Goal: Task Accomplishment & Management: Complete application form

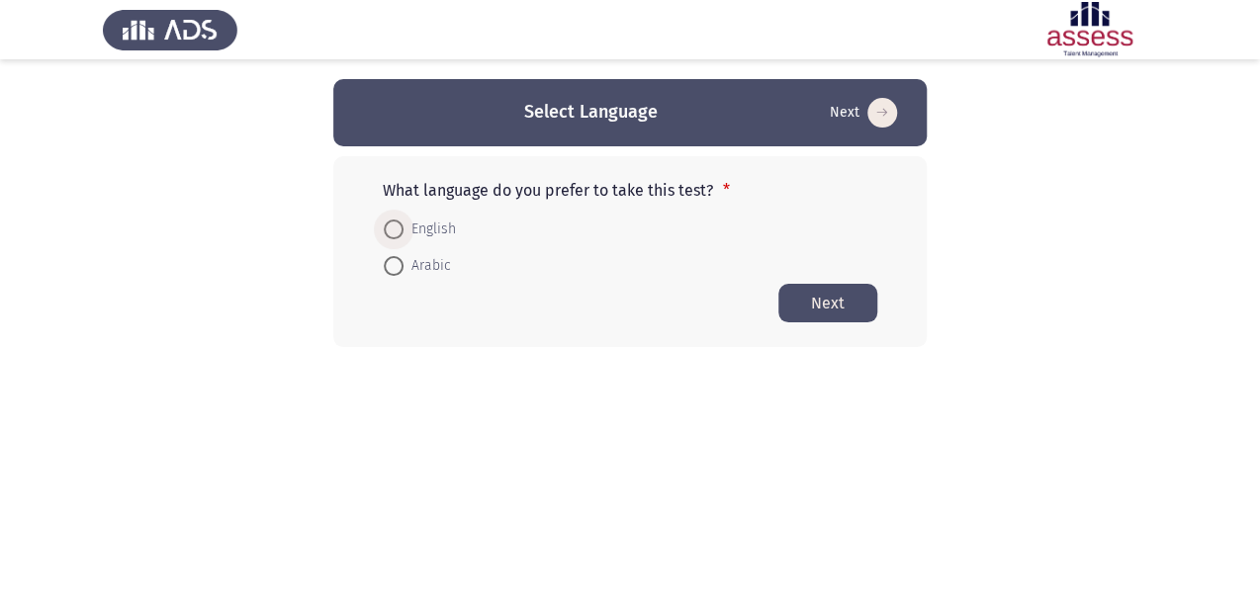
click at [392, 236] on span at bounding box center [394, 230] width 20 height 20
click at [392, 236] on input "English" at bounding box center [394, 230] width 20 height 20
radio input "true"
click at [799, 305] on button "Next" at bounding box center [827, 302] width 99 height 39
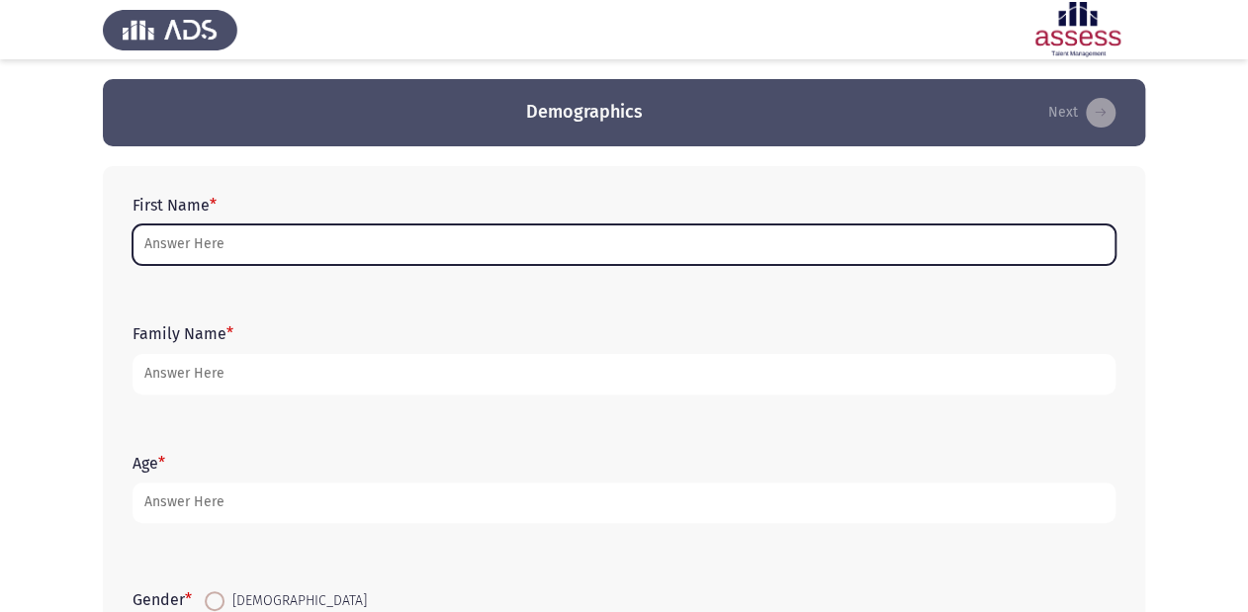
click at [342, 235] on input "First Name *" at bounding box center [624, 245] width 983 height 41
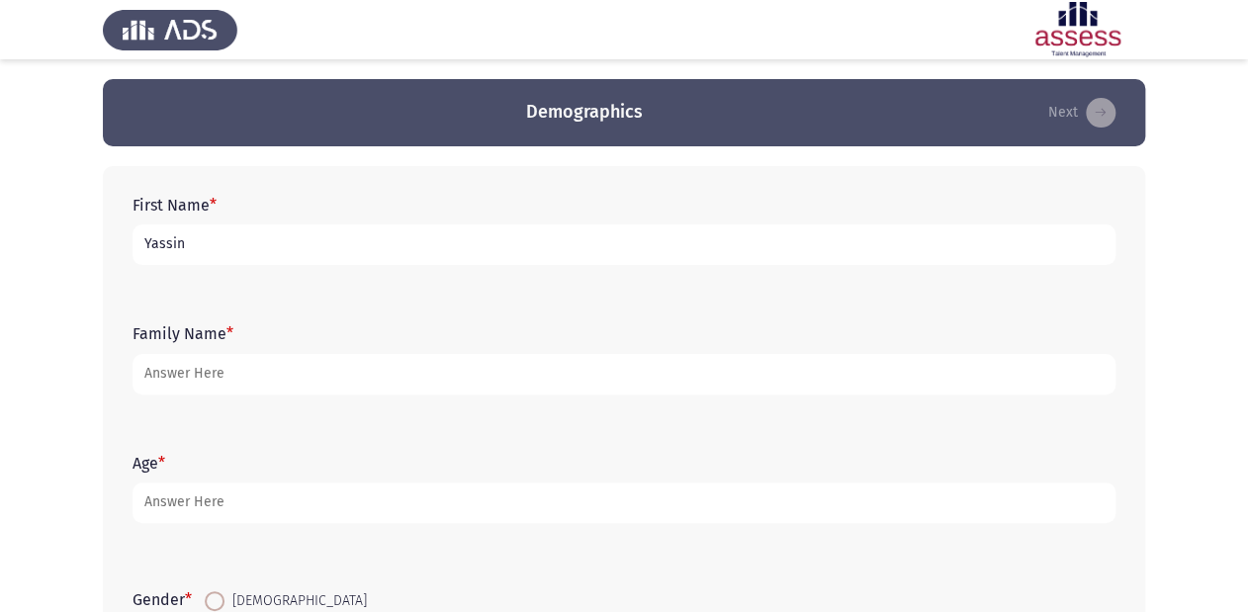
type input "Yassin"
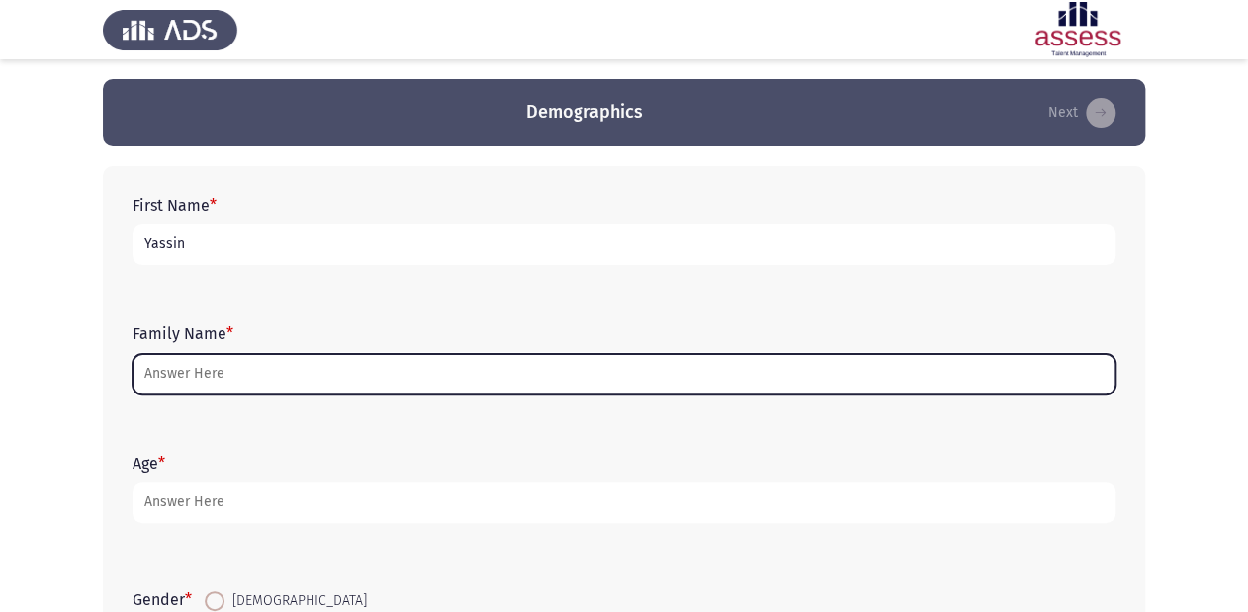
click at [317, 354] on input "Family Name *" at bounding box center [624, 374] width 983 height 41
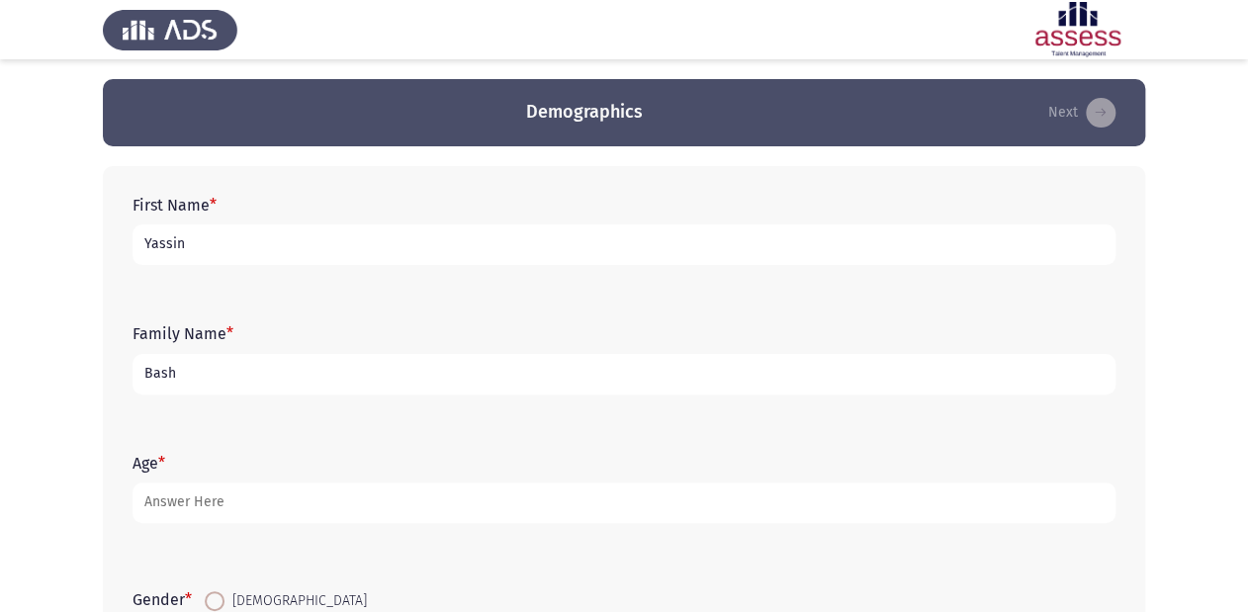
type input "Basha"
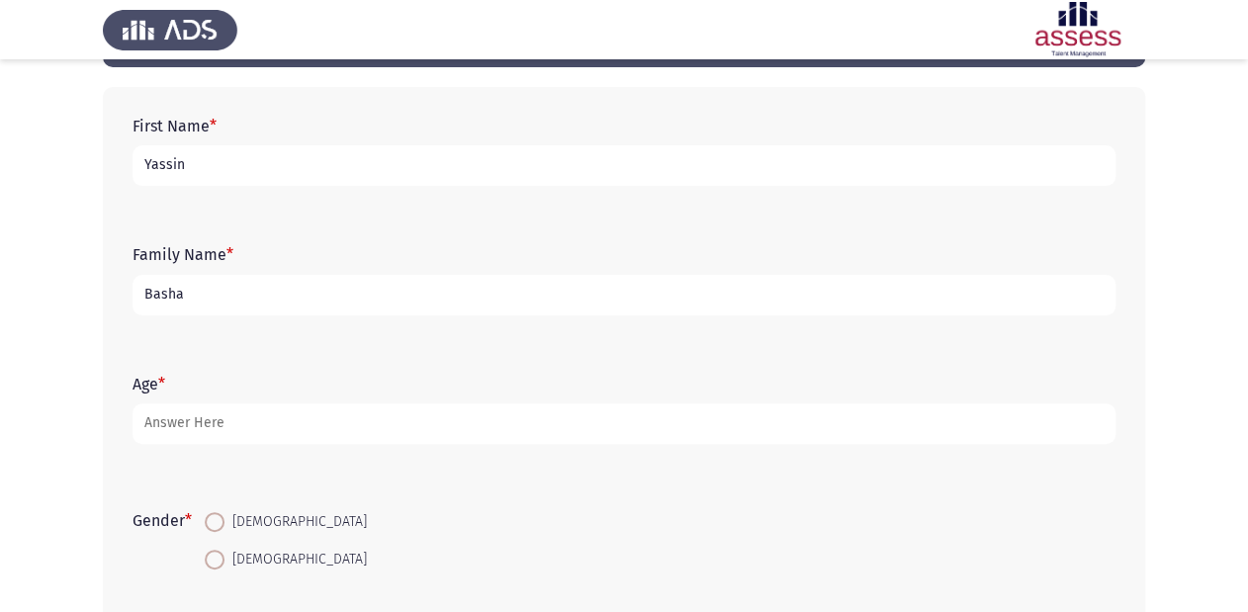
click at [192, 275] on input "Basha" at bounding box center [624, 295] width 983 height 41
click at [193, 149] on input "Yassin" at bounding box center [624, 165] width 983 height 41
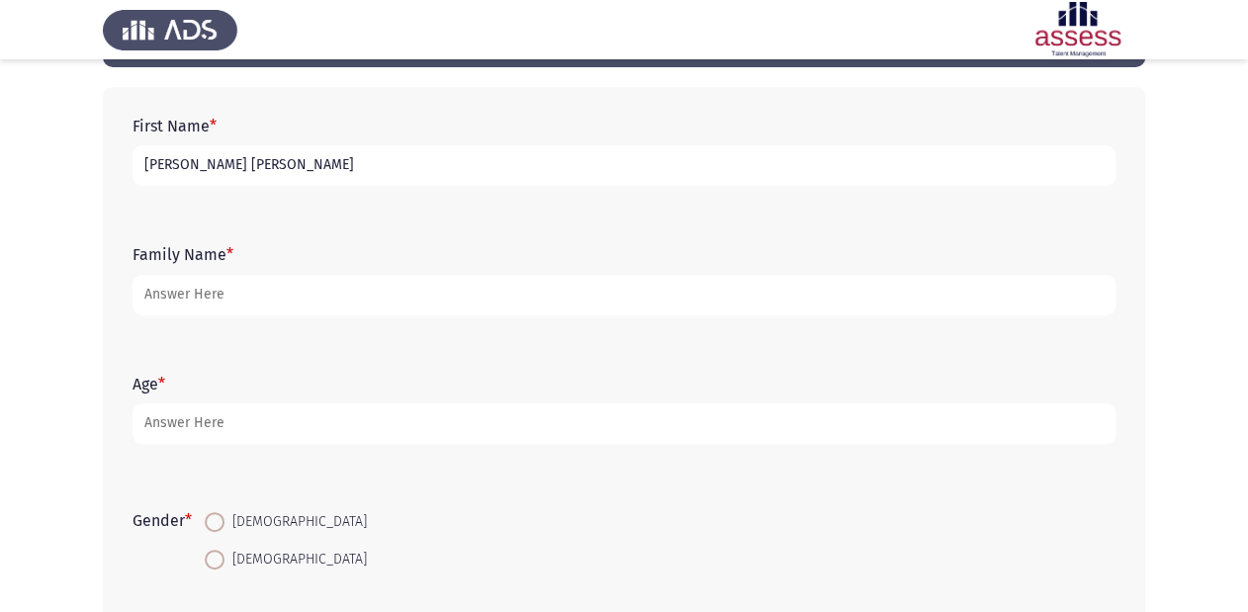
click at [170, 163] on input "[PERSON_NAME] [PERSON_NAME]" at bounding box center [624, 165] width 983 height 41
type input "[PERSON_NAME]"
click at [120, 233] on div "First Name * [PERSON_NAME] Family Name * Age * Gender * [DEMOGRAPHIC_DATA] [DEM…" at bounding box center [624, 411] width 1042 height 649
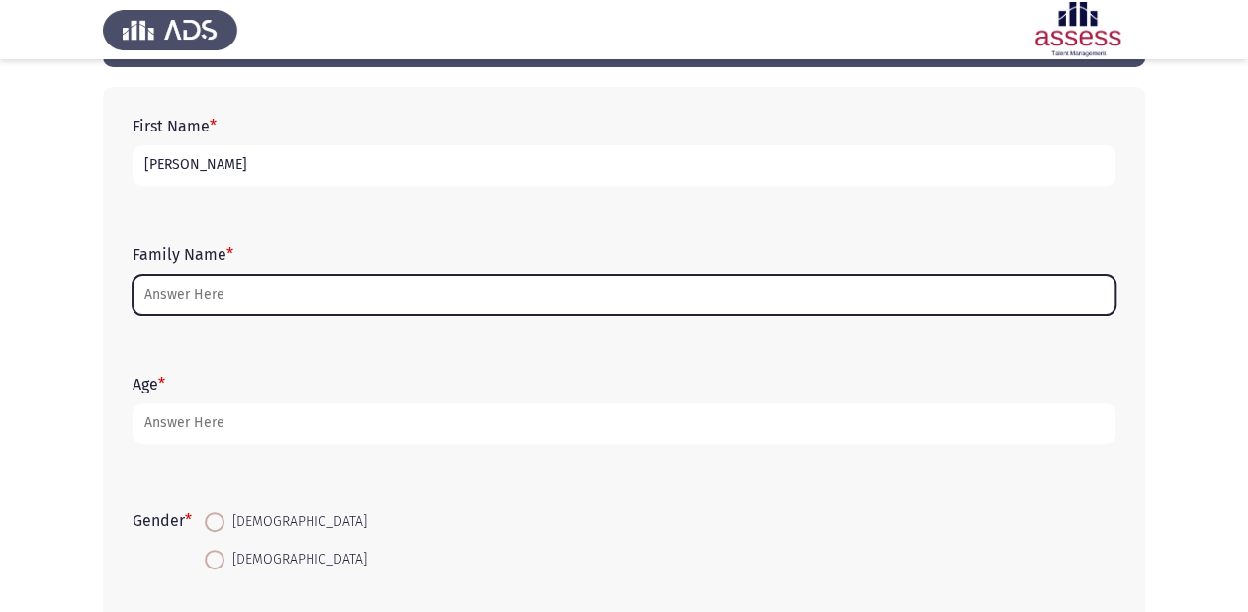
click at [210, 281] on input "Family Name *" at bounding box center [624, 295] width 983 height 41
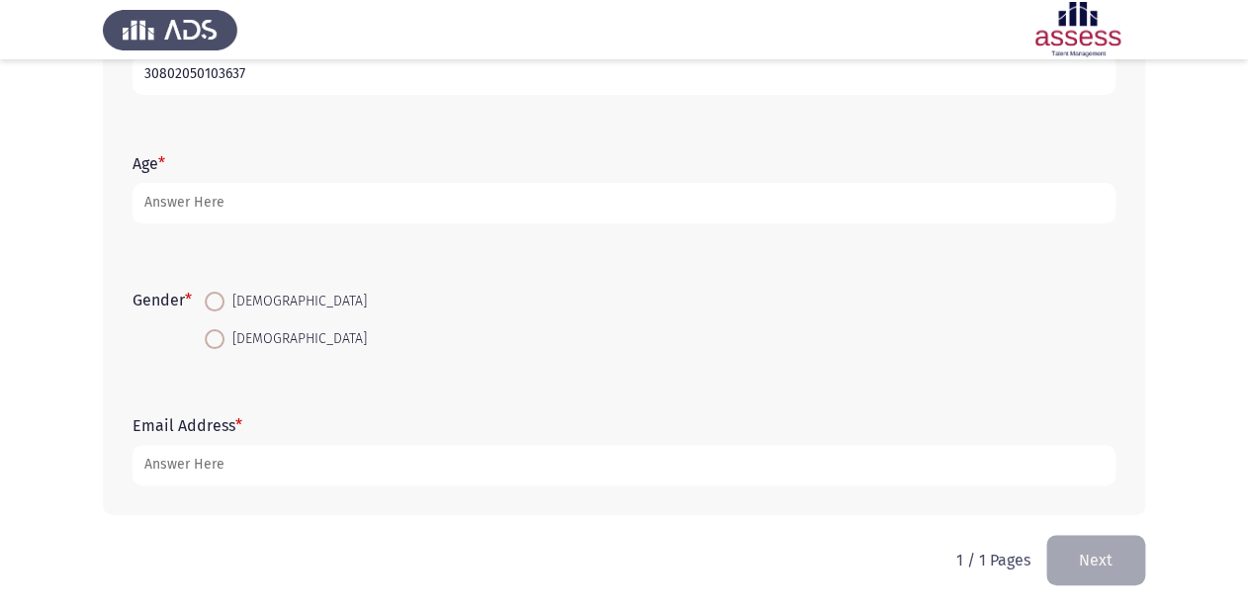
scroll to position [301, 0]
type input "30802050103637"
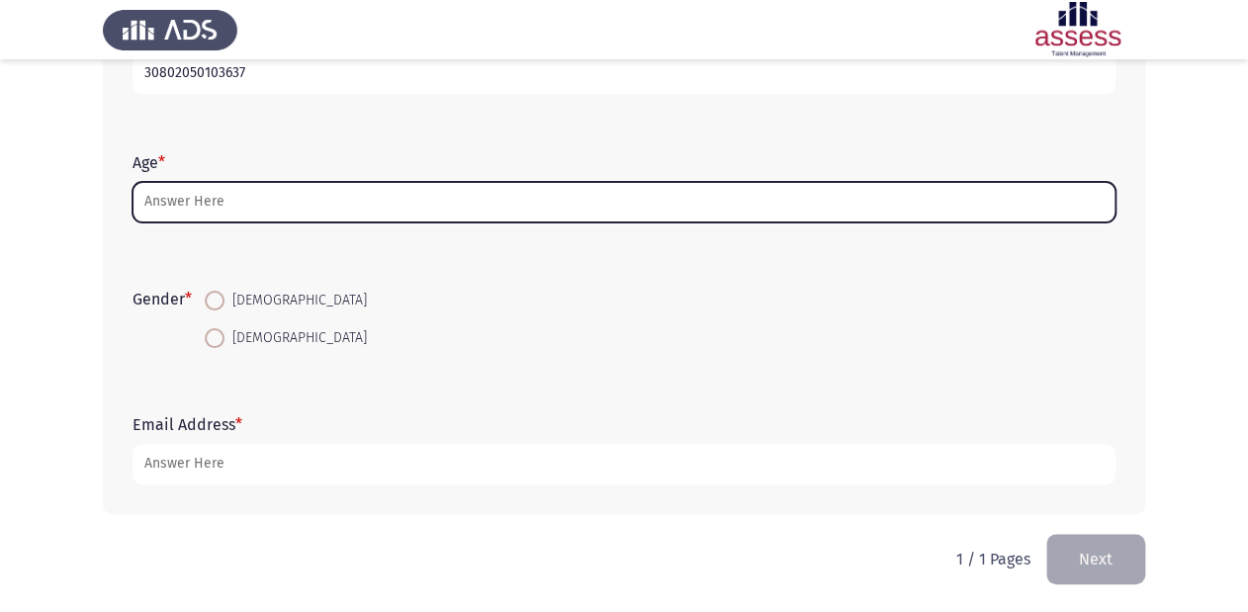
click at [166, 210] on input "Age *" at bounding box center [624, 202] width 983 height 41
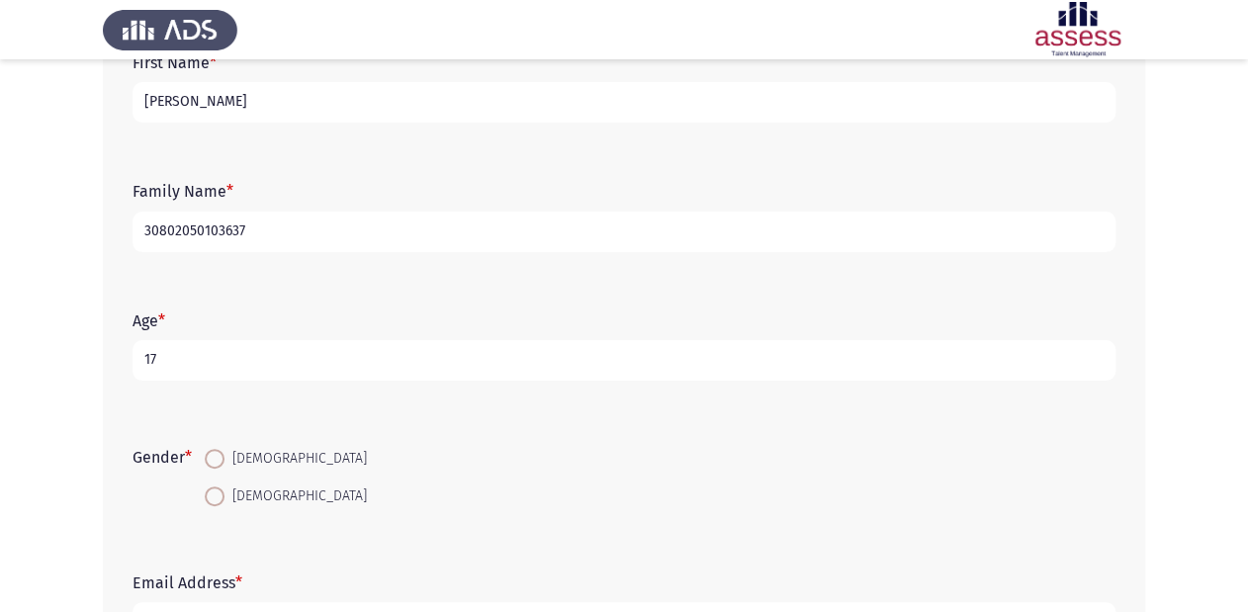
scroll to position [222, 0]
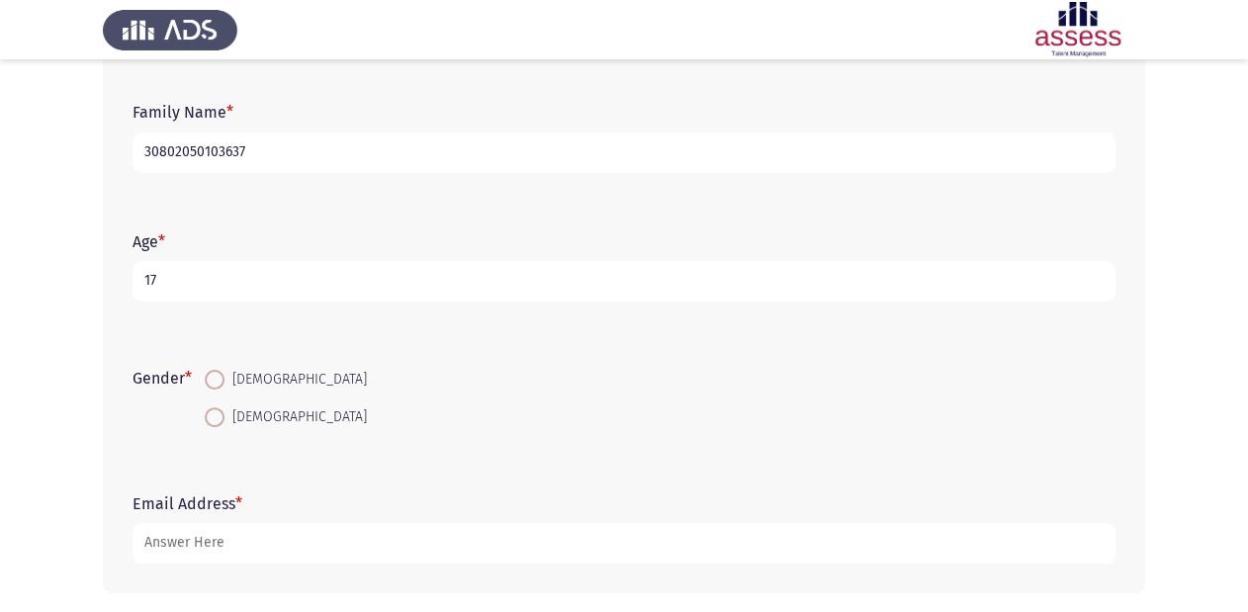
type input "17"
click at [215, 385] on span at bounding box center [215, 380] width 20 height 20
click at [215, 385] on input "[DEMOGRAPHIC_DATA]" at bounding box center [215, 380] width 20 height 20
radio input "true"
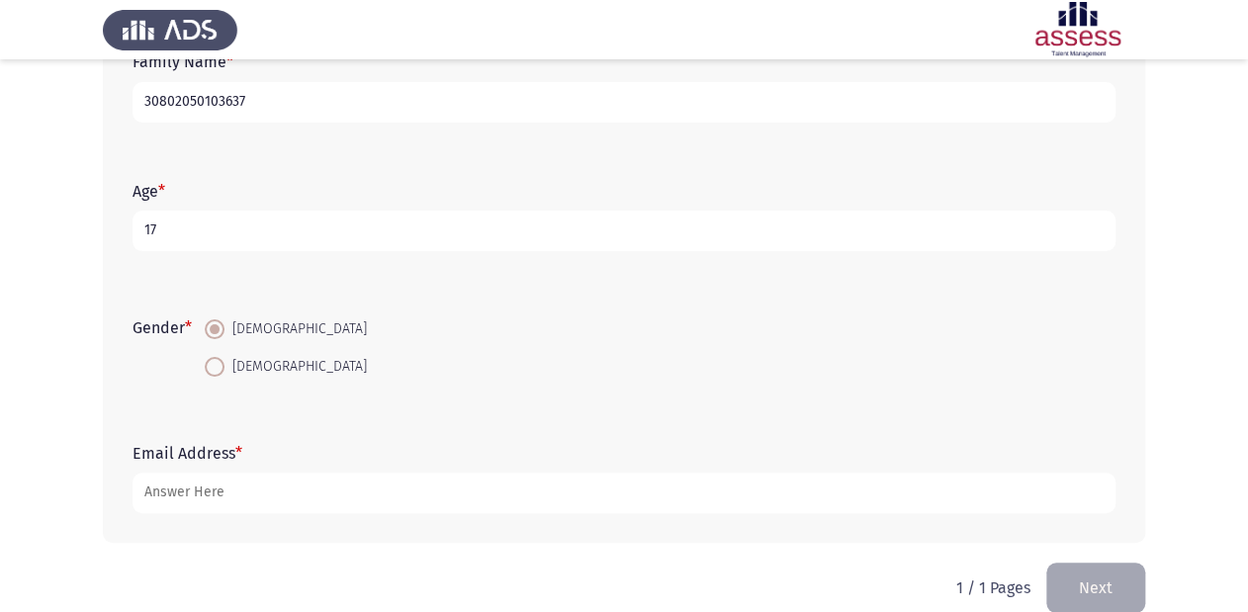
scroll to position [301, 0]
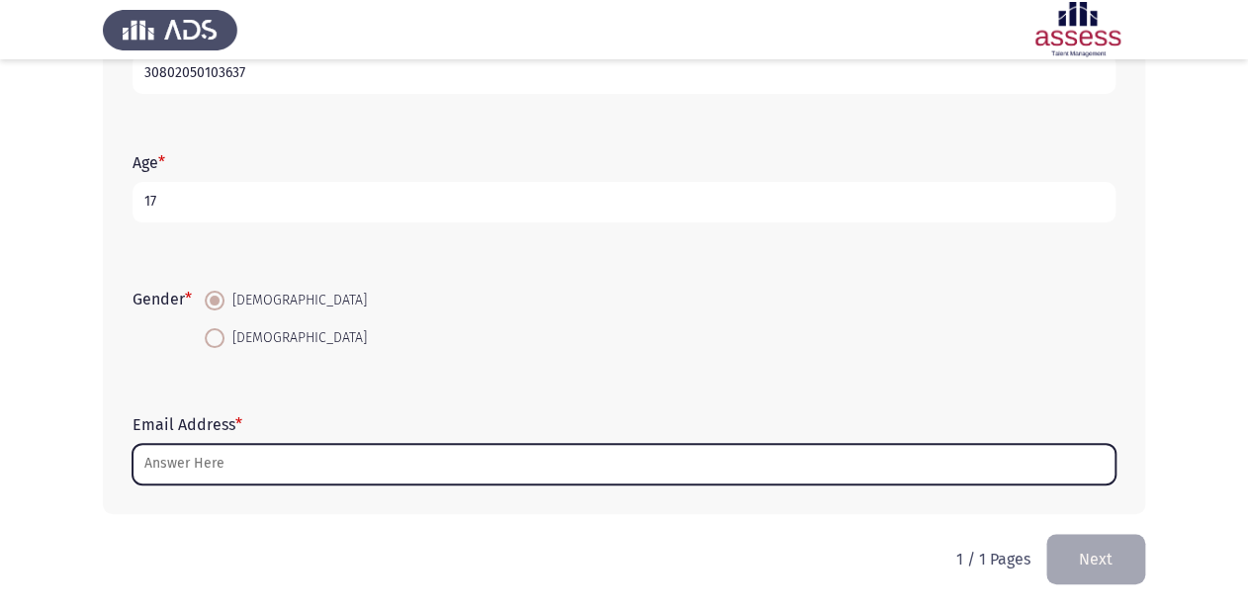
click at [210, 464] on input "Email Address *" at bounding box center [624, 464] width 983 height 41
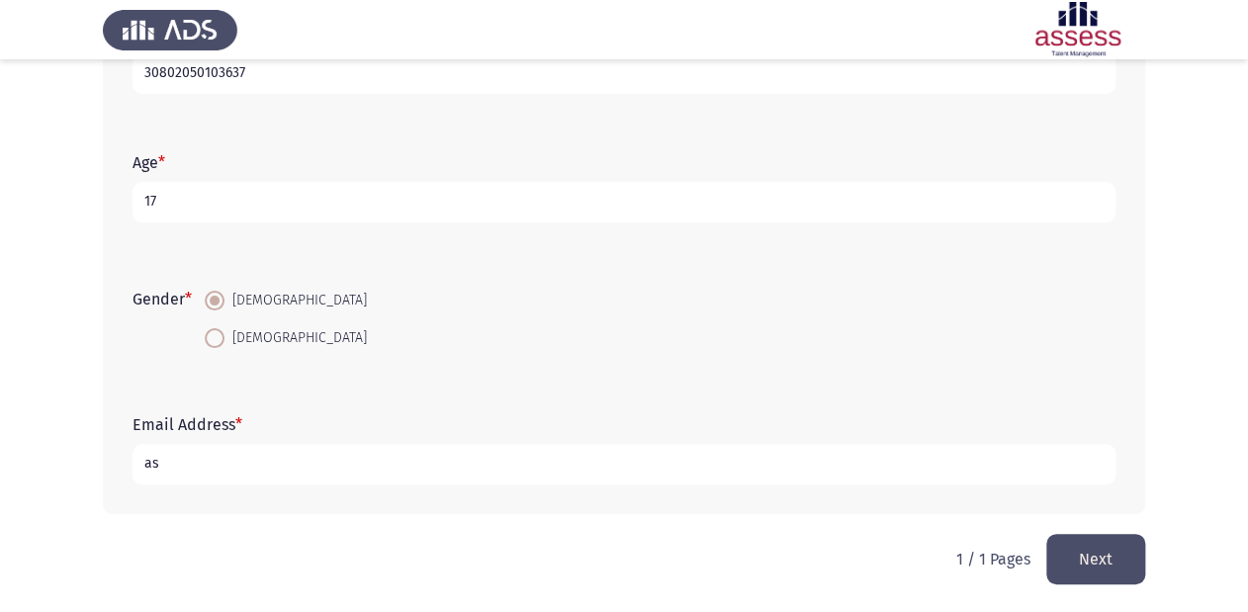
type input "a"
click at [227, 466] on input "[EMAIL_ADDRESS][DOMAIN_NAME]" at bounding box center [624, 464] width 983 height 41
click at [26, 510] on app-assessment-container "Demographics Next First Name * [PERSON_NAME] Family Name * 30802050103637 Age *…" at bounding box center [624, 156] width 1248 height 756
click at [313, 467] on input "[EMAIL_ADDRESS][PERSON_NAME][PERSON_NAME][DOMAIN_NAME]" at bounding box center [624, 464] width 983 height 41
type input "[EMAIL_ADDRESS][PERSON_NAME][PERSON_NAME][DOMAIN_NAME]"
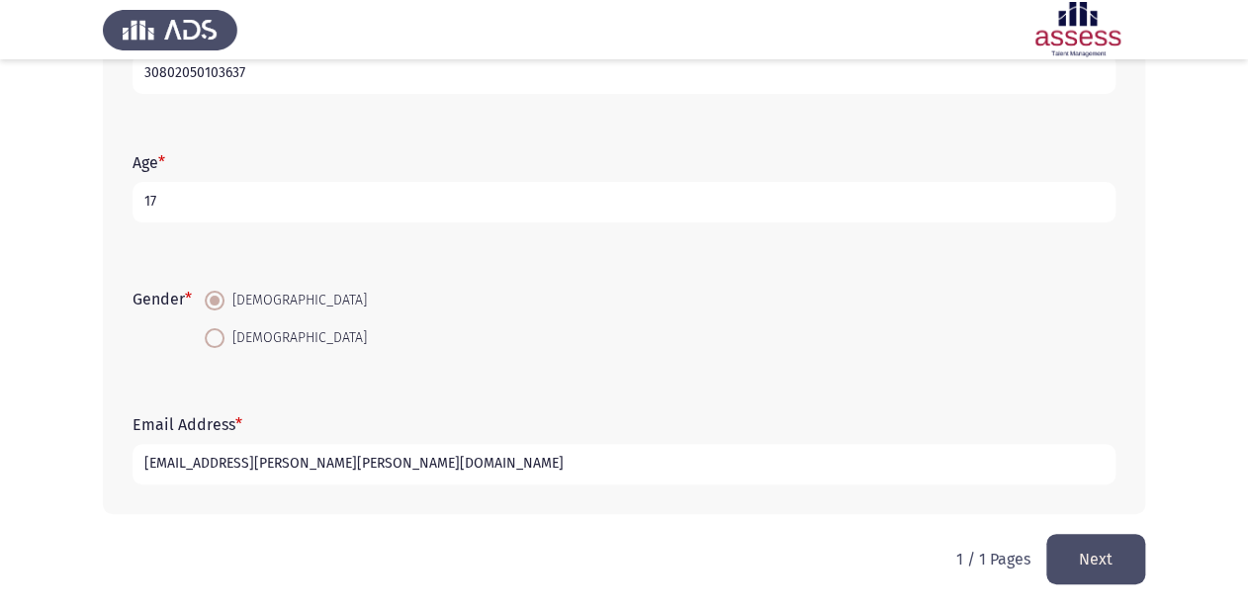
click at [332, 527] on div "First Name * [PERSON_NAME] Family Name * 30802050103637 Age * [DEMOGRAPHIC_DATA…" at bounding box center [624, 190] width 1042 height 688
click at [1137, 572] on button "Next" at bounding box center [1095, 559] width 99 height 50
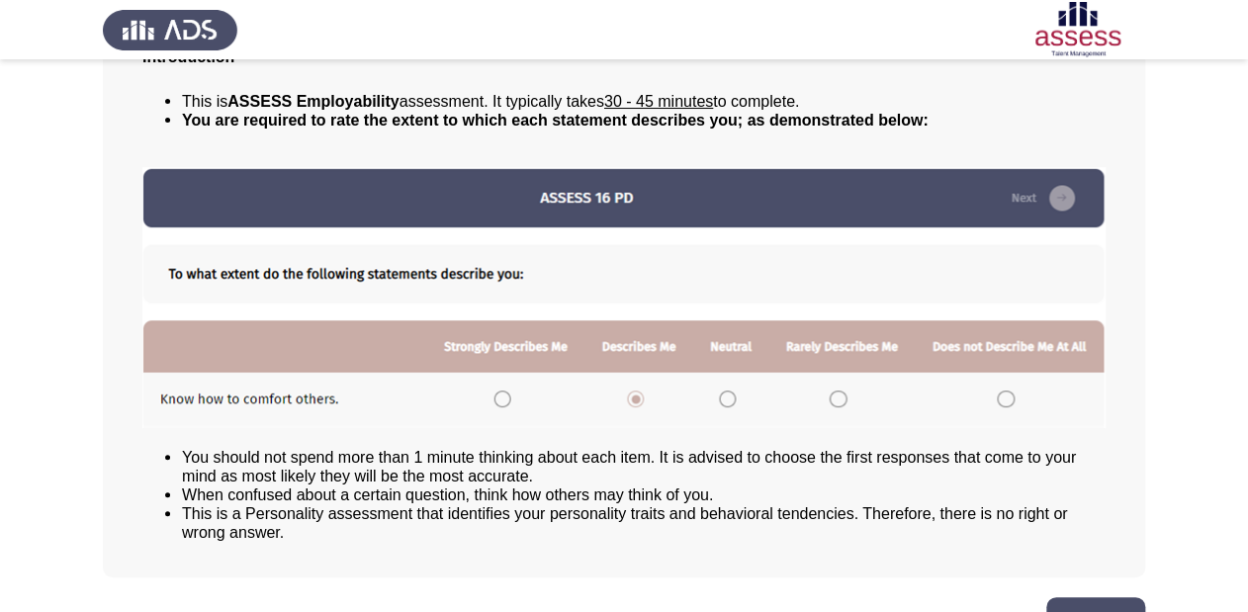
scroll to position [214, 0]
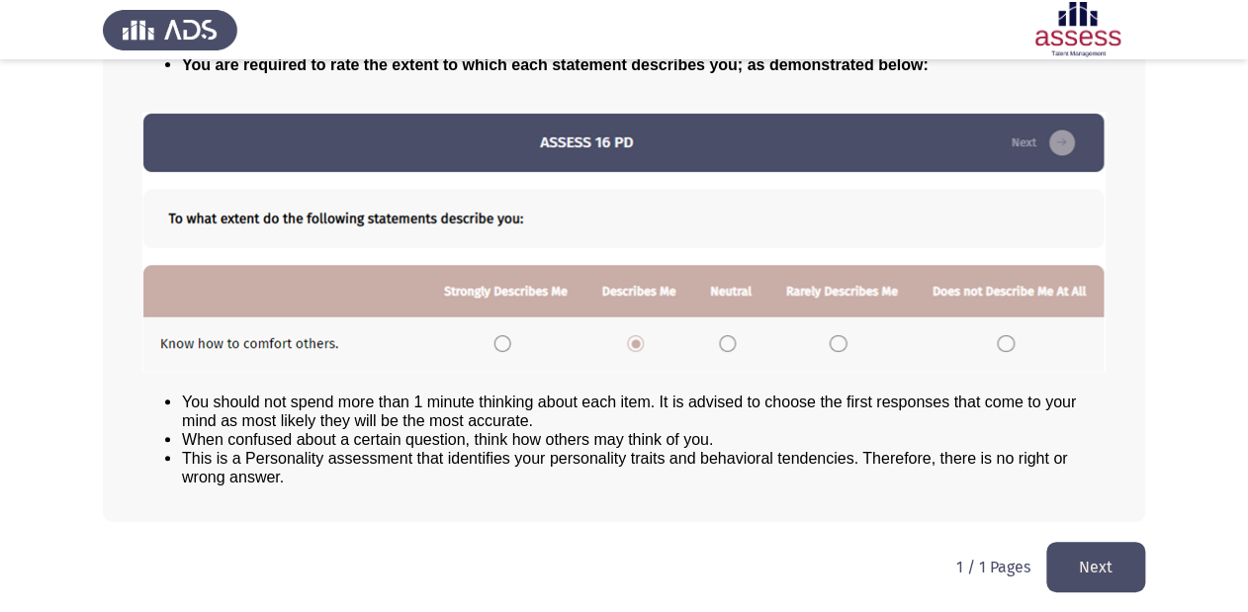
click at [1070, 566] on button "Next" at bounding box center [1095, 567] width 99 height 50
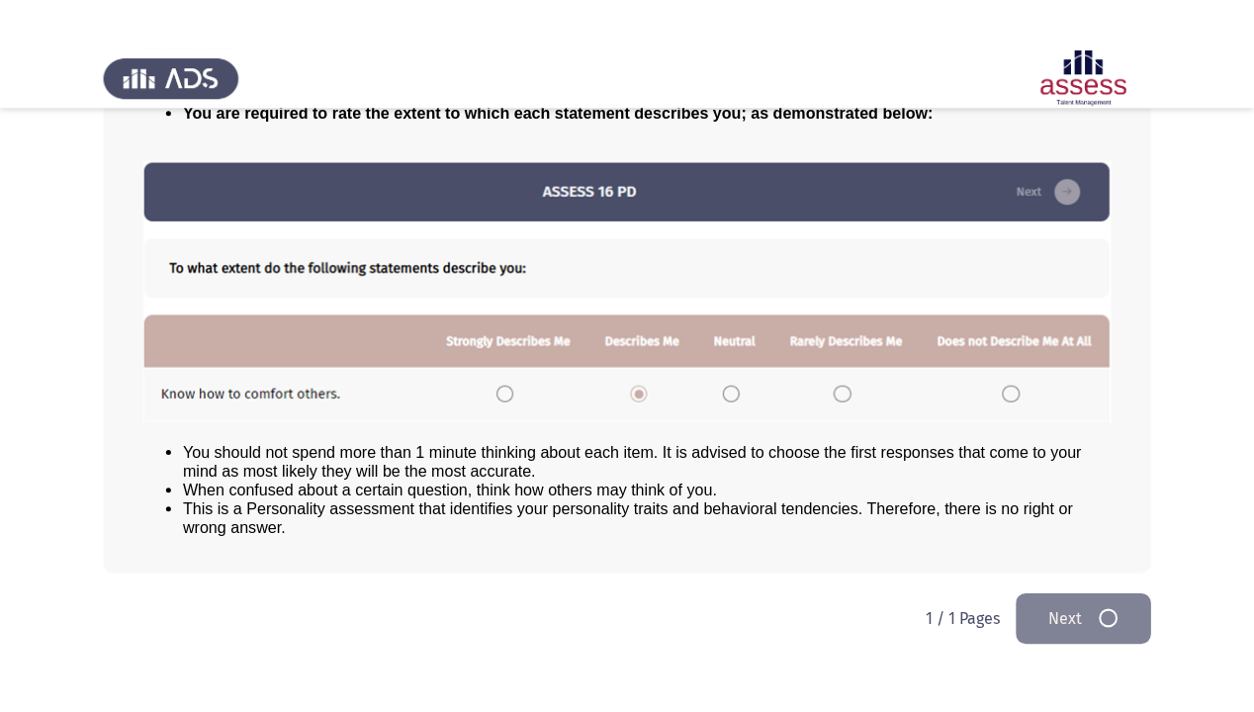
scroll to position [0, 0]
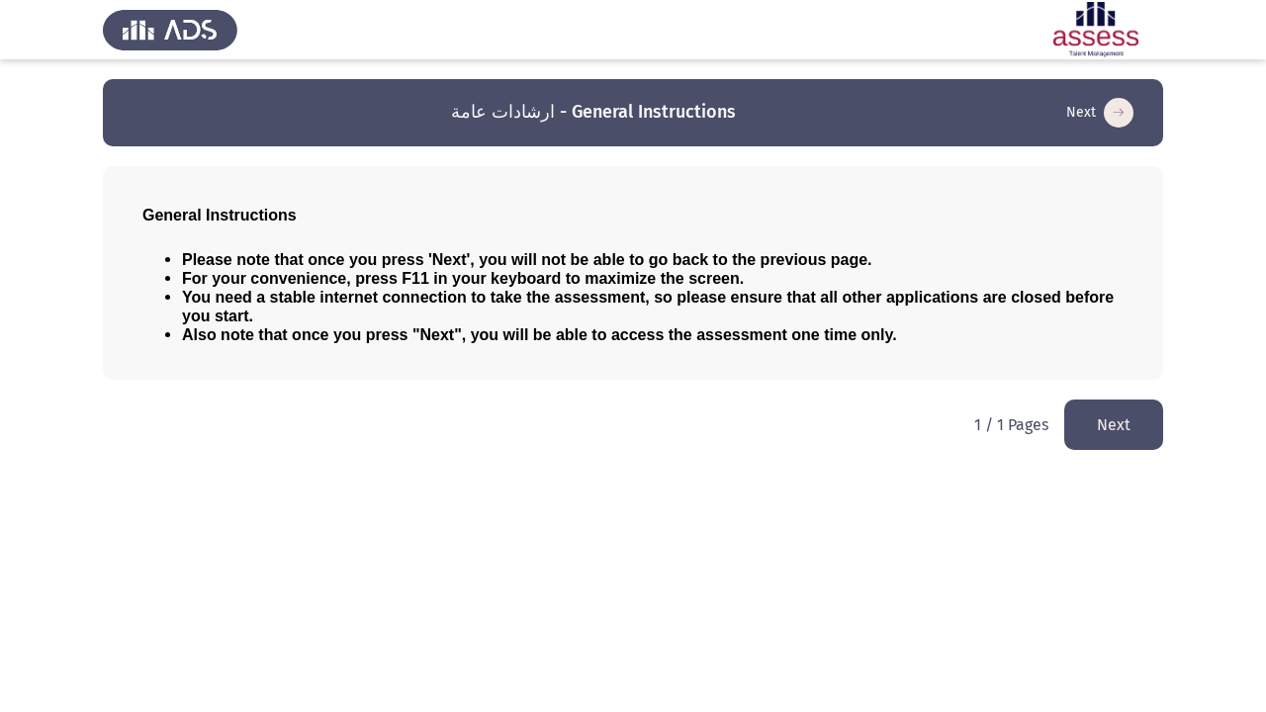
click at [1108, 439] on button "Next" at bounding box center [1113, 425] width 99 height 50
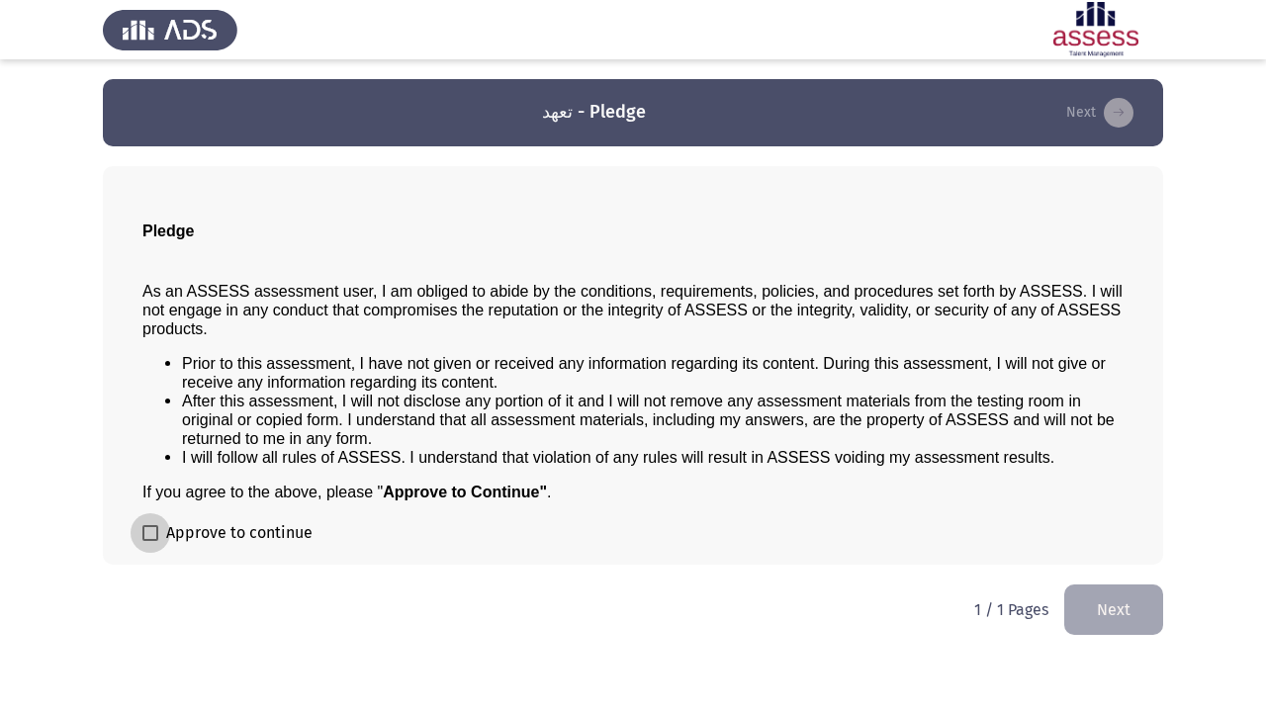
click at [150, 541] on span at bounding box center [150, 533] width 16 height 16
click at [150, 541] on input "Approve to continue" at bounding box center [149, 541] width 1 height 1
click at [363, 562] on div "Pledge As an ASSESS assessment user, I am obliged to abide by the conditions, r…" at bounding box center [633, 365] width 1060 height 399
click at [142, 536] on span at bounding box center [150, 533] width 16 height 16
click at [149, 541] on input "Approve to continue" at bounding box center [149, 541] width 1 height 1
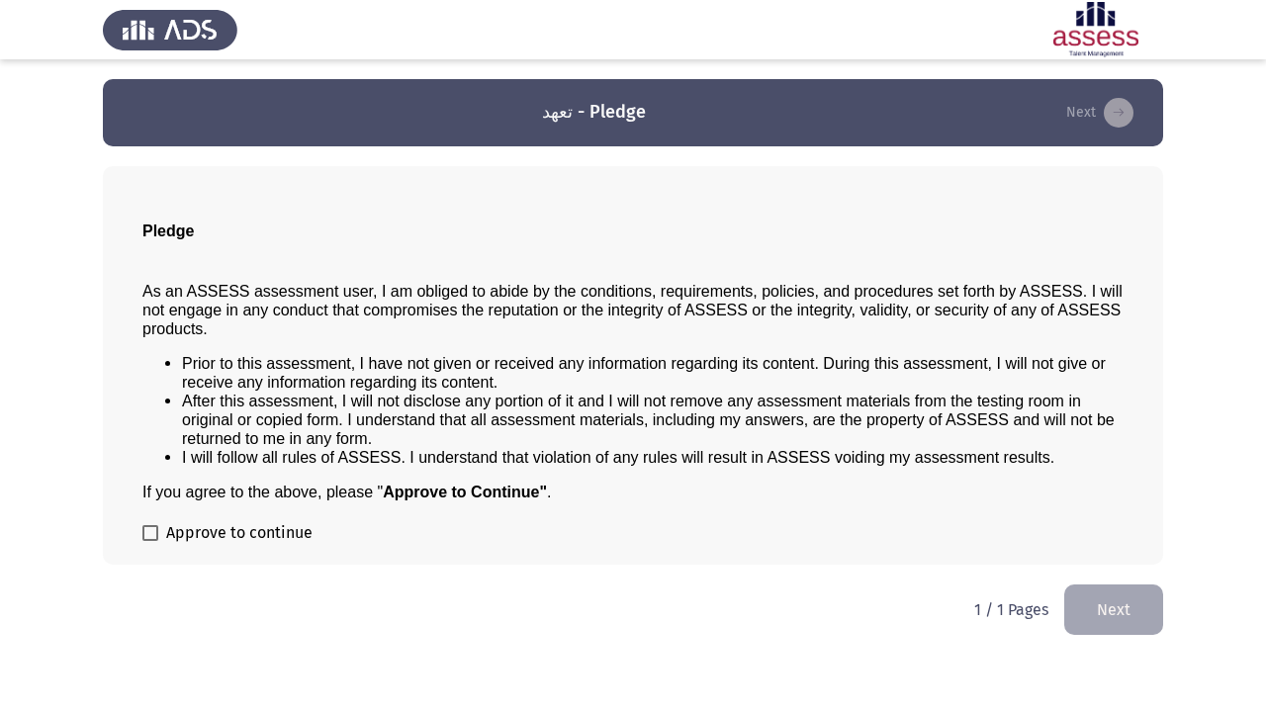
click at [142, 536] on span at bounding box center [150, 533] width 16 height 16
click at [149, 541] on input "Approve to continue" at bounding box center [149, 541] width 1 height 1
checkbox input "true"
click at [1136, 611] on button "Next" at bounding box center [1113, 610] width 99 height 50
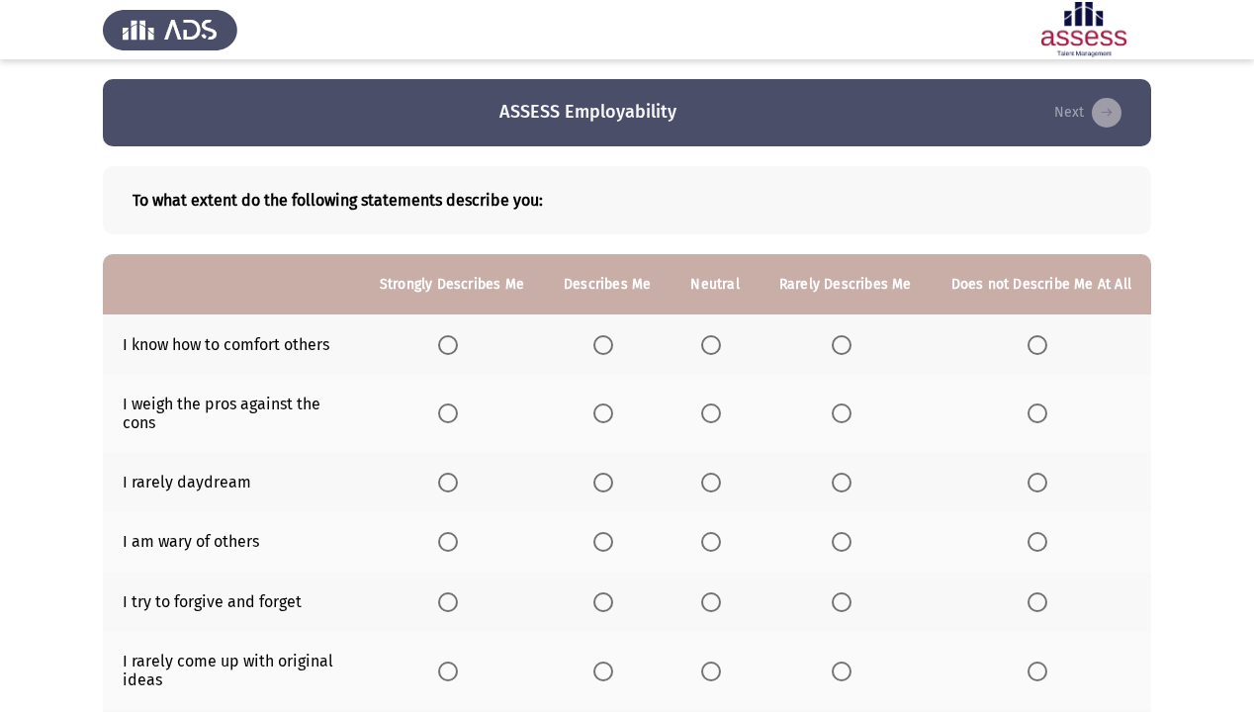
click at [613, 347] on span "Select an option" at bounding box center [603, 345] width 20 height 20
click at [613, 347] on input "Select an option" at bounding box center [603, 345] width 20 height 20
click at [447, 414] on span "Select an option" at bounding box center [448, 414] width 20 height 20
click at [447, 414] on input "Select an option" at bounding box center [448, 414] width 20 height 20
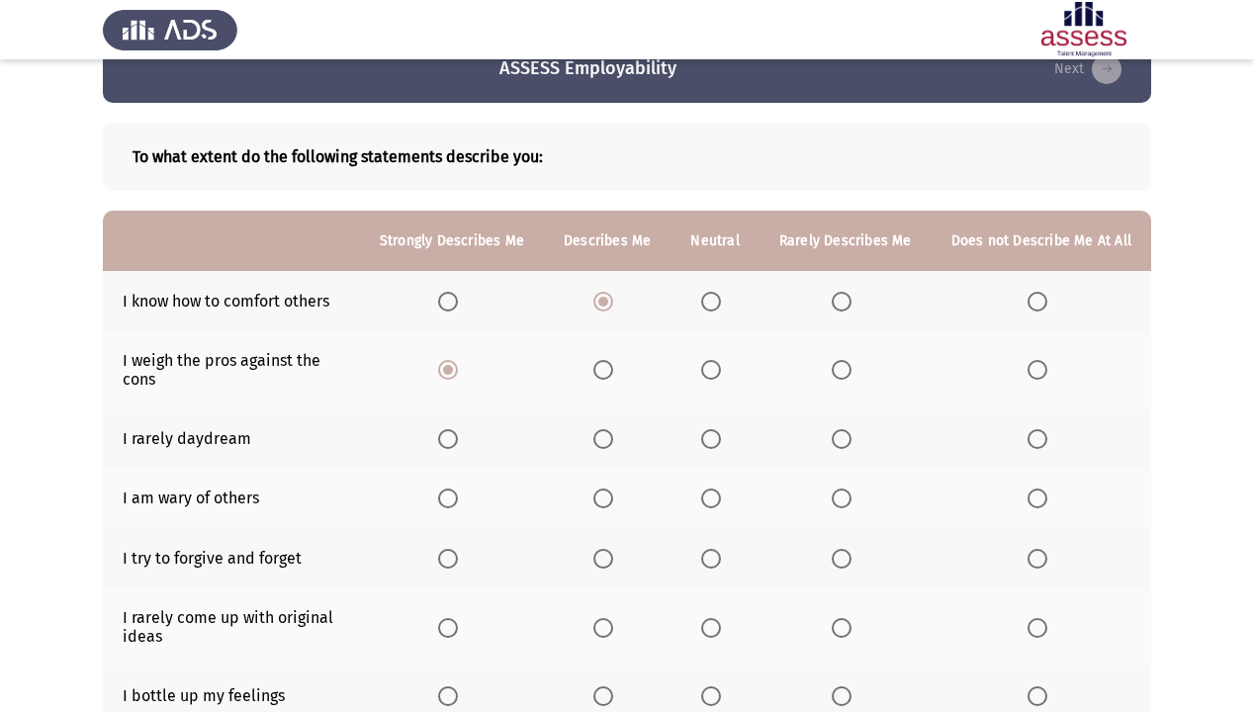
scroll to position [79, 0]
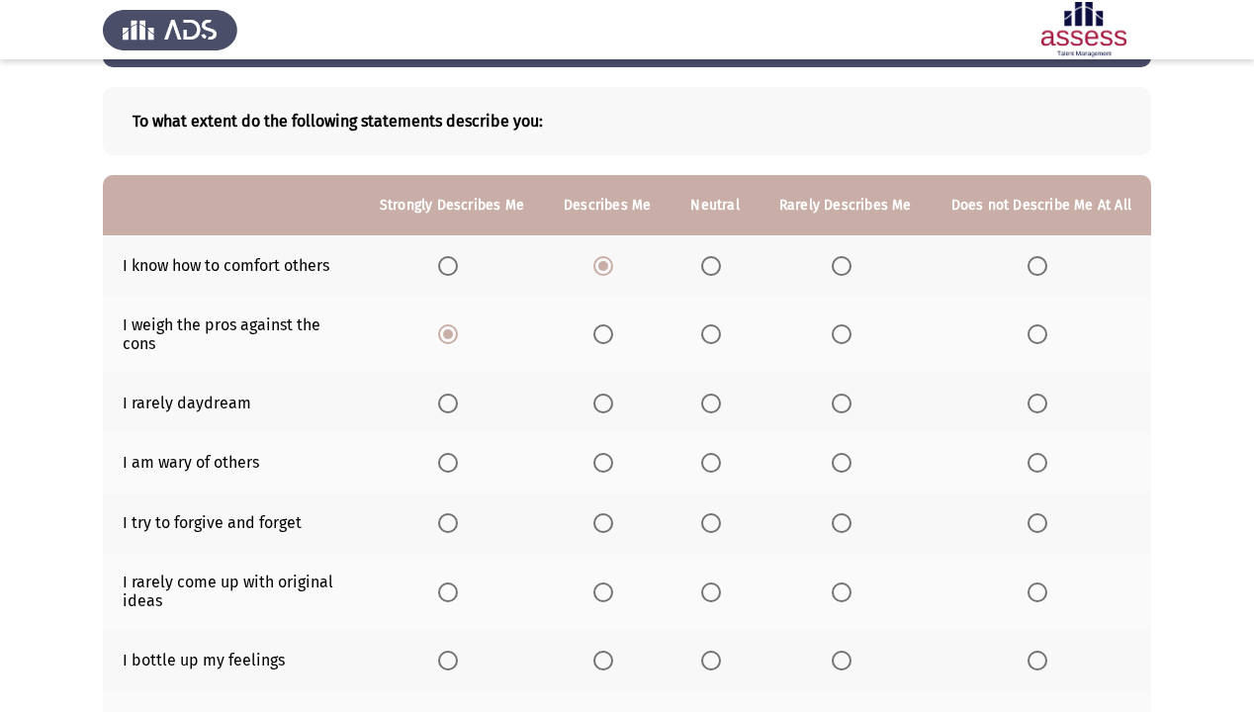
click at [609, 410] on span "Select an option" at bounding box center [603, 404] width 20 height 20
click at [609, 410] on input "Select an option" at bounding box center [603, 404] width 20 height 20
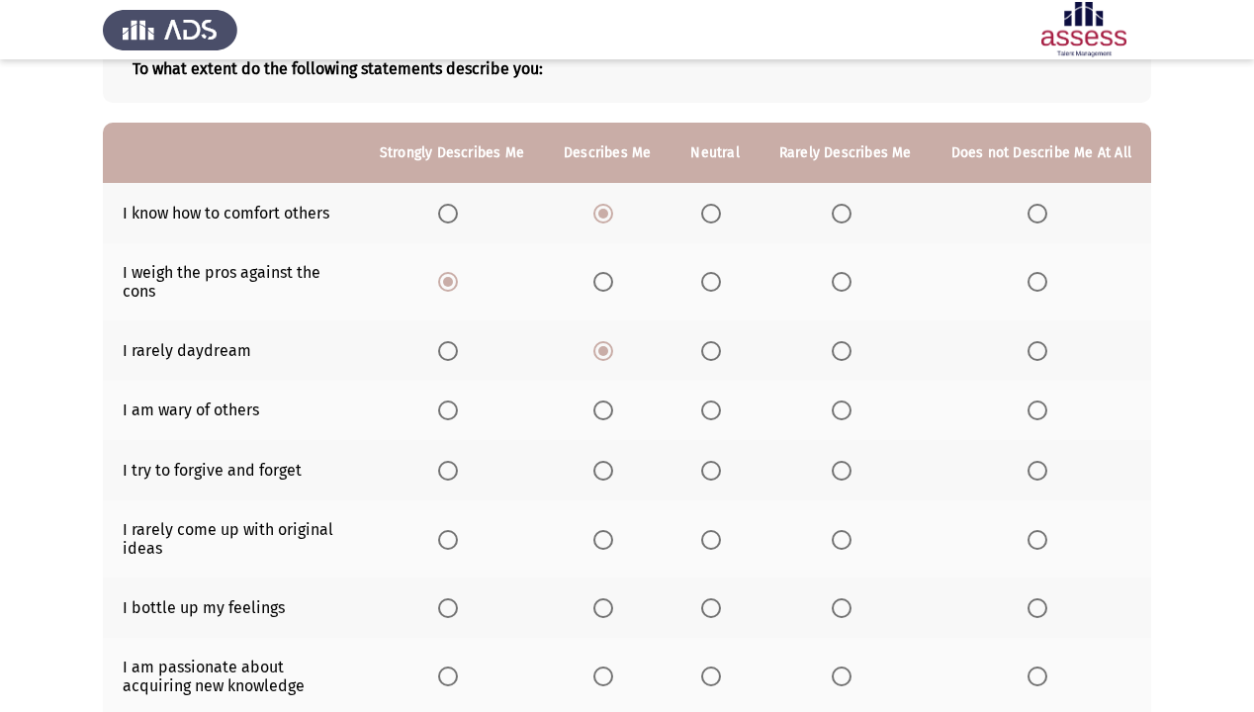
scroll to position [158, 0]
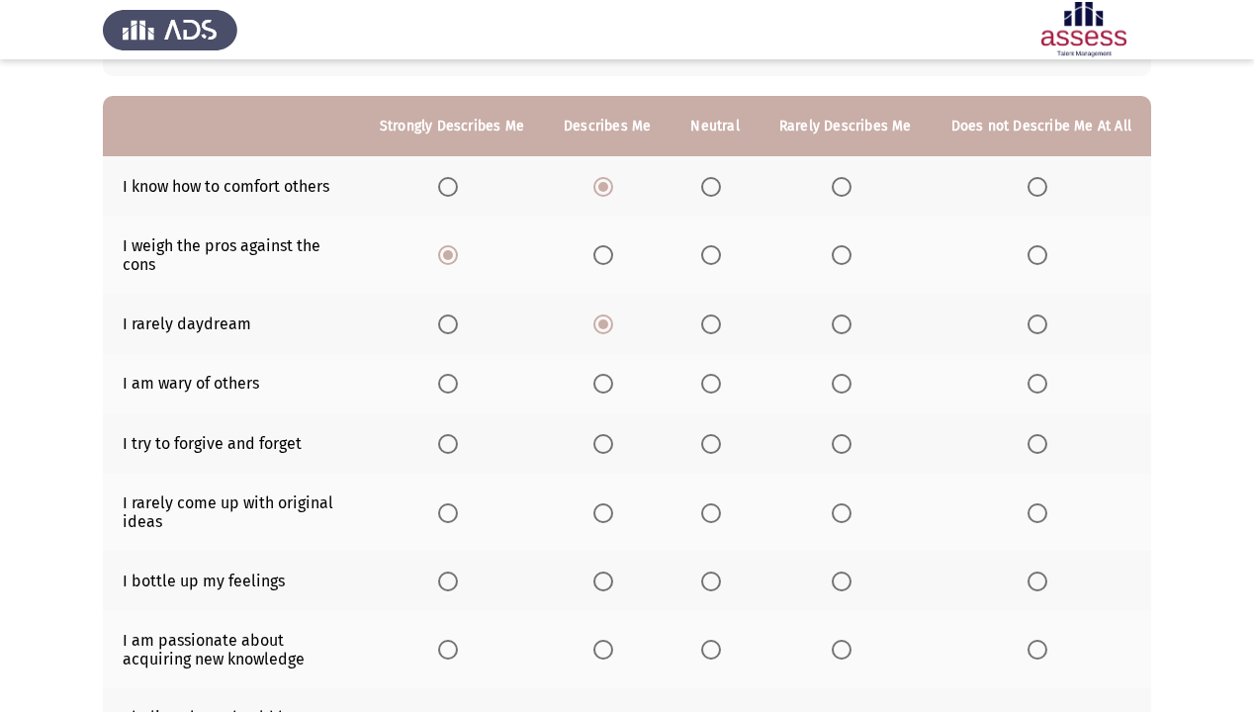
click at [710, 386] on span "Select an option" at bounding box center [711, 384] width 20 height 20
click at [710, 386] on input "Select an option" at bounding box center [711, 384] width 20 height 20
click at [608, 440] on span "Select an option" at bounding box center [603, 444] width 20 height 20
click at [608, 440] on input "Select an option" at bounding box center [603, 444] width 20 height 20
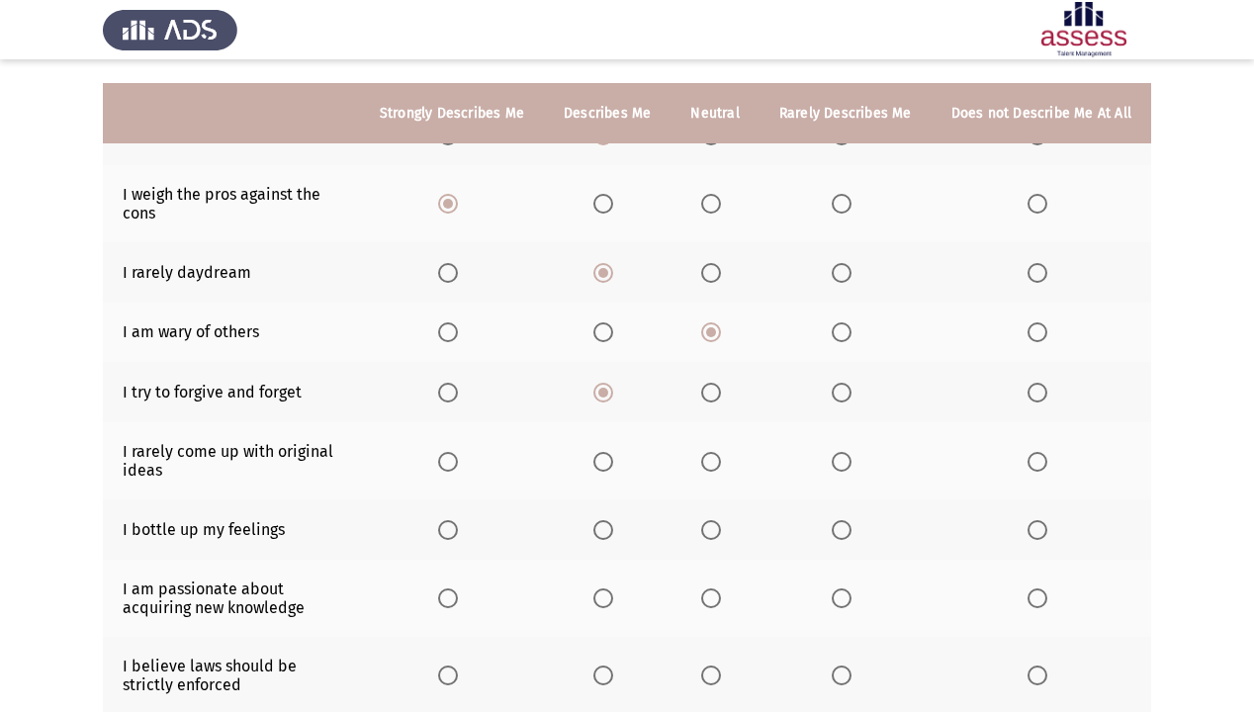
scroll to position [237, 0]
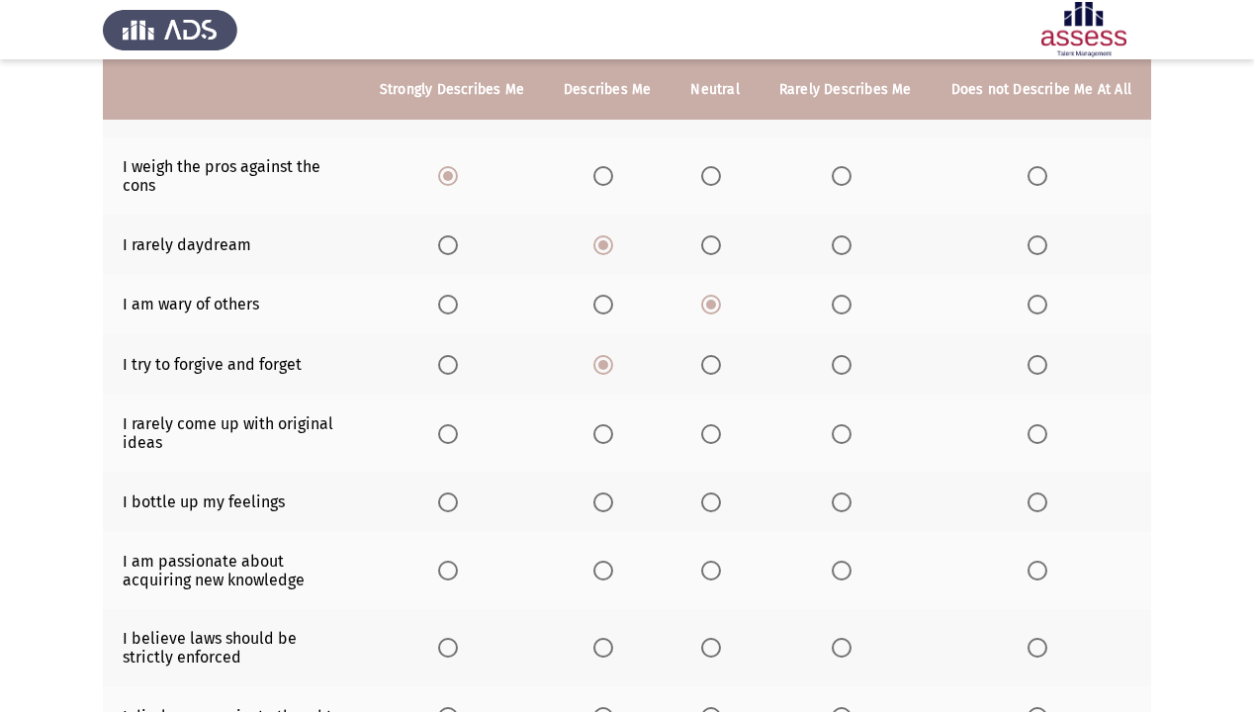
click at [603, 434] on span "Select an option" at bounding box center [603, 434] width 20 height 20
click at [603, 434] on input "Select an option" at bounding box center [603, 434] width 20 height 20
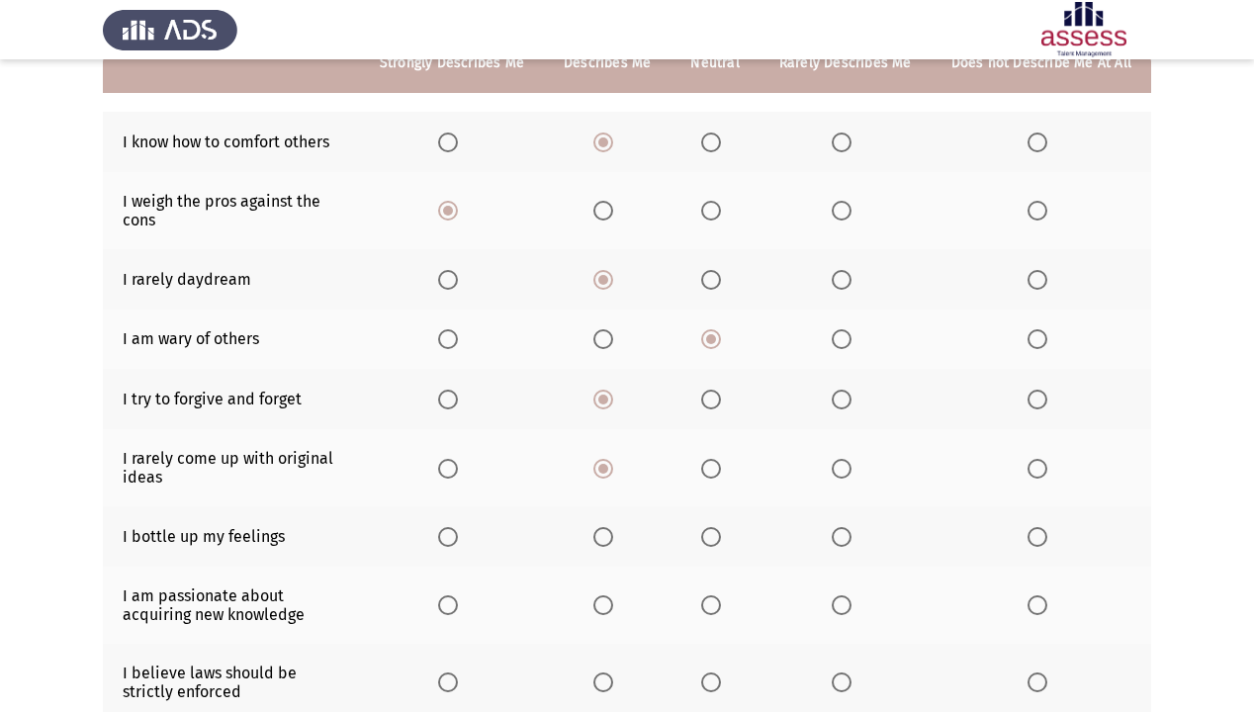
scroll to position [175, 0]
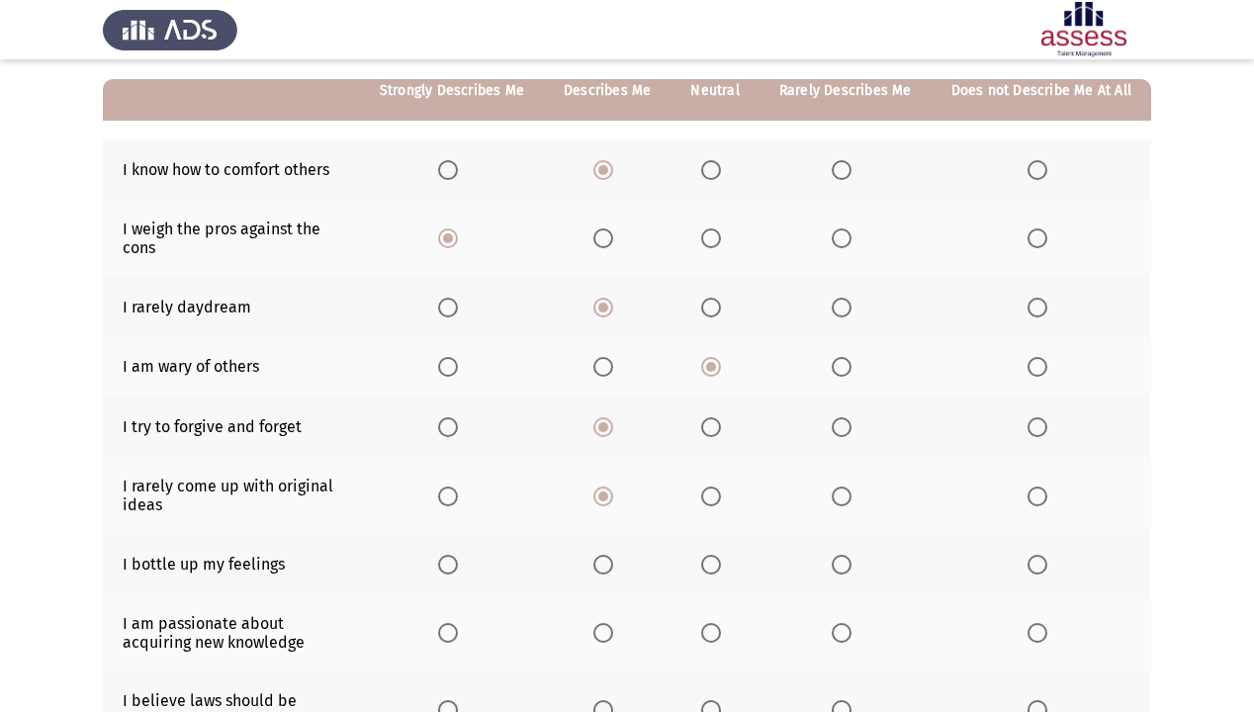
click at [706, 564] on th at bounding box center [715, 564] width 88 height 60
click at [720, 564] on span "Select an option" at bounding box center [711, 565] width 20 height 20
click at [720, 564] on input "Select an option" at bounding box center [711, 565] width 20 height 20
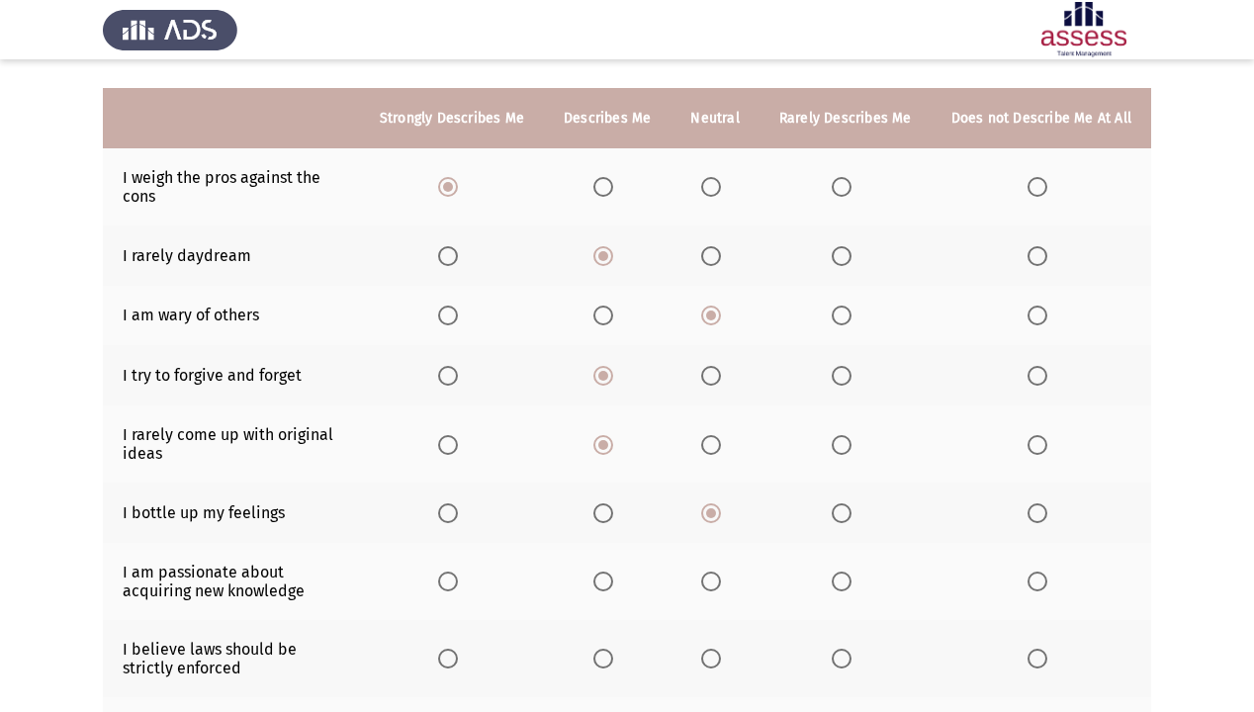
scroll to position [254, 0]
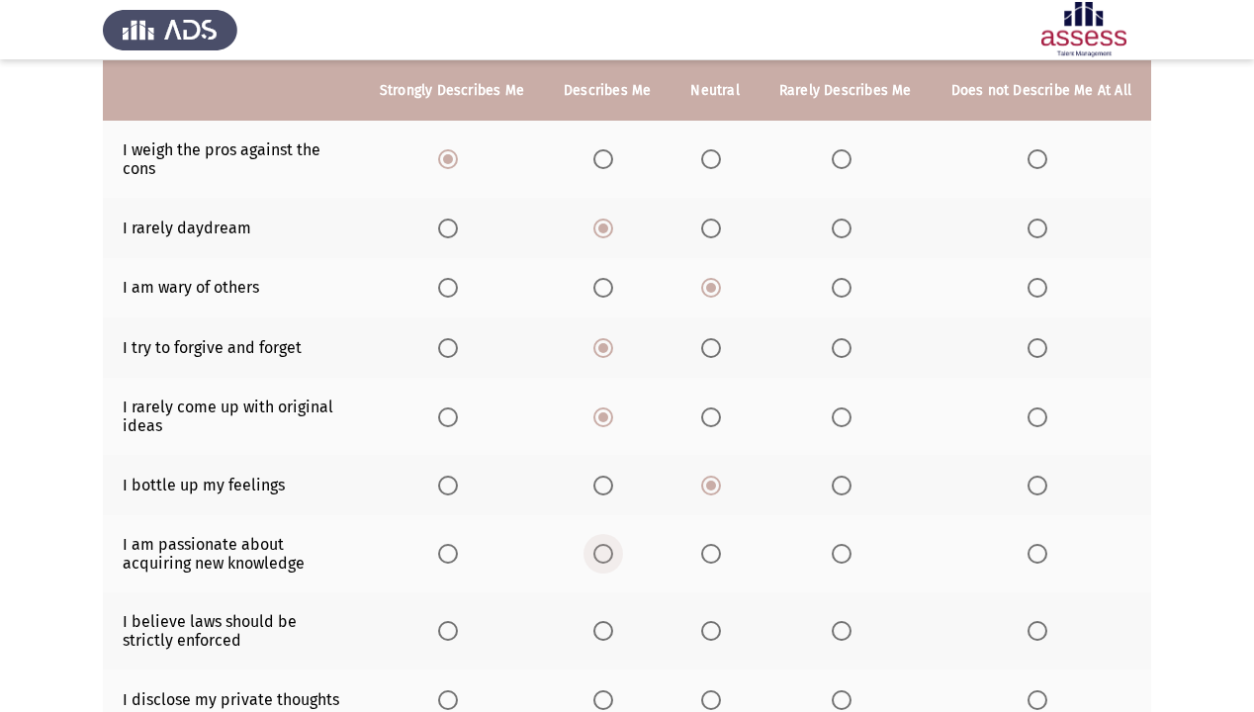
click at [603, 562] on span "Select an option" at bounding box center [603, 554] width 20 height 20
click at [603, 562] on input "Select an option" at bounding box center [603, 554] width 20 height 20
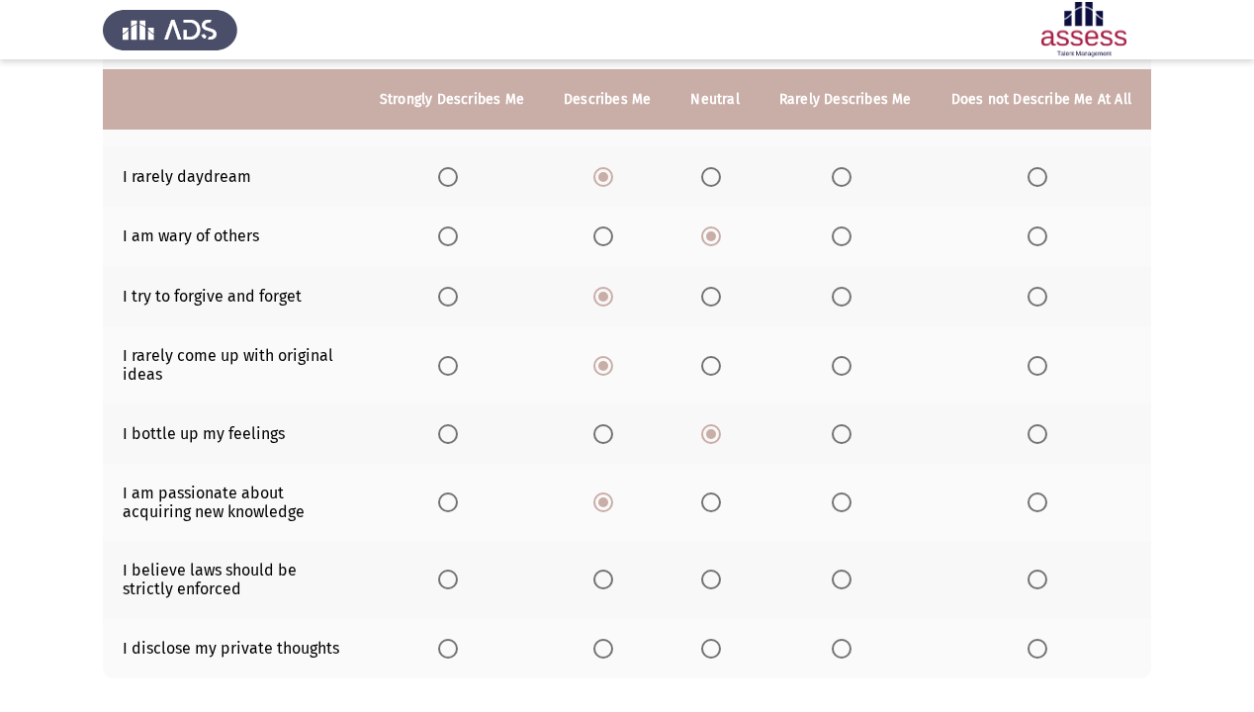
scroll to position [333, 0]
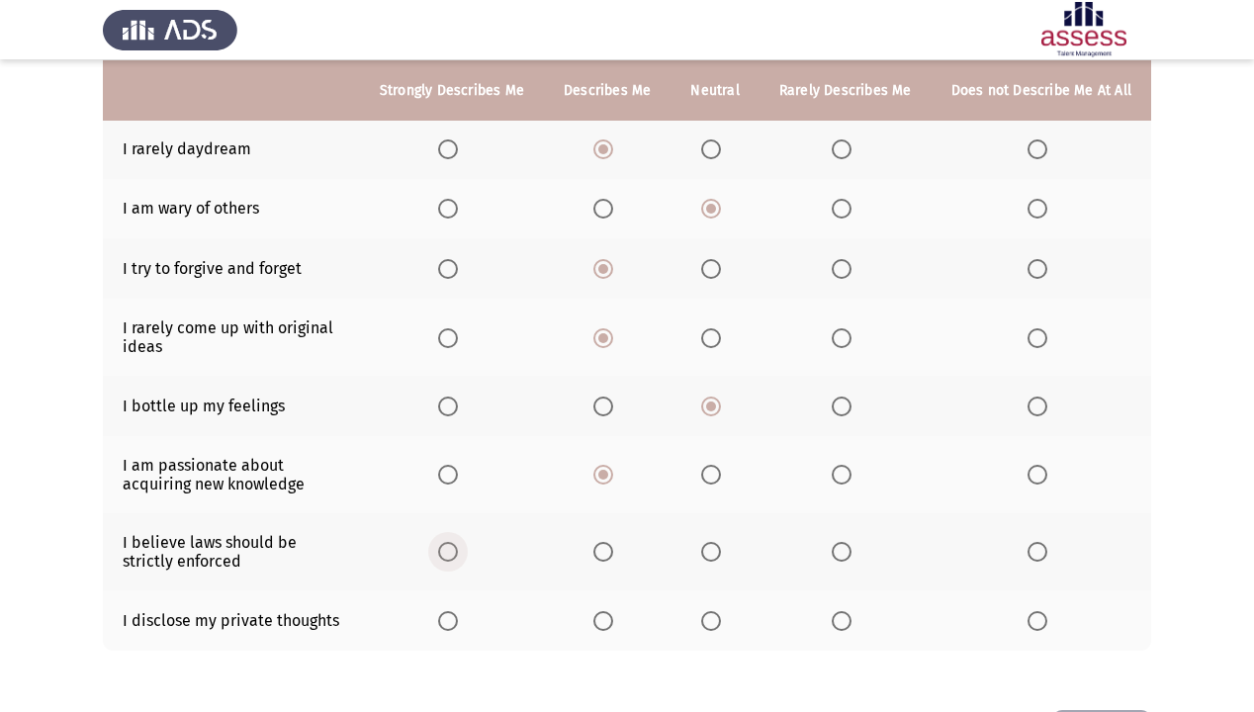
click at [451, 554] on span "Select an option" at bounding box center [448, 552] width 20 height 20
click at [451, 554] on input "Select an option" at bounding box center [448, 552] width 20 height 20
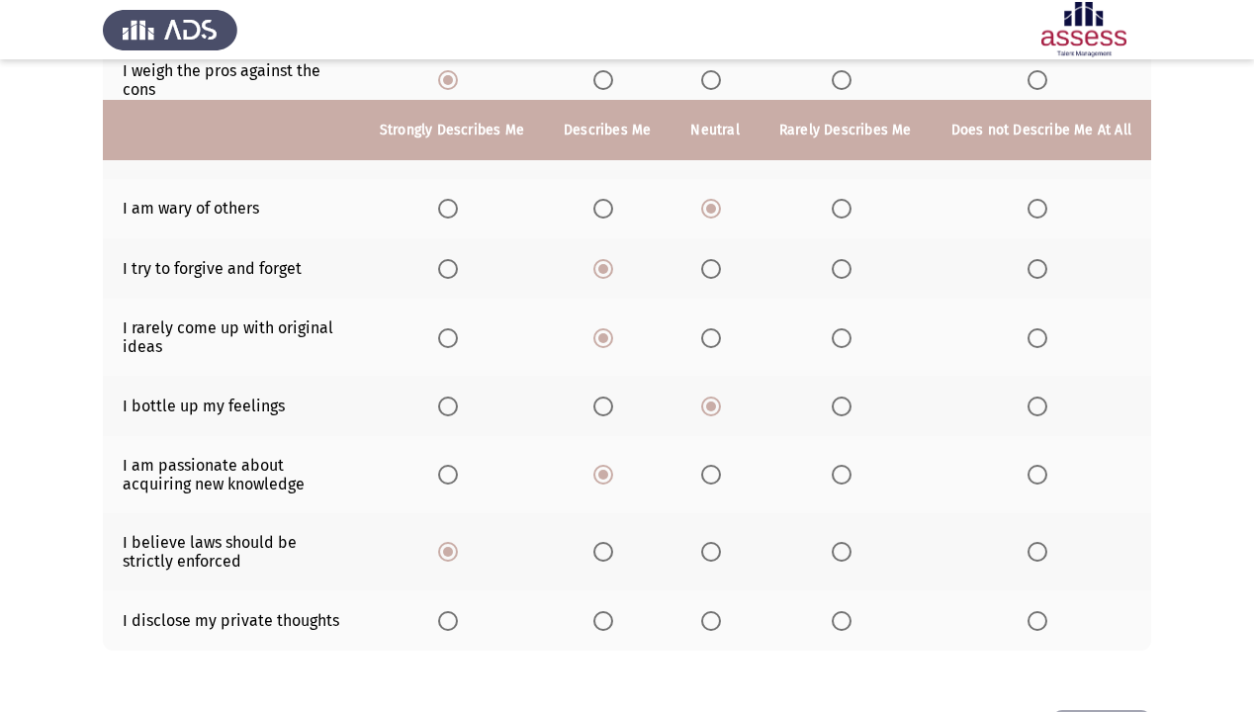
scroll to position [412, 0]
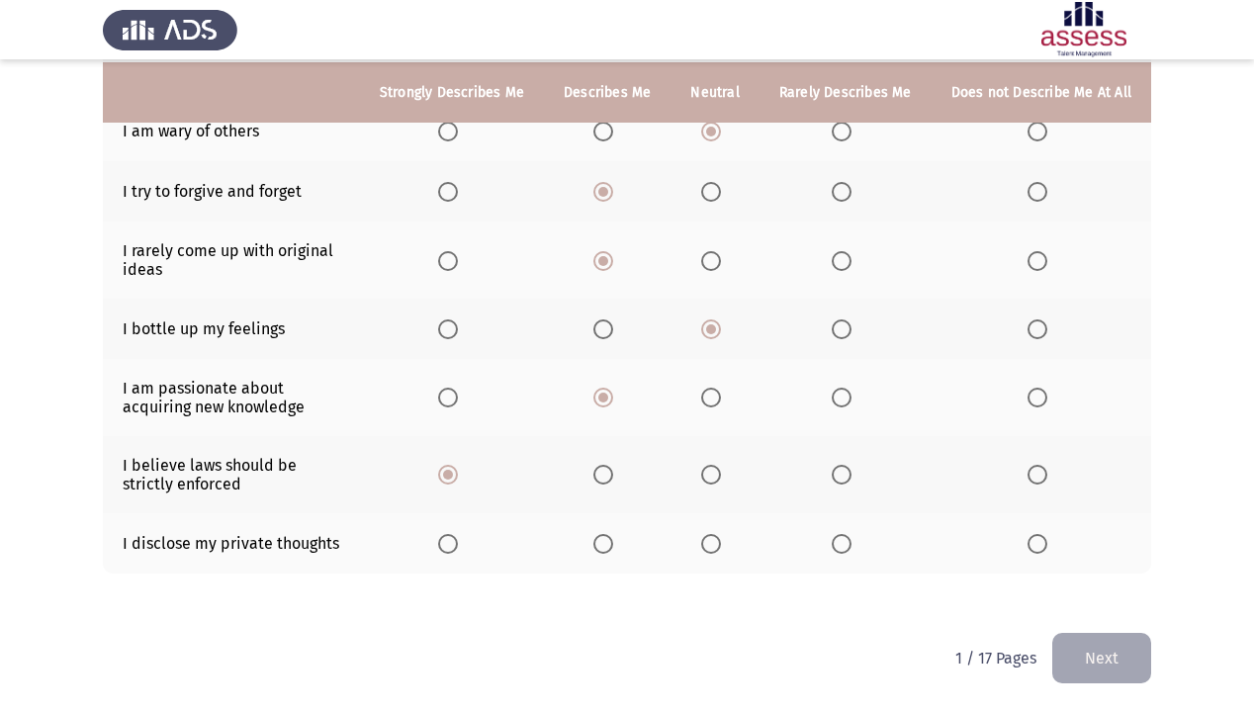
click at [453, 548] on span "Select an option" at bounding box center [448, 544] width 20 height 20
click at [453, 548] on input "Select an option" at bounding box center [448, 544] width 20 height 20
click at [1074, 611] on button "Next" at bounding box center [1101, 658] width 99 height 50
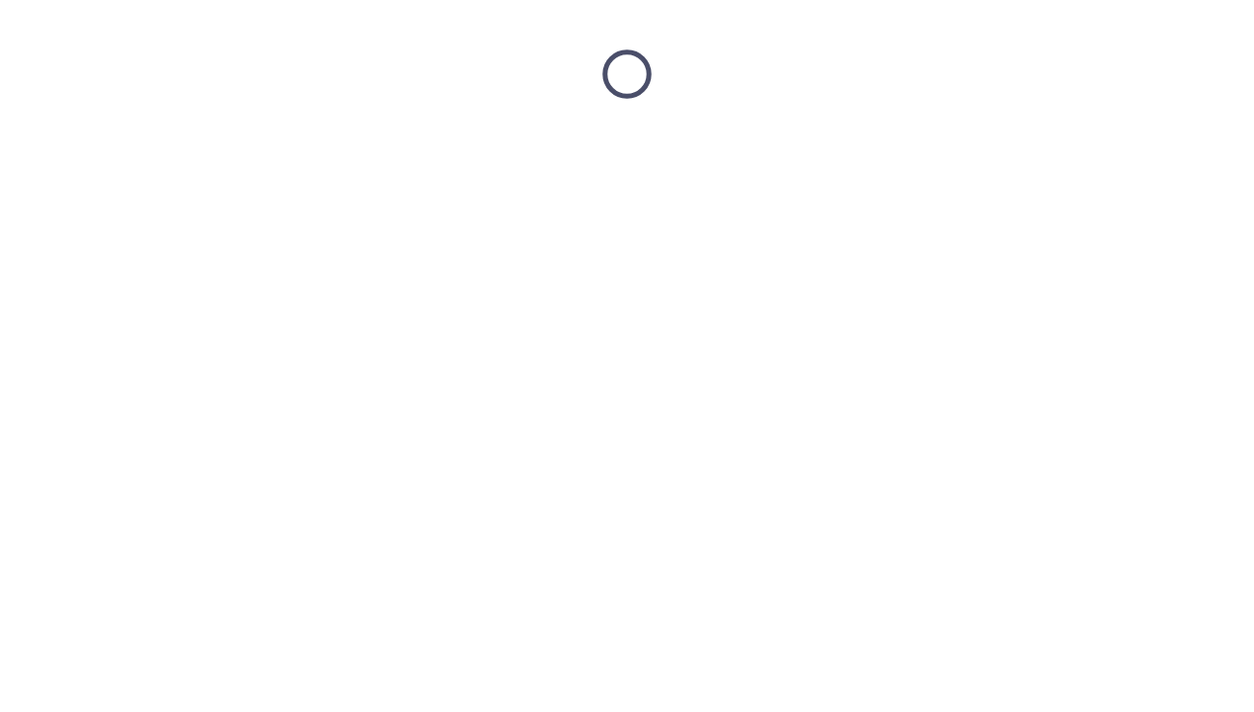
scroll to position [0, 0]
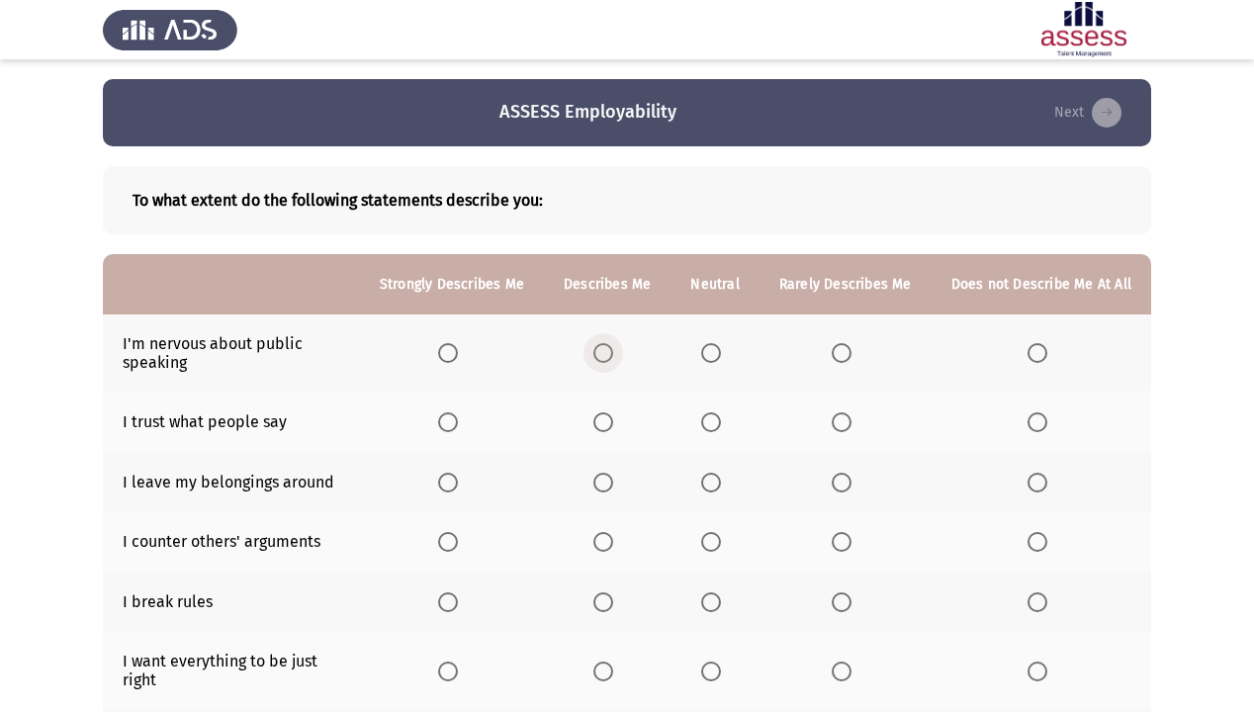
click at [604, 356] on span "Select an option" at bounding box center [603, 353] width 20 height 20
click at [604, 356] on input "Select an option" at bounding box center [603, 353] width 20 height 20
click at [852, 424] on span "Select an option" at bounding box center [842, 422] width 20 height 20
click at [852, 424] on input "Select an option" at bounding box center [842, 422] width 20 height 20
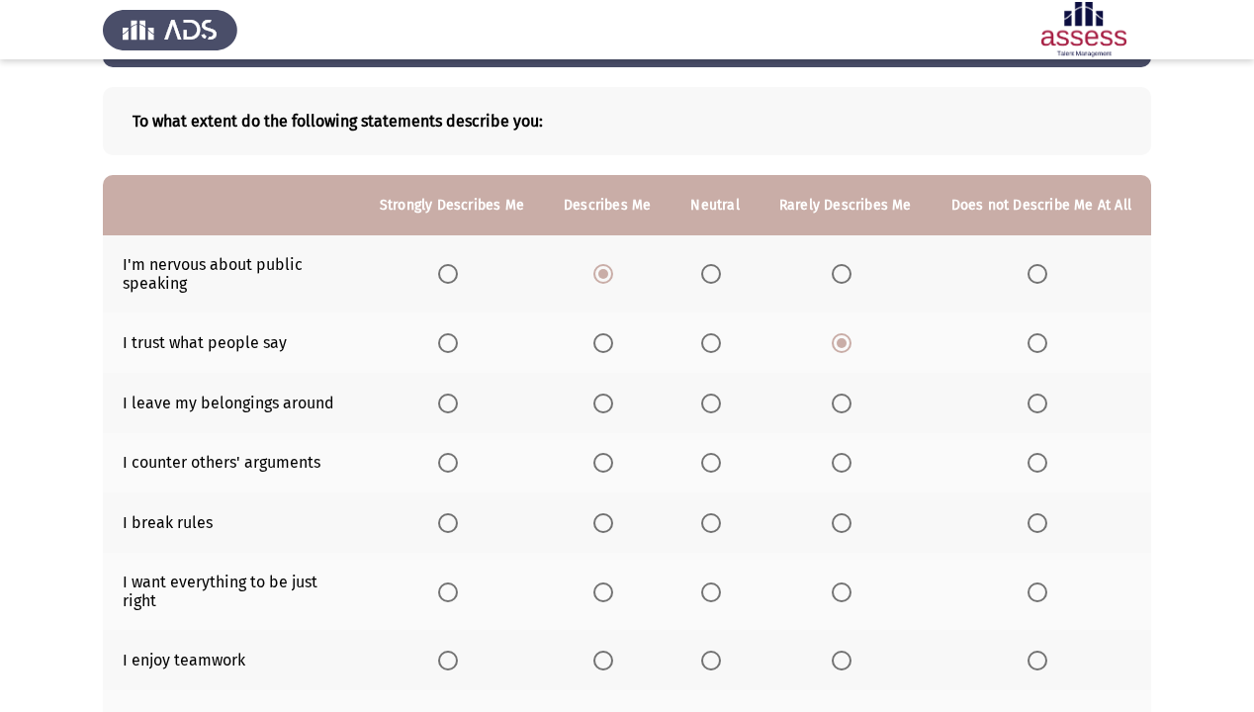
click at [1035, 420] on th at bounding box center [1042, 403] width 220 height 60
click at [1042, 411] on span "Select an option" at bounding box center [1038, 404] width 20 height 20
click at [1042, 411] on input "Select an option" at bounding box center [1038, 404] width 20 height 20
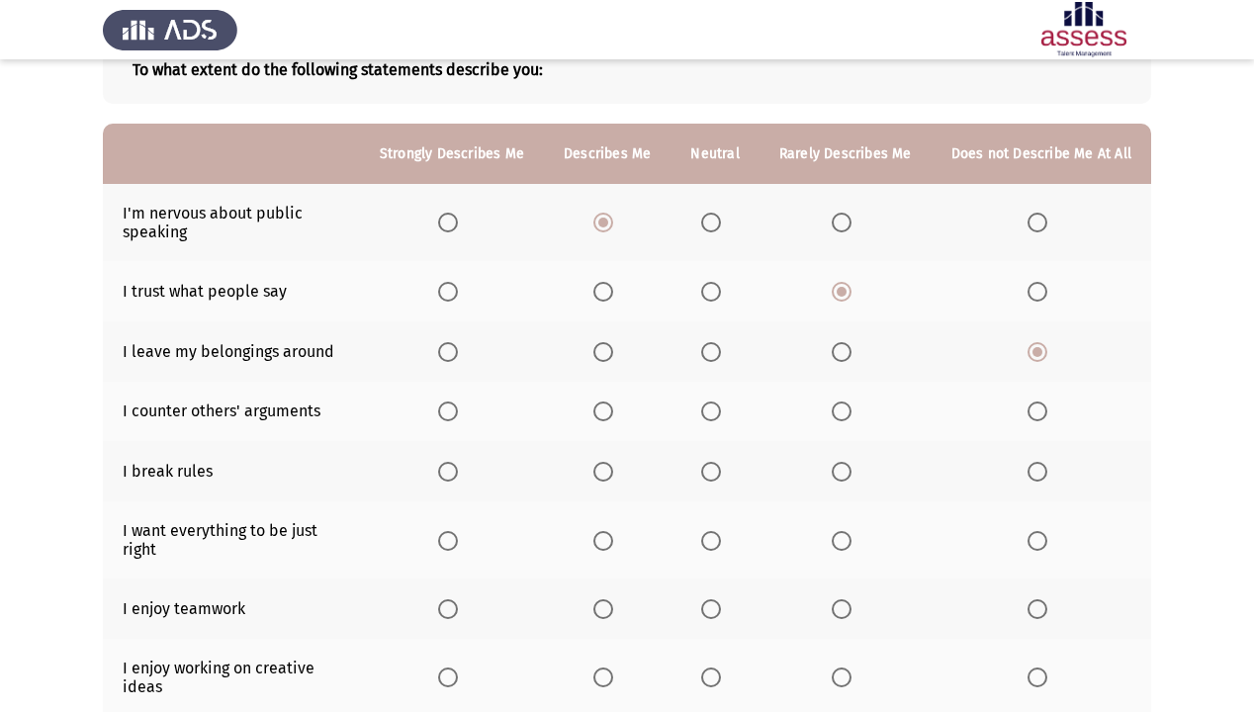
scroll to position [158, 0]
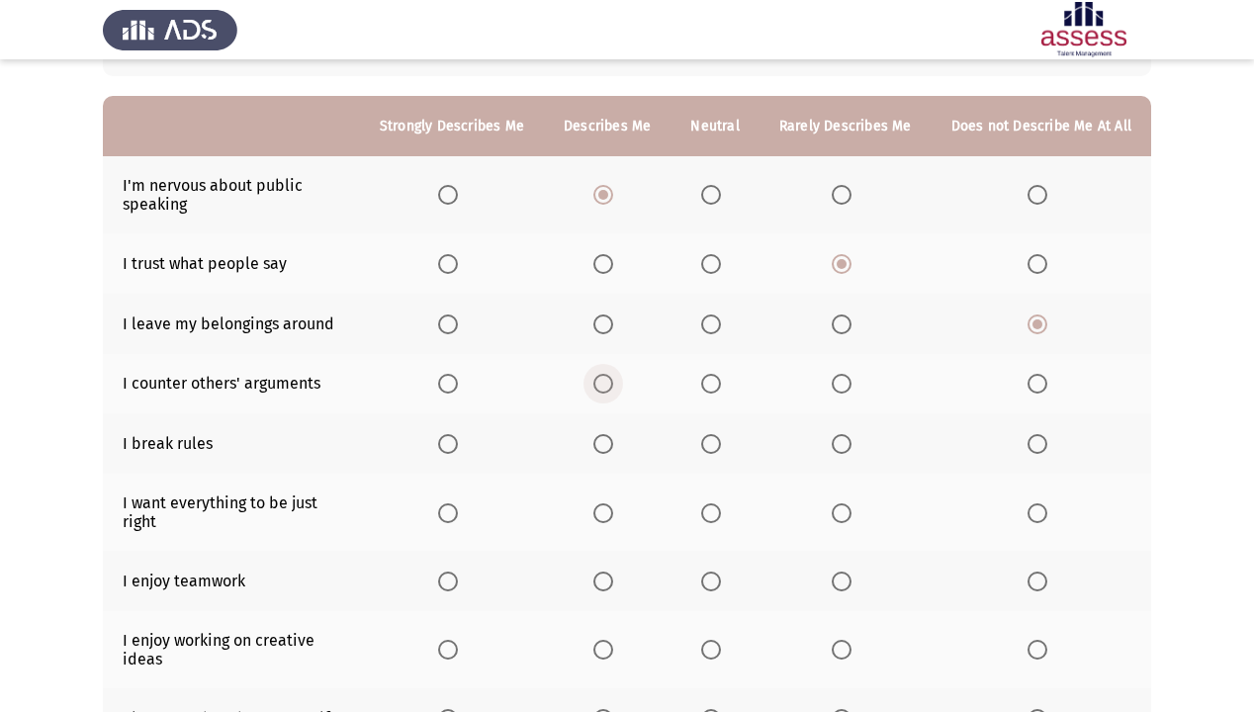
click at [601, 385] on span "Select an option" at bounding box center [603, 384] width 20 height 20
click at [601, 385] on input "Select an option" at bounding box center [603, 384] width 20 height 20
click at [1034, 443] on span "Select an option" at bounding box center [1038, 444] width 20 height 20
click at [1034, 443] on input "Select an option" at bounding box center [1038, 444] width 20 height 20
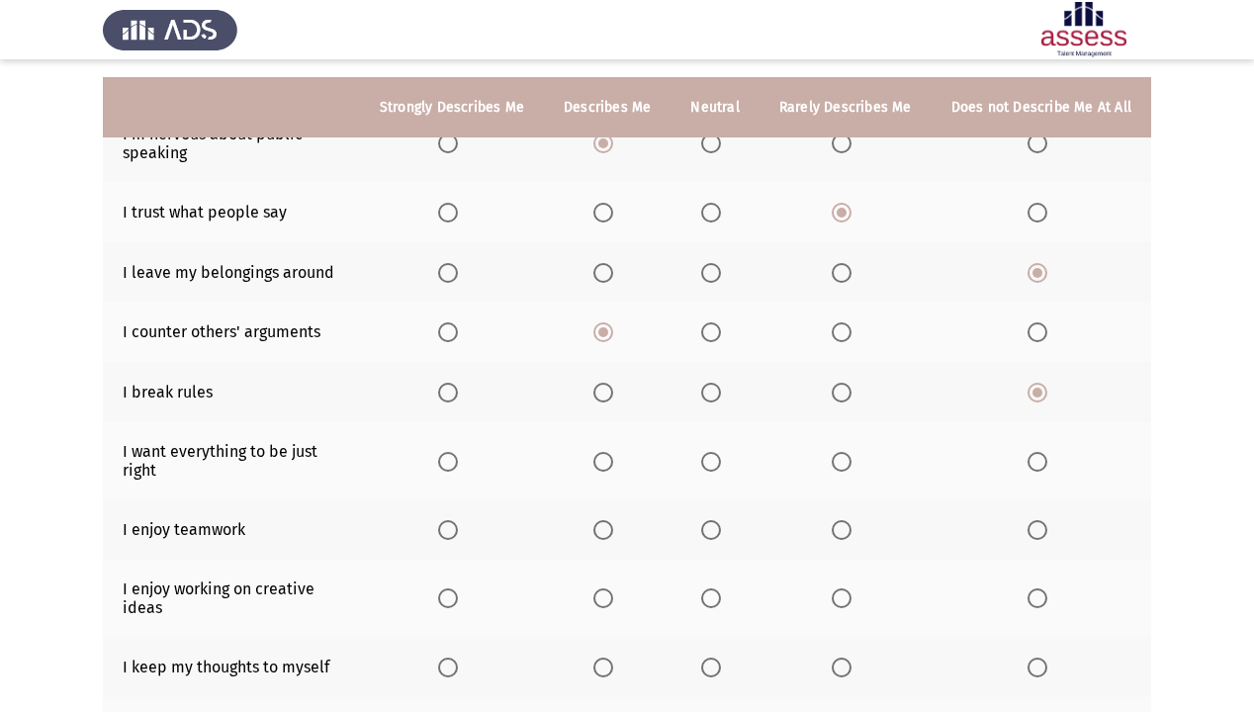
scroll to position [237, 0]
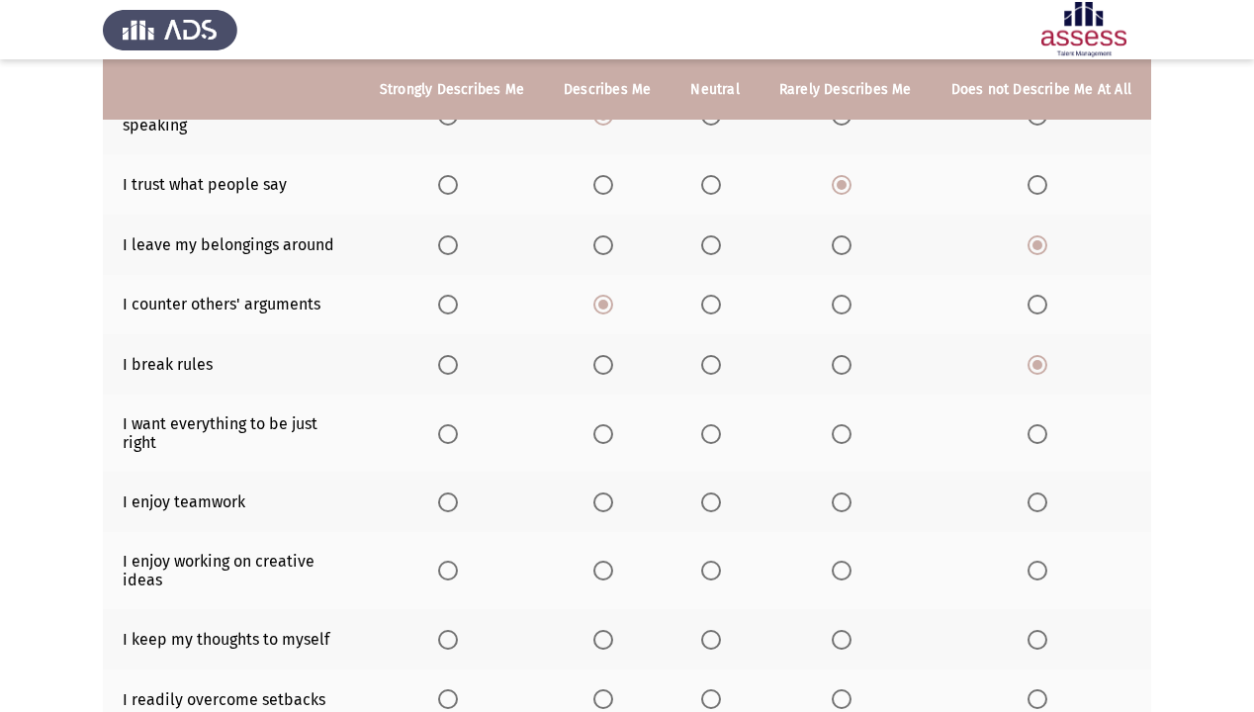
click at [458, 435] on span "Select an option" at bounding box center [448, 434] width 20 height 20
click at [458, 435] on input "Select an option" at bounding box center [448, 434] width 20 height 20
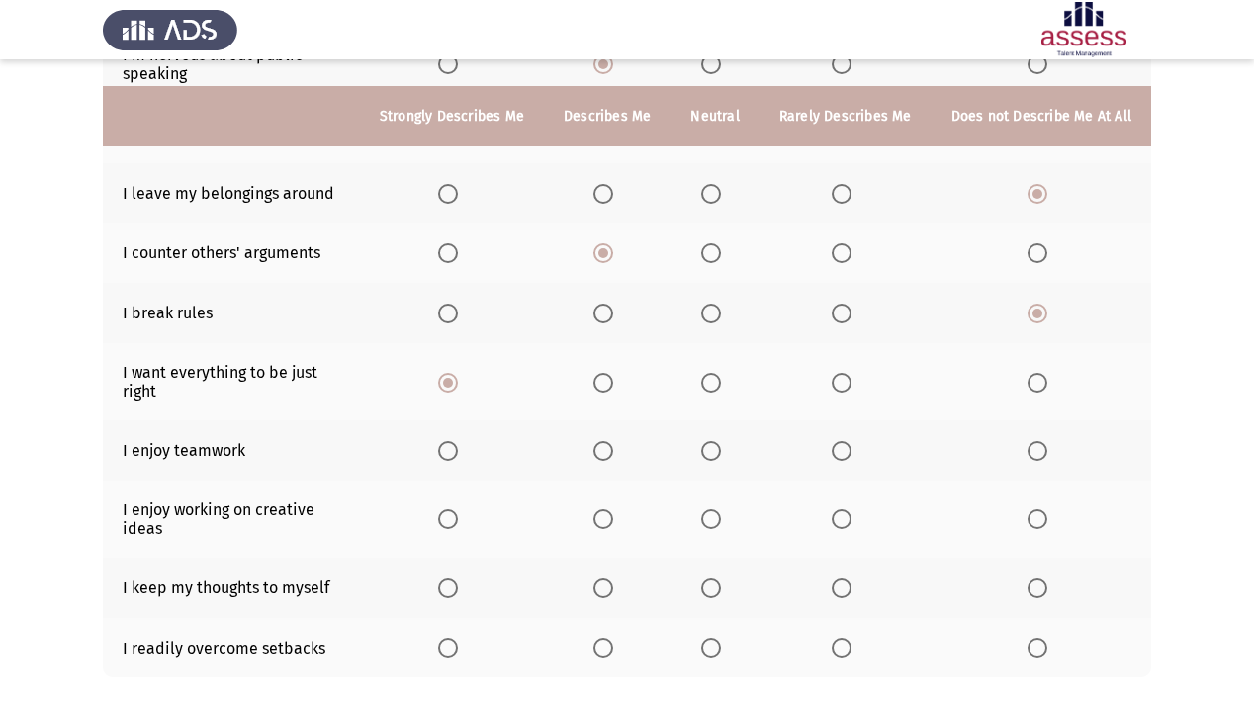
scroll to position [317, 0]
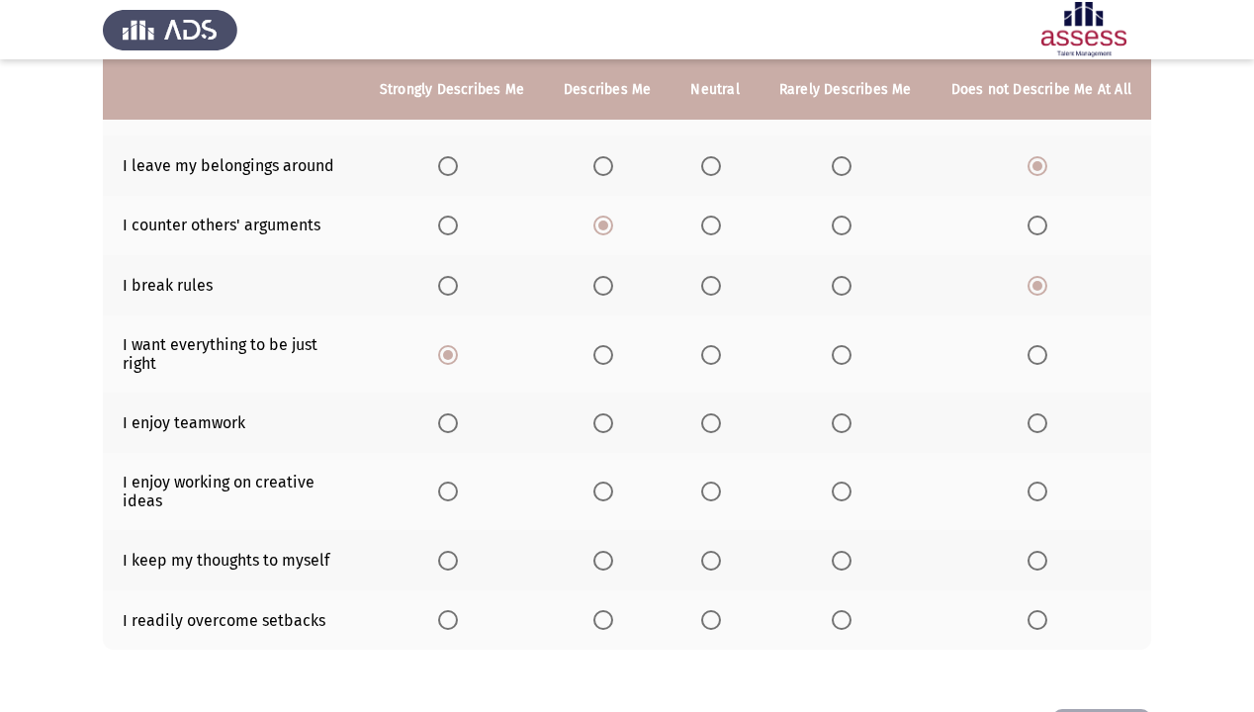
click at [609, 425] on span "Select an option" at bounding box center [603, 423] width 20 height 20
click at [609, 425] on input "Select an option" at bounding box center [603, 423] width 20 height 20
click at [458, 494] on span "Select an option" at bounding box center [448, 492] width 20 height 20
click at [458, 494] on input "Select an option" at bounding box center [448, 492] width 20 height 20
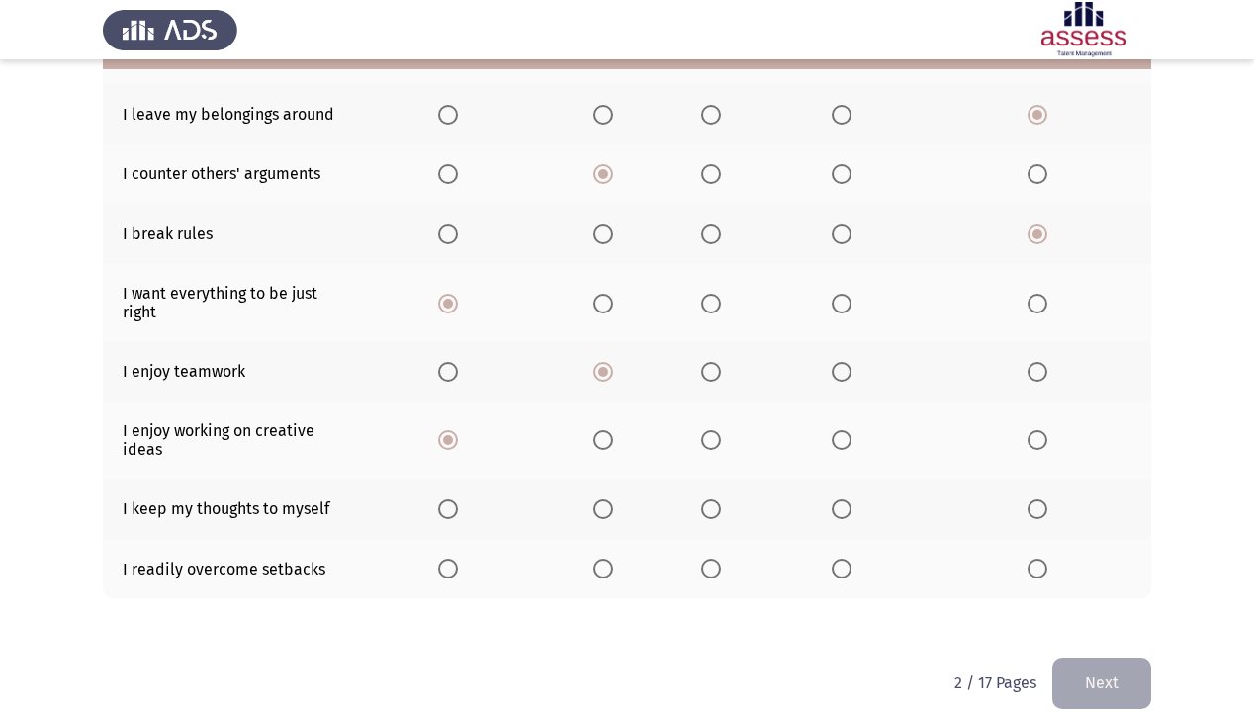
scroll to position [396, 0]
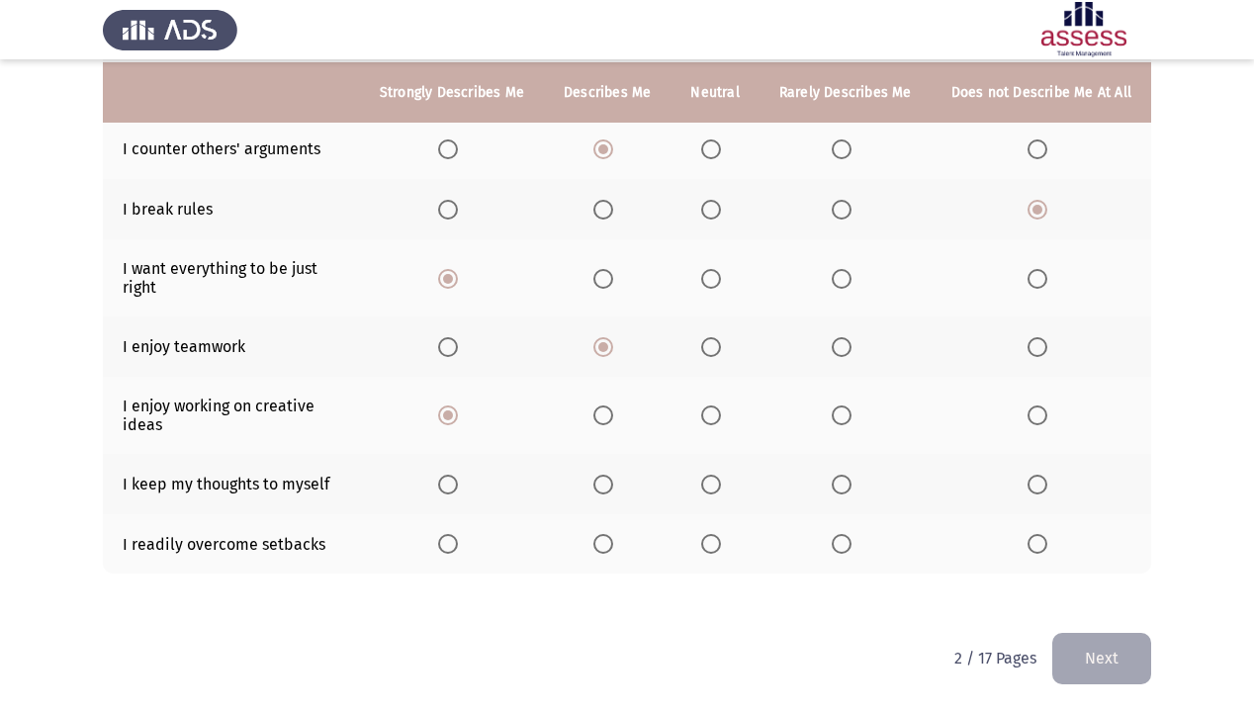
click at [453, 483] on span "Select an option" at bounding box center [448, 485] width 20 height 20
click at [453, 483] on input "Select an option" at bounding box center [448, 485] width 20 height 20
click at [621, 538] on label "Select an option" at bounding box center [607, 544] width 28 height 20
click at [613, 538] on input "Select an option" at bounding box center [603, 544] width 20 height 20
click at [1087, 611] on button "Next" at bounding box center [1101, 658] width 99 height 50
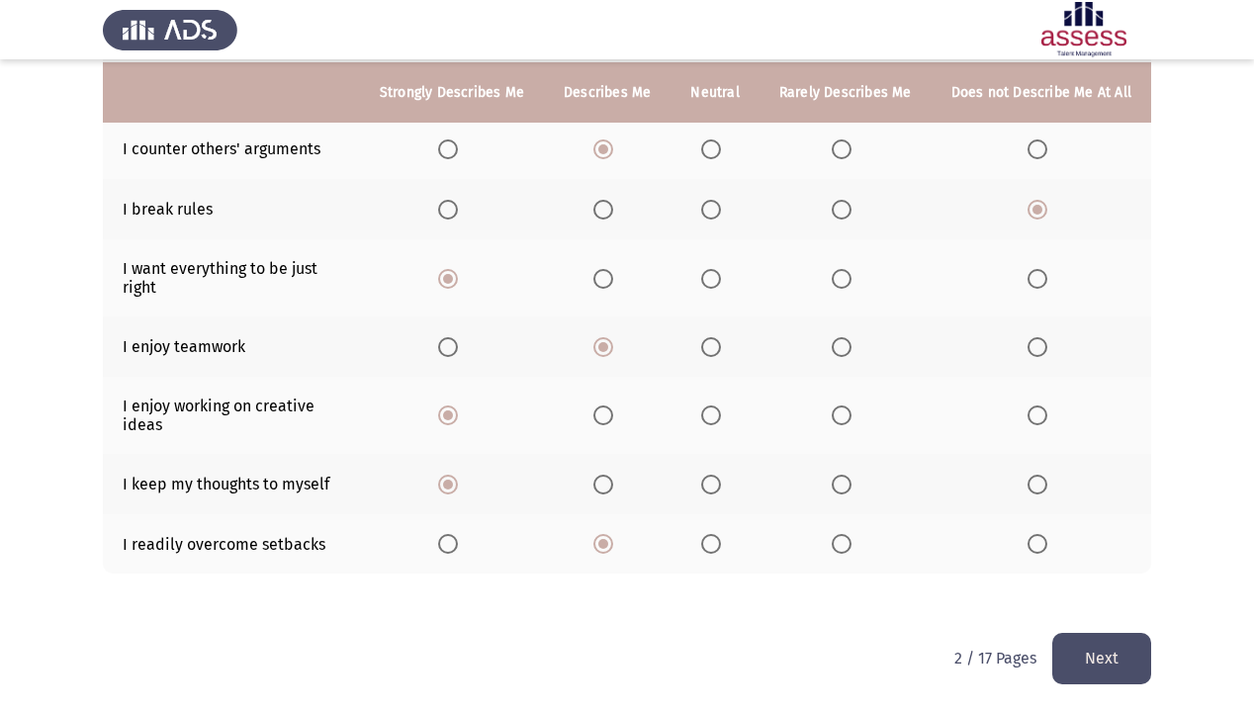
scroll to position [0, 0]
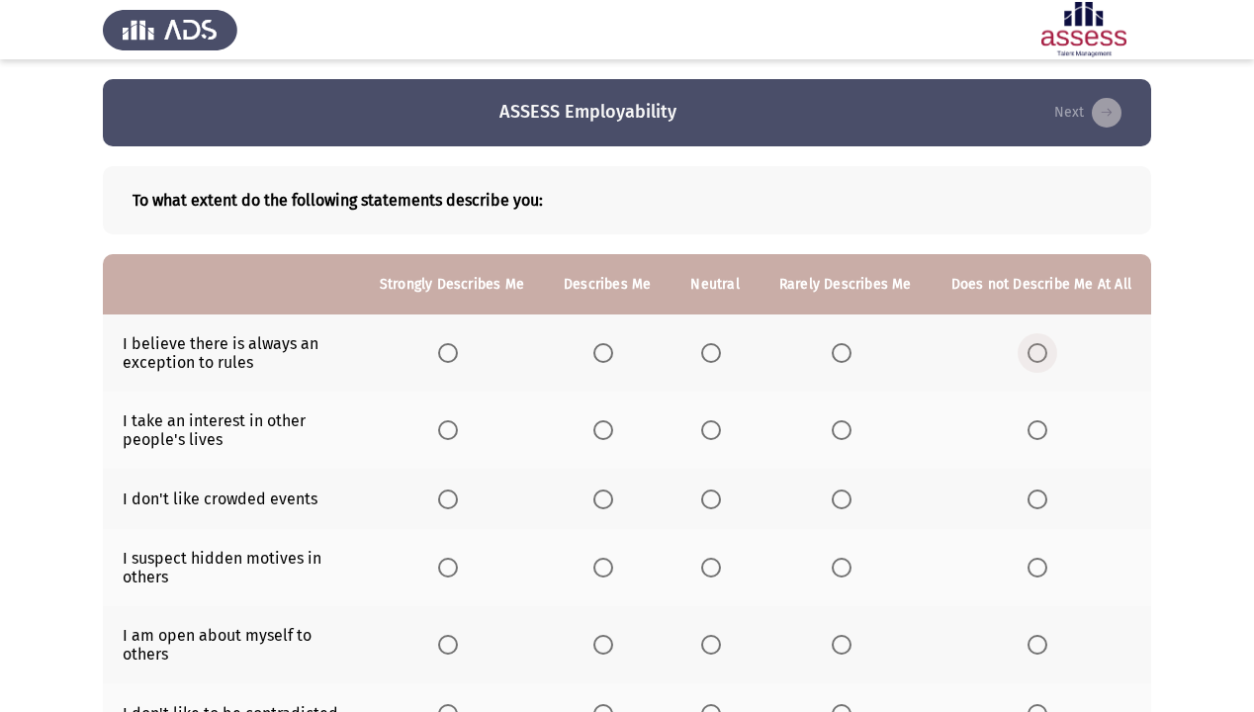
click at [1047, 361] on span "Select an option" at bounding box center [1038, 353] width 20 height 20
click at [1047, 361] on input "Select an option" at bounding box center [1038, 353] width 20 height 20
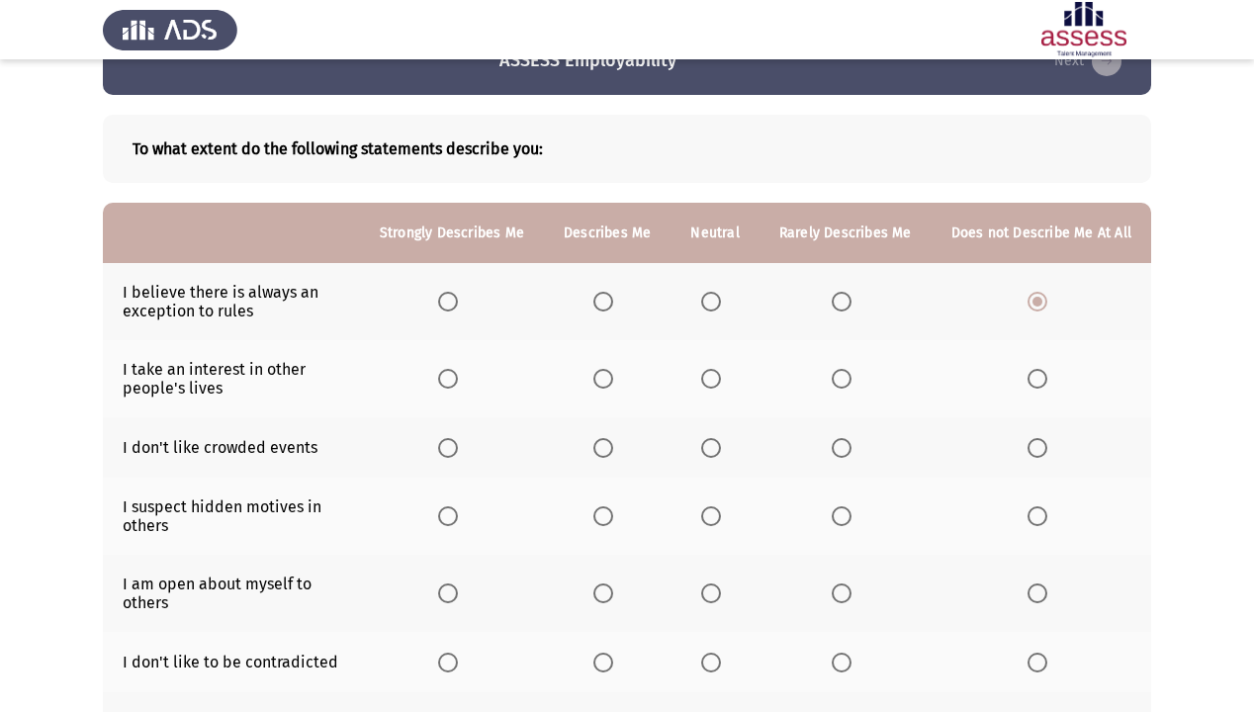
scroll to position [79, 0]
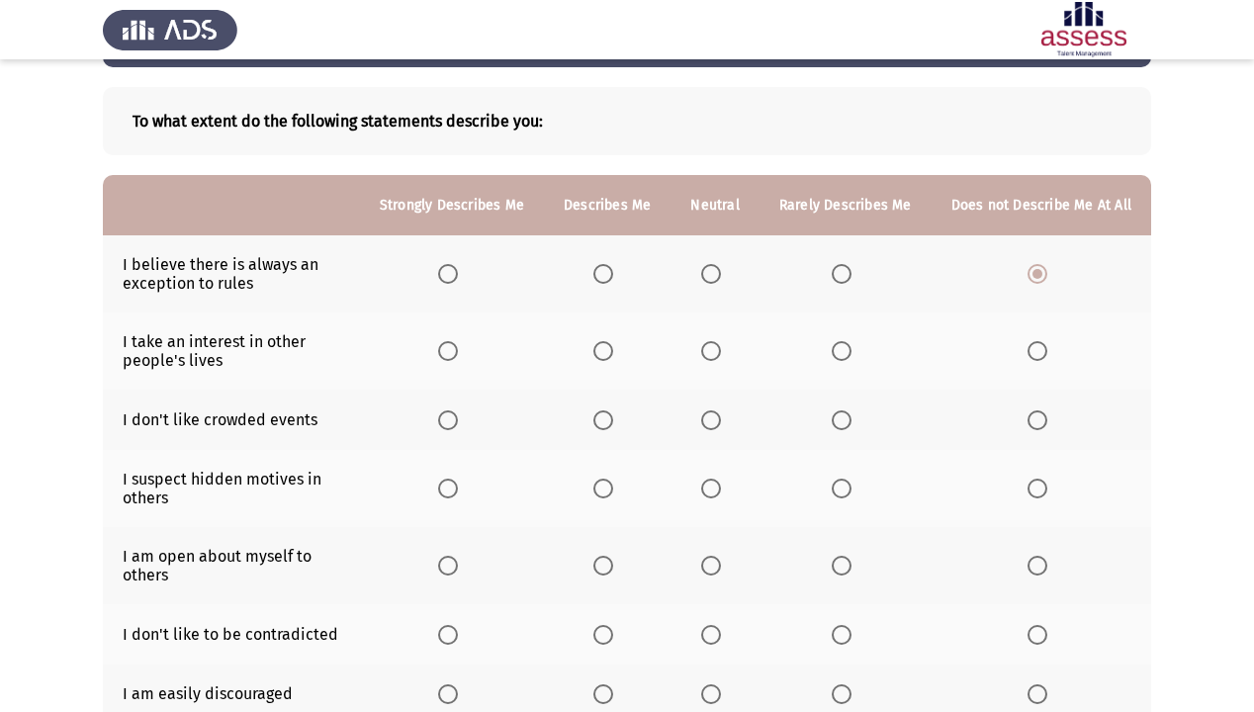
click at [844, 348] on span "Select an option" at bounding box center [842, 351] width 20 height 20
click at [844, 348] on input "Select an option" at bounding box center [842, 351] width 20 height 20
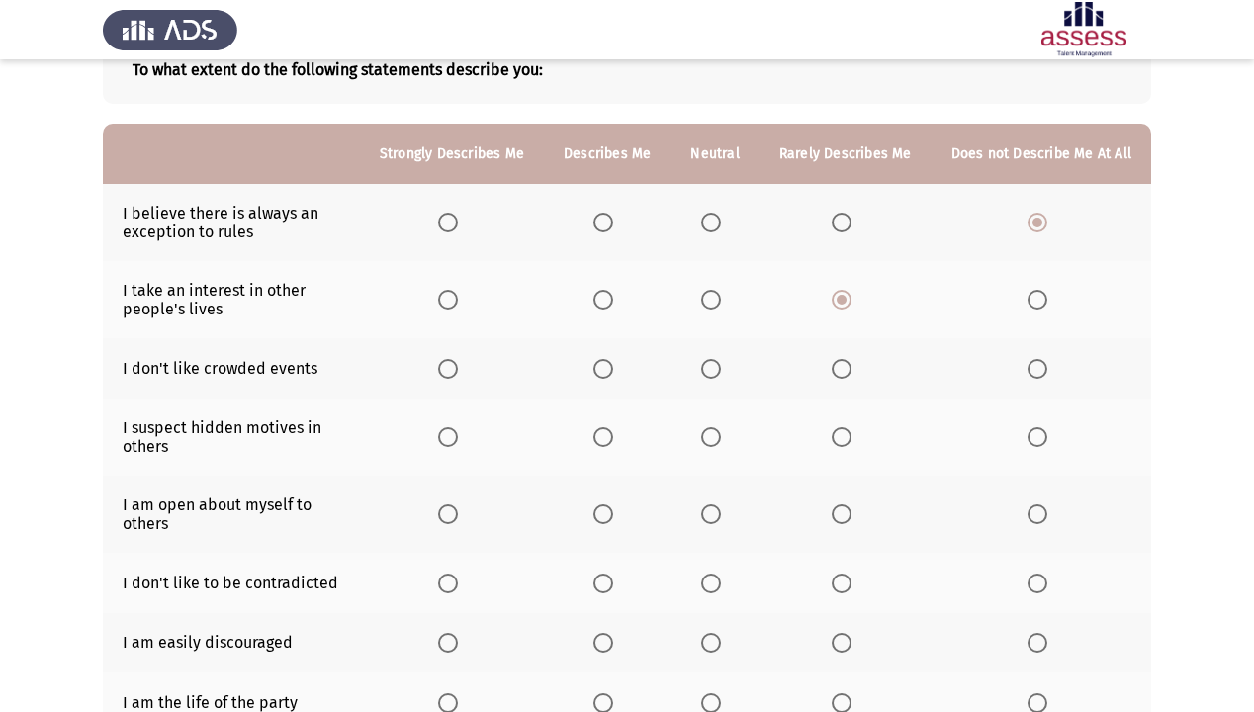
scroll to position [158, 0]
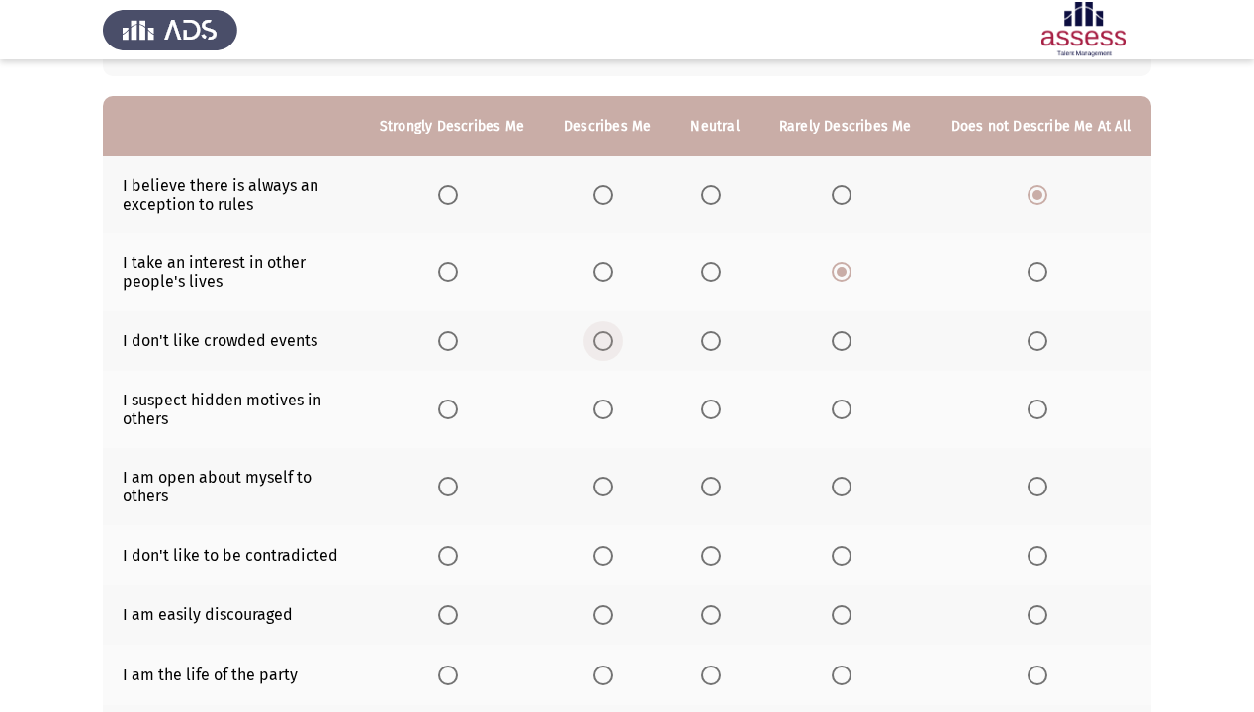
click at [612, 342] on span "Select an option" at bounding box center [603, 341] width 20 height 20
click at [612, 342] on input "Select an option" at bounding box center [603, 341] width 20 height 20
click at [450, 409] on span "Select an option" at bounding box center [448, 410] width 20 height 20
click at [450, 409] on input "Select an option" at bounding box center [448, 410] width 20 height 20
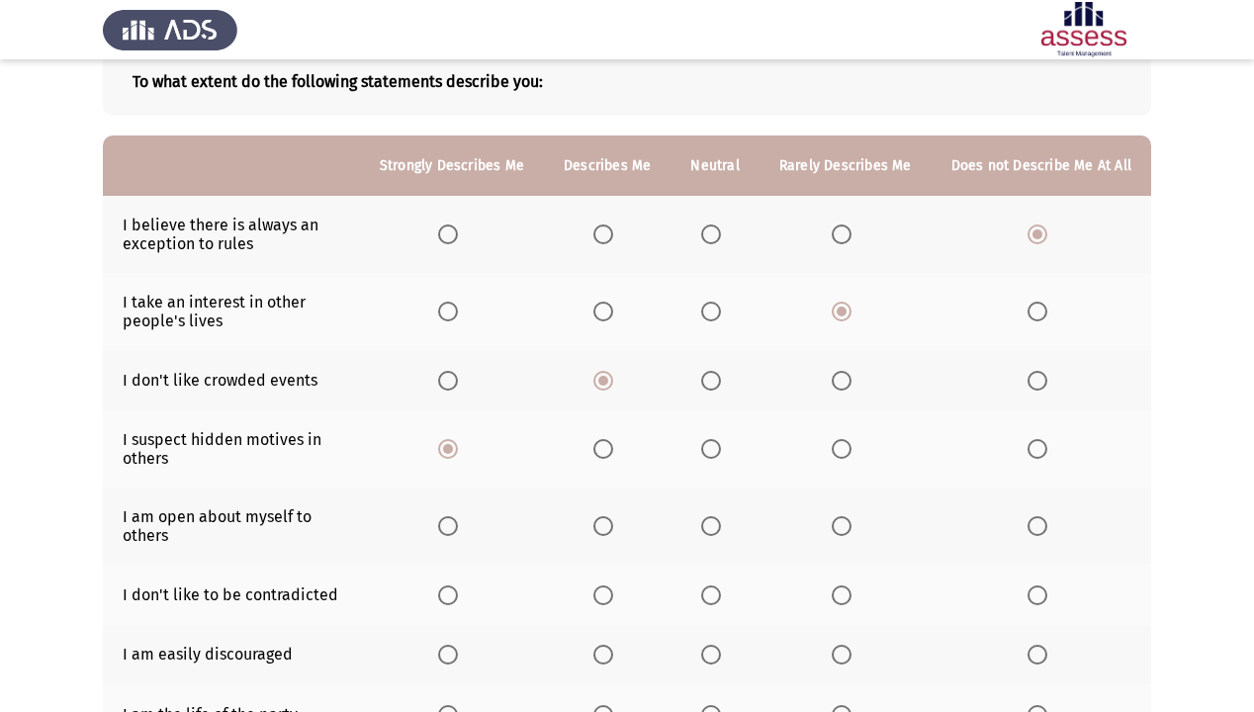
scroll to position [79, 0]
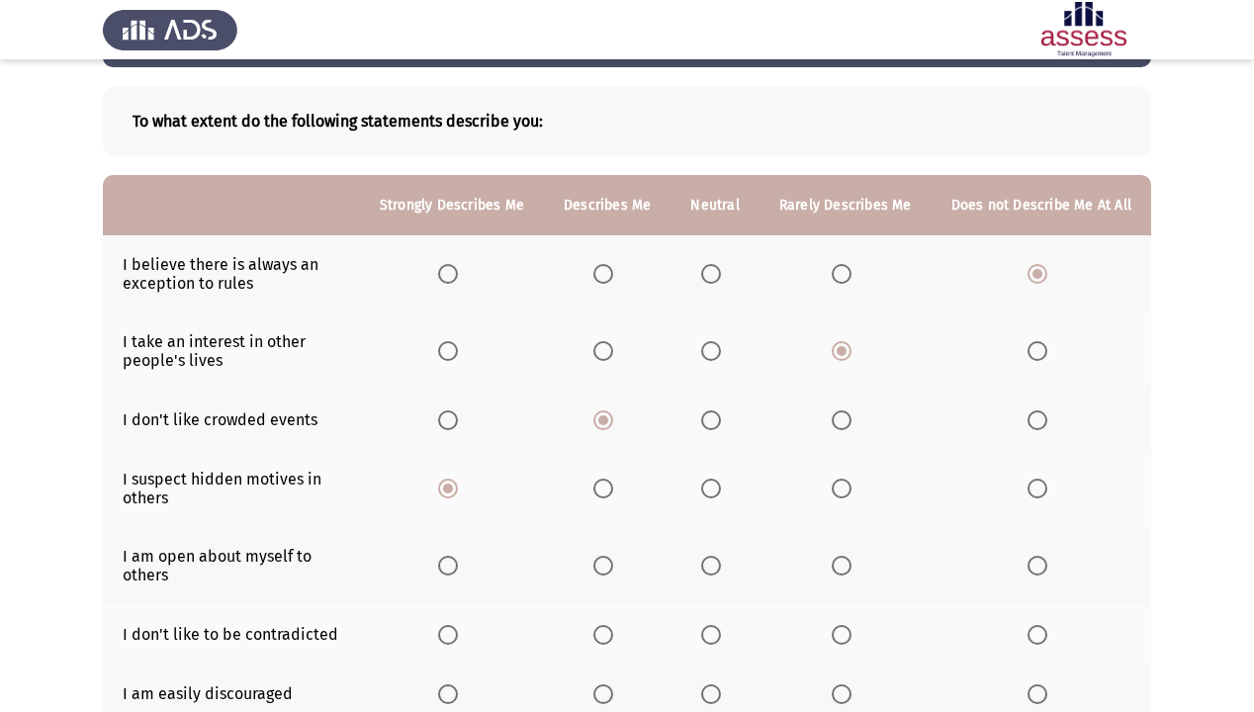
click at [1047, 566] on span "Select an option" at bounding box center [1038, 566] width 20 height 20
click at [1047, 566] on input "Select an option" at bounding box center [1038, 566] width 20 height 20
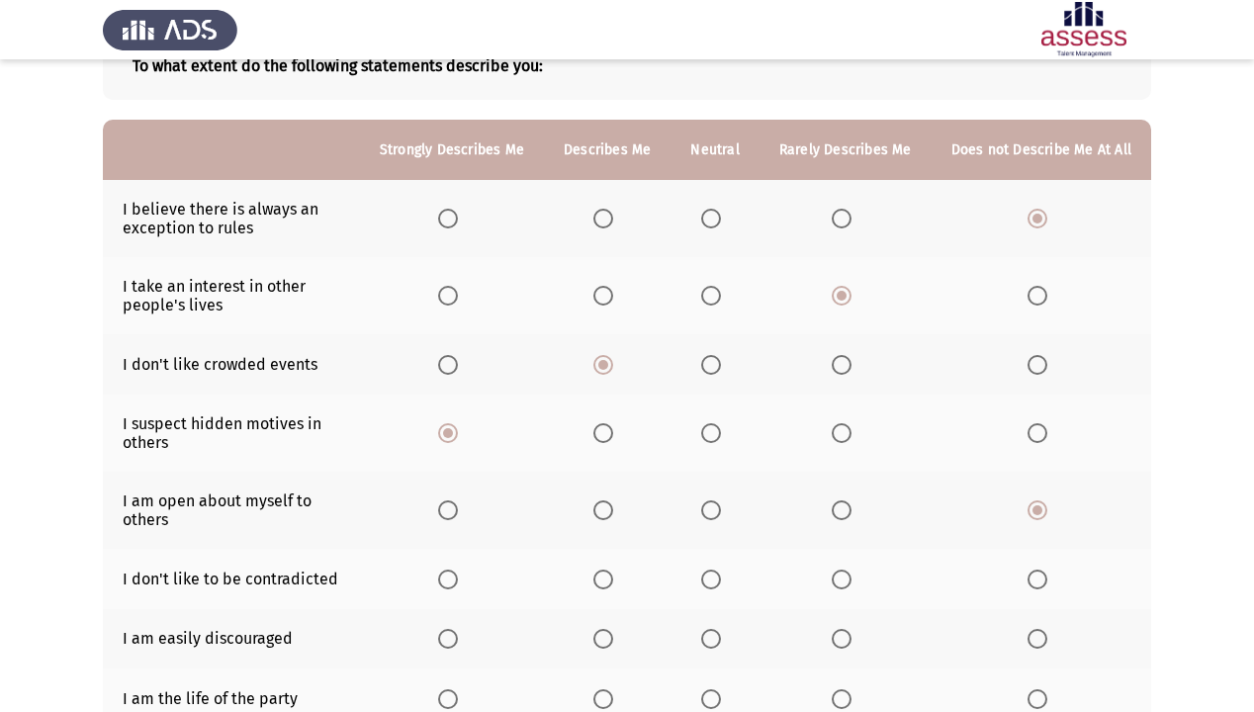
scroll to position [158, 0]
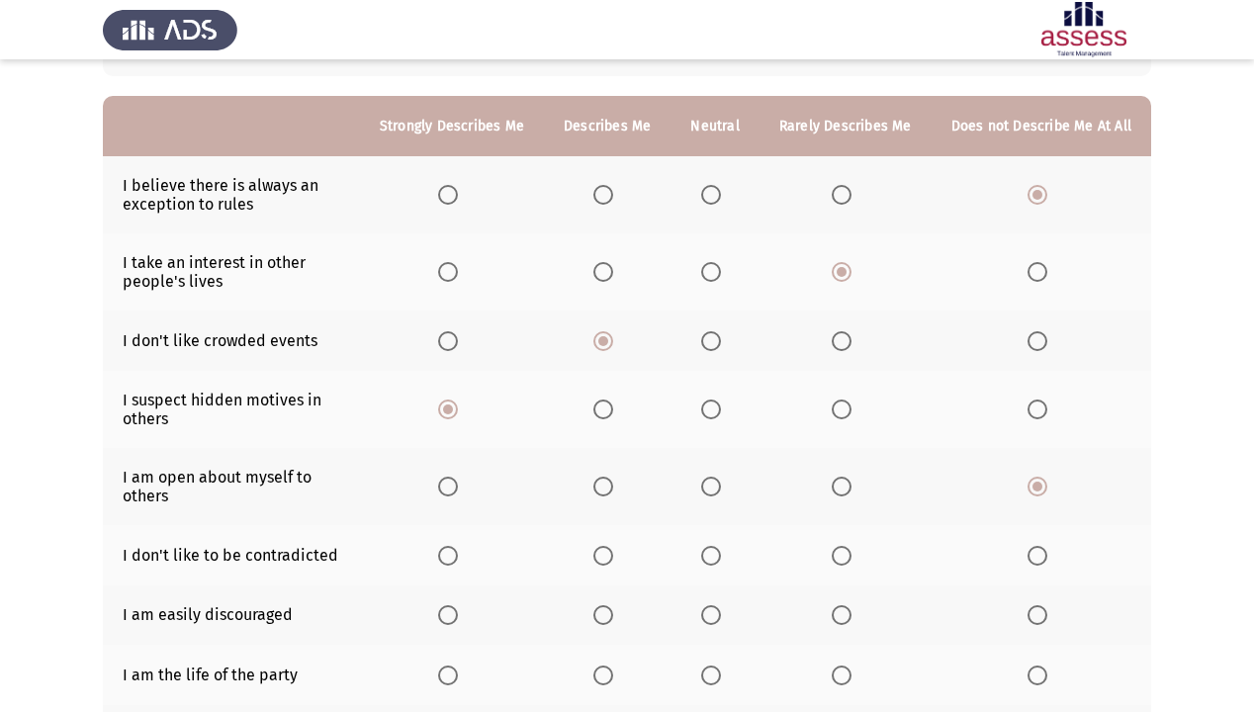
click at [851, 564] on span "Select an option" at bounding box center [842, 556] width 20 height 20
click at [851, 564] on input "Select an option" at bounding box center [842, 556] width 20 height 20
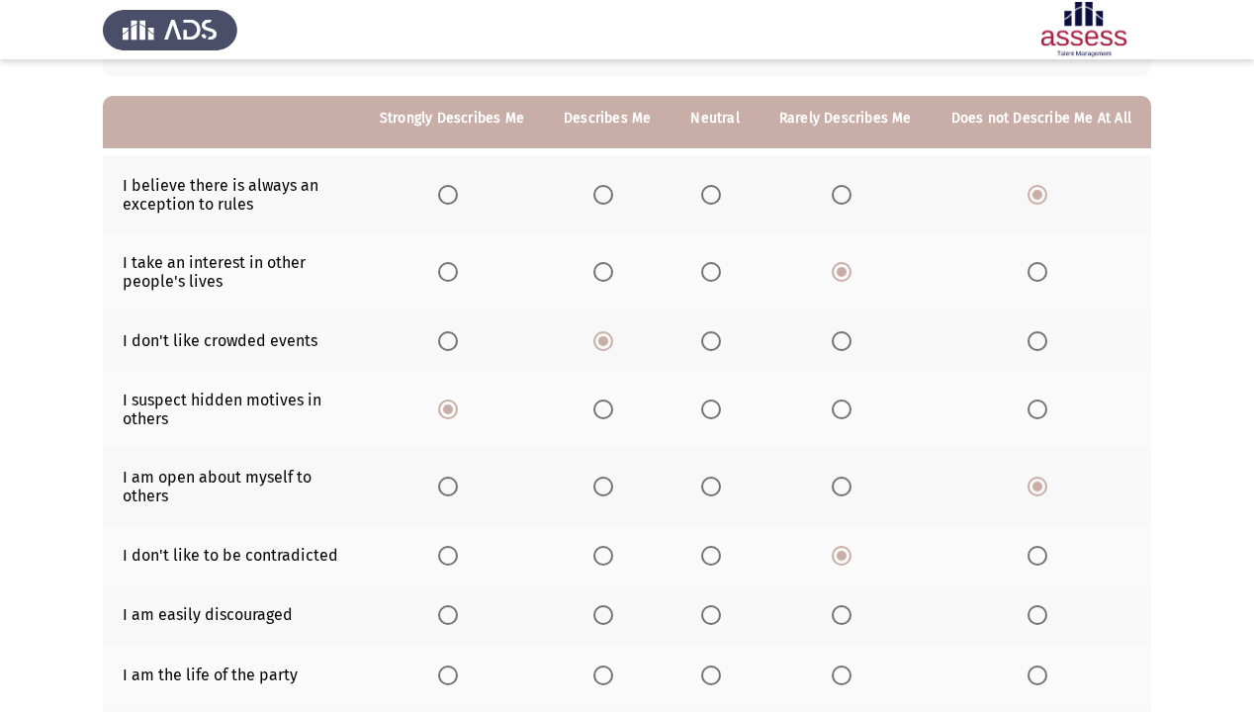
scroll to position [237, 0]
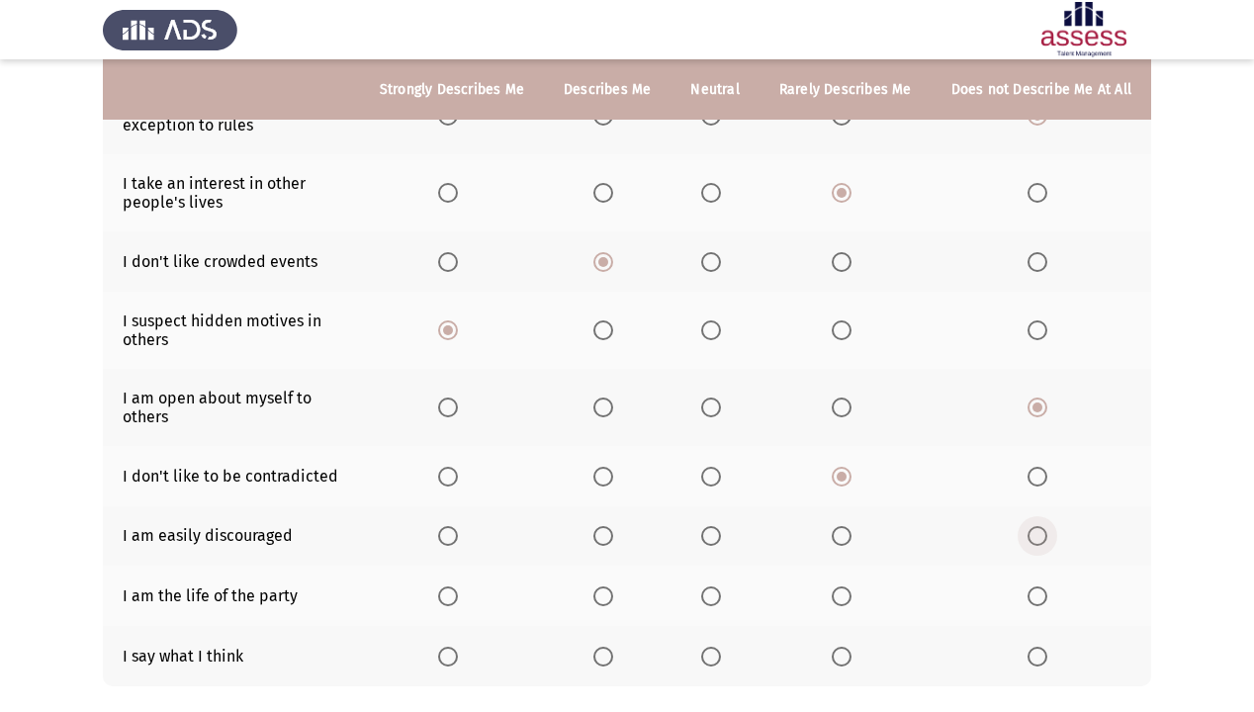
click at [1055, 538] on label "Select an option" at bounding box center [1042, 536] width 28 height 20
click at [1047, 538] on input "Select an option" at bounding box center [1038, 536] width 20 height 20
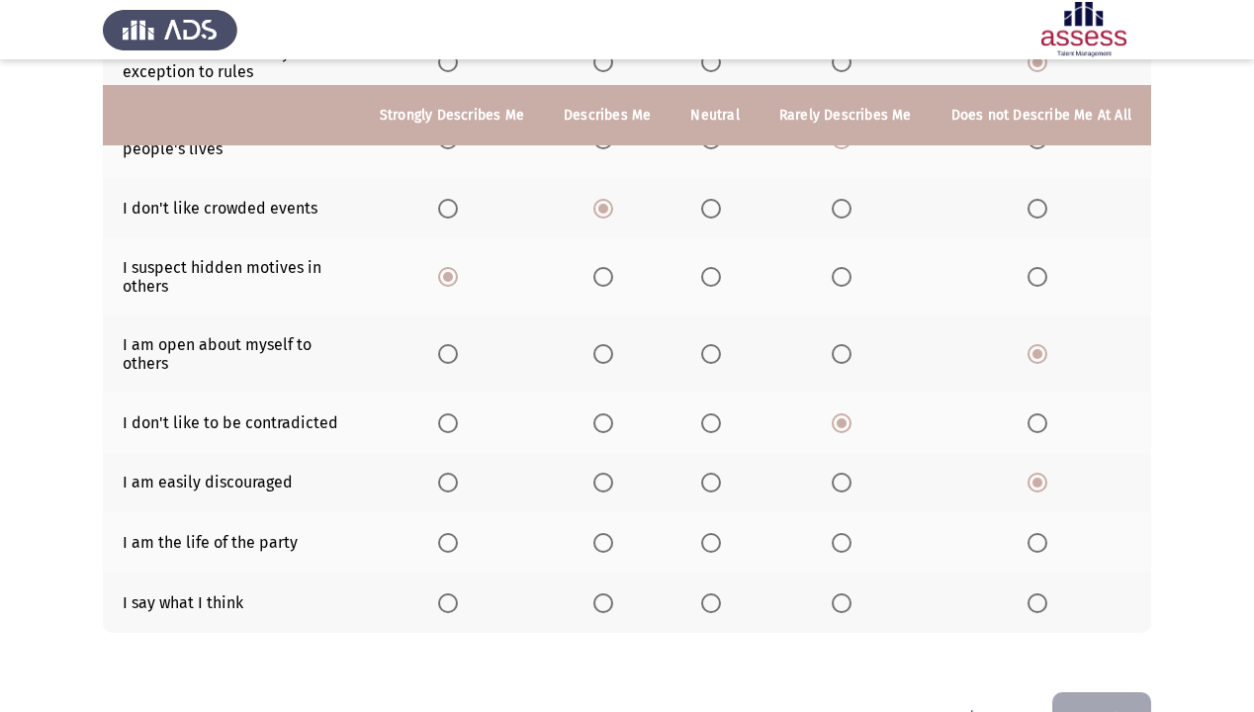
scroll to position [317, 0]
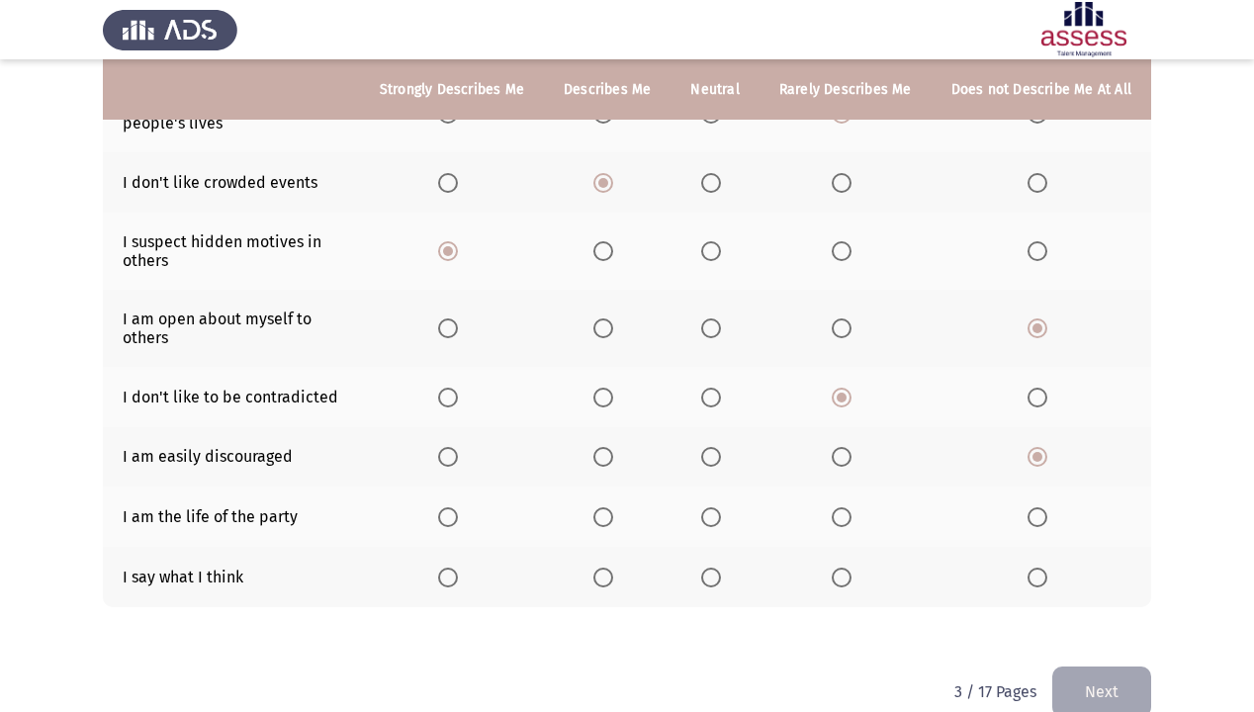
click at [1041, 512] on span "Select an option" at bounding box center [1038, 517] width 20 height 20
click at [1041, 512] on input "Select an option" at bounding box center [1038, 517] width 20 height 20
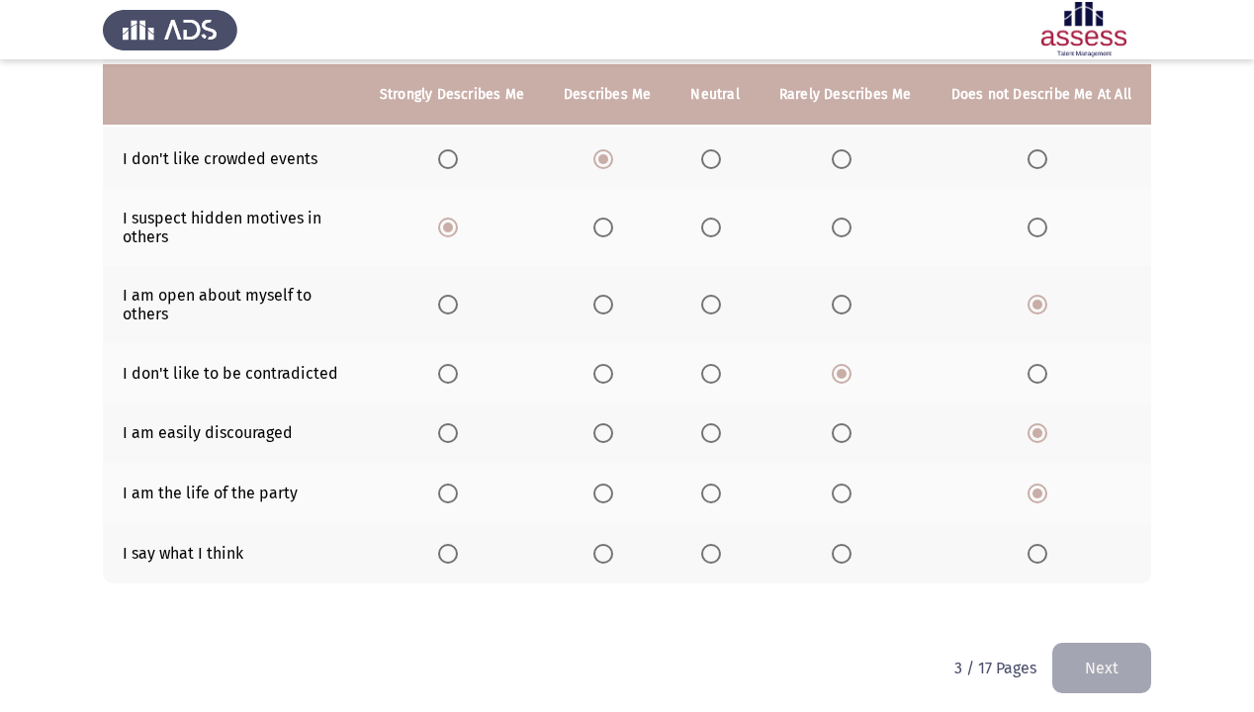
scroll to position [352, 0]
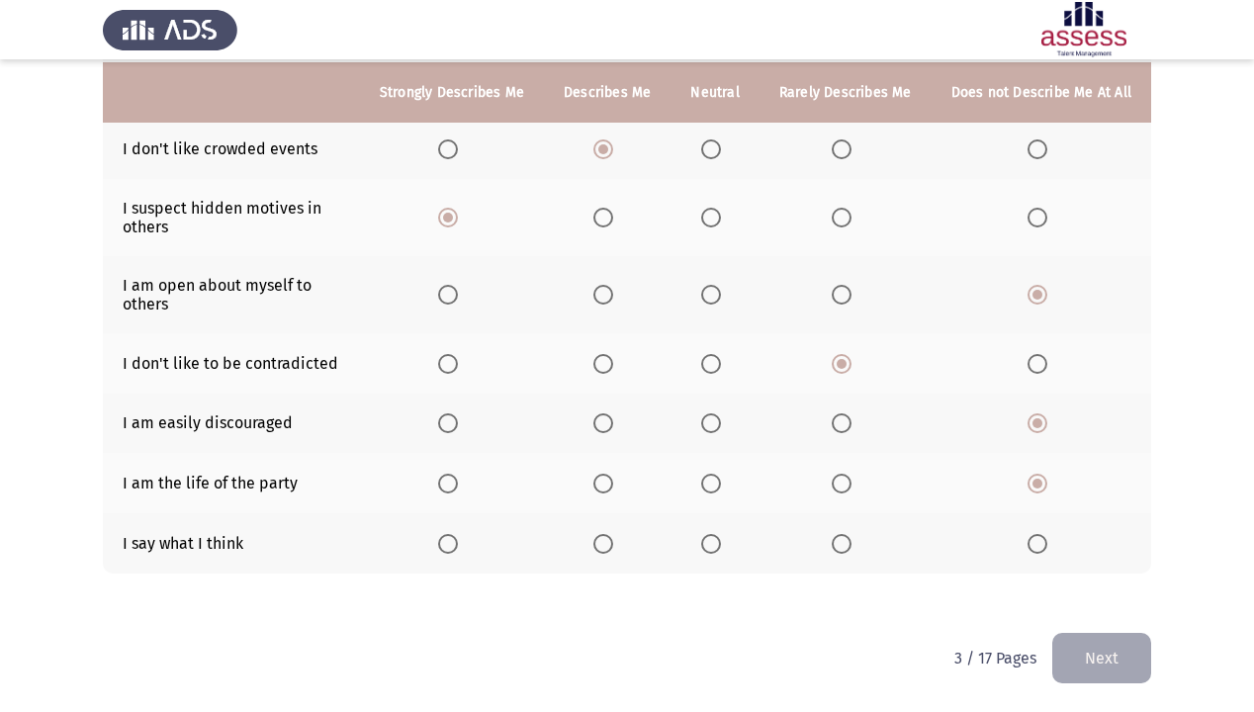
click at [613, 543] on span "Select an option" at bounding box center [603, 544] width 20 height 20
click at [613, 543] on input "Select an option" at bounding box center [603, 544] width 20 height 20
click at [1138, 611] on button "Next" at bounding box center [1101, 658] width 99 height 50
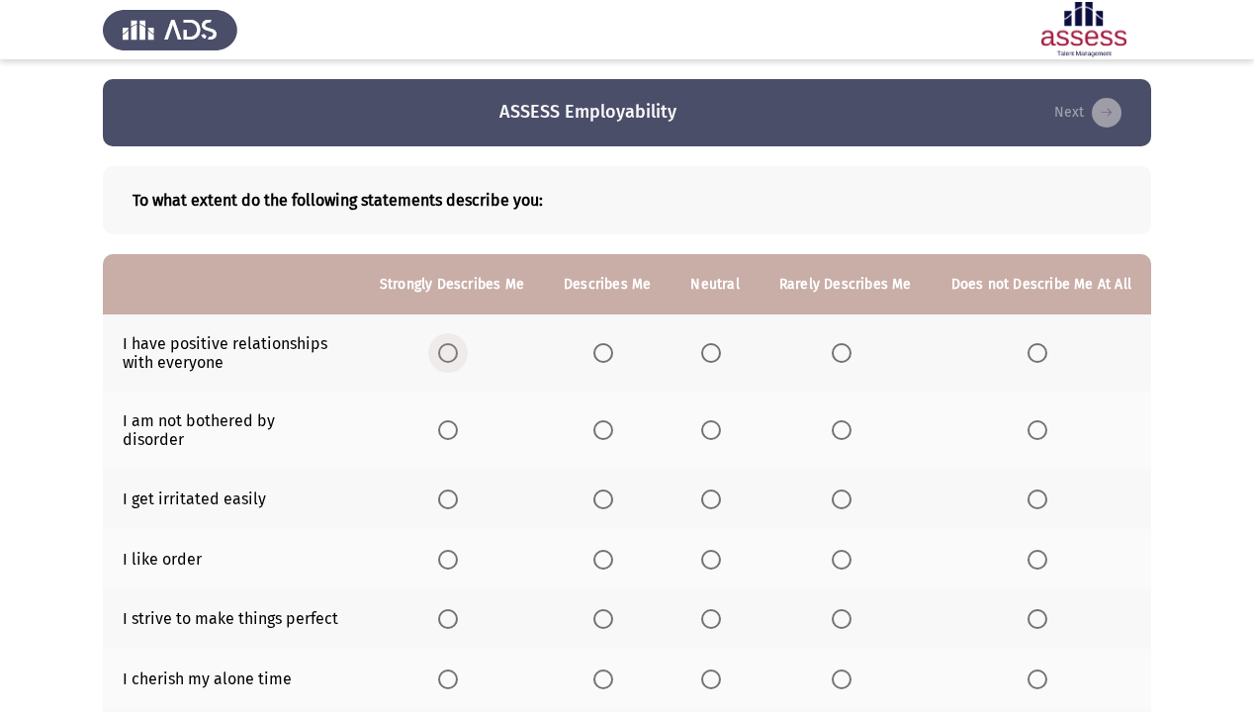
click at [457, 360] on span "Select an option" at bounding box center [448, 353] width 20 height 20
click at [457, 360] on input "Select an option" at bounding box center [448, 353] width 20 height 20
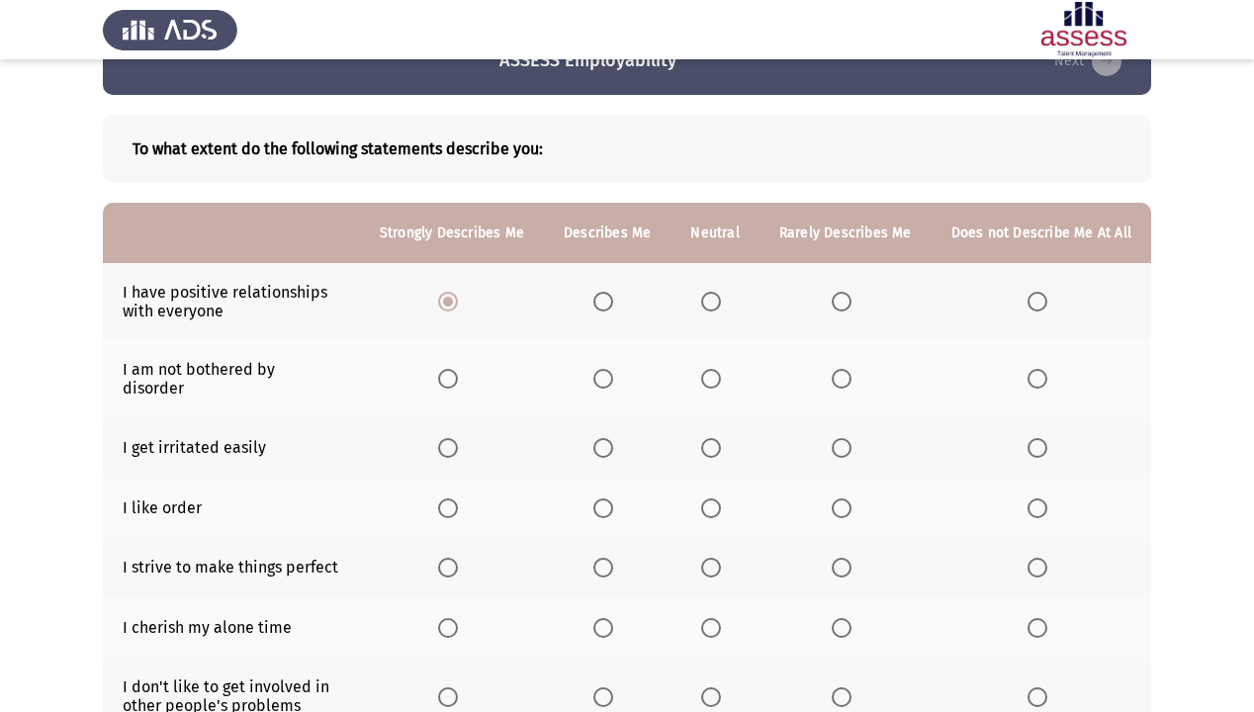
scroll to position [79, 0]
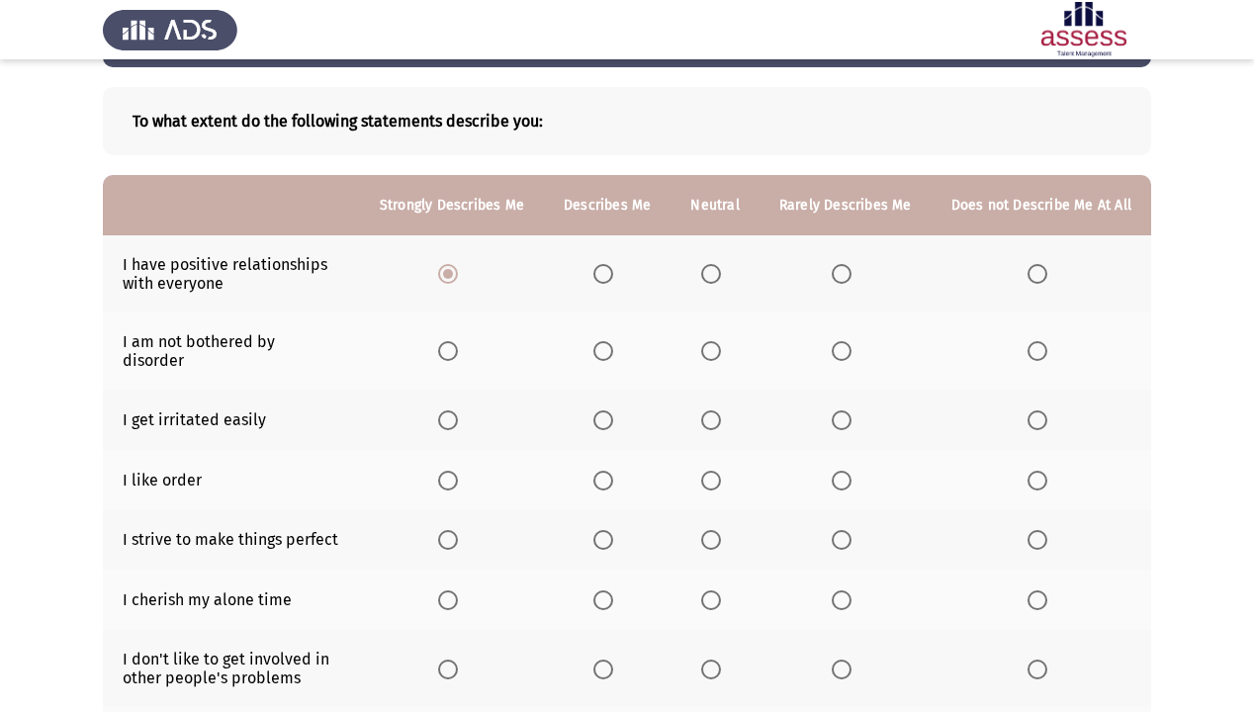
click at [843, 354] on th at bounding box center [846, 351] width 172 height 77
click at [843, 343] on span "Select an option" at bounding box center [842, 351] width 20 height 20
click at [843, 343] on input "Select an option" at bounding box center [842, 351] width 20 height 20
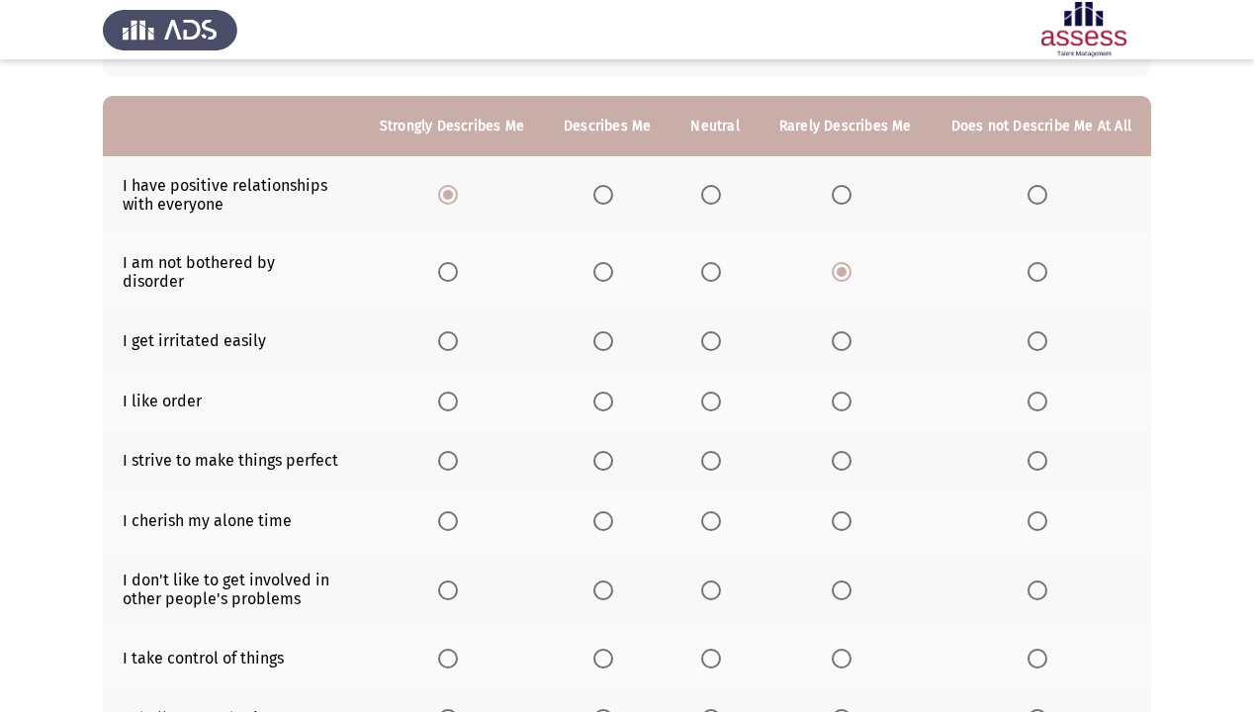
click at [851, 331] on span "Select an option" at bounding box center [842, 341] width 20 height 20
click at [851, 331] on input "Select an option" at bounding box center [842, 341] width 20 height 20
click at [1037, 264] on span "Select an option" at bounding box center [1038, 272] width 20 height 20
click at [1037, 264] on input "Select an option" at bounding box center [1038, 272] width 20 height 20
click at [455, 392] on span "Select an option" at bounding box center [448, 402] width 20 height 20
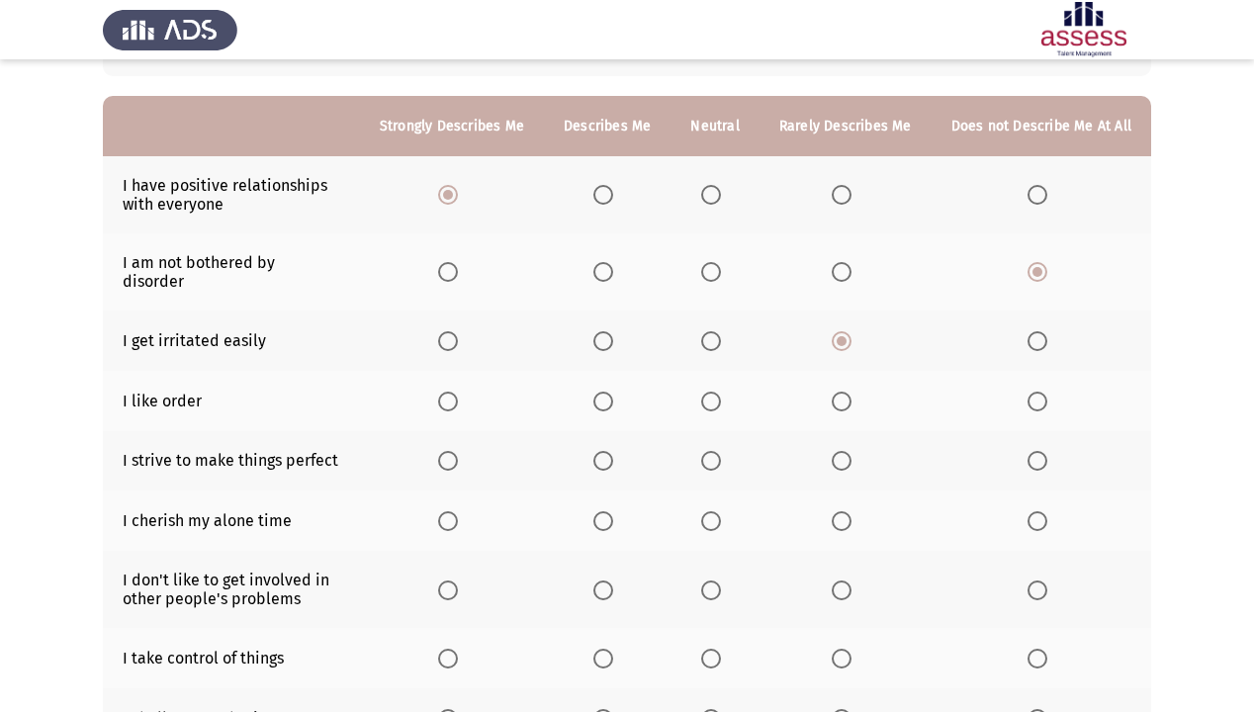
click at [455, 392] on input "Select an option" at bounding box center [448, 402] width 20 height 20
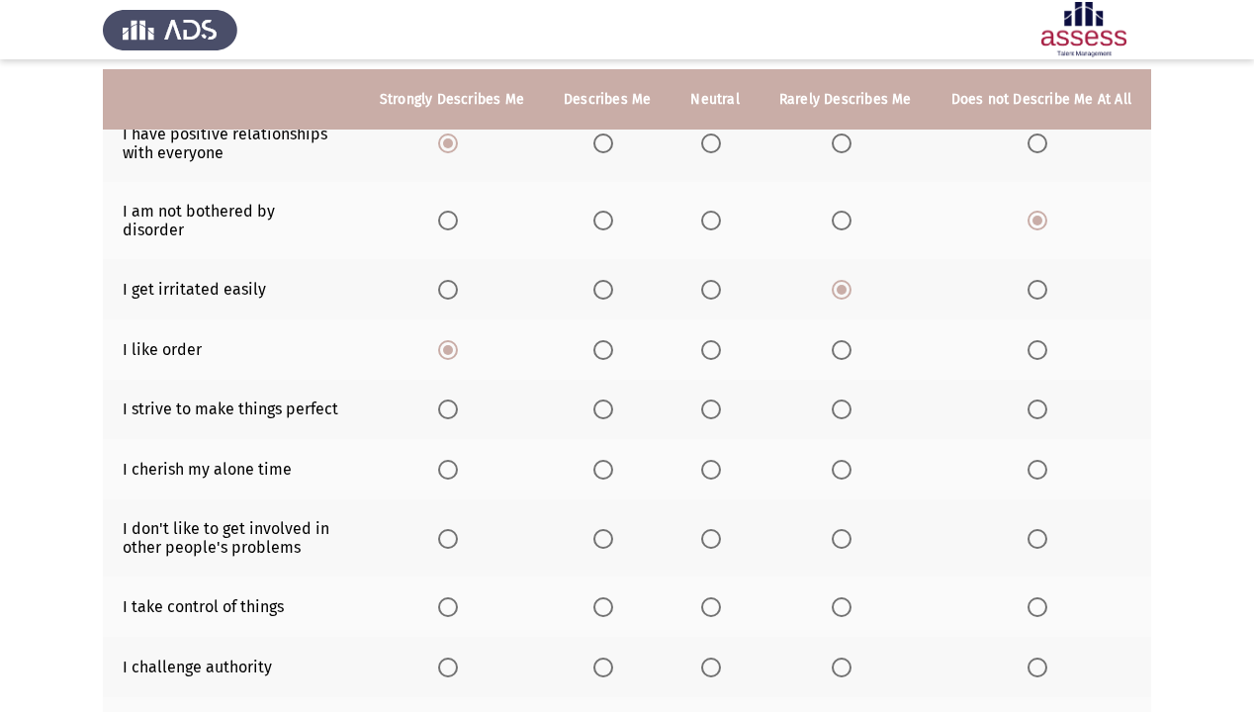
scroll to position [237, 0]
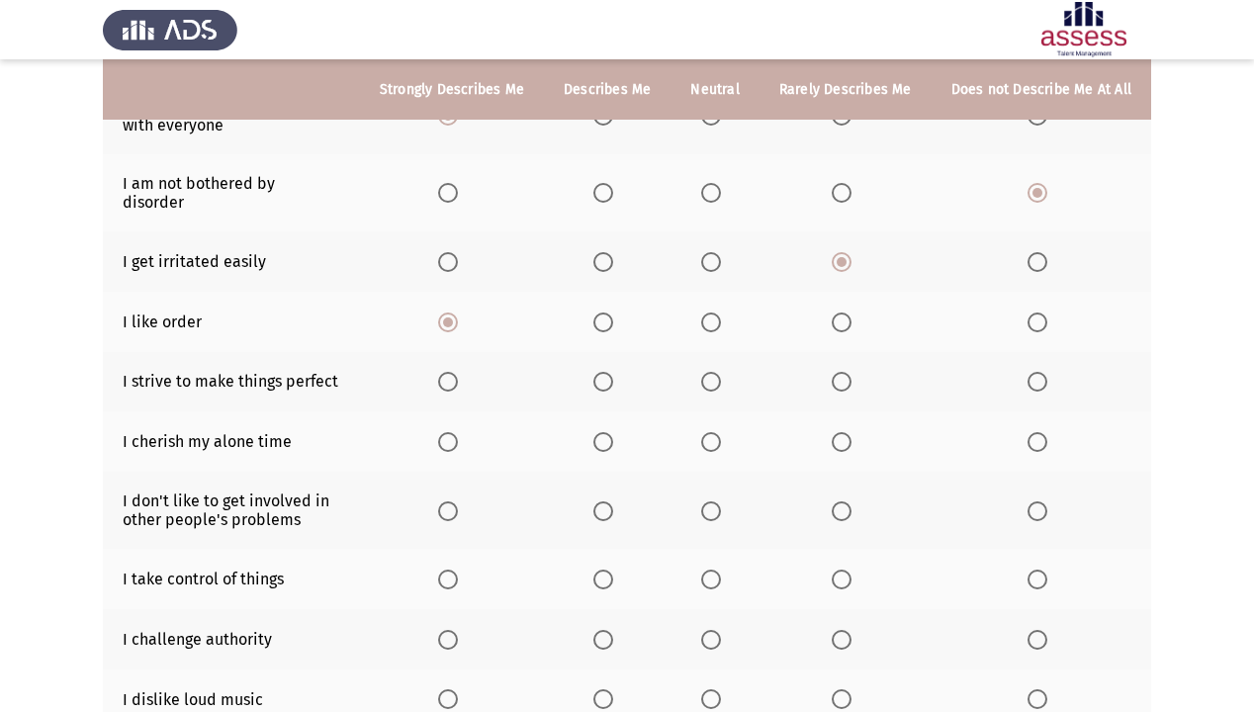
click at [466, 372] on label "Select an option" at bounding box center [452, 382] width 28 height 20
click at [458, 372] on input "Select an option" at bounding box center [448, 382] width 20 height 20
click at [706, 427] on th at bounding box center [715, 441] width 88 height 60
click at [721, 432] on span "Select an option" at bounding box center [711, 442] width 20 height 20
click at [721, 432] on input "Select an option" at bounding box center [711, 442] width 20 height 20
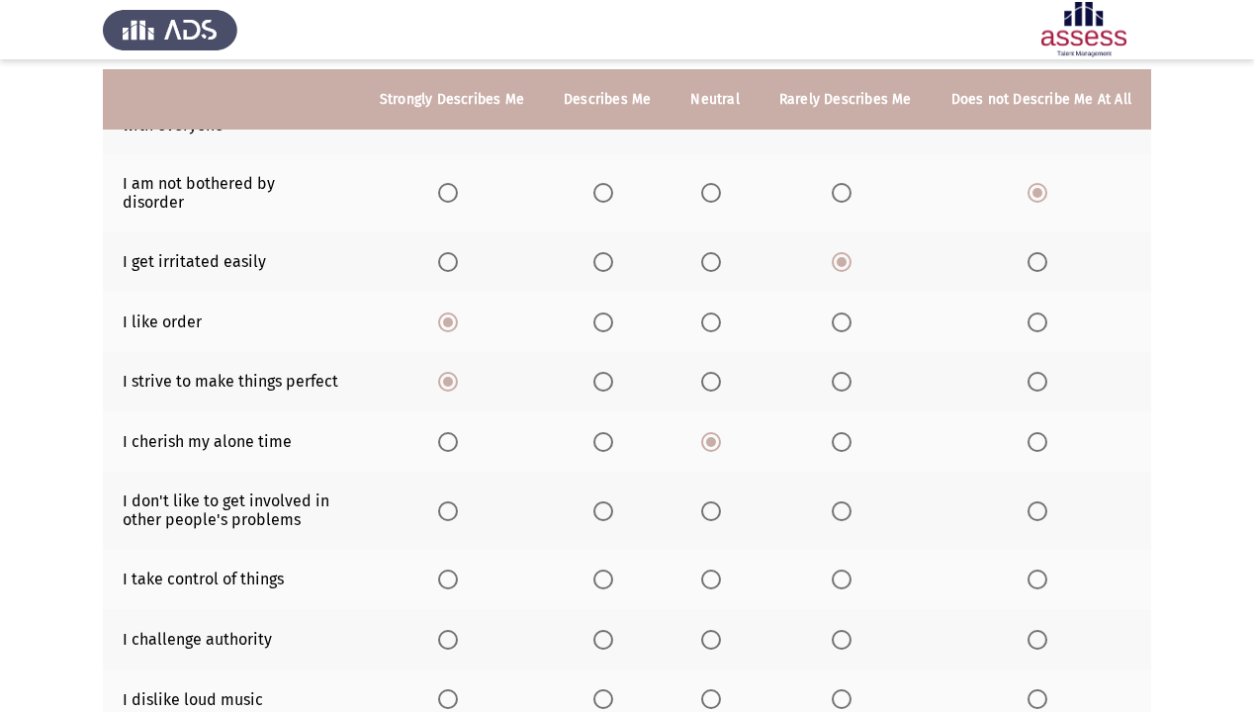
scroll to position [317, 0]
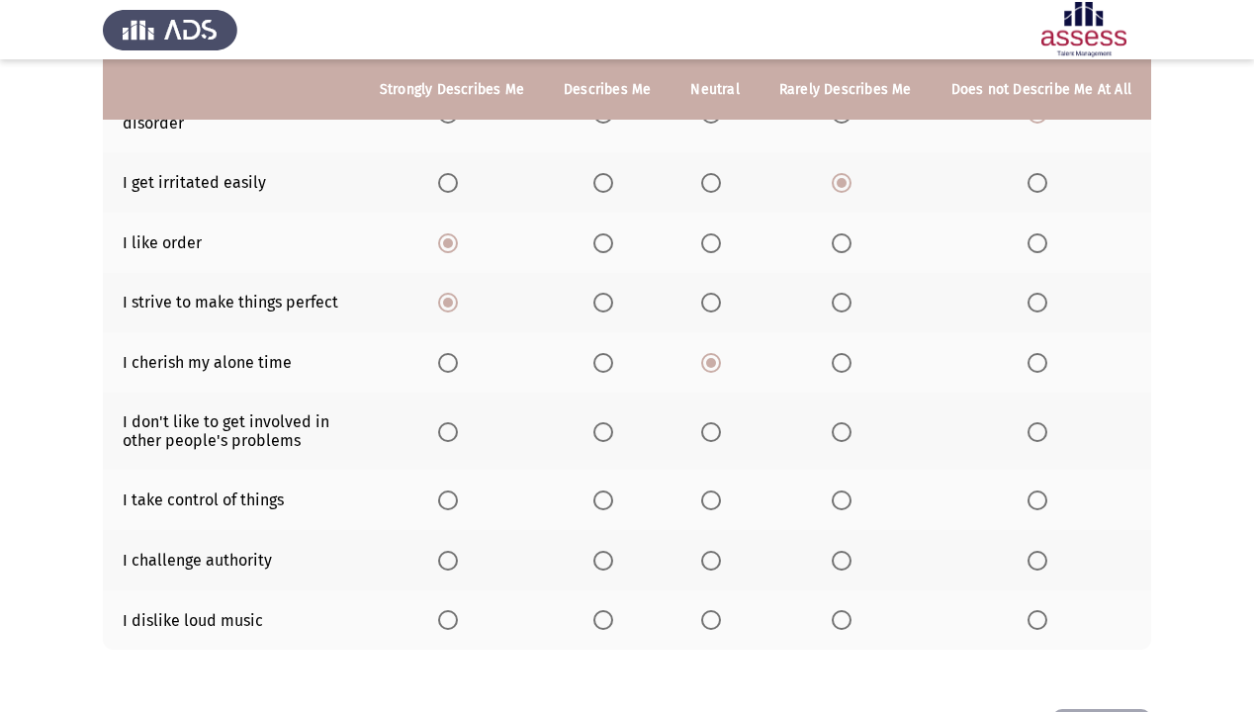
click at [604, 422] on span "Select an option" at bounding box center [603, 432] width 20 height 20
click at [604, 422] on input "Select an option" at bounding box center [603, 432] width 20 height 20
click at [613, 491] on span "Select an option" at bounding box center [603, 501] width 20 height 20
click at [613, 491] on input "Select an option" at bounding box center [603, 501] width 20 height 20
click at [1048, 554] on label "Select an option" at bounding box center [1042, 561] width 28 height 20
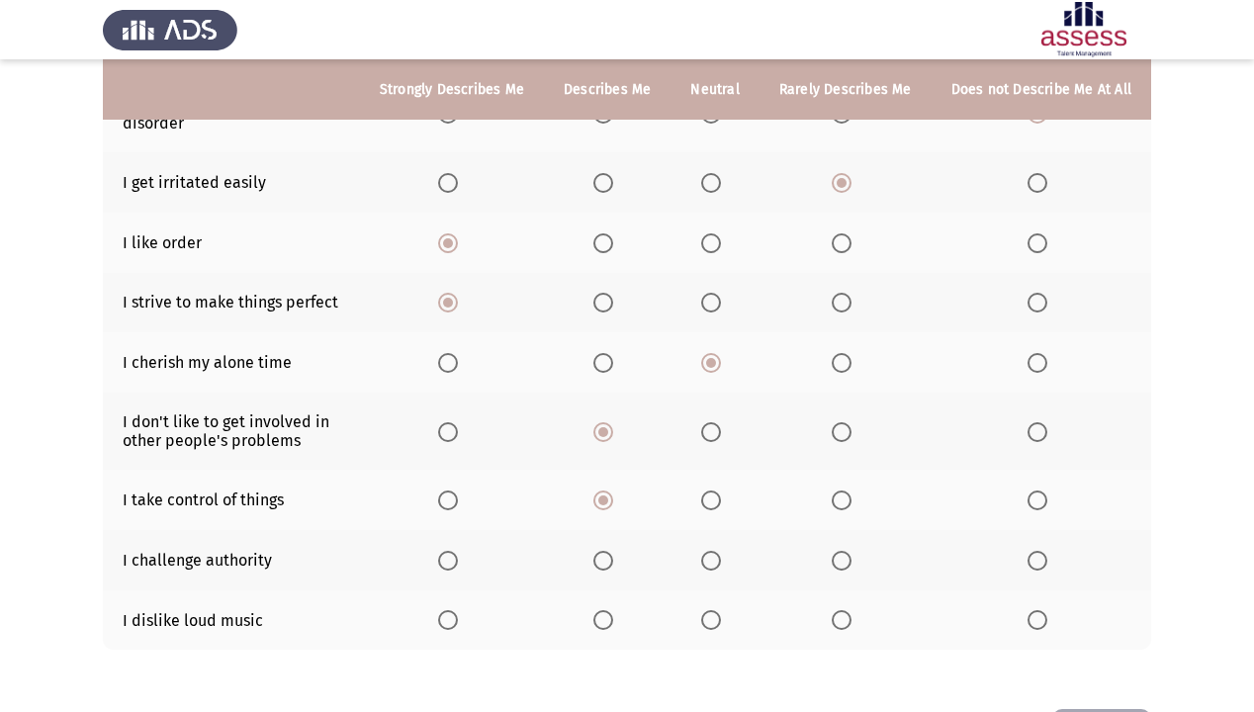
click at [1047, 554] on input "Select an option" at bounding box center [1038, 561] width 20 height 20
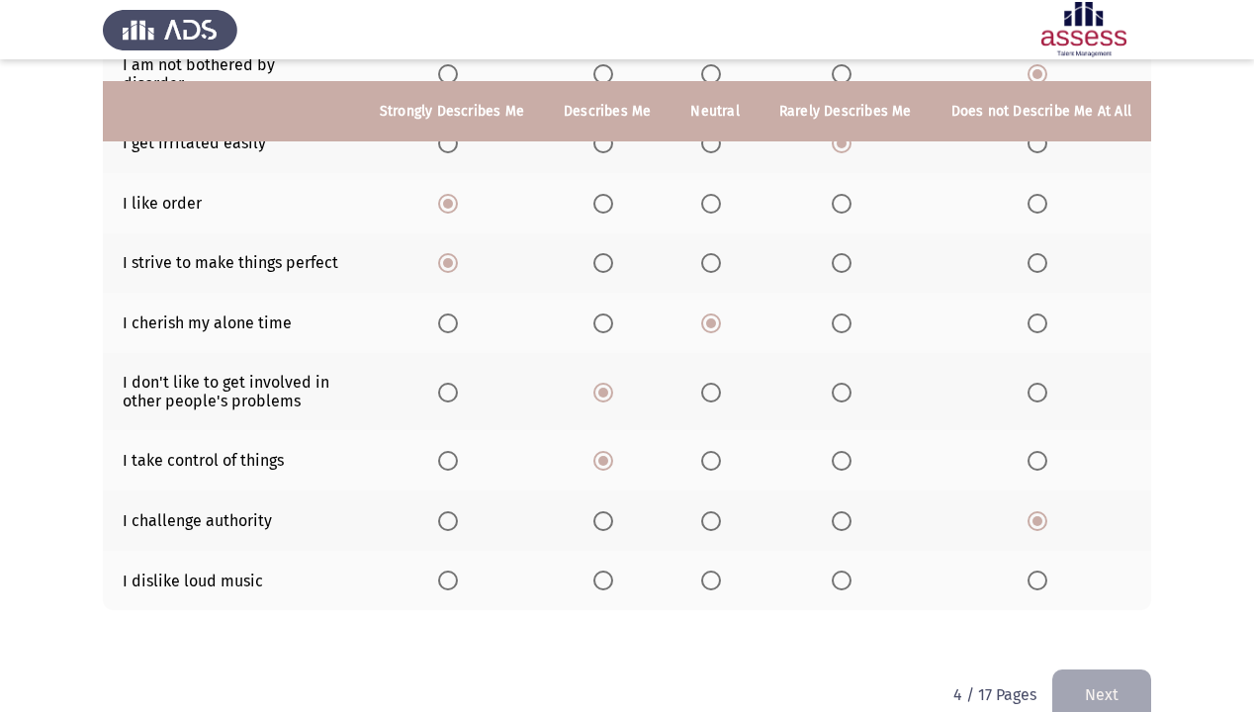
scroll to position [379, 0]
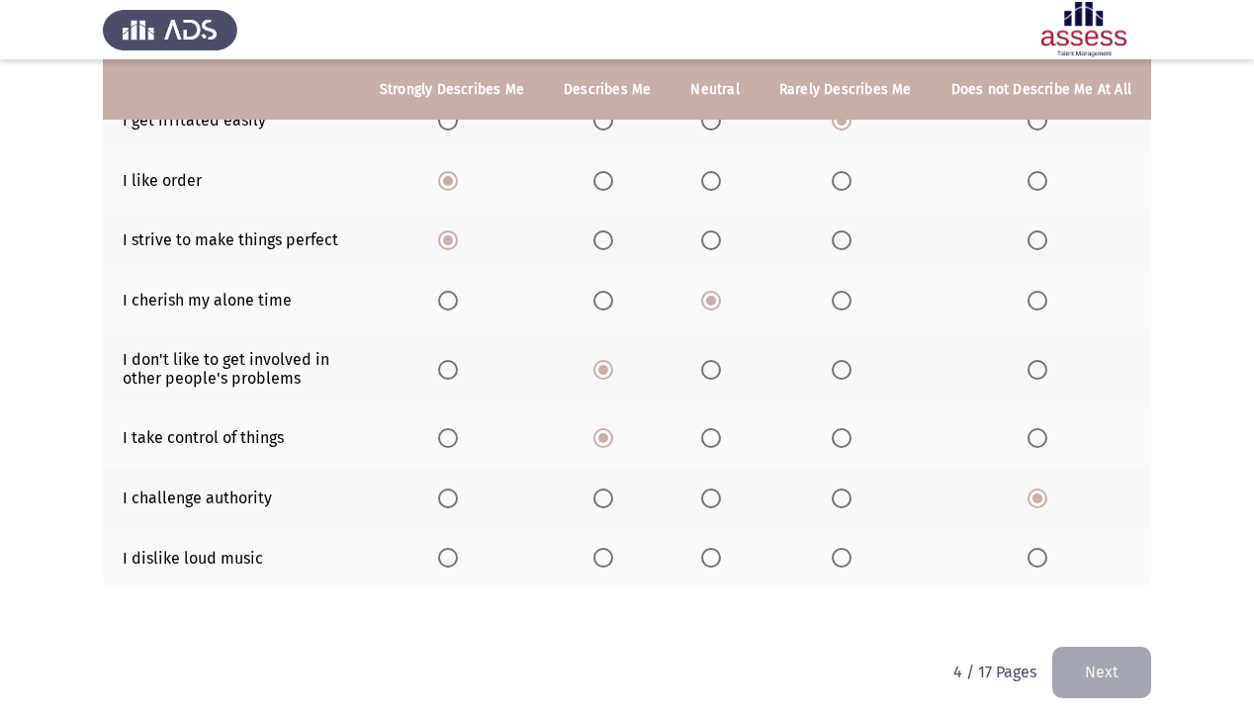
click at [458, 549] on span "Select an option" at bounding box center [448, 558] width 20 height 20
click at [458, 549] on input "Select an option" at bounding box center [448, 558] width 20 height 20
click at [1127, 611] on button "Next" at bounding box center [1101, 672] width 99 height 50
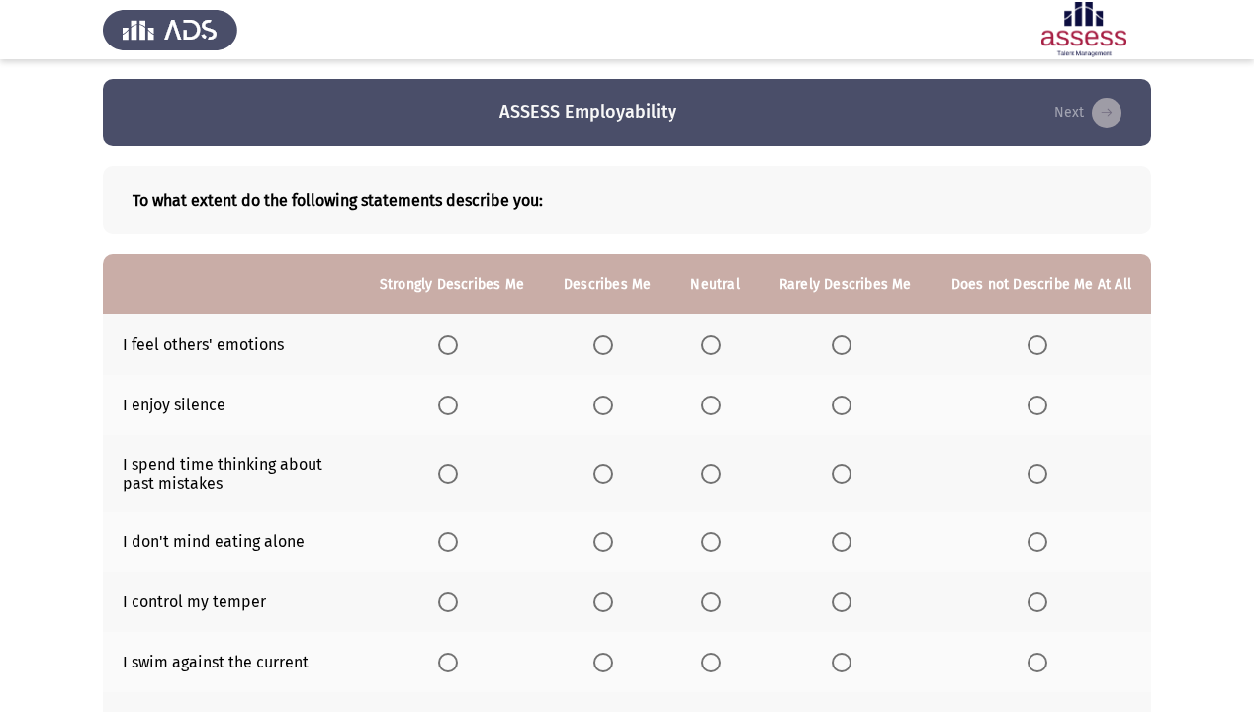
click at [455, 348] on span "Select an option" at bounding box center [448, 345] width 20 height 20
click at [455, 348] on input "Select an option" at bounding box center [448, 345] width 20 height 20
click at [458, 401] on span "Select an option" at bounding box center [448, 406] width 20 height 20
click at [458, 401] on input "Select an option" at bounding box center [448, 406] width 20 height 20
click at [609, 468] on span "Select an option" at bounding box center [603, 474] width 20 height 20
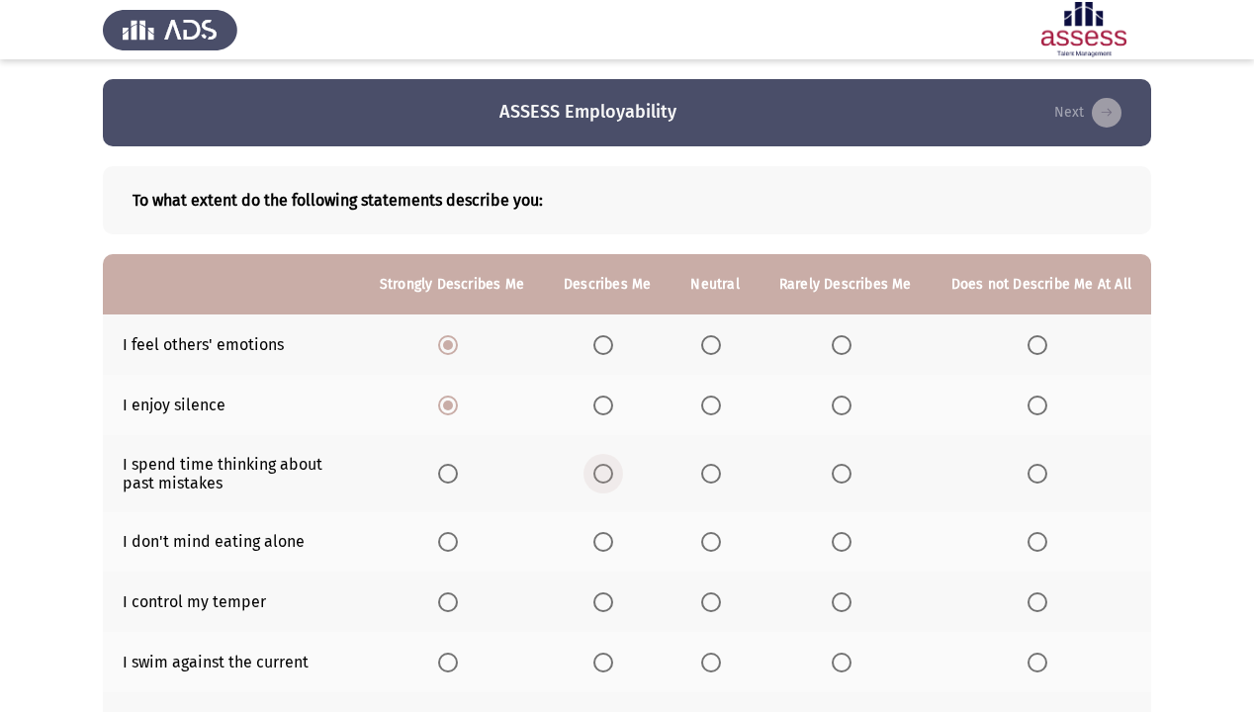
click at [609, 468] on input "Select an option" at bounding box center [603, 474] width 20 height 20
click at [607, 414] on span "Select an option" at bounding box center [603, 406] width 20 height 20
click at [607, 414] on input "Select an option" at bounding box center [603, 406] width 20 height 20
click at [454, 544] on span "Select an option" at bounding box center [448, 542] width 20 height 20
click at [454, 544] on input "Select an option" at bounding box center [448, 542] width 20 height 20
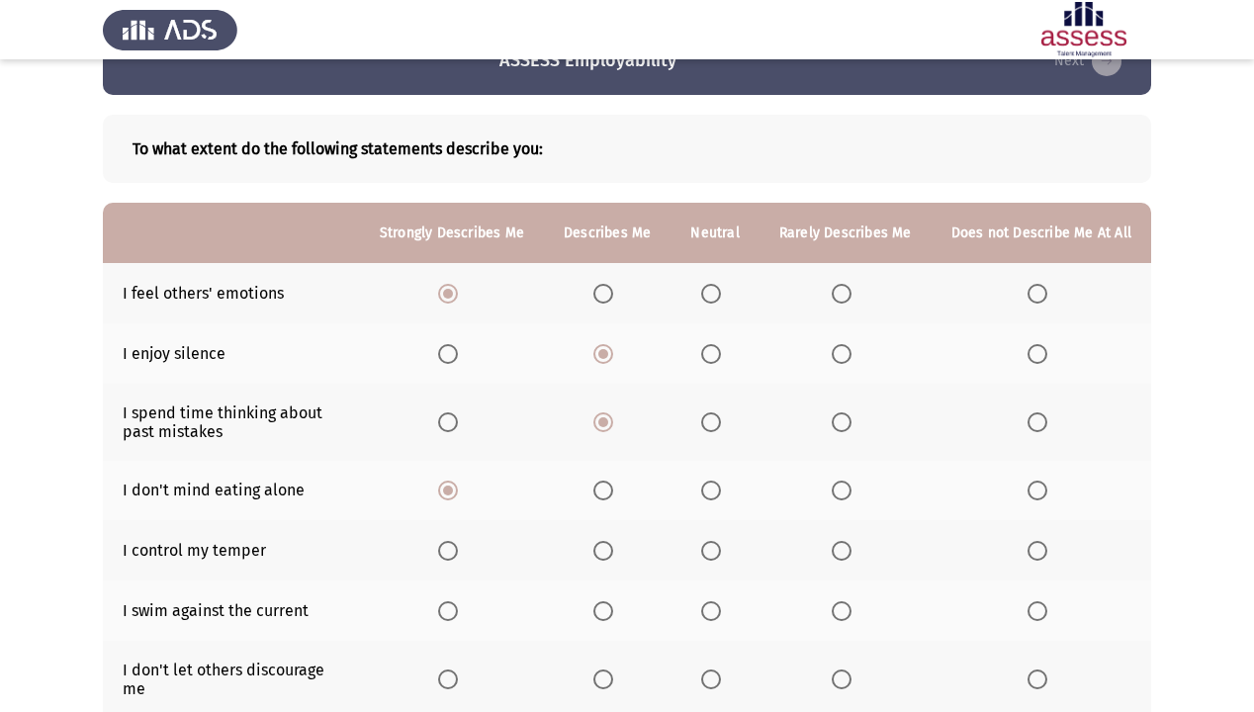
scroll to position [79, 0]
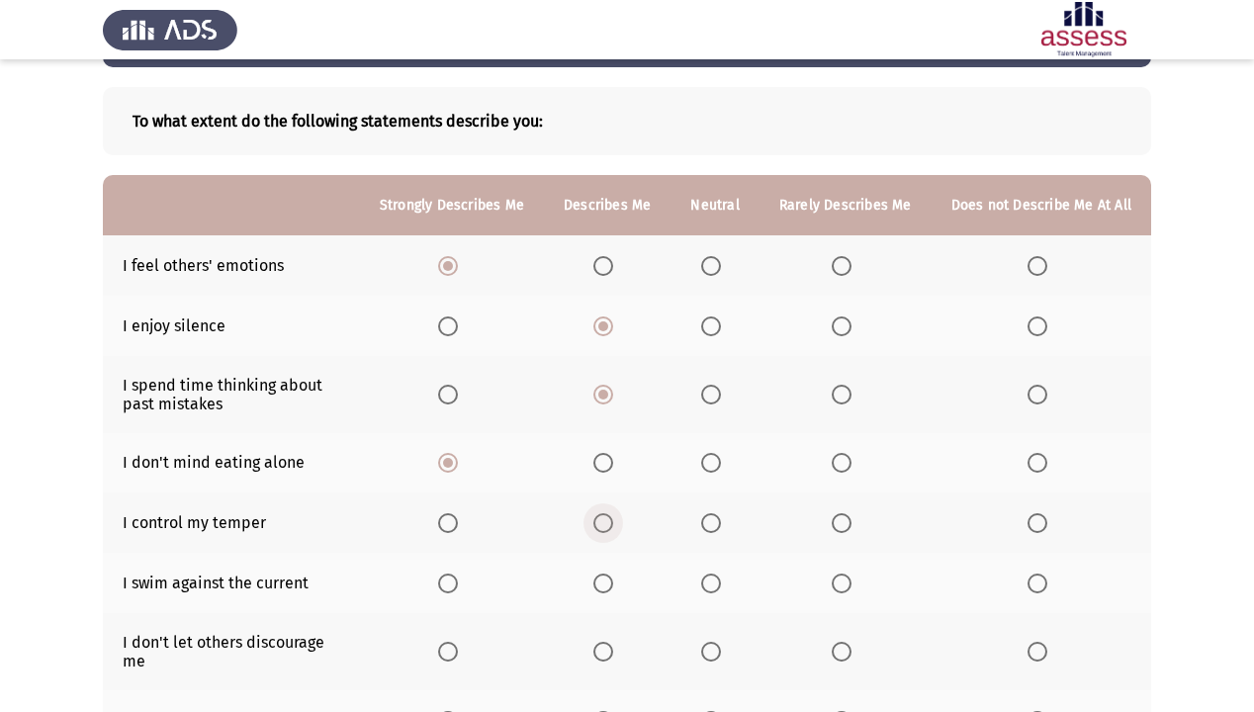
click at [607, 532] on span "Select an option" at bounding box center [603, 523] width 20 height 20
click at [607, 532] on input "Select an option" at bounding box center [603, 523] width 20 height 20
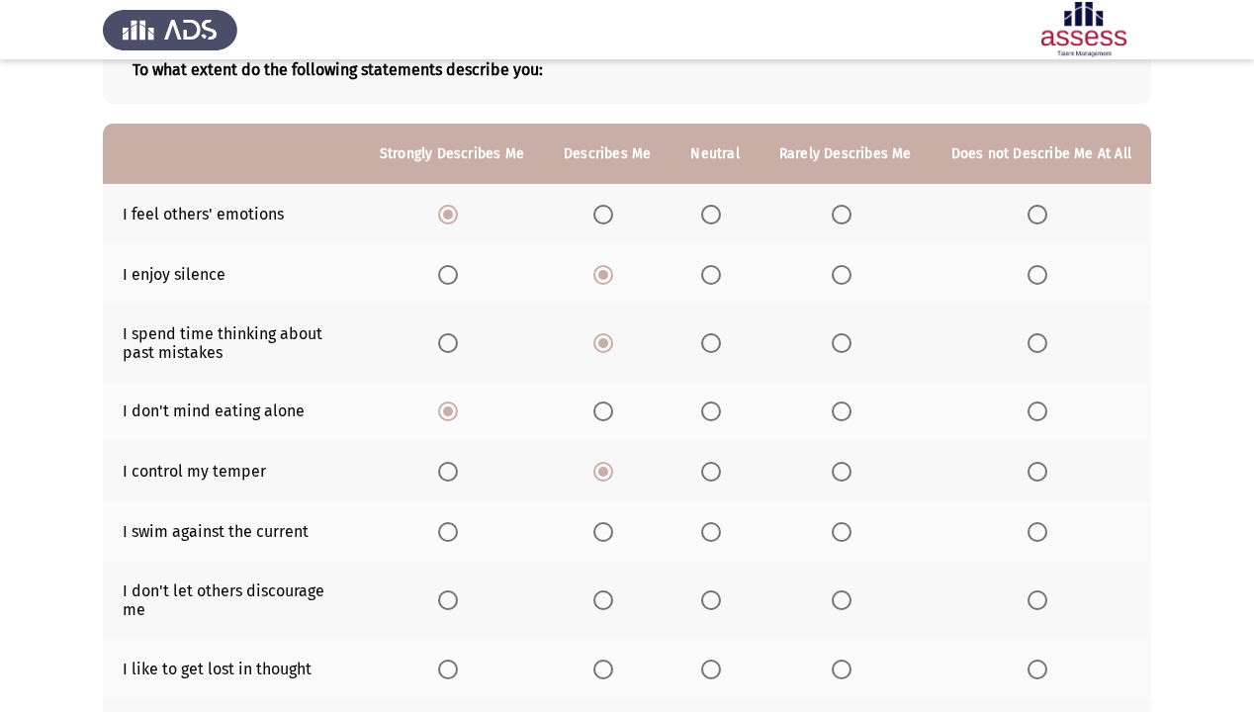
scroll to position [158, 0]
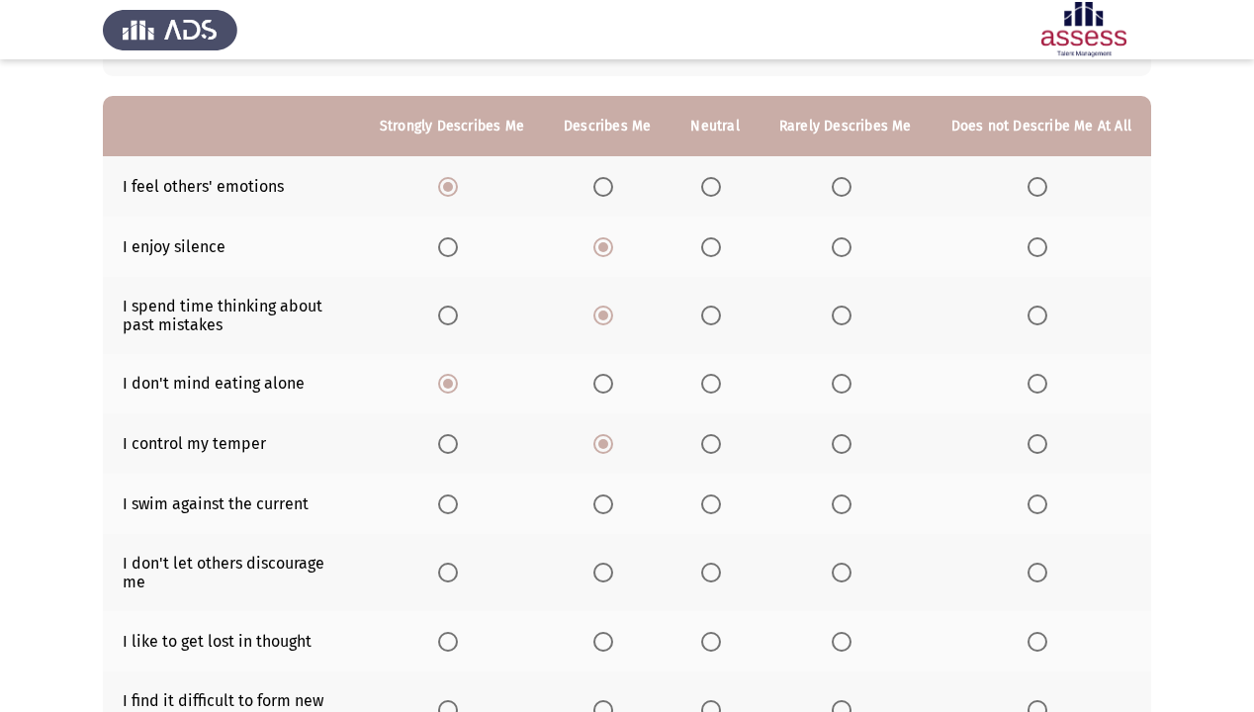
click at [851, 503] on span "Select an option" at bounding box center [842, 505] width 20 height 20
click at [851, 503] on input "Select an option" at bounding box center [842, 505] width 20 height 20
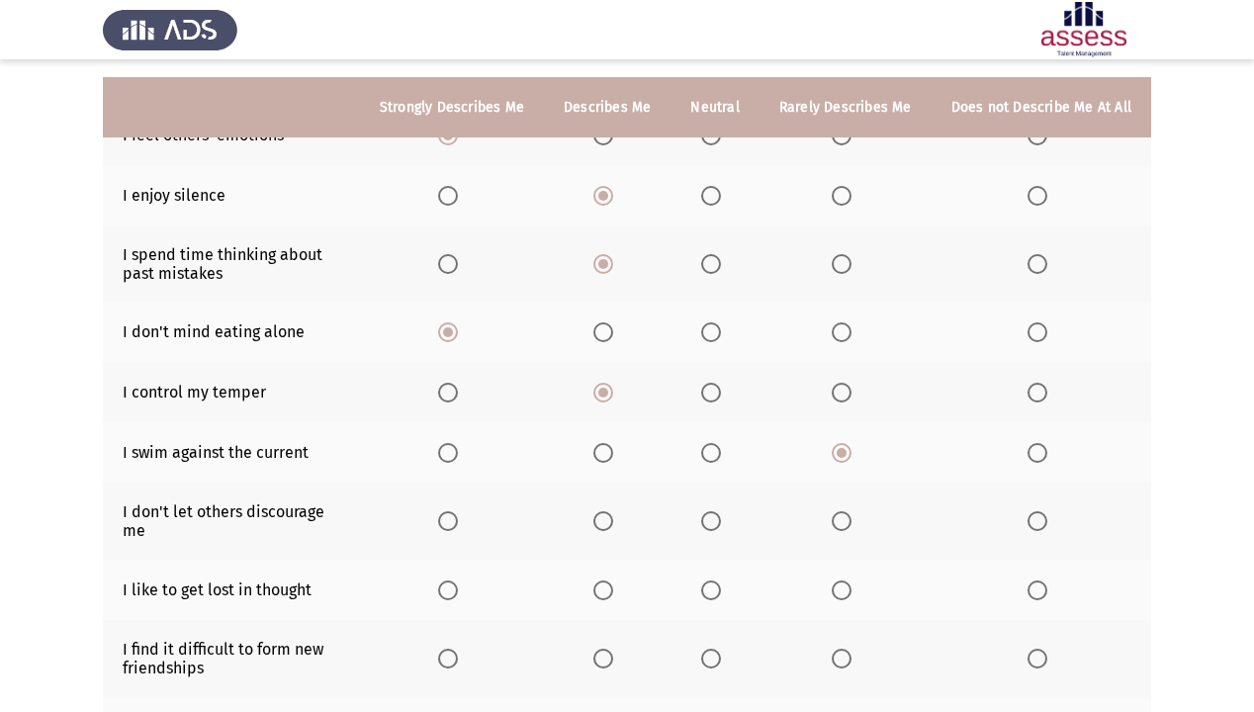
scroll to position [237, 0]
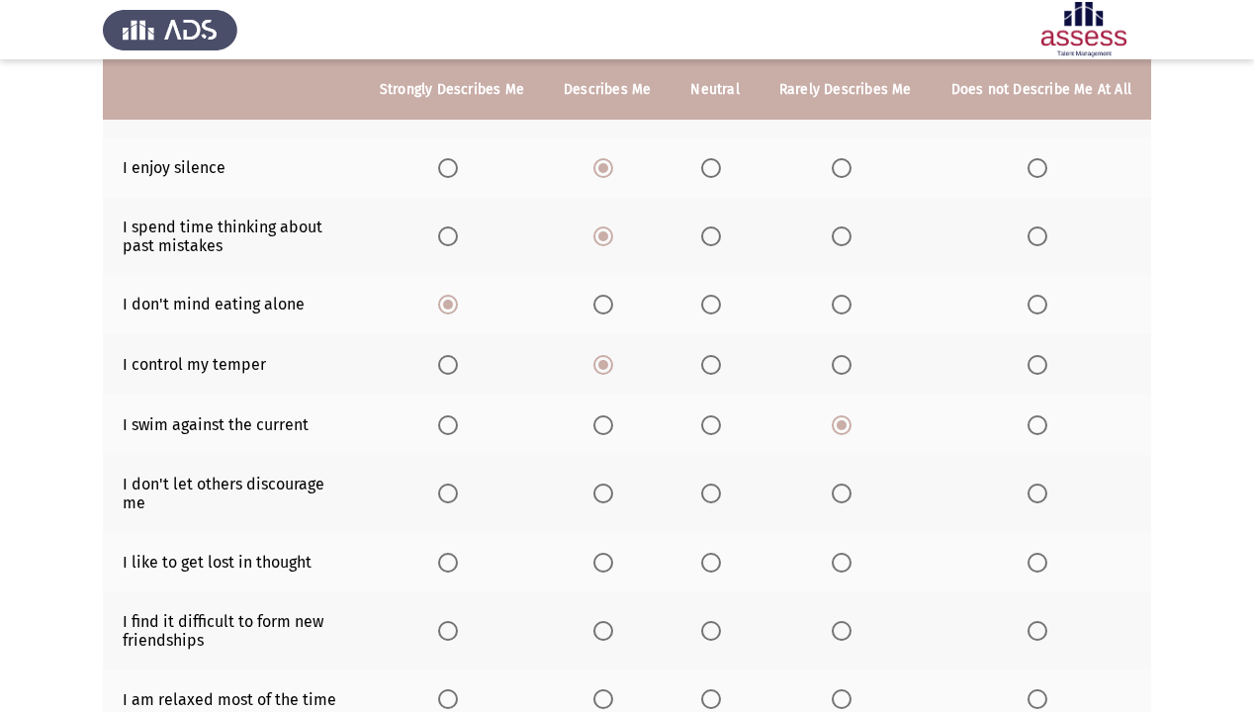
click at [455, 484] on span "Select an option" at bounding box center [448, 494] width 20 height 20
click at [455, 484] on input "Select an option" at bounding box center [448, 494] width 20 height 20
click at [601, 484] on span "Select an option" at bounding box center [603, 494] width 20 height 20
click at [601, 484] on input "Select an option" at bounding box center [603, 494] width 20 height 20
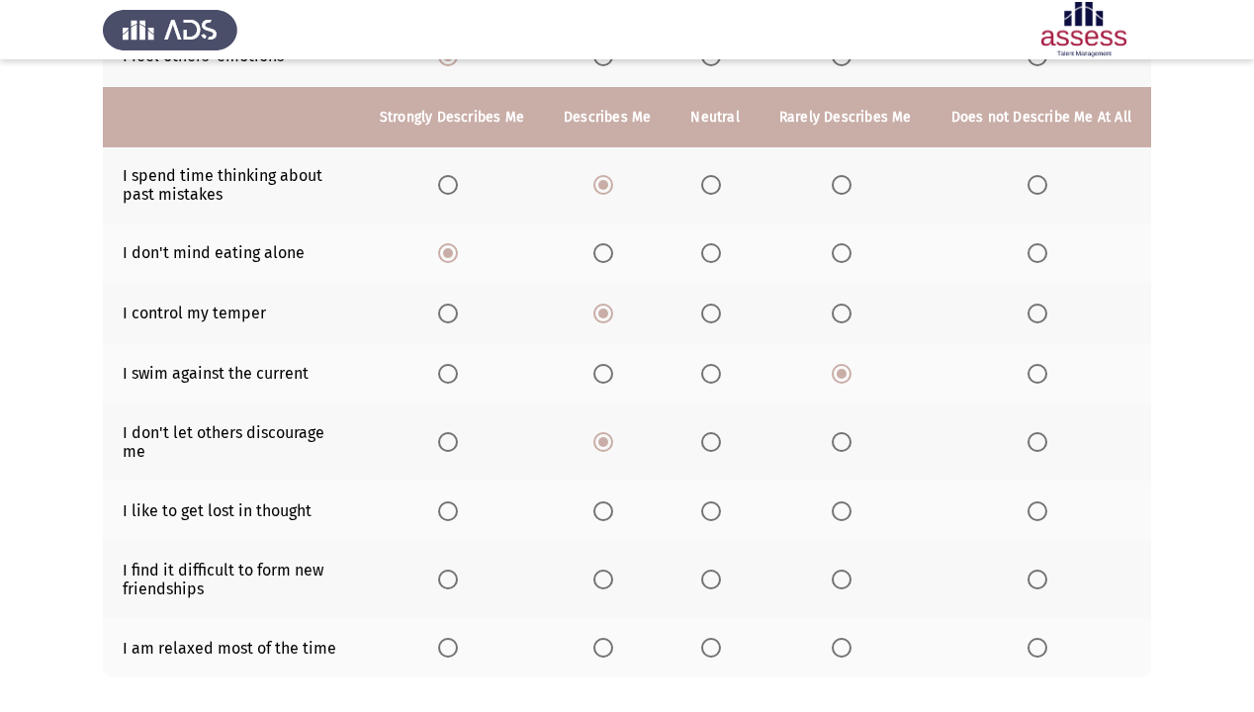
scroll to position [317, 0]
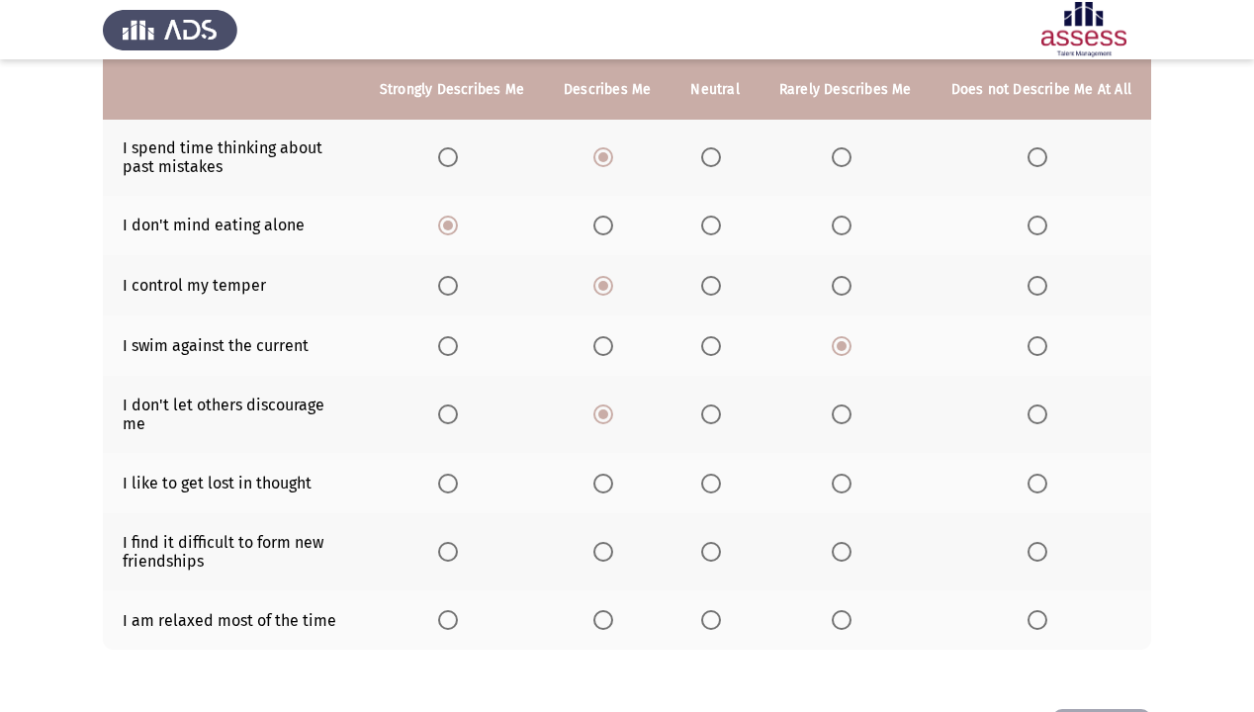
click at [856, 474] on label "Select an option" at bounding box center [846, 484] width 28 height 20
click at [852, 474] on input "Select an option" at bounding box center [842, 484] width 20 height 20
click at [610, 542] on span "Select an option" at bounding box center [603, 552] width 20 height 20
click at [610, 542] on input "Select an option" at bounding box center [603, 552] width 20 height 20
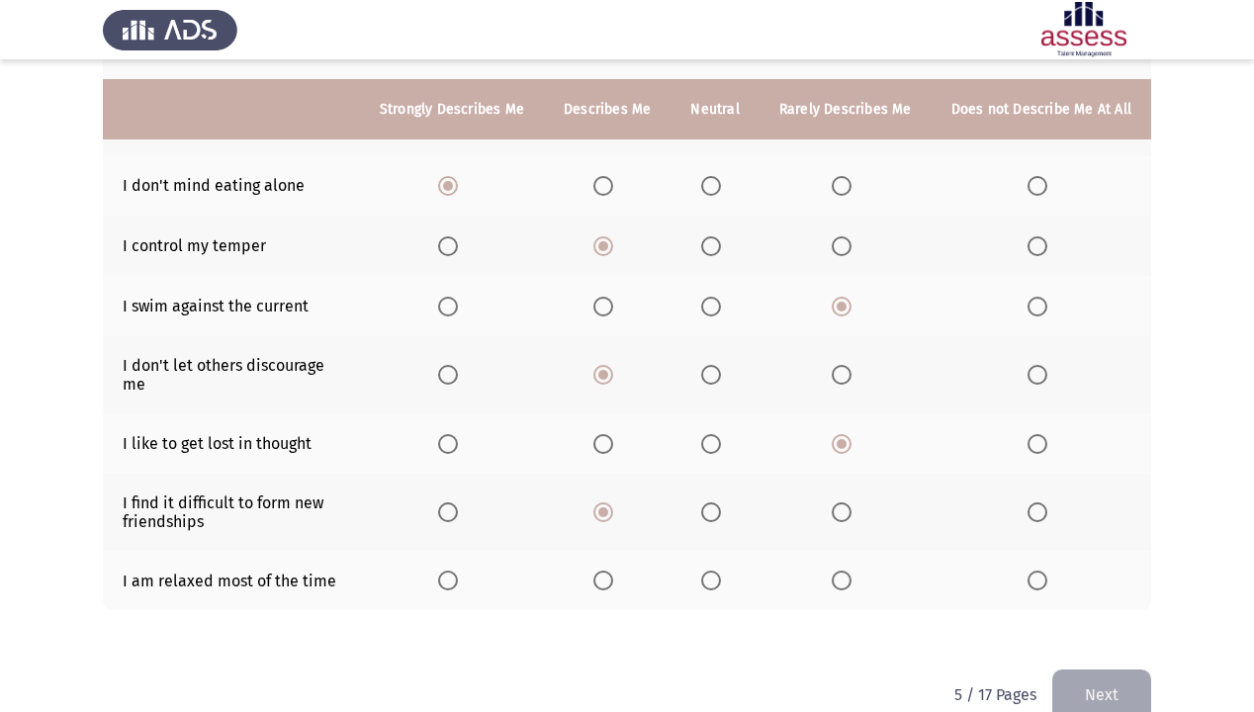
scroll to position [379, 0]
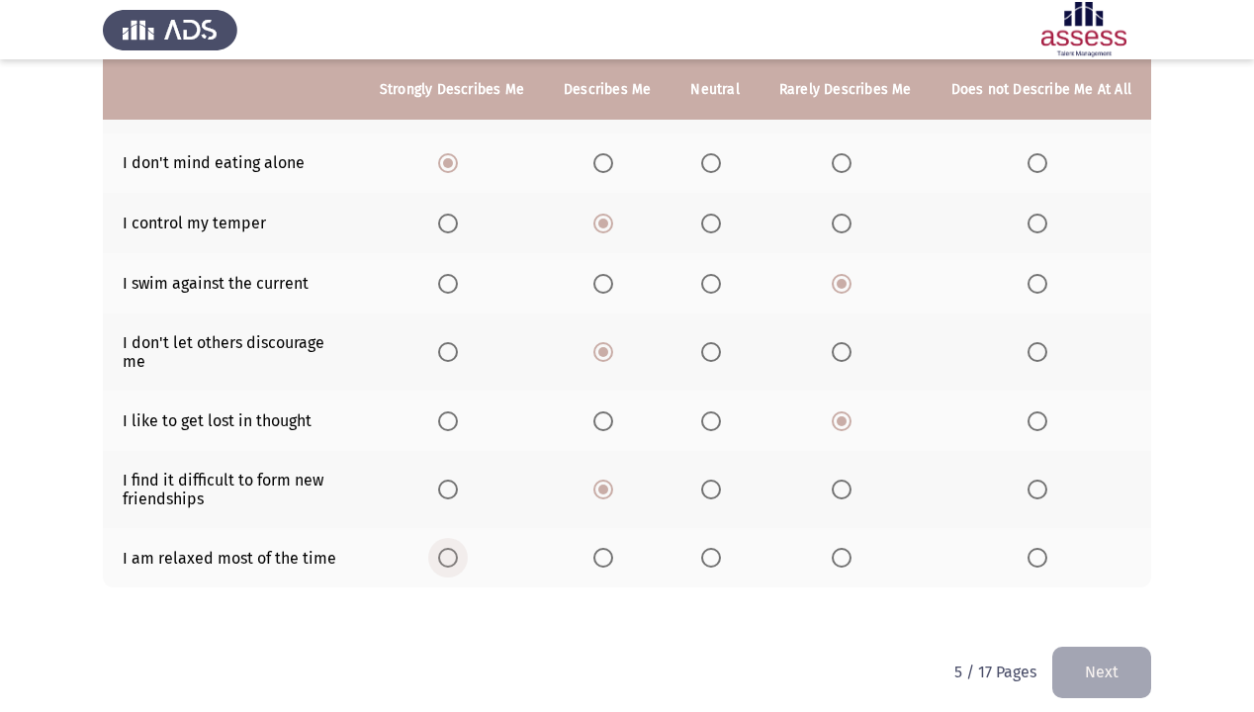
click at [466, 548] on label "Select an option" at bounding box center [452, 558] width 28 height 20
click at [458, 548] on input "Select an option" at bounding box center [448, 558] width 20 height 20
click at [1139, 611] on button "Next" at bounding box center [1101, 672] width 99 height 50
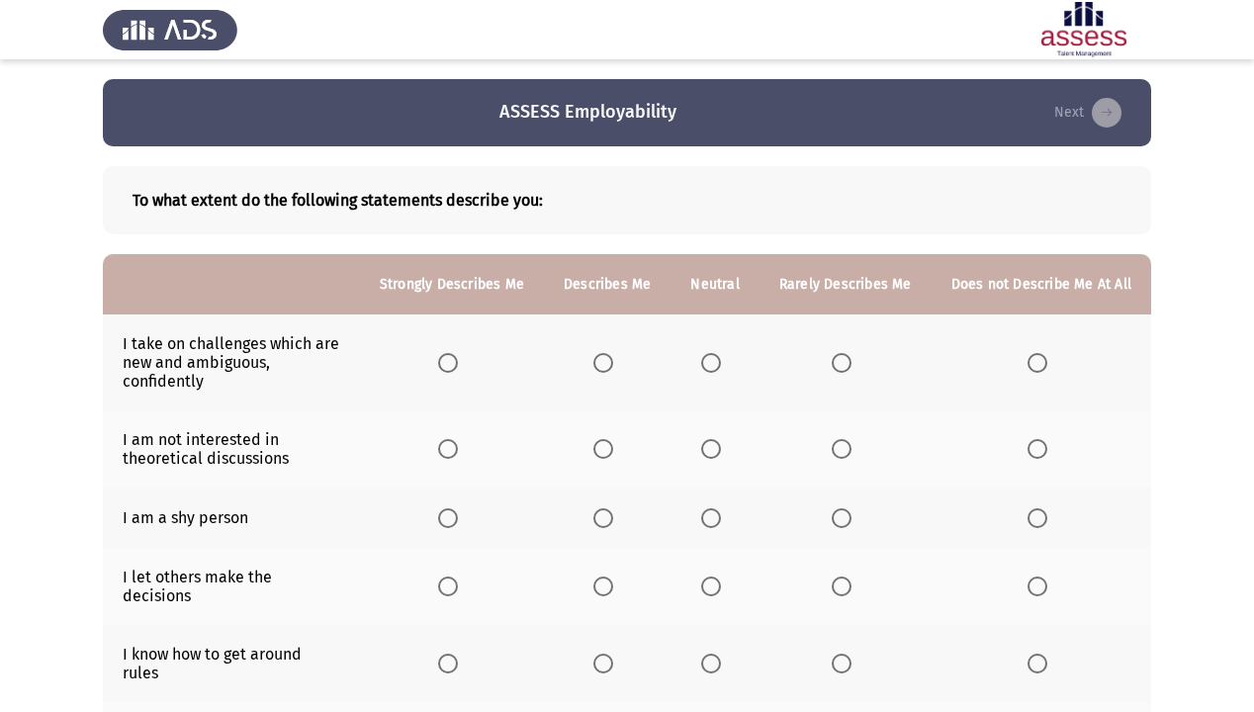
click at [621, 360] on label "Select an option" at bounding box center [607, 363] width 28 height 20
click at [613, 360] on input "Select an option" at bounding box center [603, 363] width 20 height 20
click at [840, 451] on span "Select an option" at bounding box center [842, 449] width 20 height 20
click at [840, 451] on input "Select an option" at bounding box center [842, 449] width 20 height 20
click at [605, 518] on span "Select an option" at bounding box center [603, 518] width 20 height 20
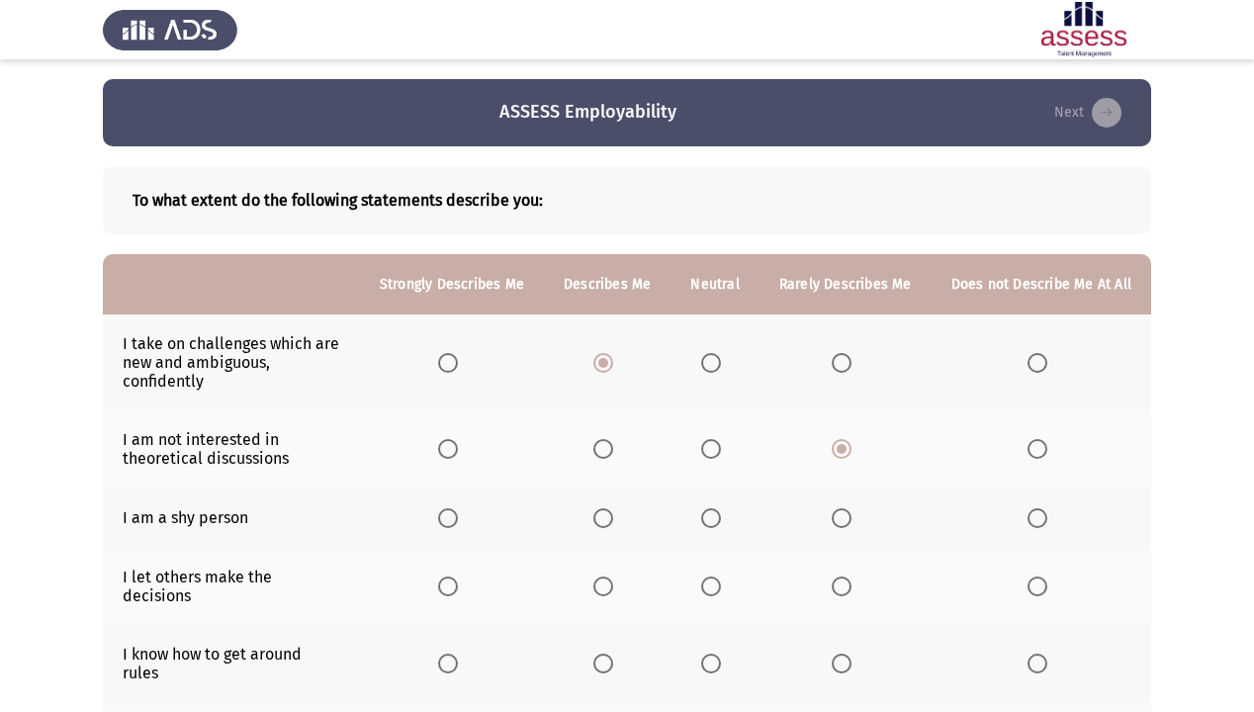
click at [605, 518] on input "Select an option" at bounding box center [603, 518] width 20 height 20
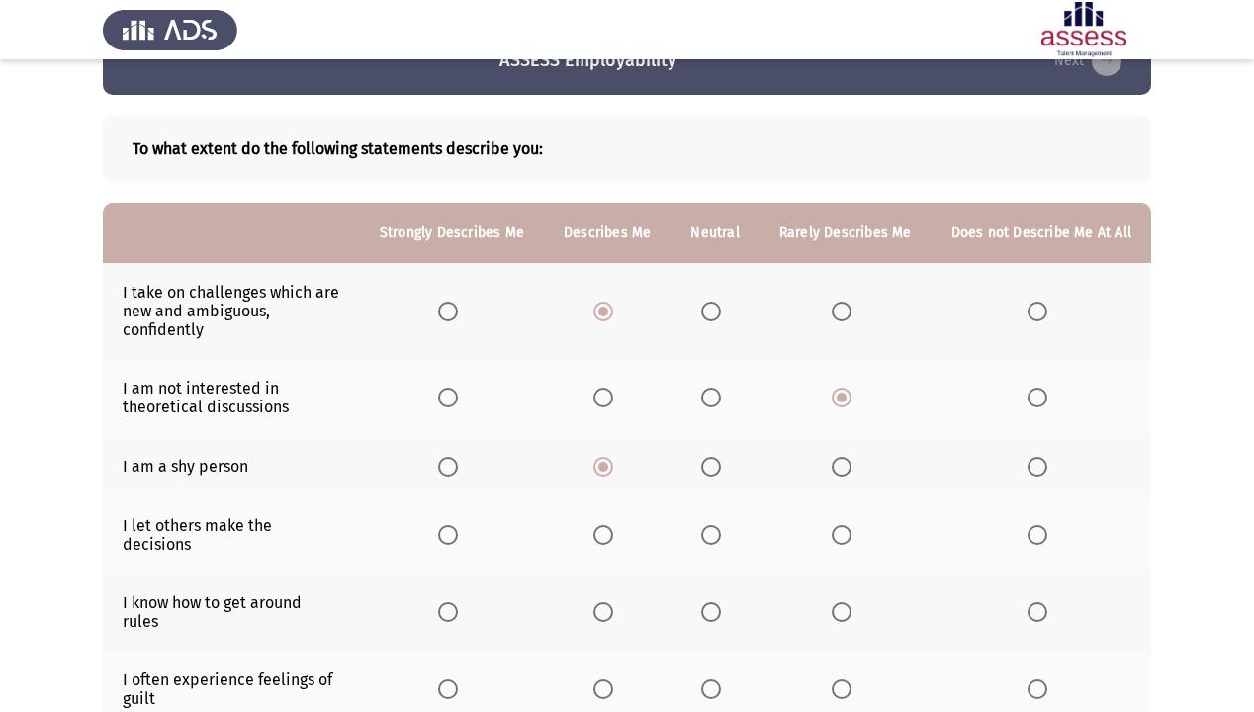
scroll to position [79, 0]
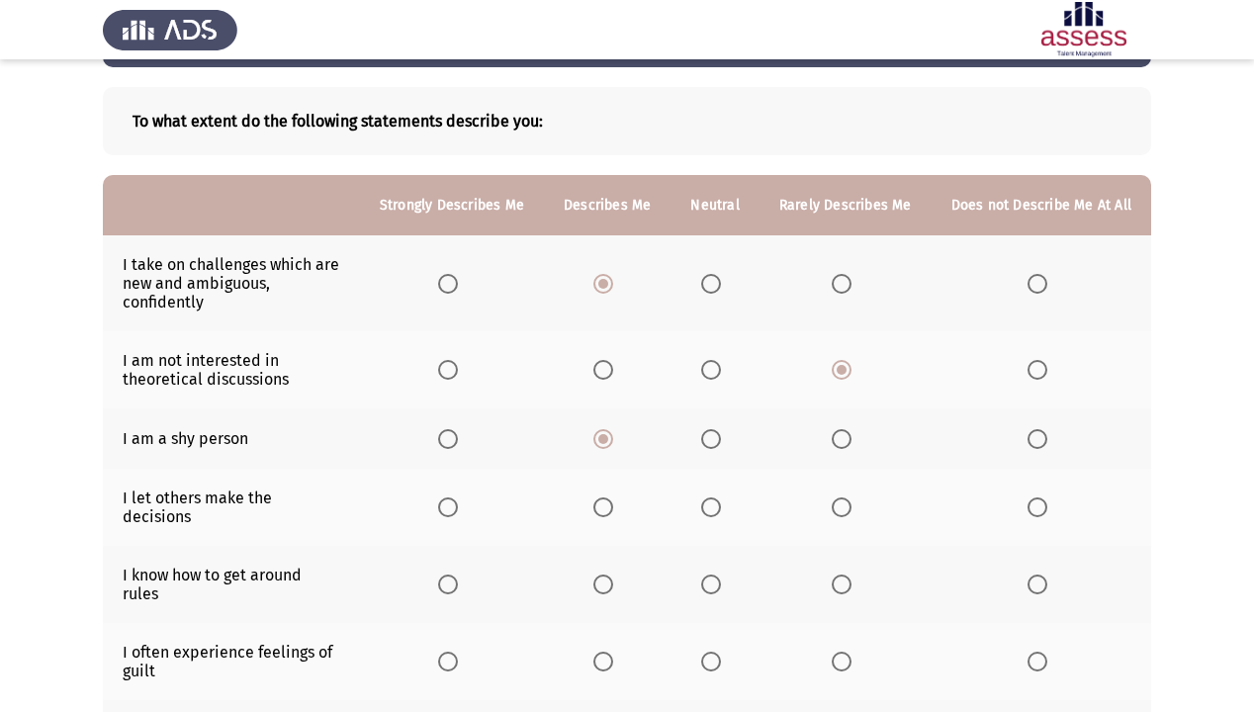
click at [859, 505] on label "Select an option" at bounding box center [846, 508] width 28 height 20
click at [852, 505] on input "Select an option" at bounding box center [842, 508] width 20 height 20
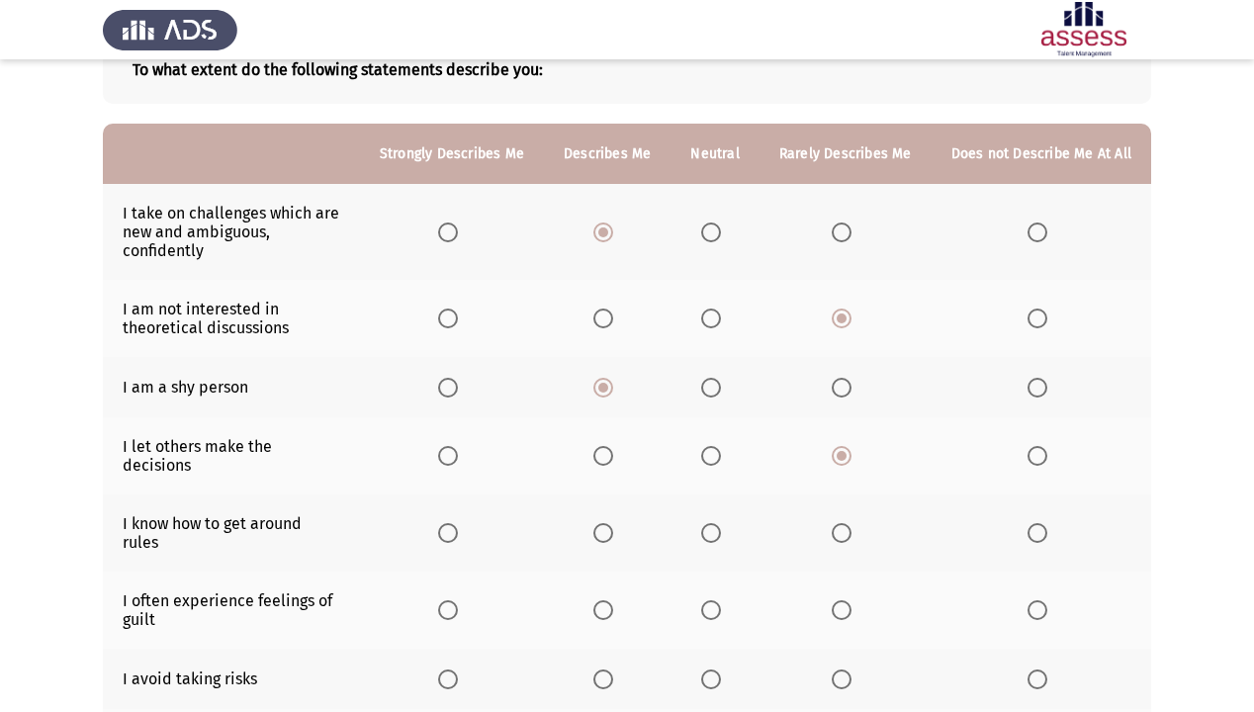
scroll to position [158, 0]
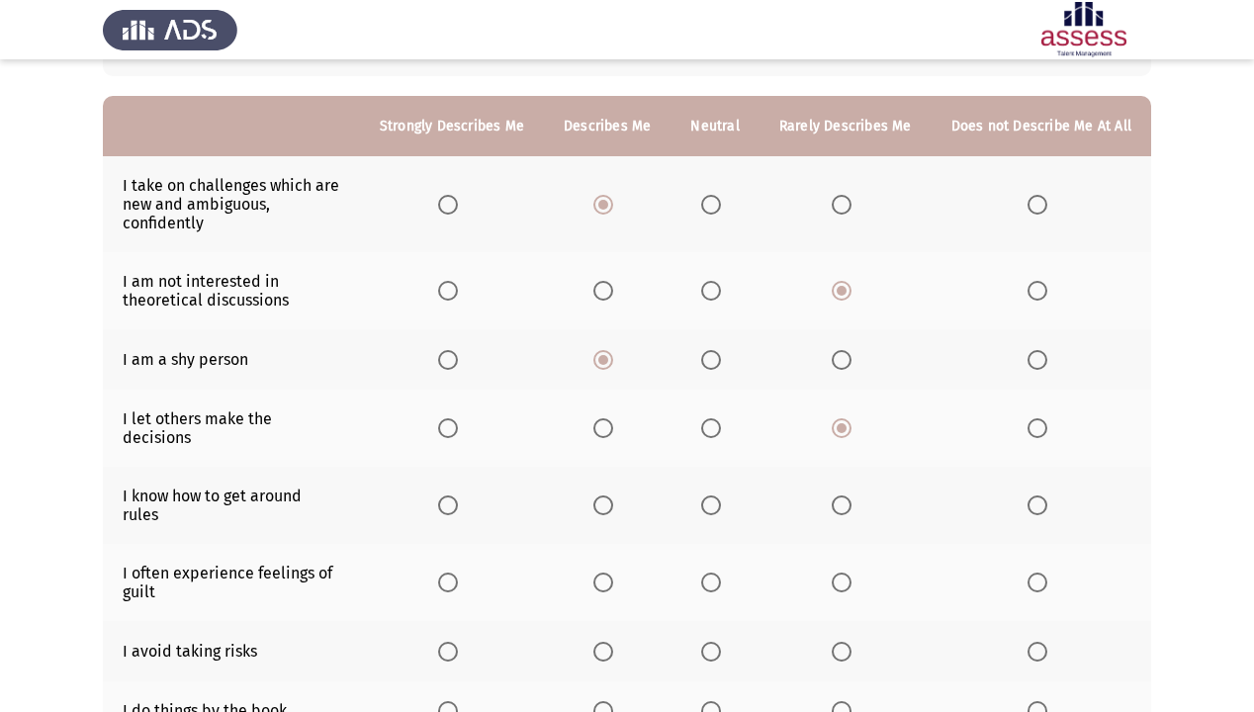
click at [721, 496] on span "Select an option" at bounding box center [711, 506] width 20 height 20
click at [721, 496] on input "Select an option" at bounding box center [711, 506] width 20 height 20
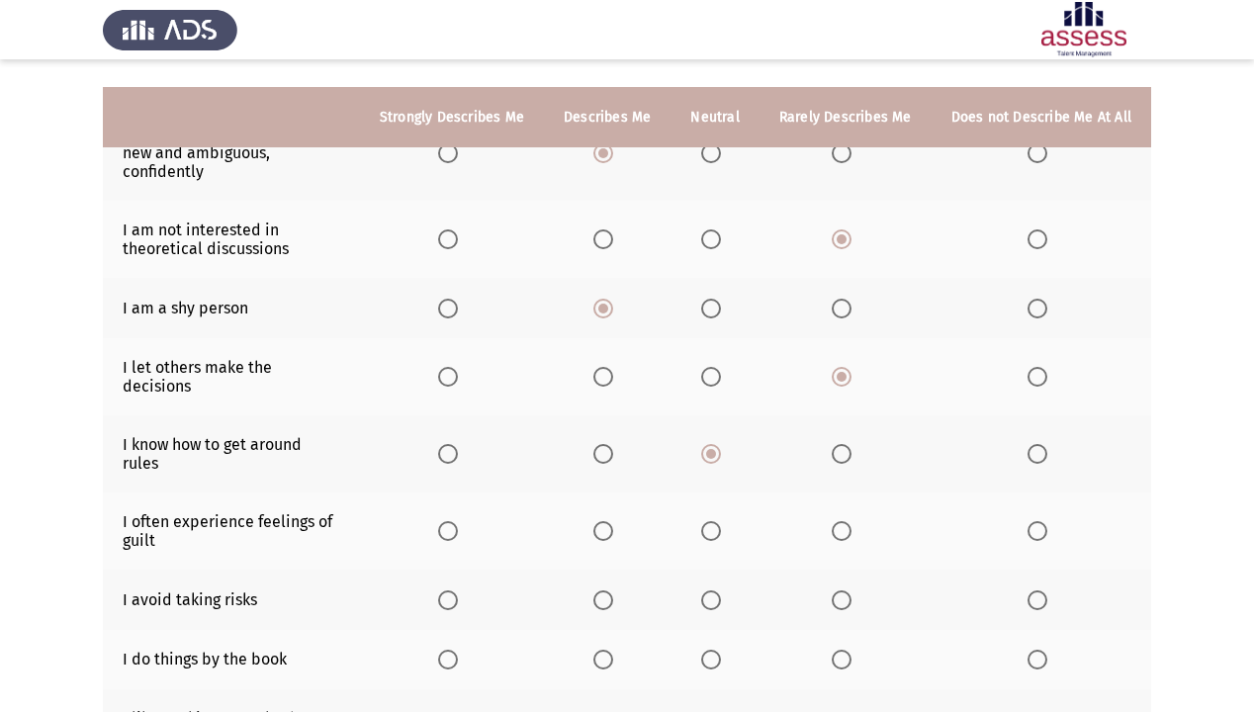
scroll to position [237, 0]
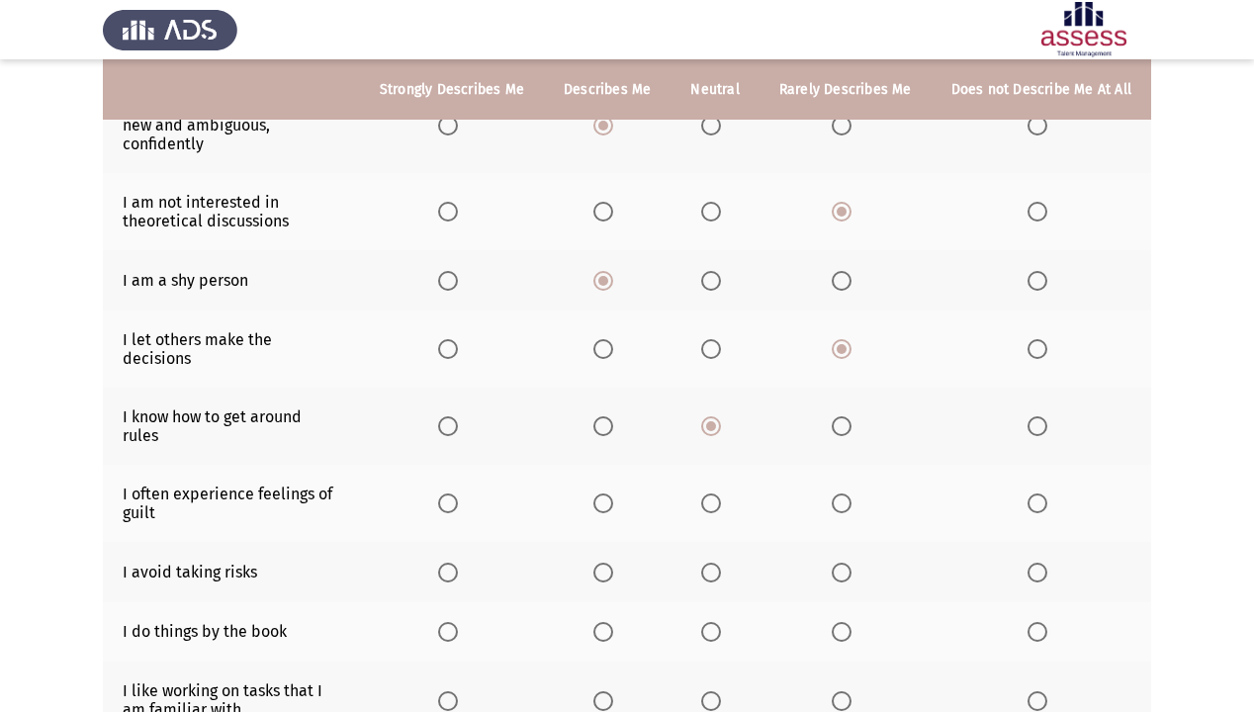
click at [841, 494] on span "Select an option" at bounding box center [842, 504] width 20 height 20
click at [841, 494] on input "Select an option" at bounding box center [842, 504] width 20 height 20
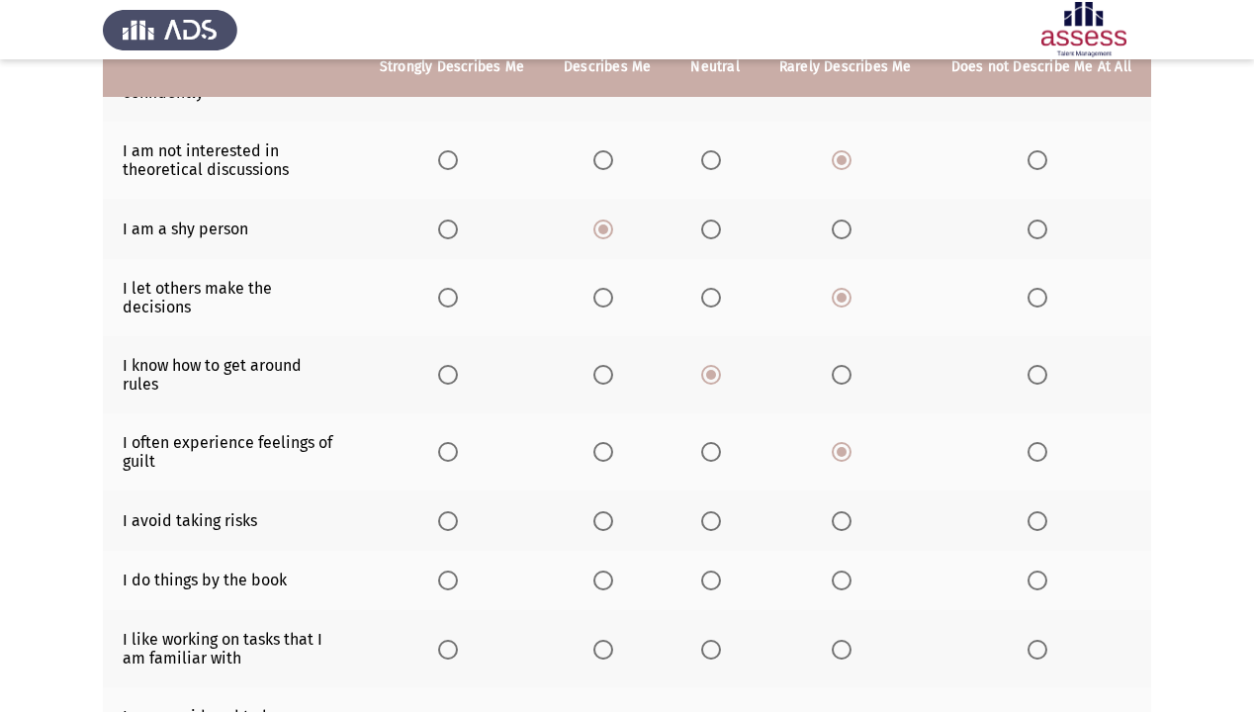
scroll to position [317, 0]
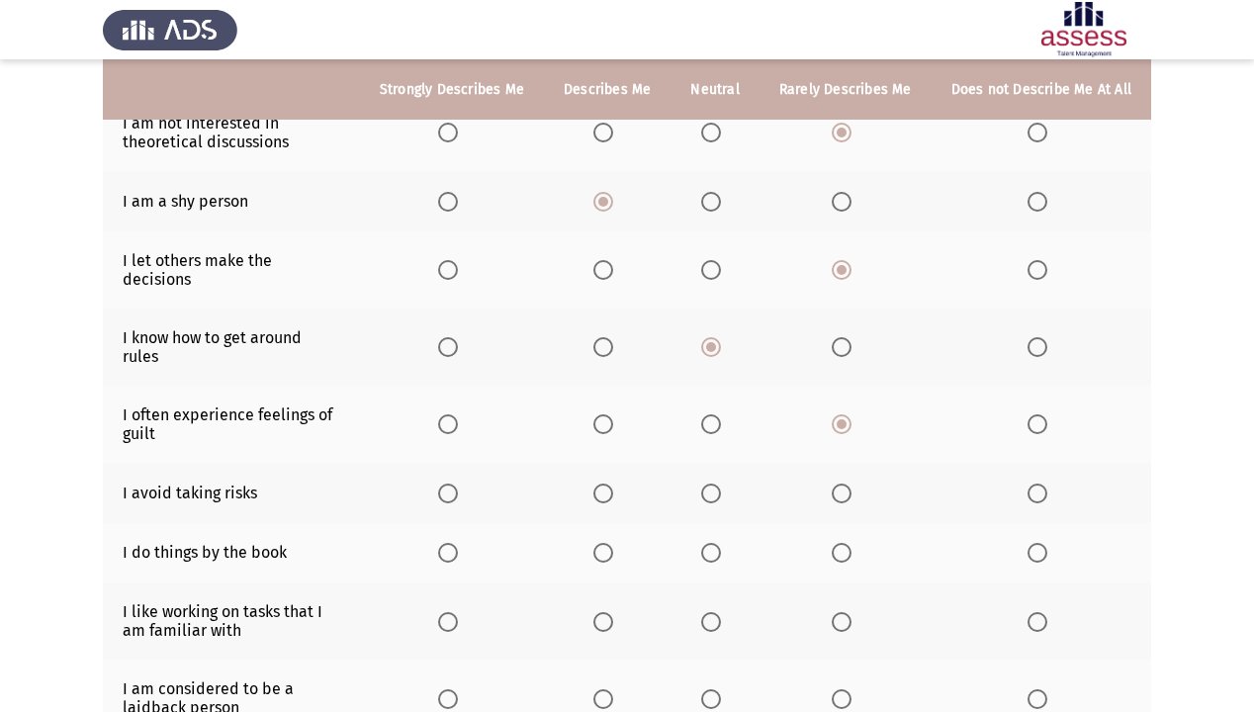
click at [1032, 484] on span "Select an option" at bounding box center [1038, 494] width 20 height 20
click at [1032, 484] on input "Select an option" at bounding box center [1038, 494] width 20 height 20
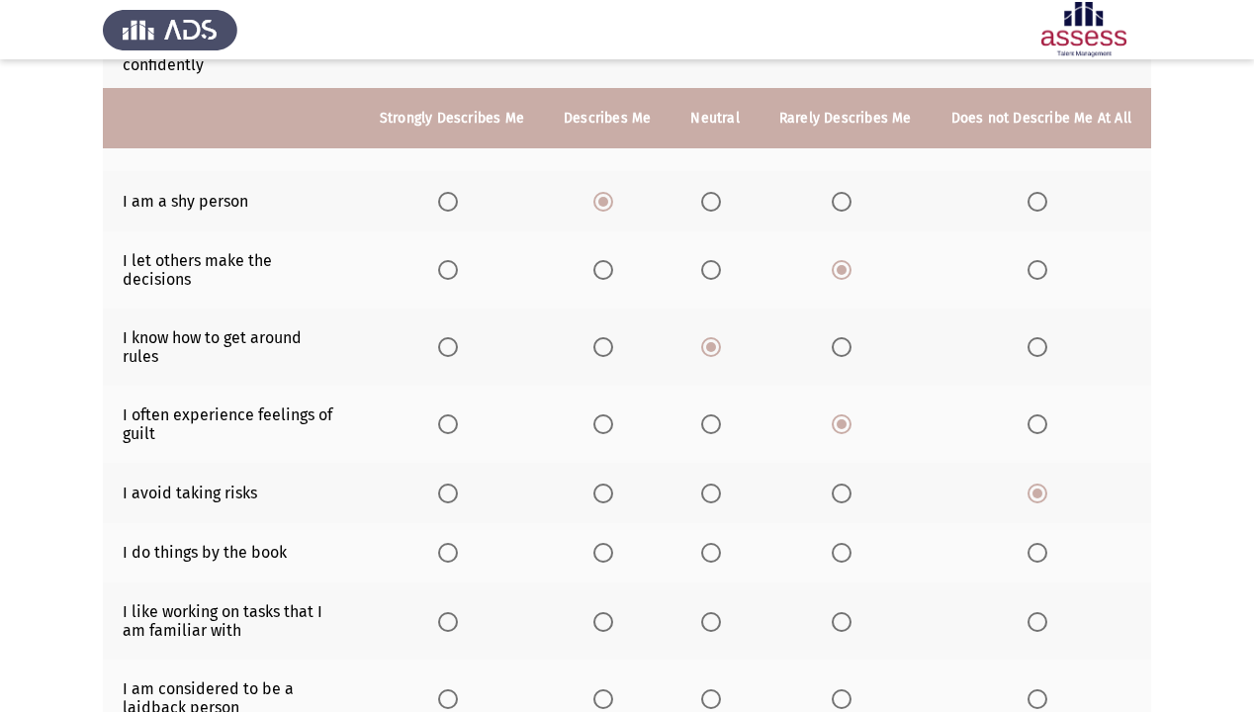
scroll to position [396, 0]
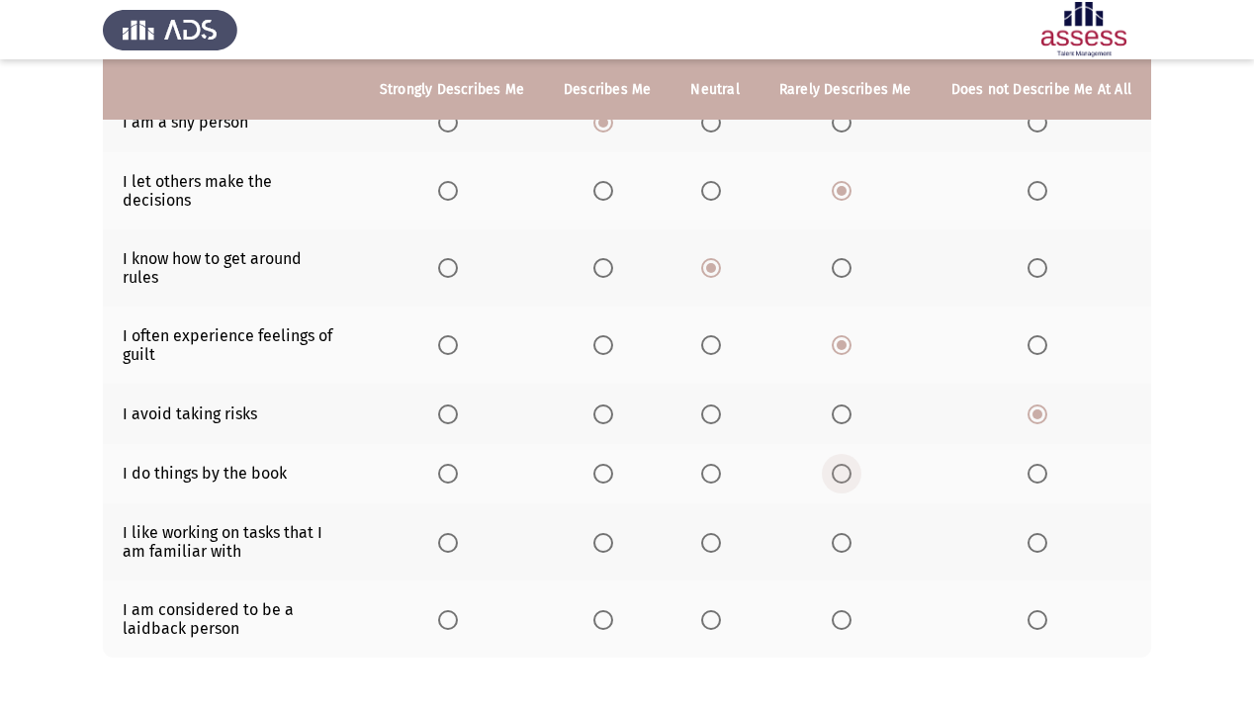
click at [846, 464] on span "Select an option" at bounding box center [842, 474] width 20 height 20
click at [846, 464] on input "Select an option" at bounding box center [842, 474] width 20 height 20
click at [458, 533] on span "Select an option" at bounding box center [448, 543] width 20 height 20
click at [458, 533] on input "Select an option" at bounding box center [448, 543] width 20 height 20
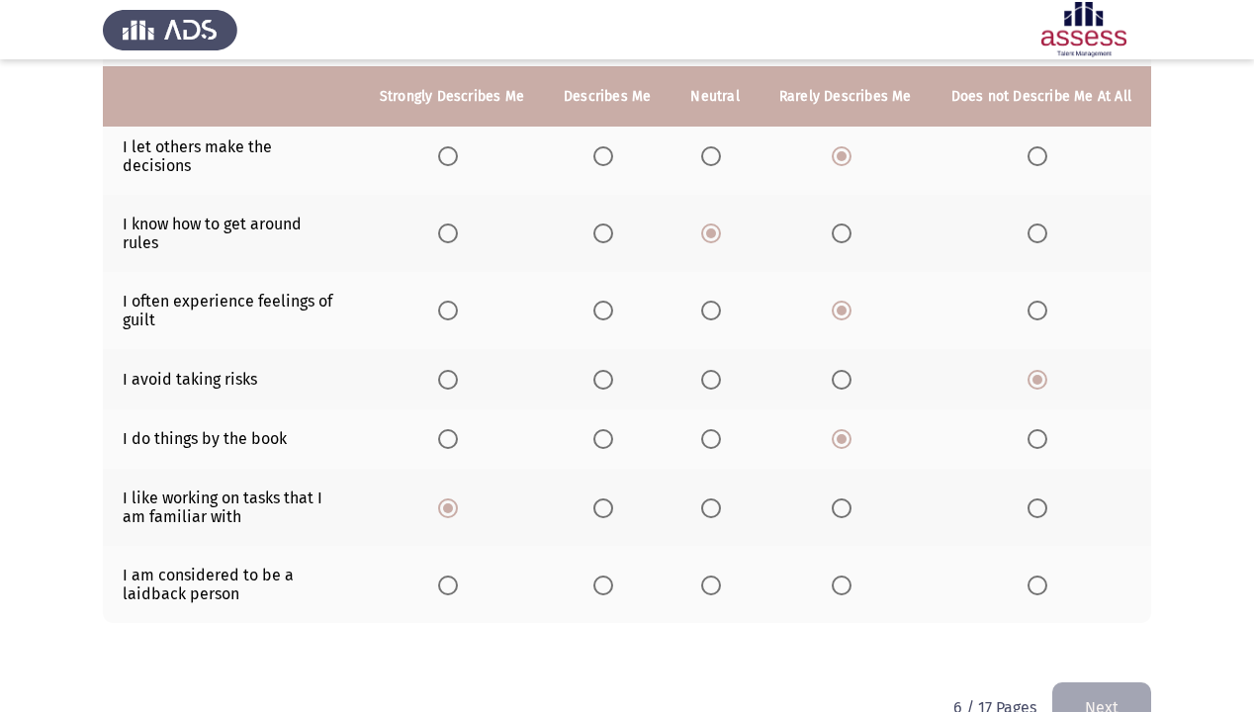
scroll to position [449, 0]
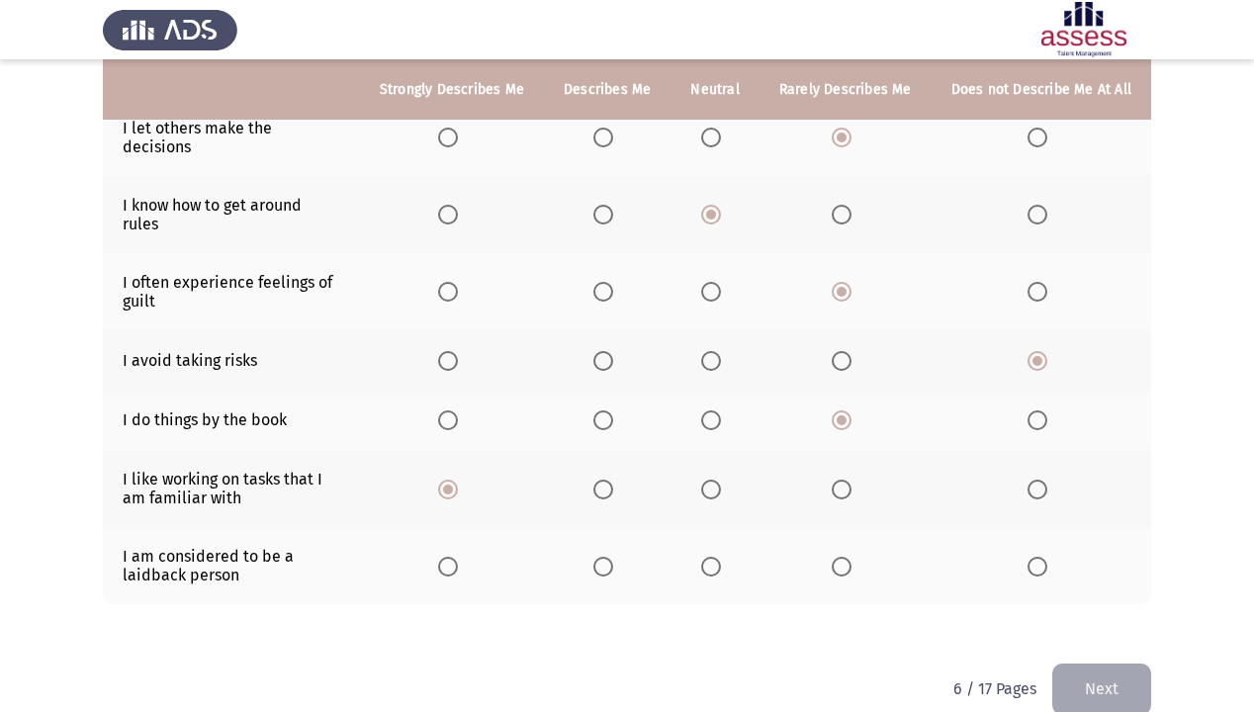
click at [850, 557] on span "Select an option" at bounding box center [842, 567] width 20 height 20
click at [850, 557] on input "Select an option" at bounding box center [842, 567] width 20 height 20
click at [1079, 611] on button "Next" at bounding box center [1101, 689] width 99 height 50
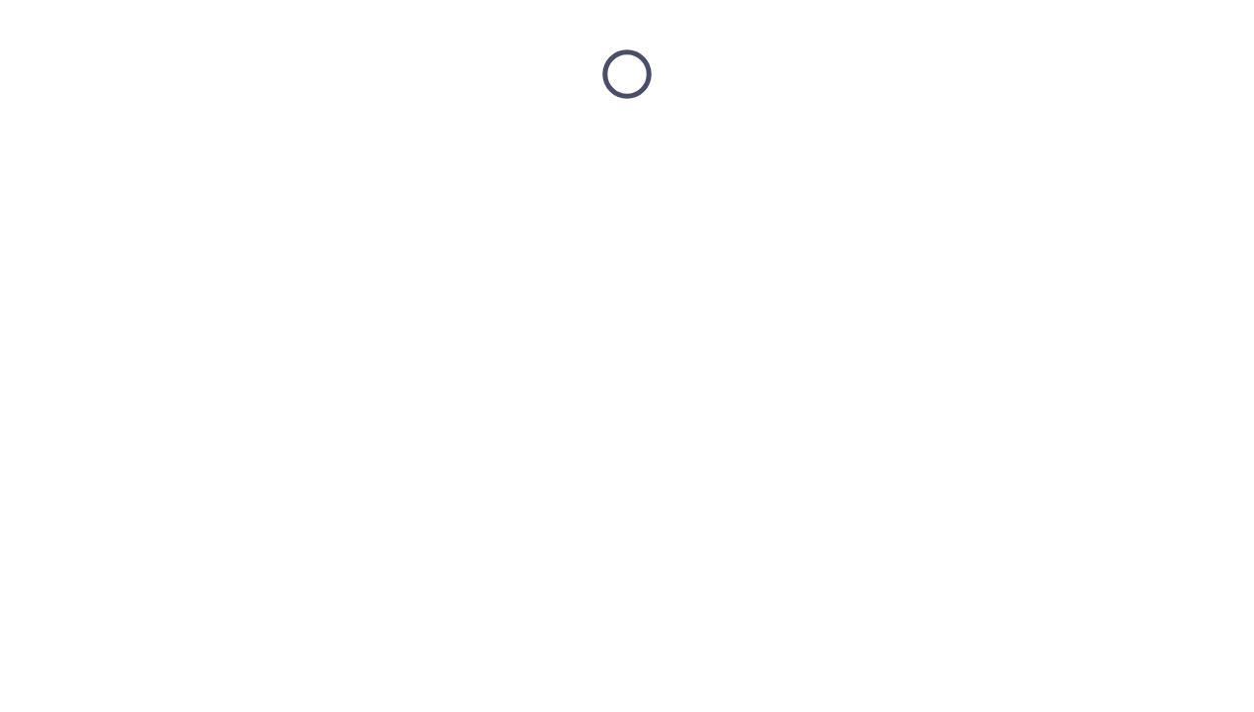
scroll to position [0, 0]
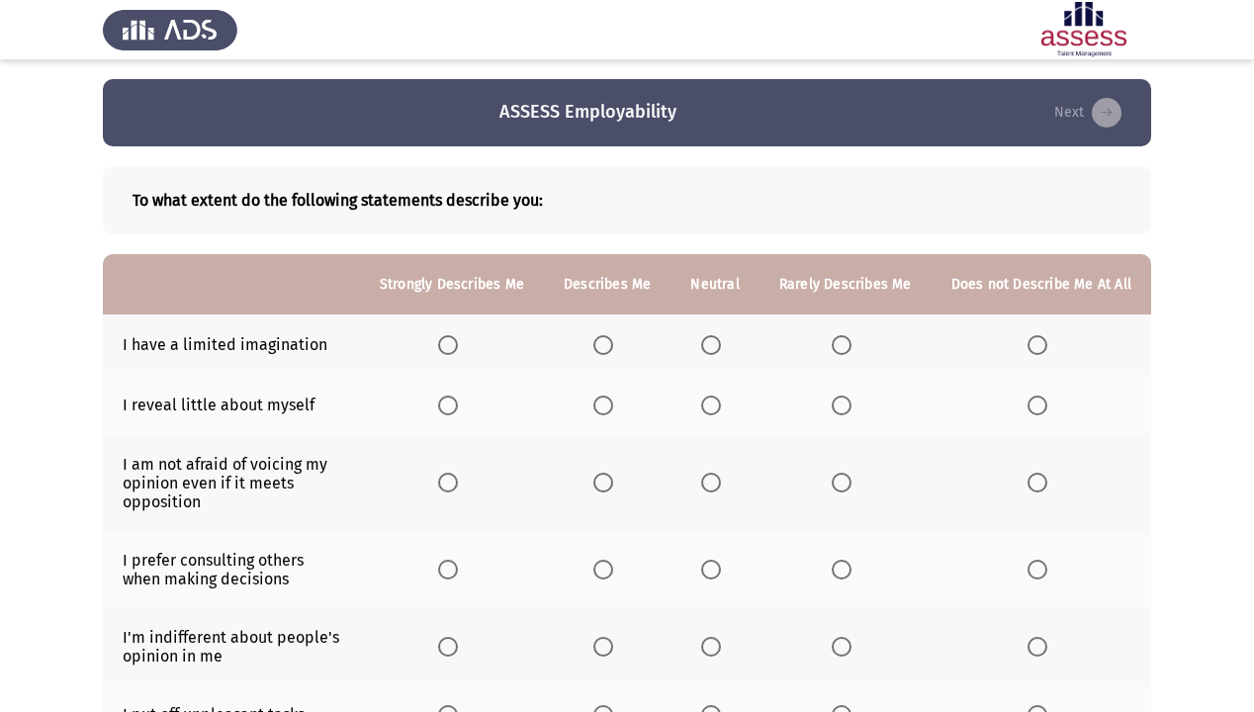
click at [605, 341] on span "Select an option" at bounding box center [603, 345] width 20 height 20
click at [605, 341] on input "Select an option" at bounding box center [603, 345] width 20 height 20
click at [450, 404] on span "Select an option" at bounding box center [448, 406] width 20 height 20
click at [450, 404] on input "Select an option" at bounding box center [448, 406] width 20 height 20
click at [446, 487] on th at bounding box center [452, 483] width 184 height 96
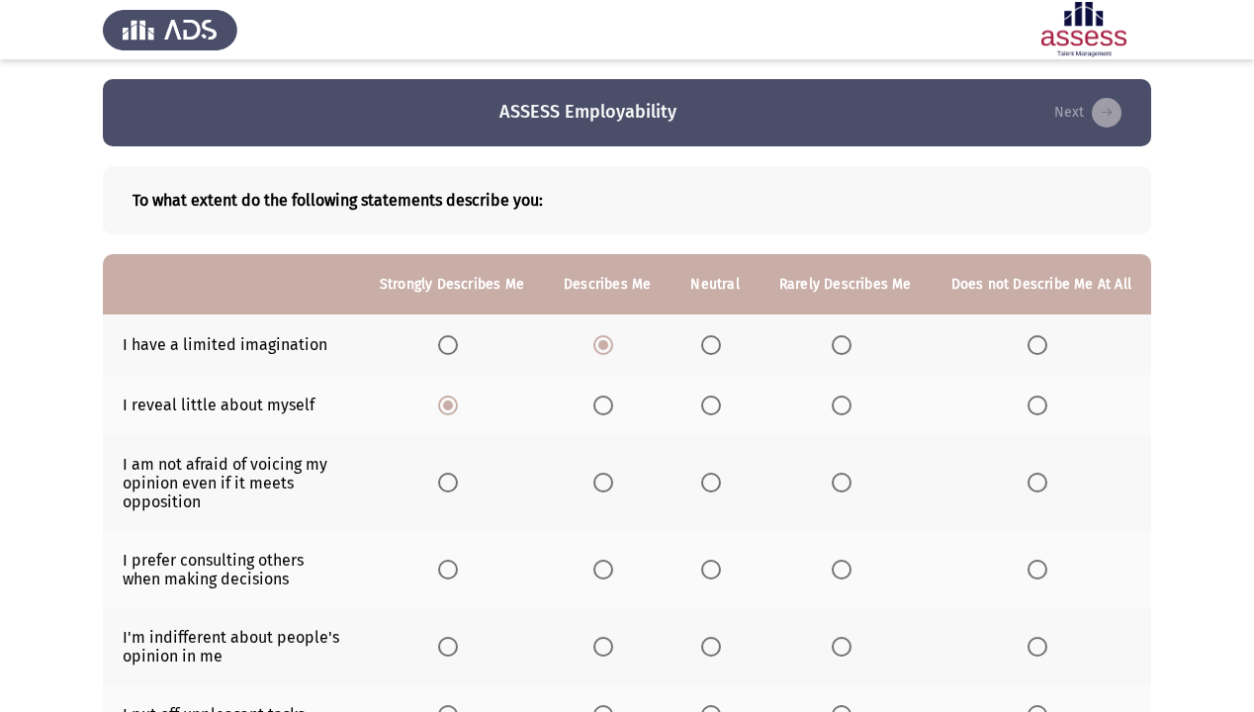
click at [451, 485] on span "Select an option" at bounding box center [448, 483] width 20 height 20
click at [451, 485] on input "Select an option" at bounding box center [448, 483] width 20 height 20
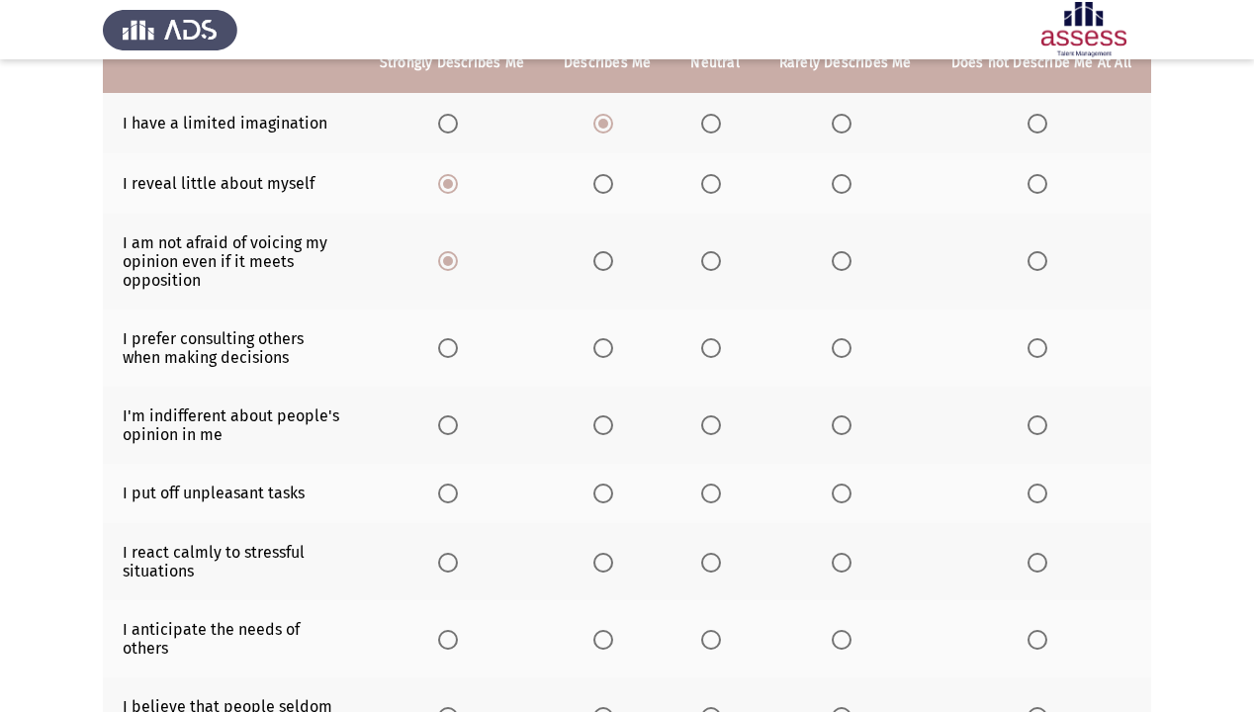
scroll to position [237, 0]
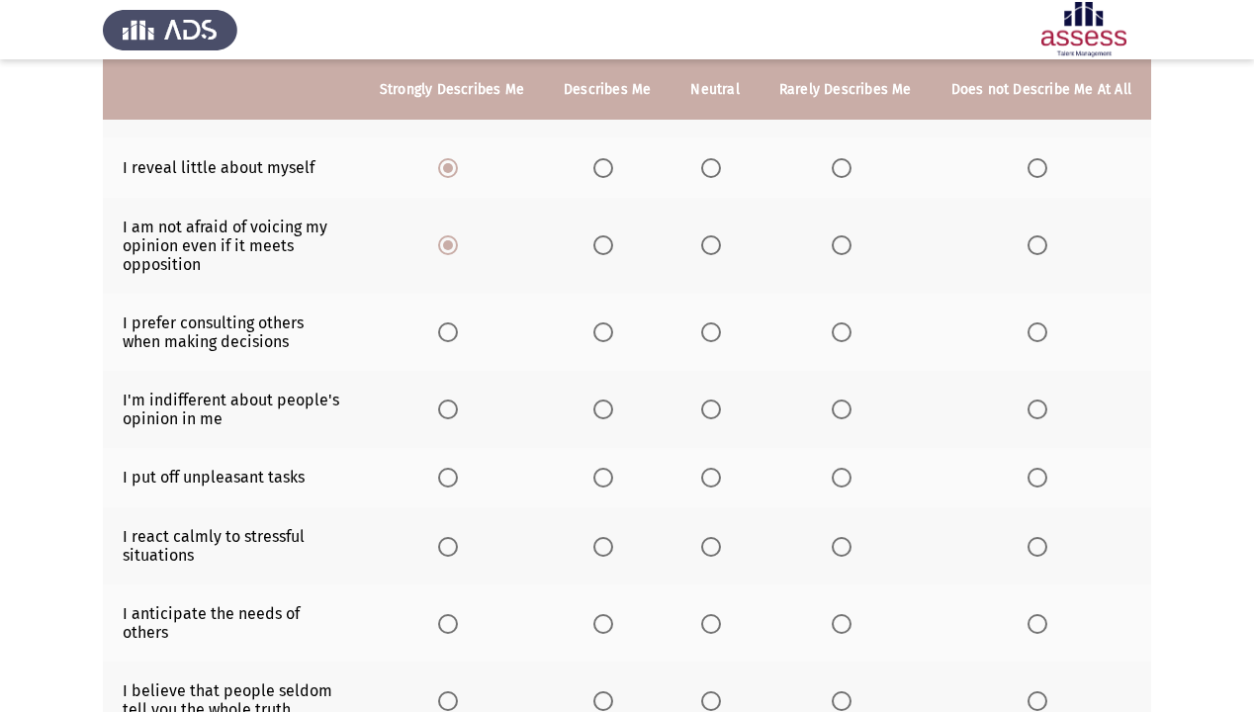
click at [609, 342] on span "Select an option" at bounding box center [603, 332] width 20 height 20
click at [609, 342] on input "Select an option" at bounding box center [603, 332] width 20 height 20
click at [458, 417] on span "Select an option" at bounding box center [448, 410] width 20 height 20
click at [458, 417] on input "Select an option" at bounding box center [448, 410] width 20 height 20
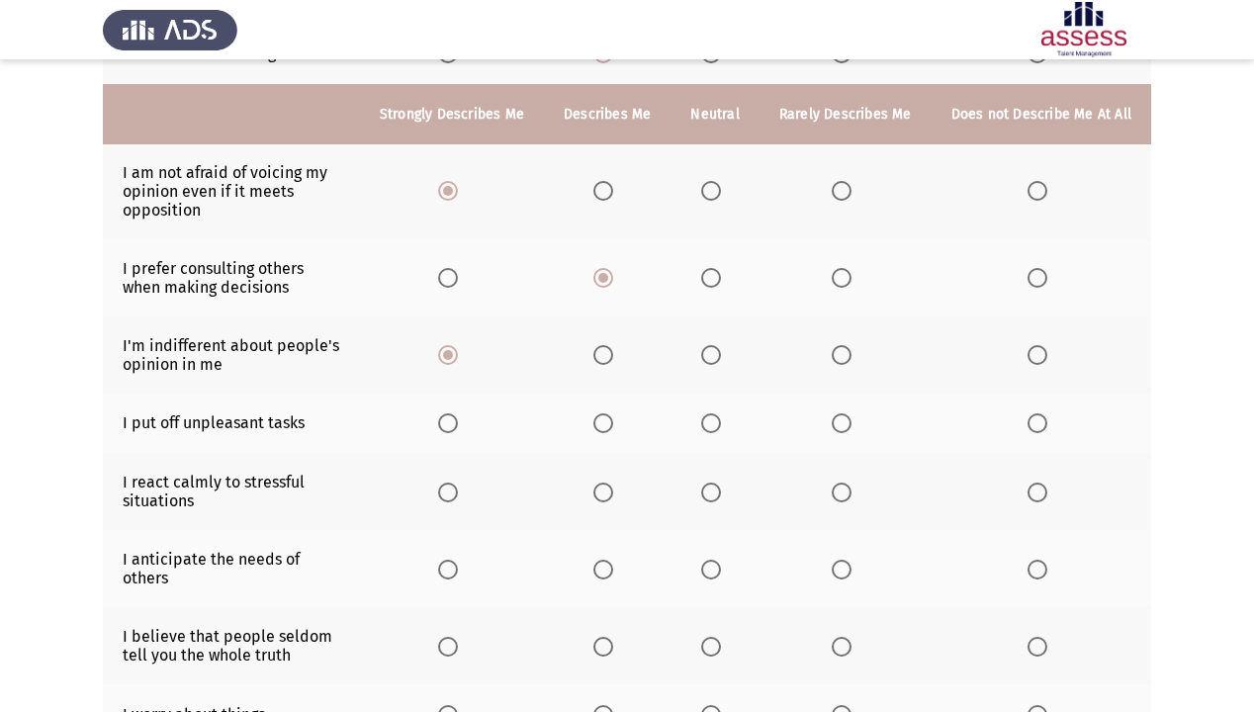
scroll to position [317, 0]
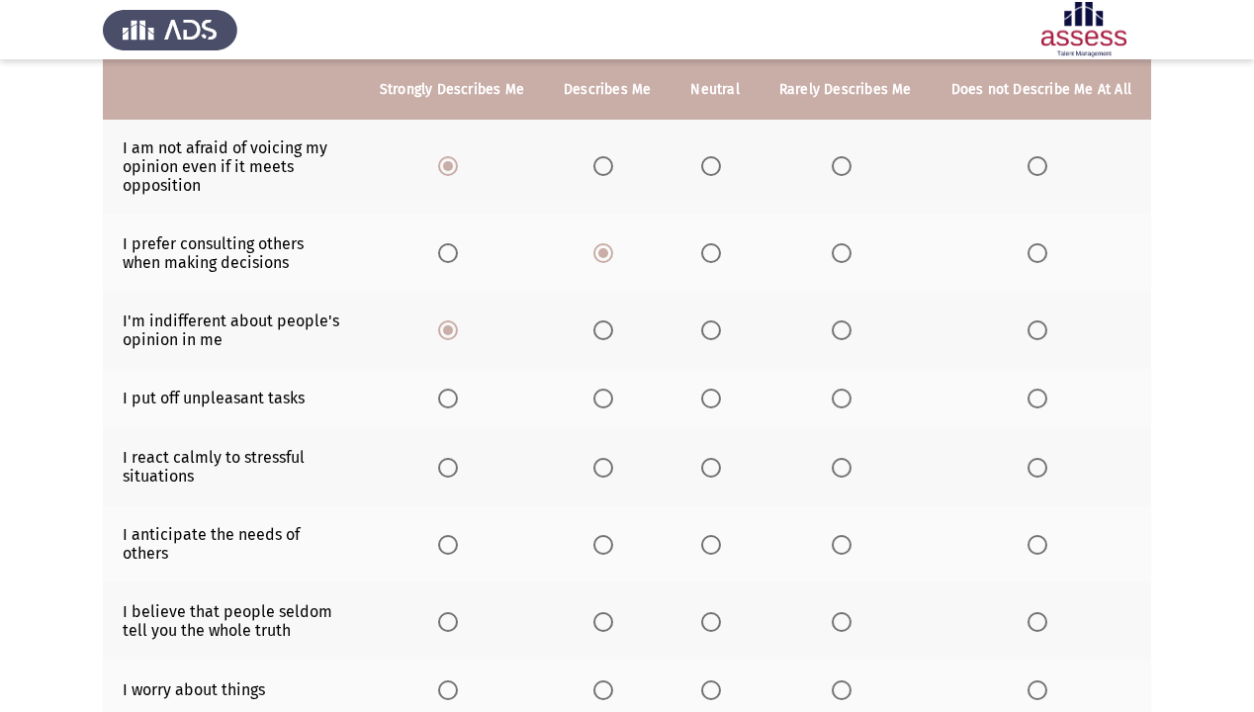
click at [1041, 402] on span "Select an option" at bounding box center [1038, 399] width 20 height 20
click at [1041, 402] on input "Select an option" at bounding box center [1038, 399] width 20 height 20
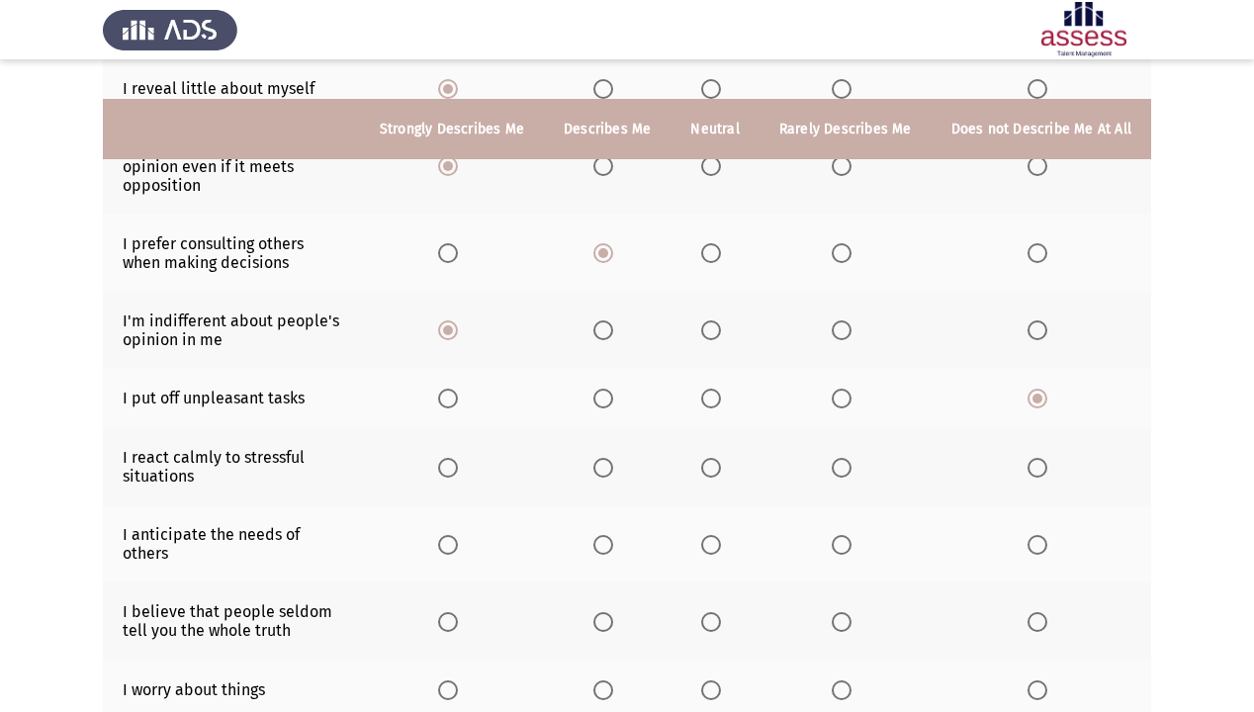
scroll to position [396, 0]
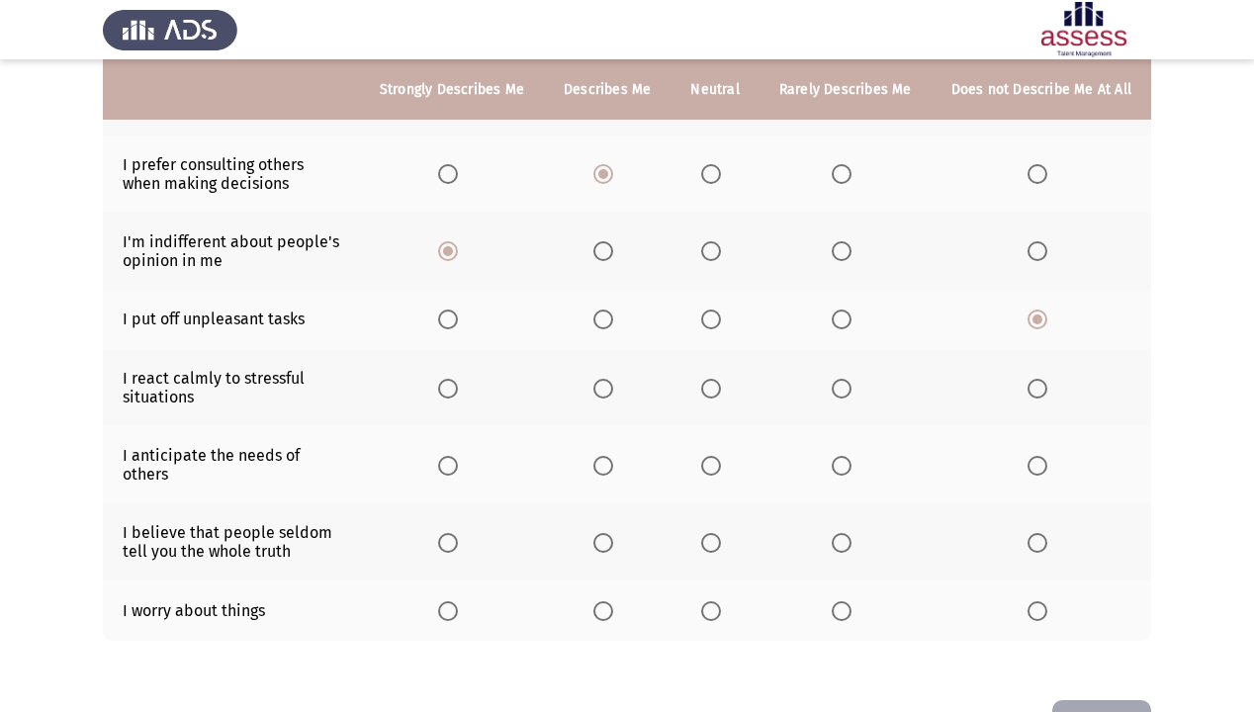
click at [449, 391] on span "Select an option" at bounding box center [448, 389] width 20 height 20
click at [449, 391] on input "Select an option" at bounding box center [448, 389] width 20 height 20
click at [613, 466] on span "Select an option" at bounding box center [603, 466] width 20 height 20
click at [613, 466] on input "Select an option" at bounding box center [603, 466] width 20 height 20
click at [466, 533] on label "Select an option" at bounding box center [452, 543] width 28 height 20
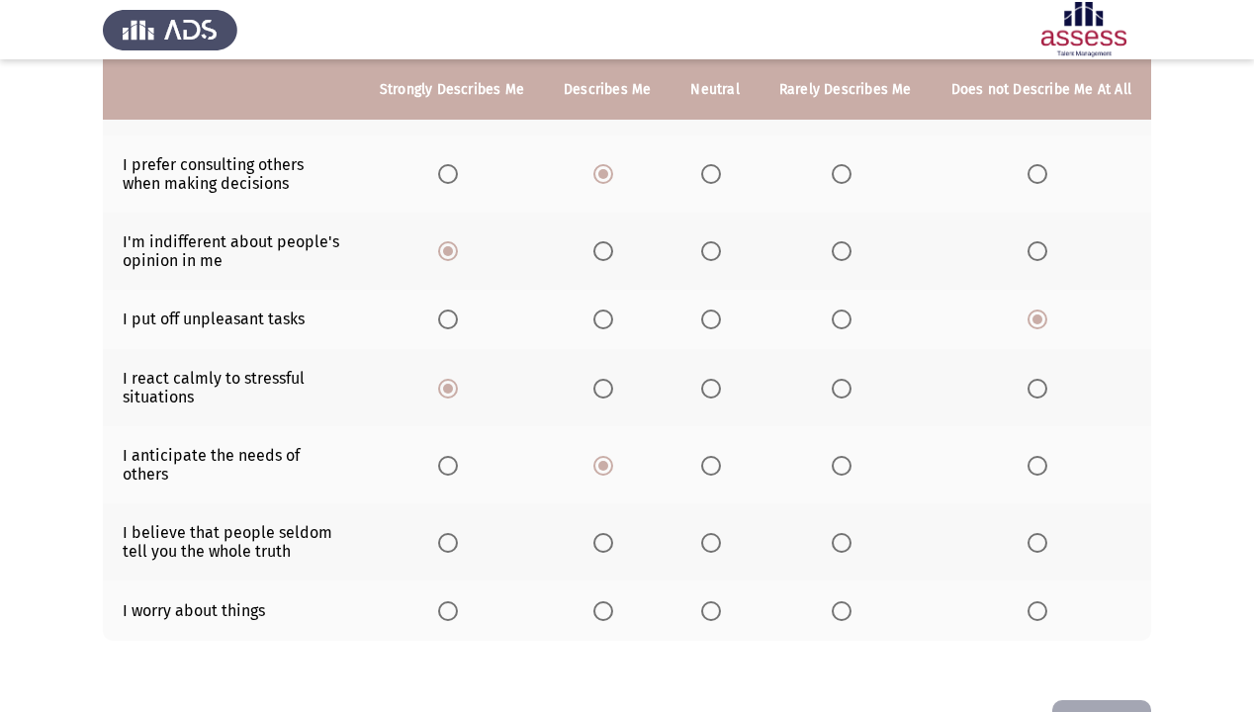
click at [458, 533] on input "Select an option" at bounding box center [448, 543] width 20 height 20
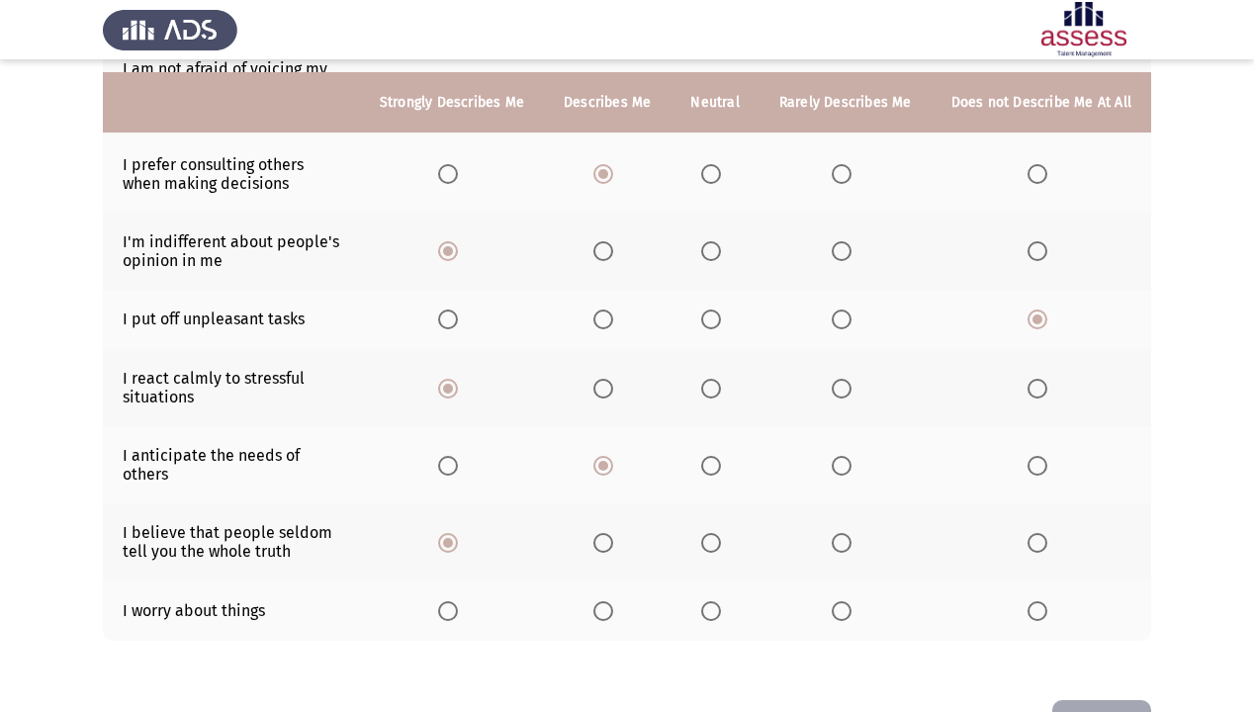
scroll to position [449, 0]
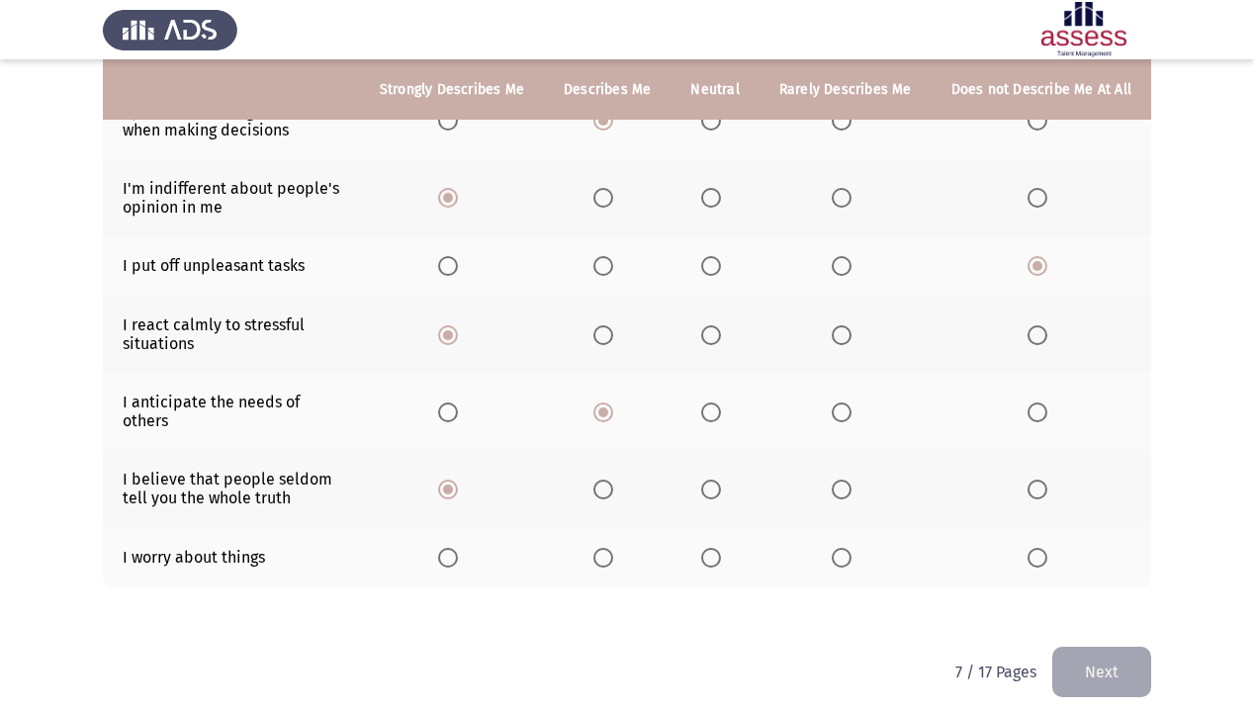
drag, startPoint x: 609, startPoint y: 546, endPoint x: 629, endPoint y: 606, distance: 63.5
click at [629, 605] on div "To what extent do the following statements describe you: Strongly Describes Me …" at bounding box center [627, 162] width 1048 height 930
click at [852, 549] on span "Select an option" at bounding box center [842, 558] width 20 height 20
click at [852, 549] on input "Select an option" at bounding box center [842, 558] width 20 height 20
click at [1074, 611] on button "Next" at bounding box center [1101, 672] width 99 height 50
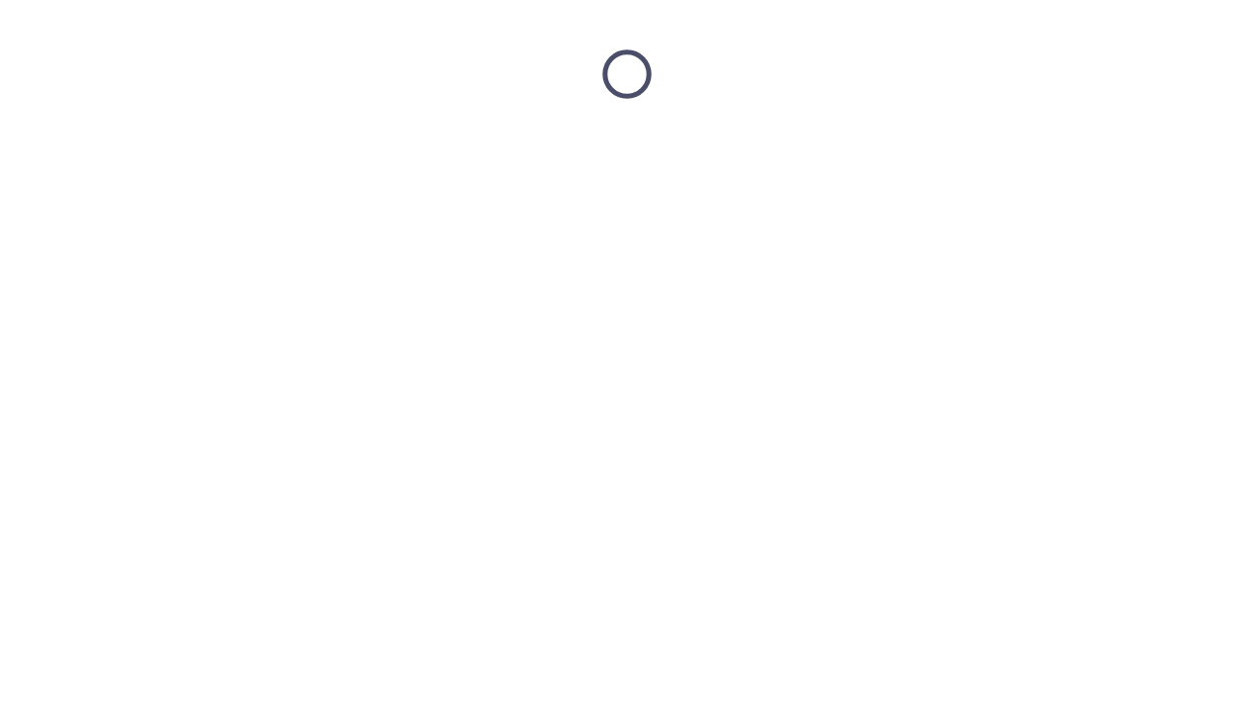
scroll to position [0, 0]
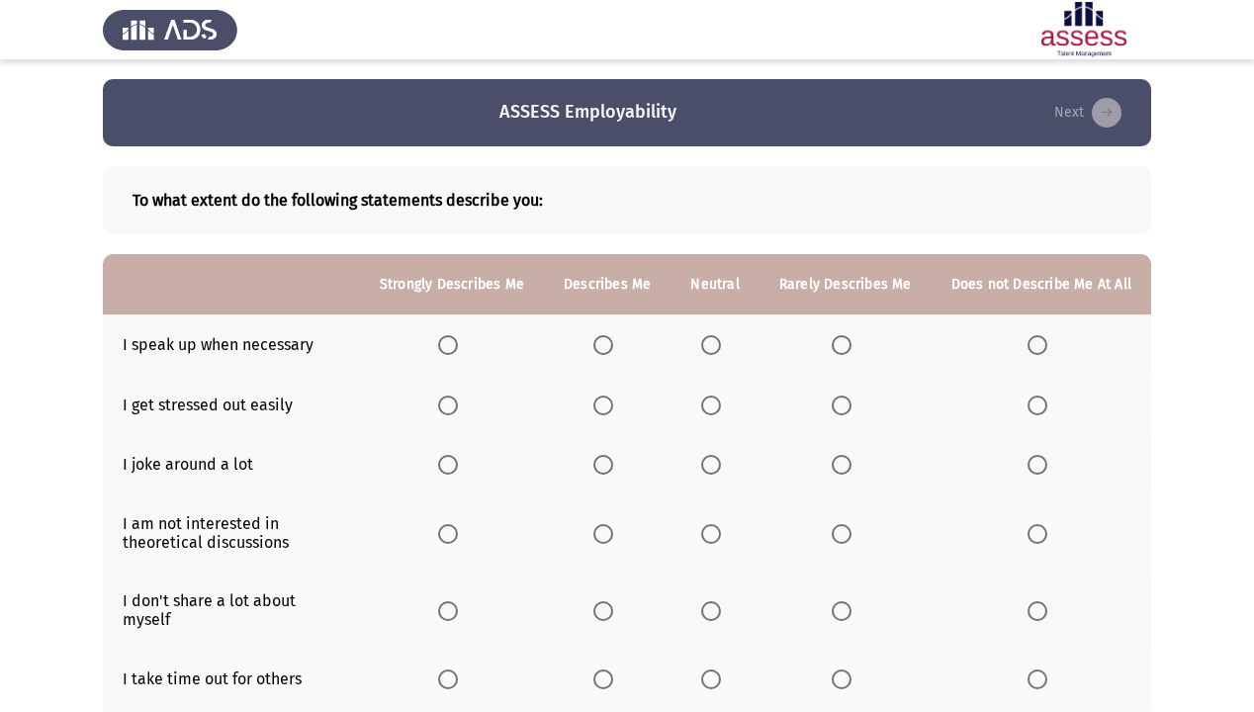
click at [835, 344] on th at bounding box center [846, 345] width 172 height 60
click at [847, 342] on span "Select an option" at bounding box center [842, 345] width 20 height 20
click at [847, 342] on input "Select an option" at bounding box center [842, 345] width 20 height 20
click at [712, 346] on span "Select an option" at bounding box center [711, 345] width 20 height 20
click at [712, 346] on input "Select an option" at bounding box center [711, 345] width 20 height 20
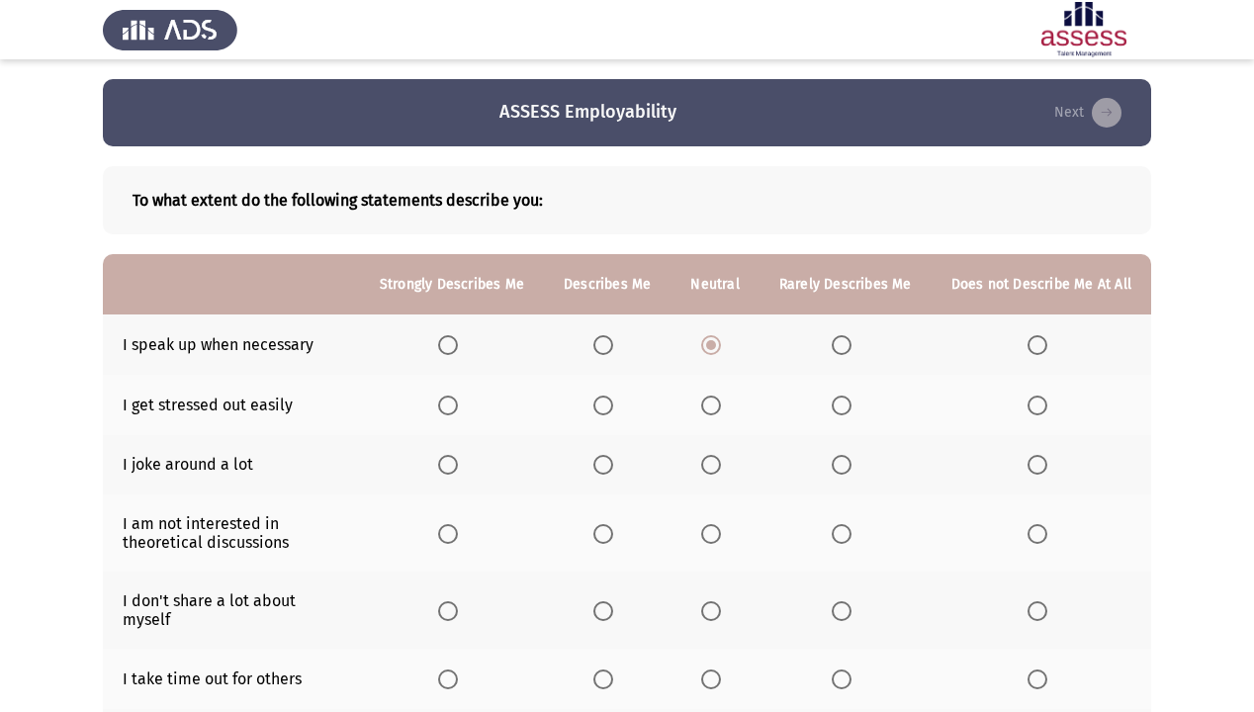
click at [839, 409] on span "Select an option" at bounding box center [842, 406] width 20 height 20
click at [839, 409] on input "Select an option" at bounding box center [842, 406] width 20 height 20
drag, startPoint x: 851, startPoint y: 463, endPoint x: 910, endPoint y: 451, distance: 60.5
click at [910, 451] on th at bounding box center [846, 465] width 172 height 60
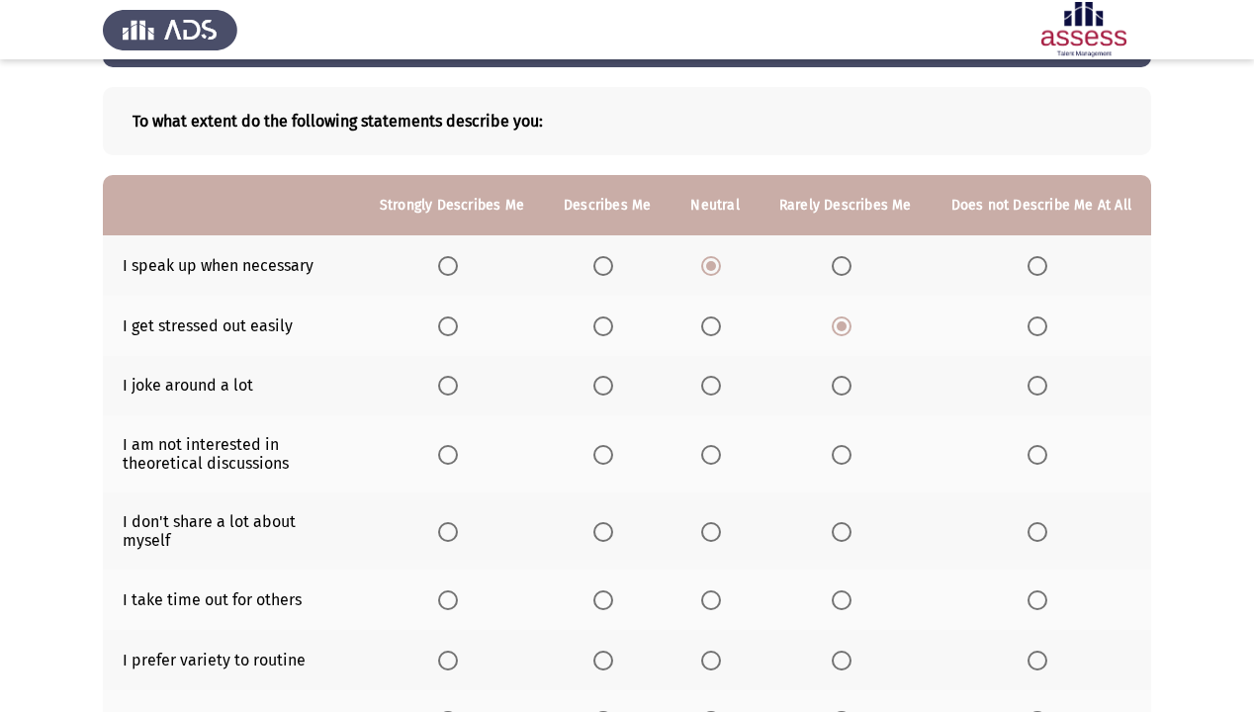
click at [706, 383] on th at bounding box center [715, 386] width 88 height 60
click at [716, 382] on span "Select an option" at bounding box center [711, 386] width 20 height 20
click at [716, 382] on input "Select an option" at bounding box center [711, 386] width 20 height 20
click at [1044, 463] on span "Select an option" at bounding box center [1038, 455] width 20 height 20
click at [1044, 463] on input "Select an option" at bounding box center [1038, 455] width 20 height 20
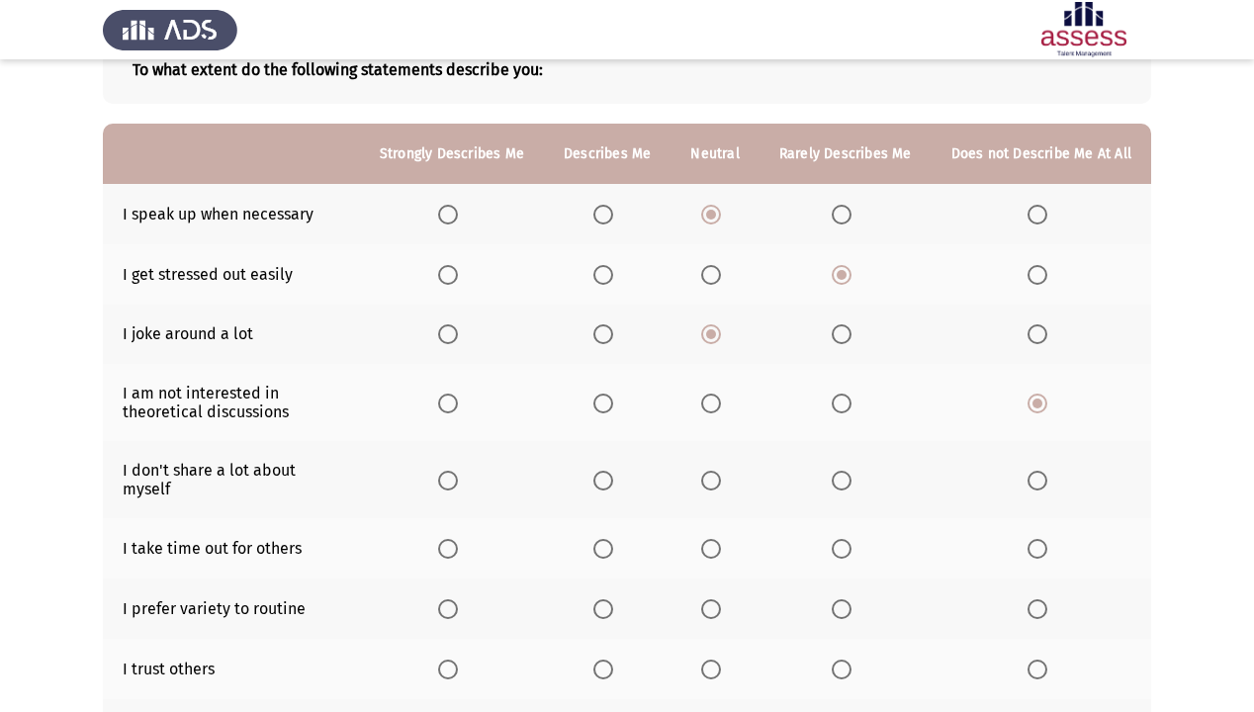
scroll to position [158, 0]
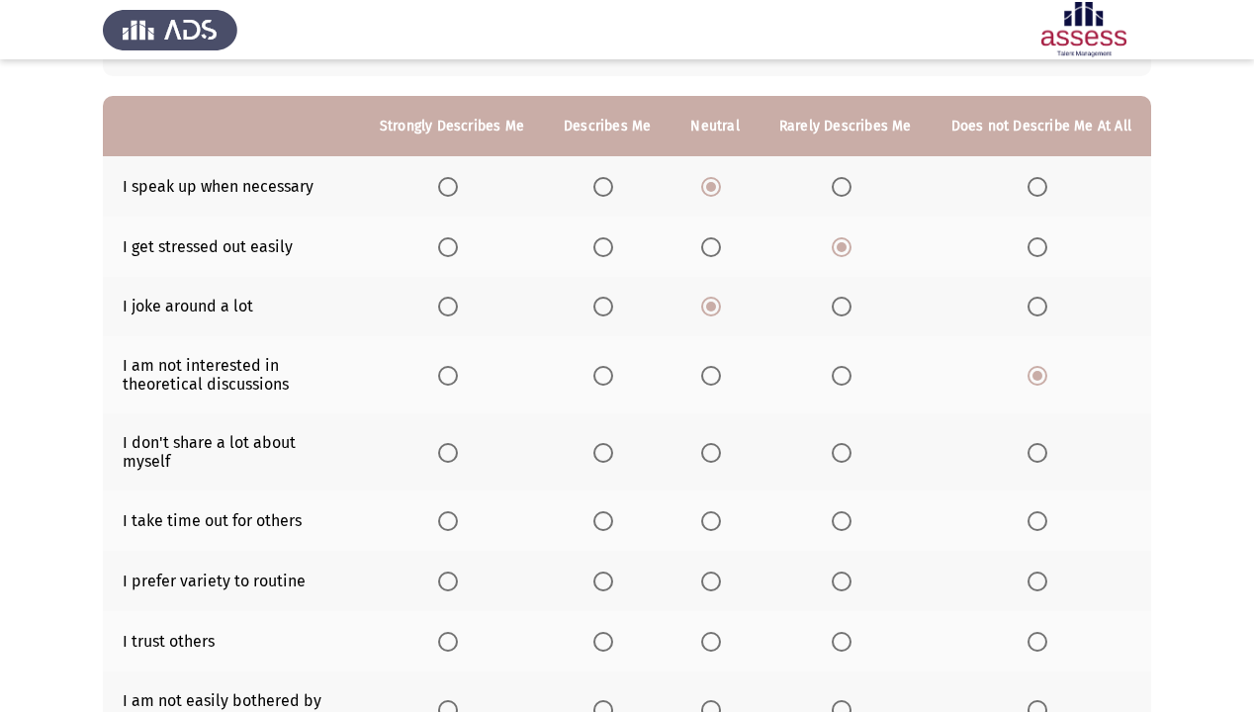
click at [458, 444] on span "Select an option" at bounding box center [448, 453] width 20 height 20
click at [458, 444] on input "Select an option" at bounding box center [448, 453] width 20 height 20
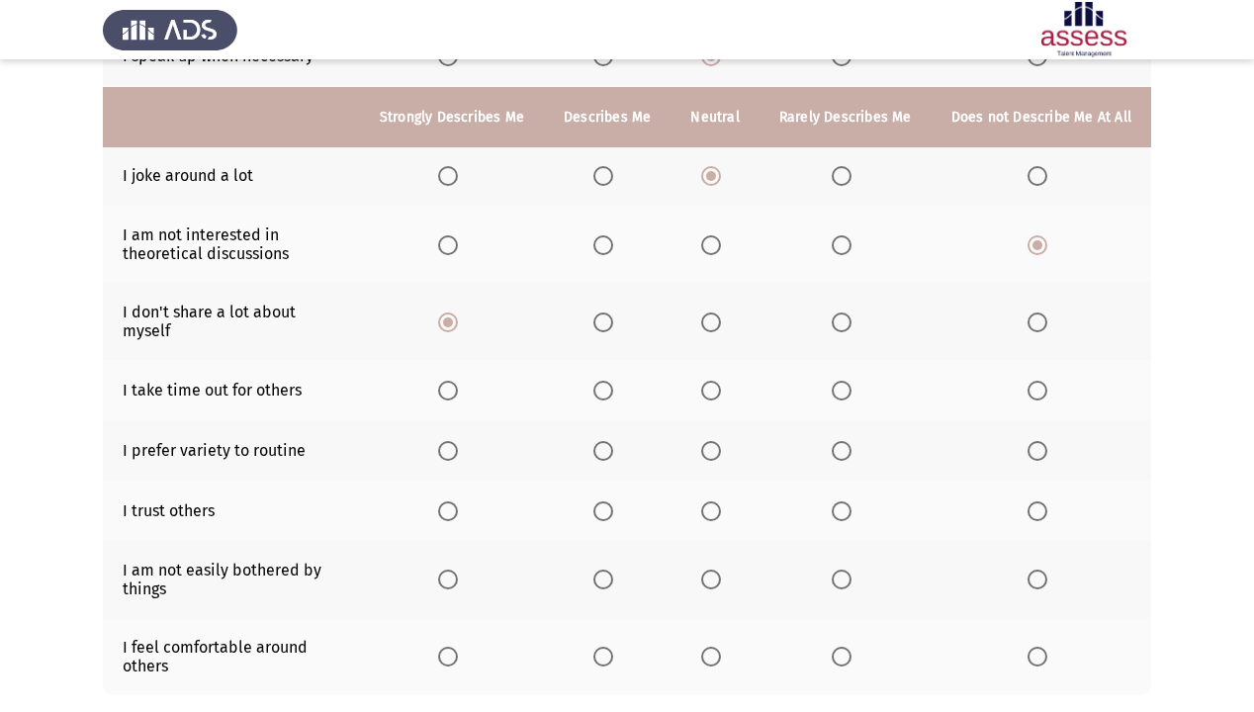
scroll to position [317, 0]
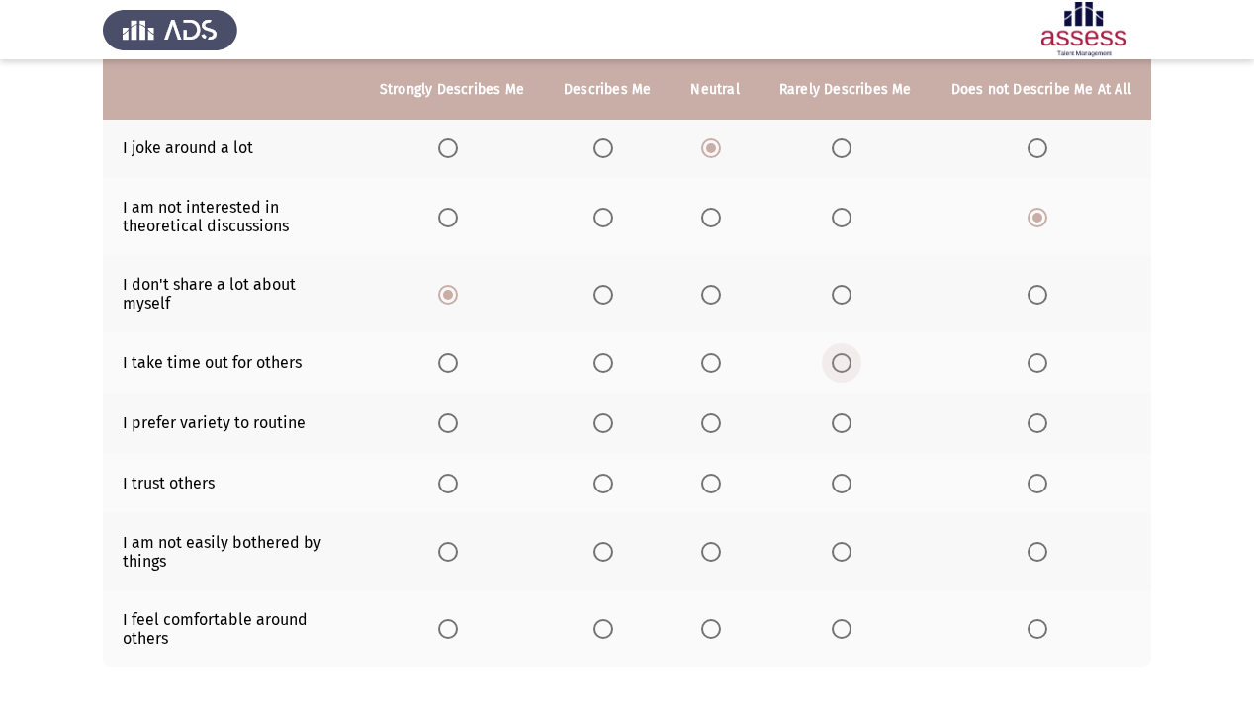
click at [852, 353] on span "Select an option" at bounding box center [842, 363] width 20 height 20
click at [852, 353] on input "Select an option" at bounding box center [842, 363] width 20 height 20
click at [1047, 413] on span "Select an option" at bounding box center [1038, 423] width 20 height 20
click at [1047, 413] on input "Select an option" at bounding box center [1038, 423] width 20 height 20
click at [848, 416] on span "Select an option" at bounding box center [842, 423] width 20 height 20
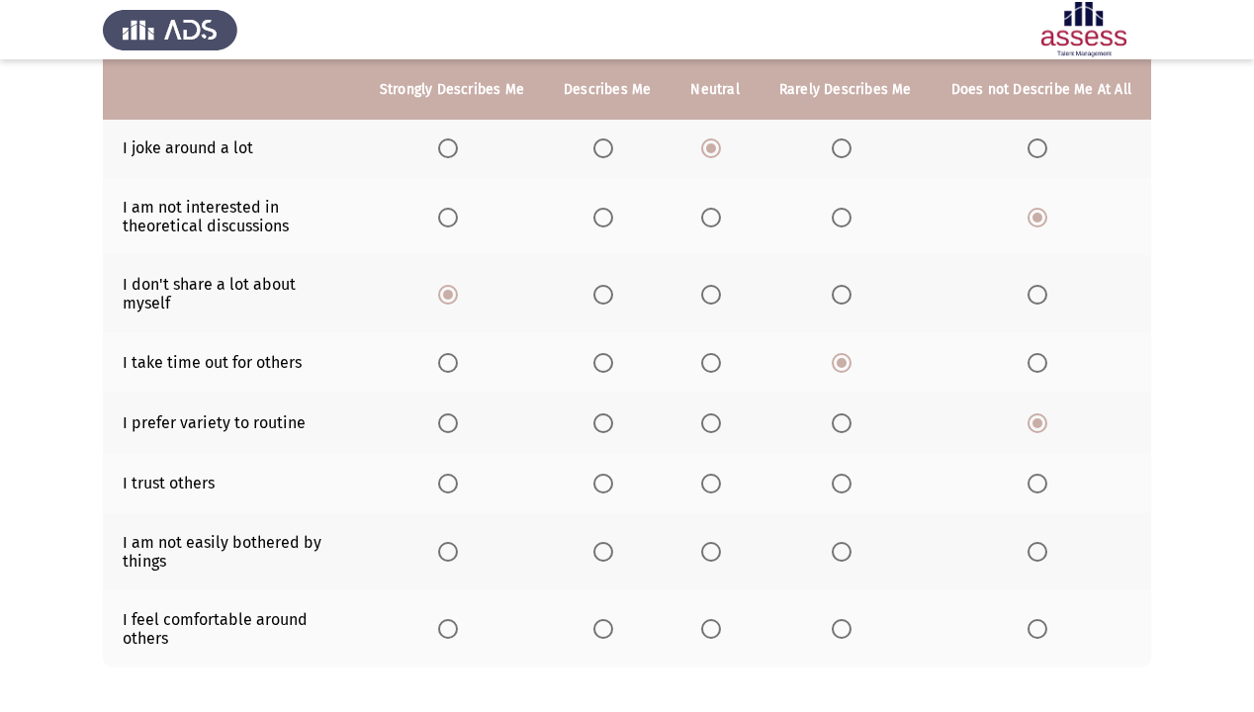
click at [848, 416] on input "Select an option" at bounding box center [842, 423] width 20 height 20
click at [1044, 476] on span "Select an option" at bounding box center [1038, 484] width 20 height 20
click at [1044, 476] on input "Select an option" at bounding box center [1038, 484] width 20 height 20
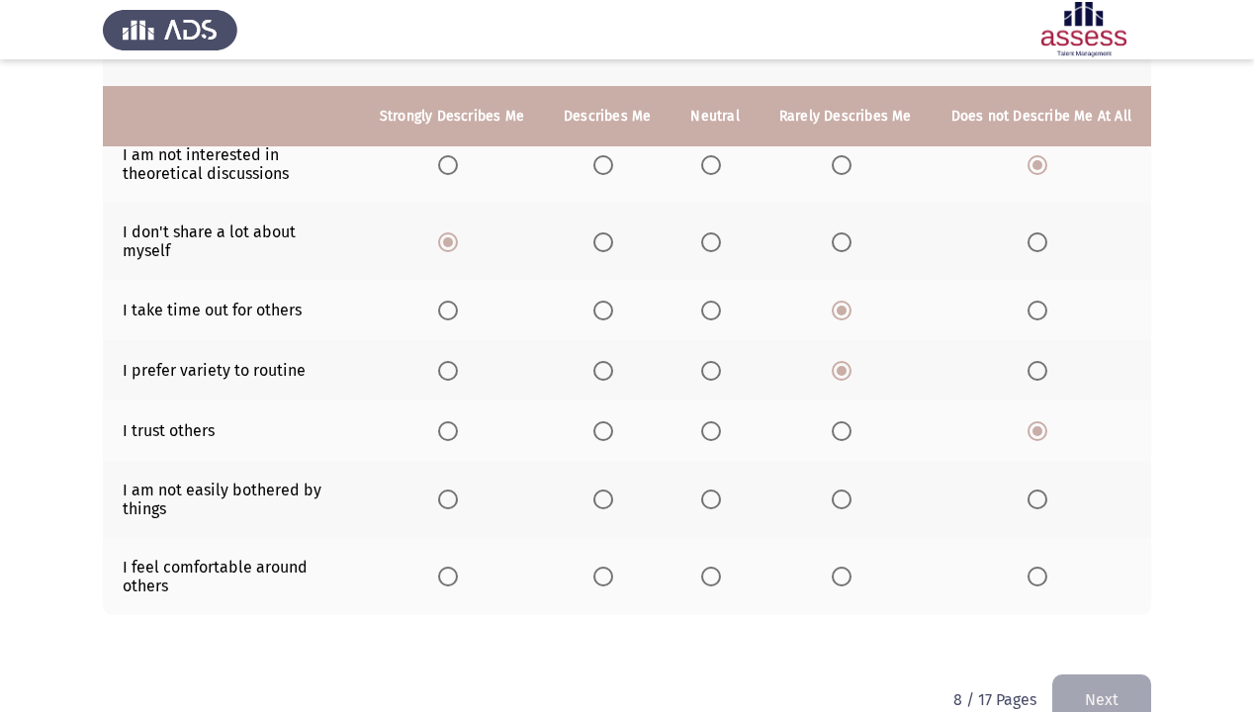
scroll to position [396, 0]
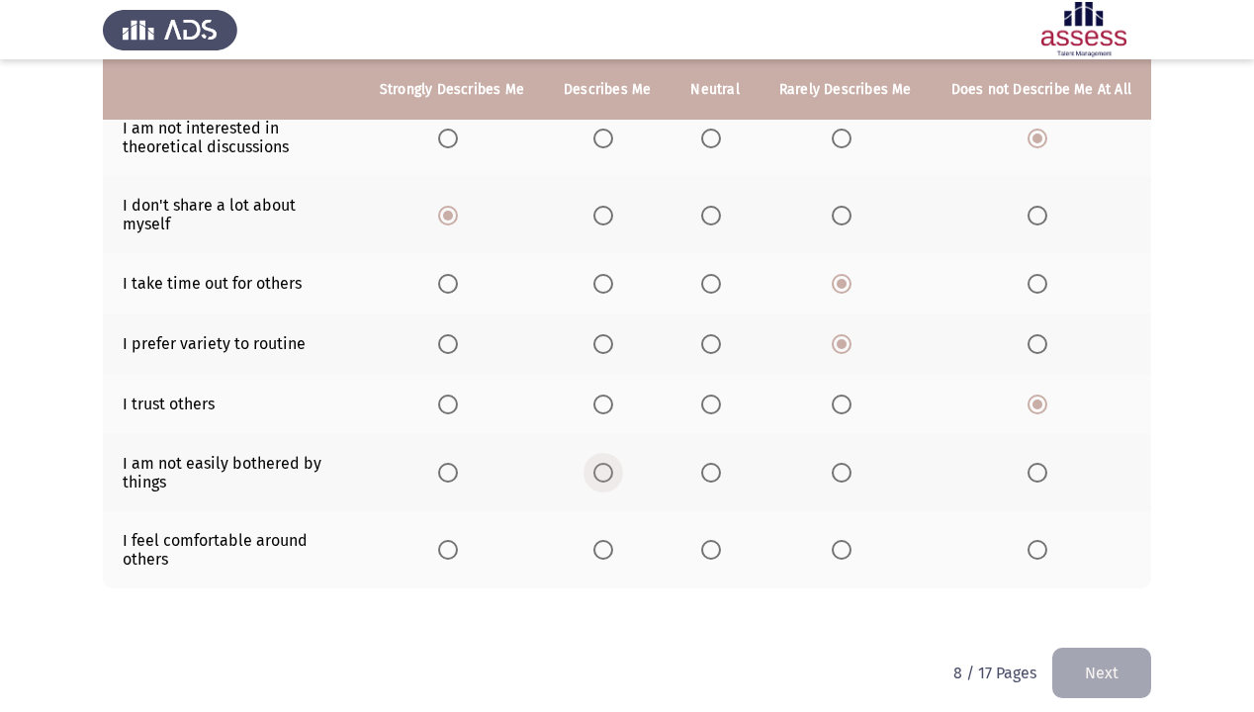
click at [605, 463] on span "Select an option" at bounding box center [603, 473] width 20 height 20
click at [605, 463] on input "Select an option" at bounding box center [603, 473] width 20 height 20
click at [606, 540] on span "Select an option" at bounding box center [603, 550] width 20 height 20
click at [606, 540] on input "Select an option" at bounding box center [603, 550] width 20 height 20
click at [1153, 611] on html "ASSESS Employability Next To what extent do the following statements describe y…" at bounding box center [627, 165] width 1254 height 1123
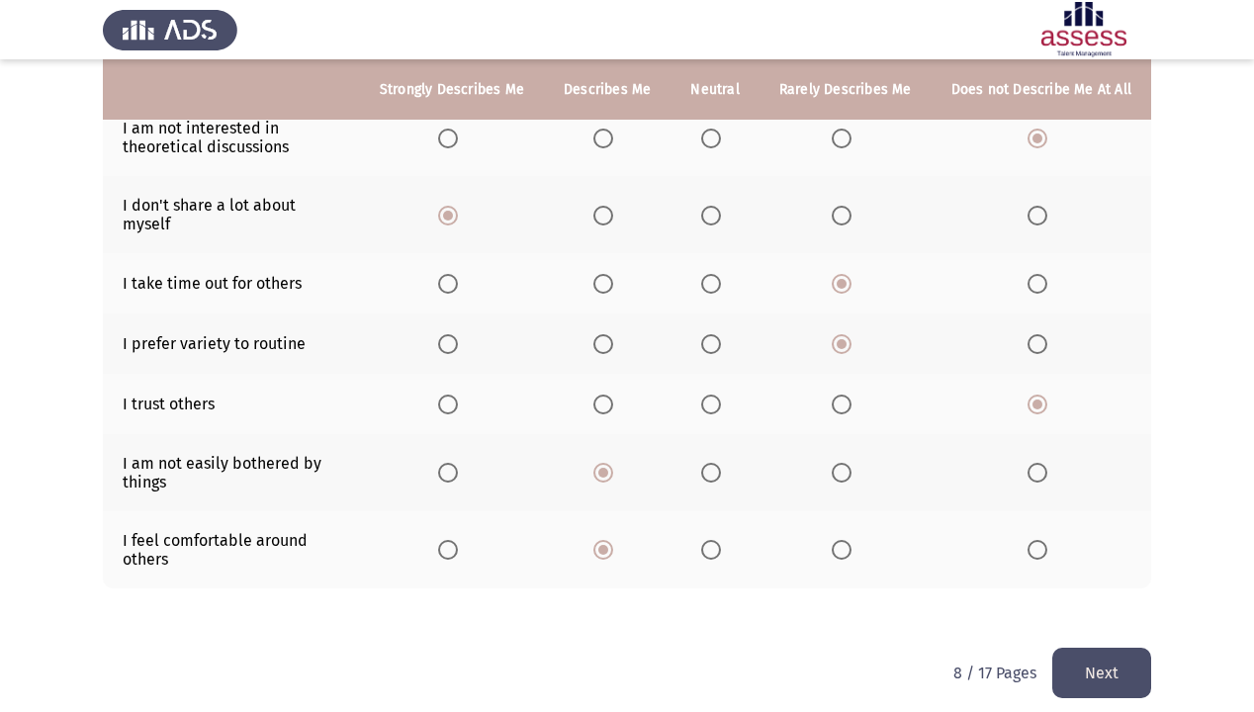
click at [1136, 611] on button "Next" at bounding box center [1101, 673] width 99 height 50
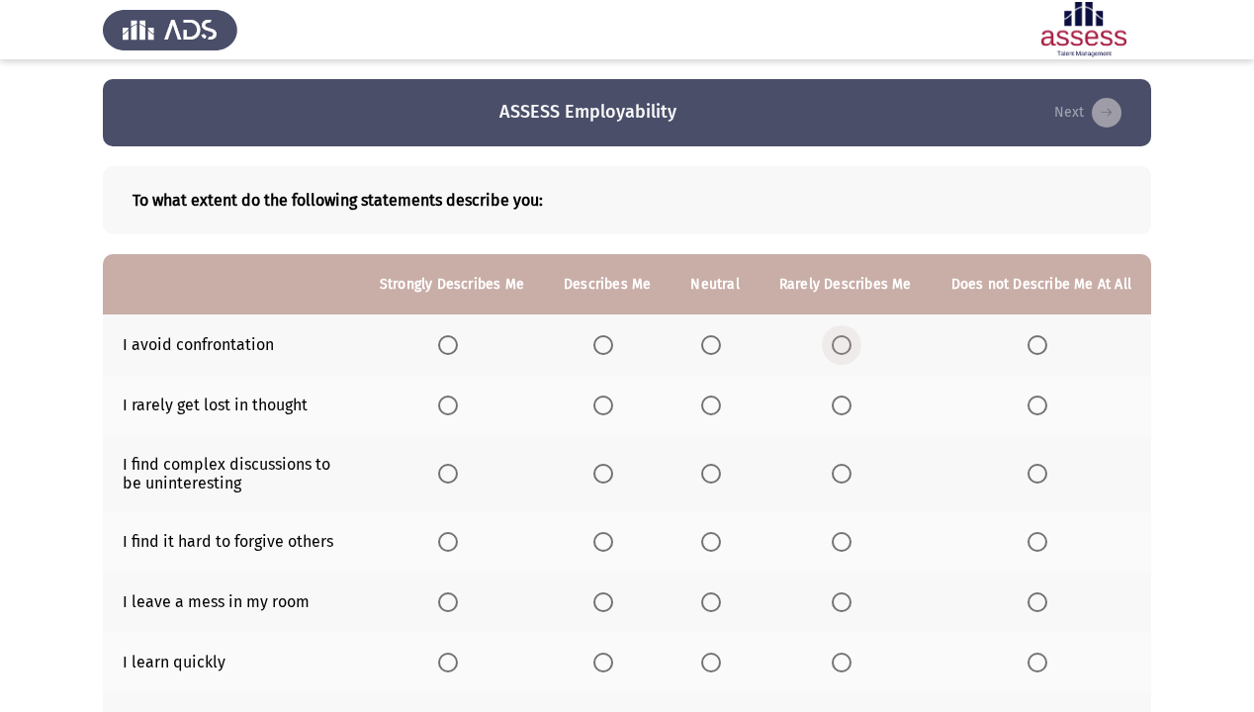
click at [848, 344] on span "Select an option" at bounding box center [842, 345] width 20 height 20
click at [848, 344] on input "Select an option" at bounding box center [842, 345] width 20 height 20
click at [456, 411] on span "Select an option" at bounding box center [448, 406] width 20 height 20
click at [456, 411] on input "Select an option" at bounding box center [448, 406] width 20 height 20
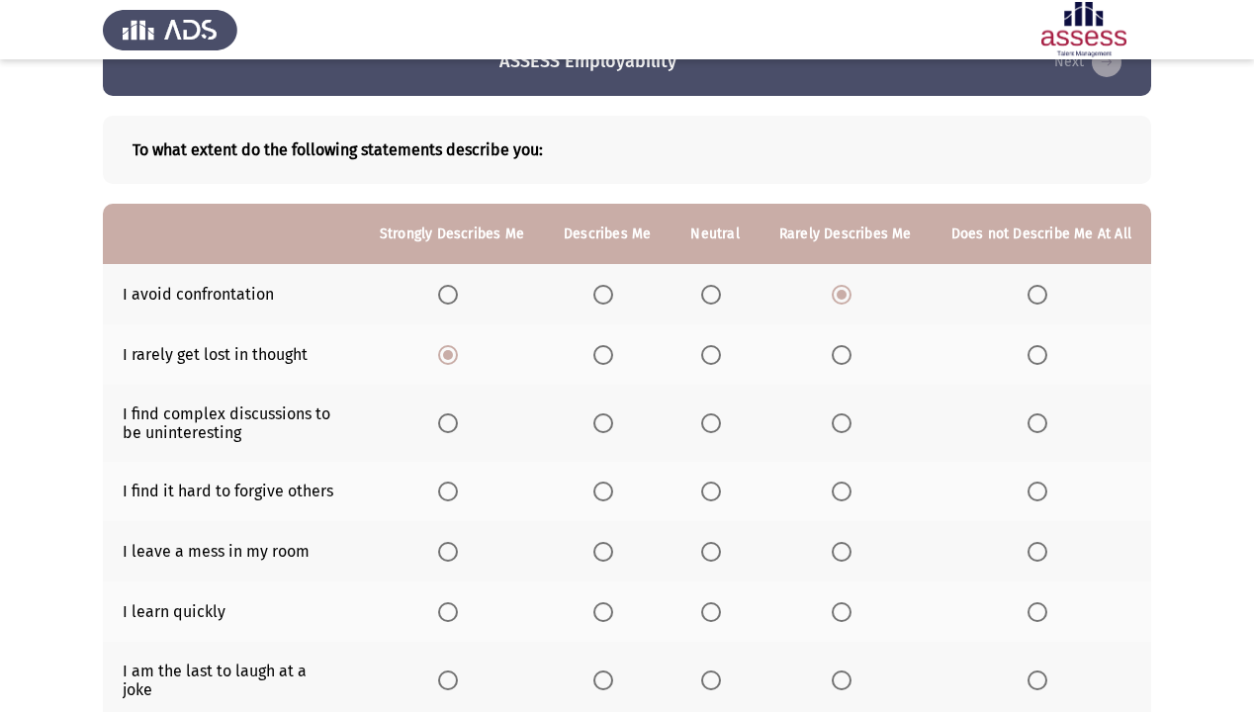
scroll to position [79, 0]
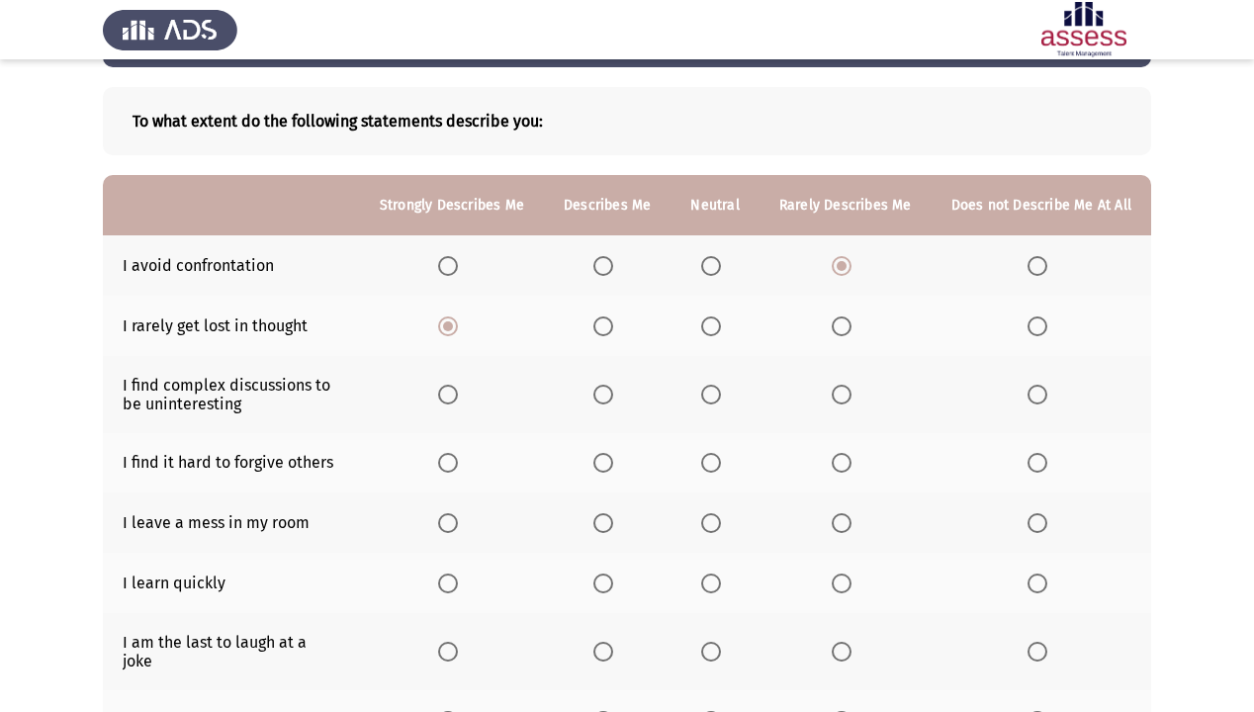
click at [1031, 393] on span "Select an option" at bounding box center [1038, 395] width 20 height 20
click at [1031, 393] on input "Select an option" at bounding box center [1038, 395] width 20 height 20
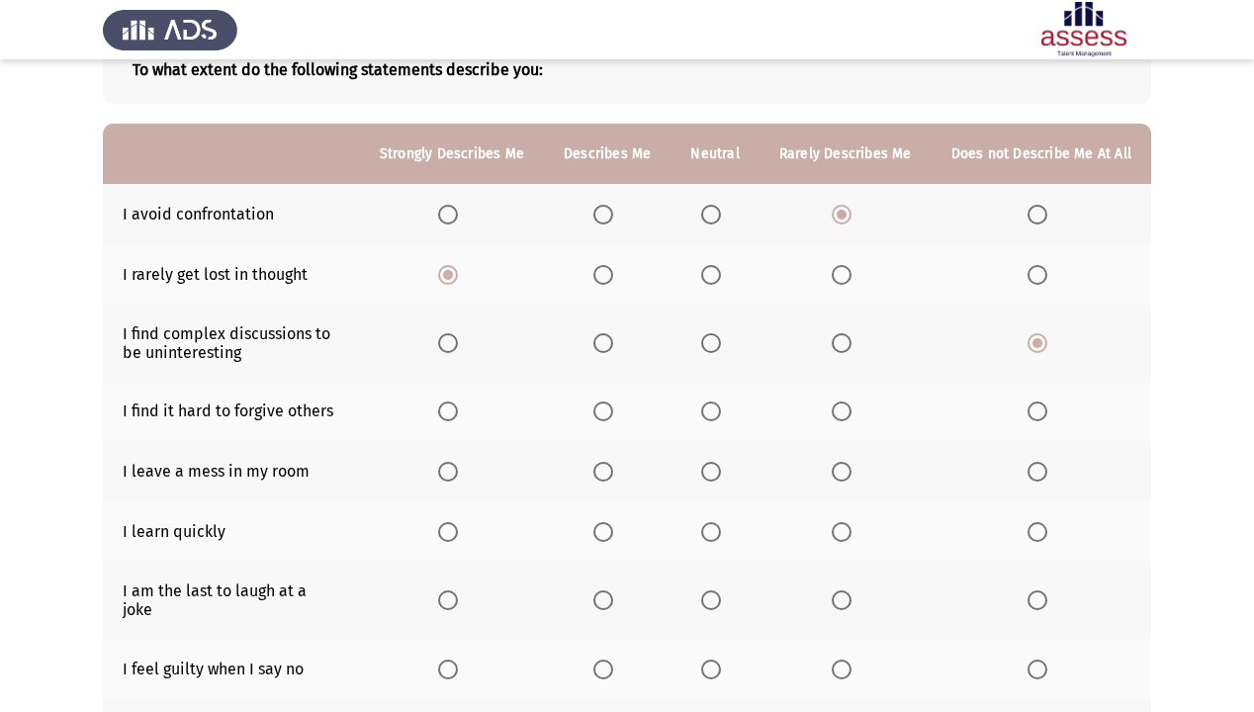
scroll to position [158, 0]
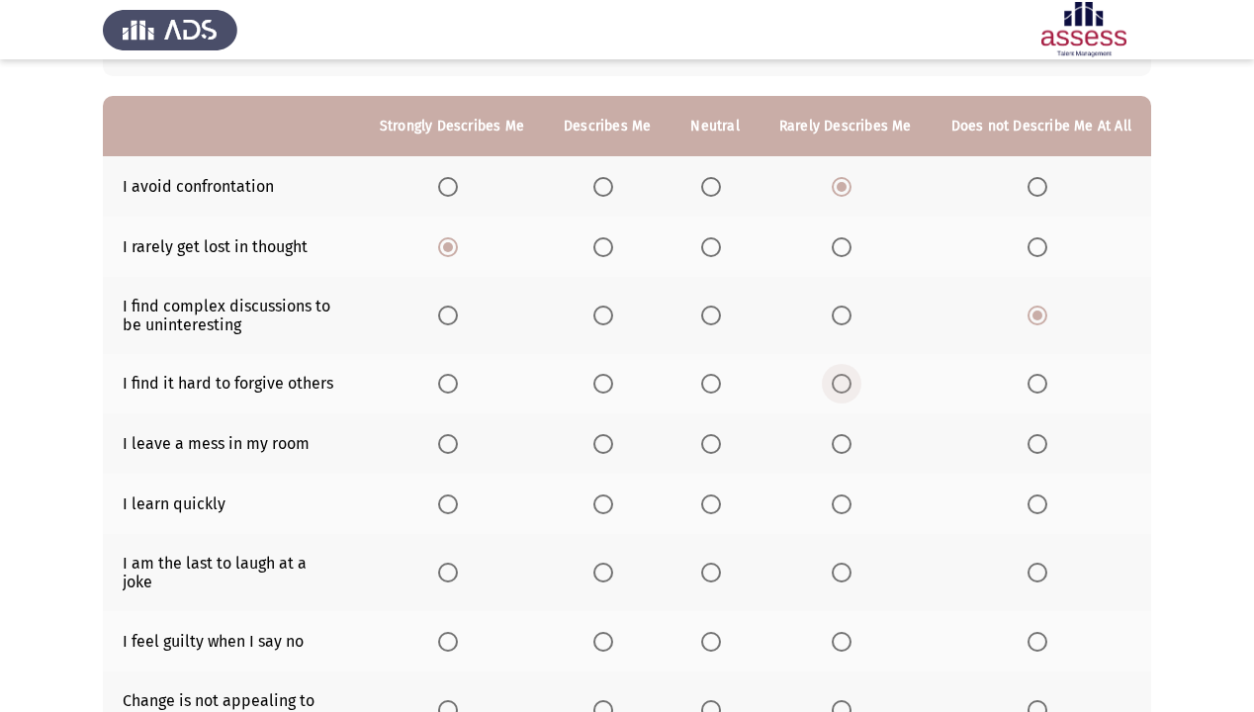
click at [835, 379] on span "Select an option" at bounding box center [842, 384] width 20 height 20
click at [835, 379] on input "Select an option" at bounding box center [842, 384] width 20 height 20
click at [1041, 451] on span "Select an option" at bounding box center [1038, 444] width 20 height 20
click at [1041, 451] on input "Select an option" at bounding box center [1038, 444] width 20 height 20
click at [455, 495] on span "Select an option" at bounding box center [448, 505] width 20 height 20
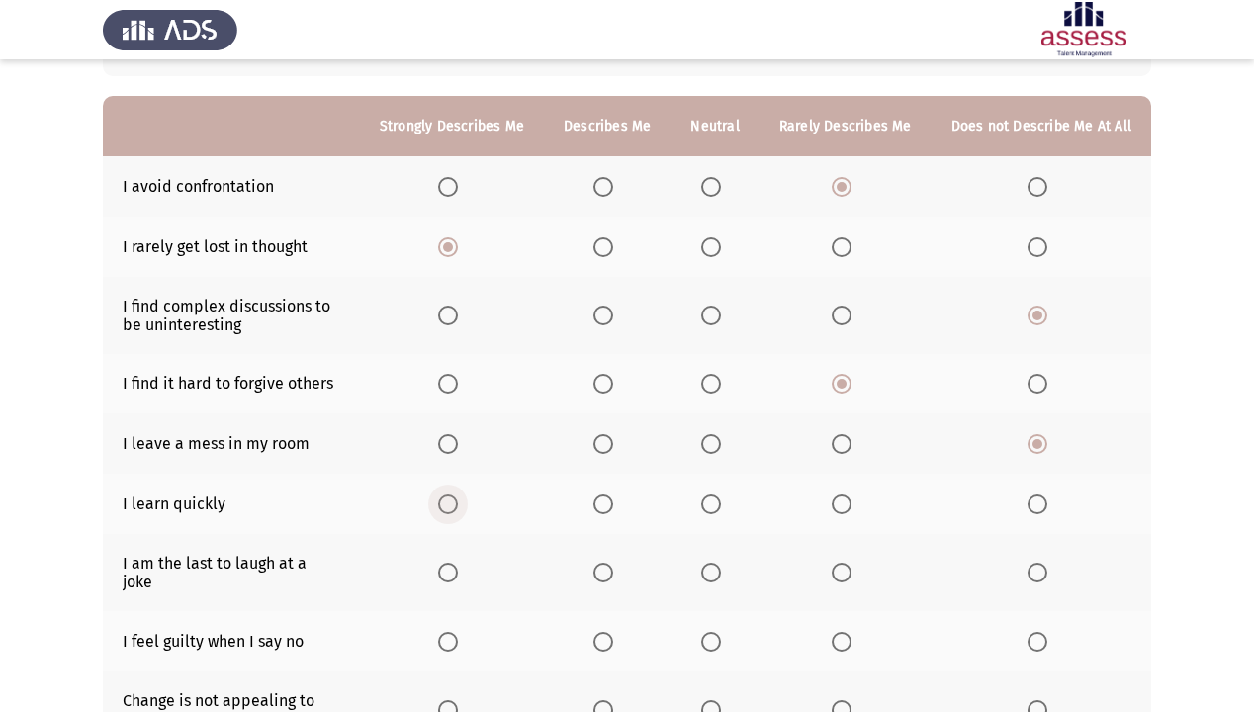
click at [455, 495] on input "Select an option" at bounding box center [448, 505] width 20 height 20
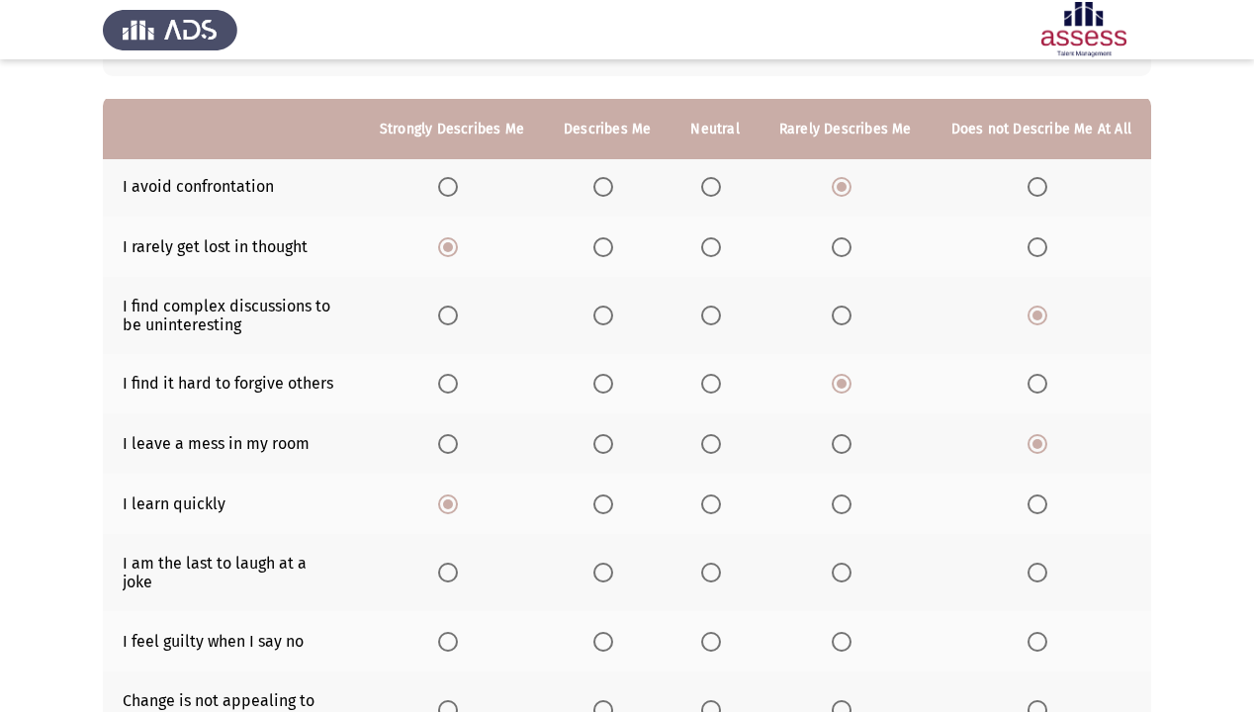
scroll to position [237, 0]
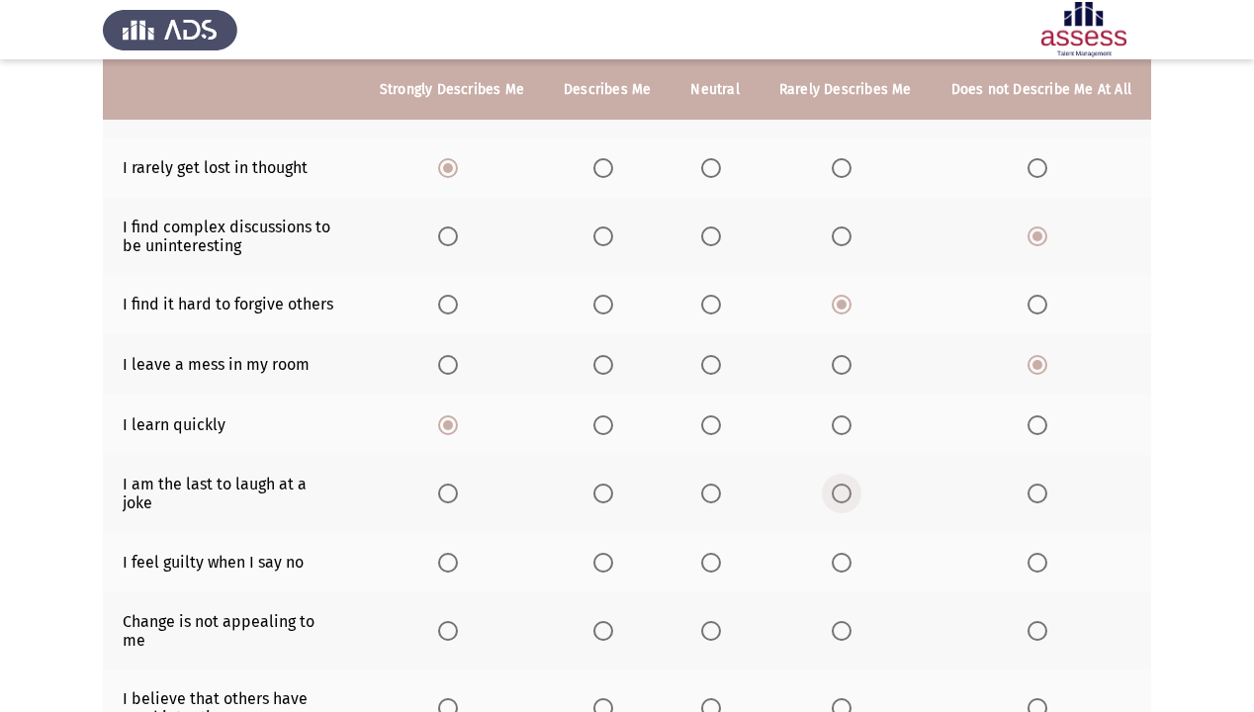
click at [847, 486] on span "Select an option" at bounding box center [842, 494] width 20 height 20
click at [847, 486] on input "Select an option" at bounding box center [842, 494] width 20 height 20
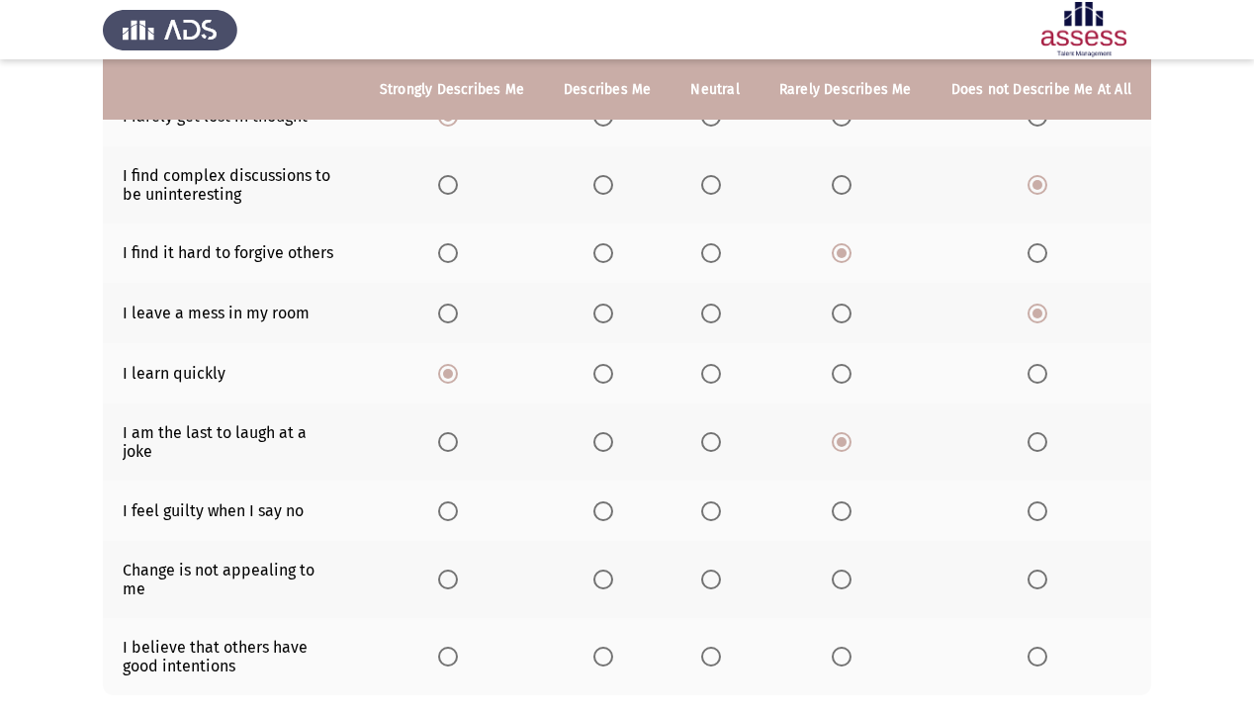
scroll to position [317, 0]
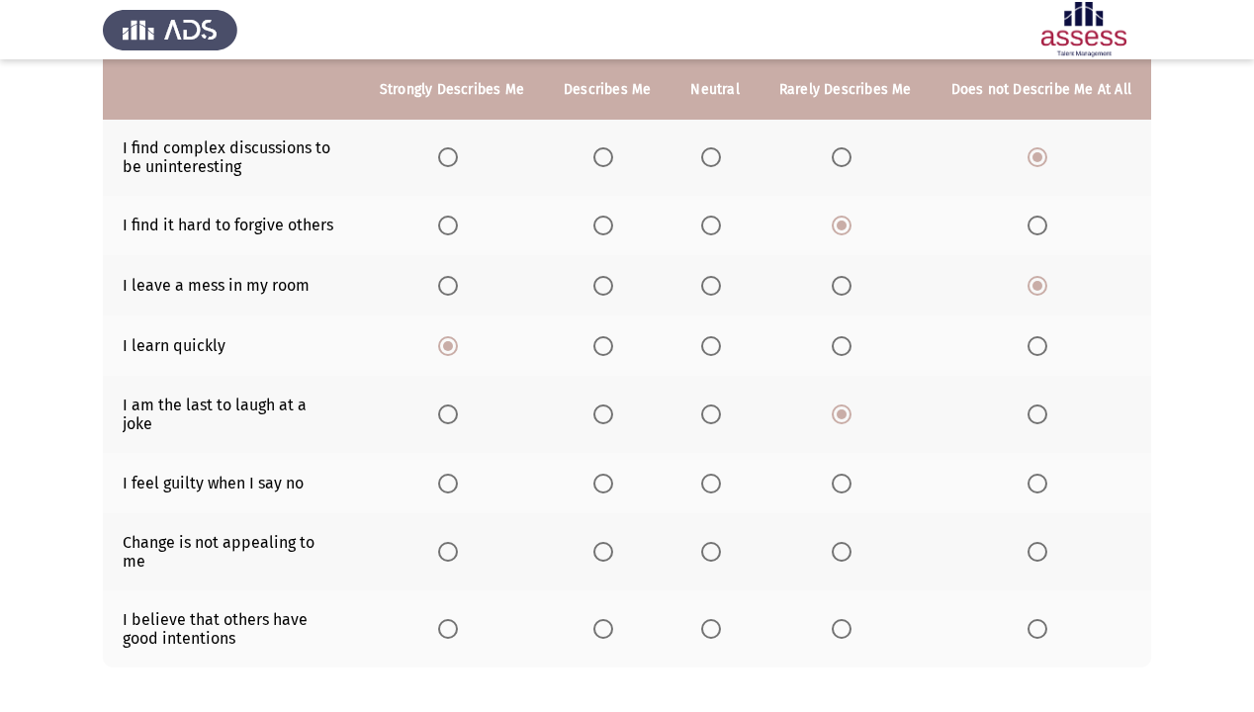
click at [1035, 475] on span "Select an option" at bounding box center [1038, 484] width 20 height 20
click at [1035, 475] on input "Select an option" at bounding box center [1038, 484] width 20 height 20
click at [844, 542] on span "Select an option" at bounding box center [842, 552] width 20 height 20
click at [844, 542] on input "Select an option" at bounding box center [842, 552] width 20 height 20
click at [1033, 611] on span "Select an option" at bounding box center [1038, 629] width 20 height 20
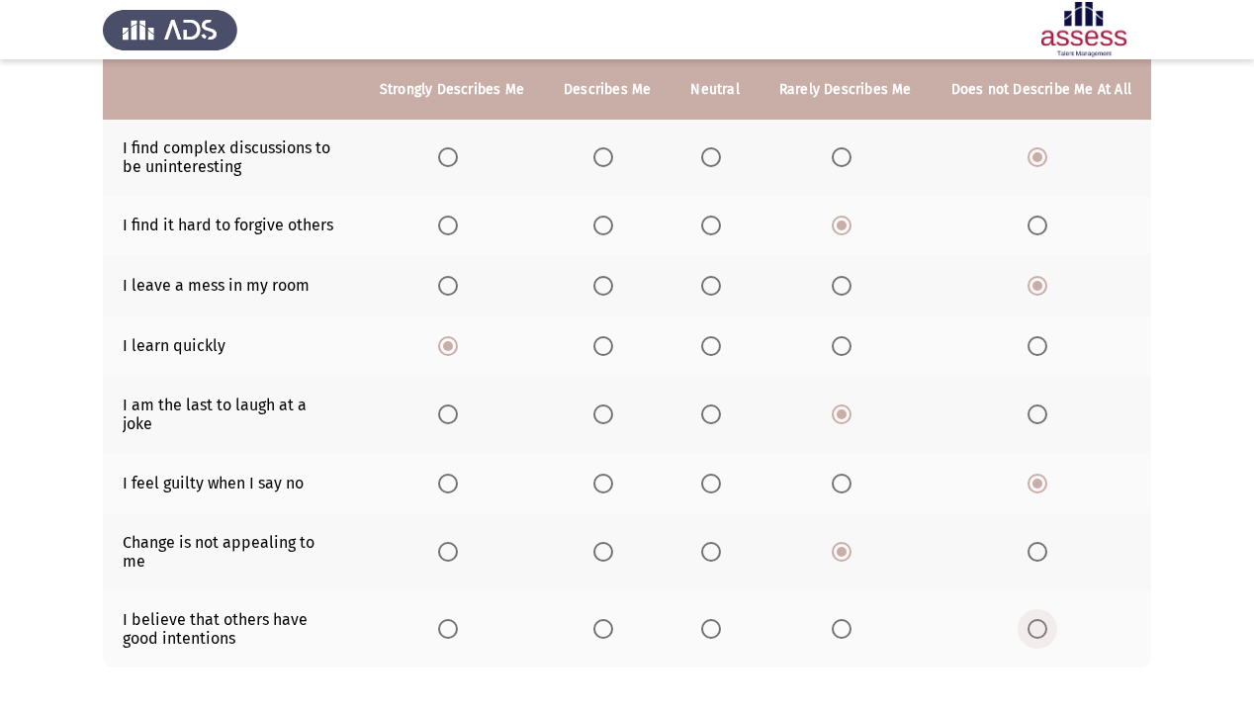
click at [1033, 611] on input "Select an option" at bounding box center [1038, 629] width 20 height 20
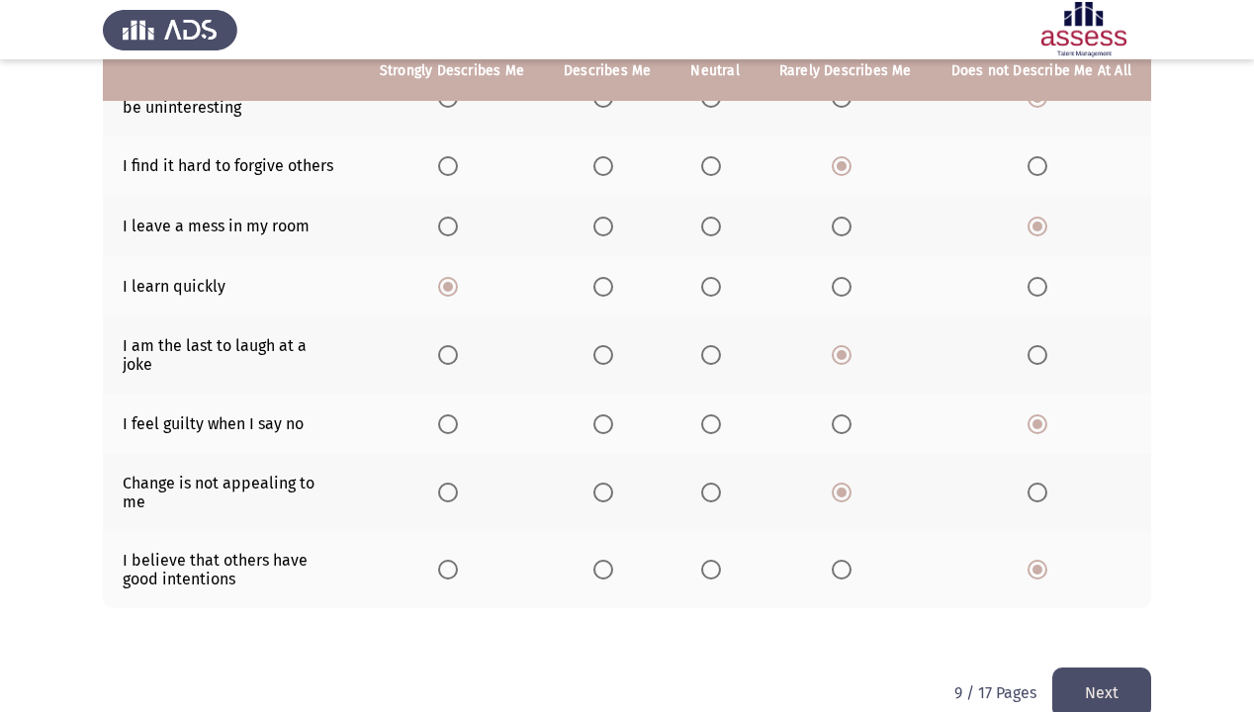
scroll to position [379, 0]
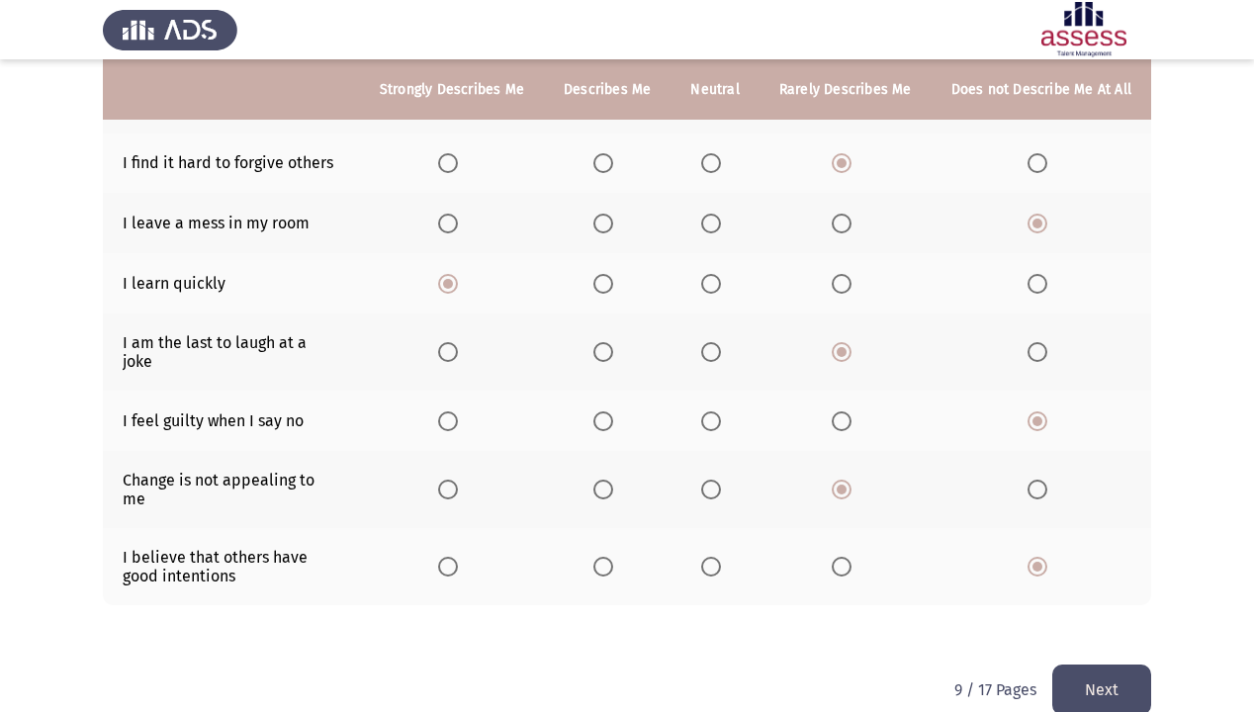
click at [1096, 611] on button "Next" at bounding box center [1101, 690] width 99 height 50
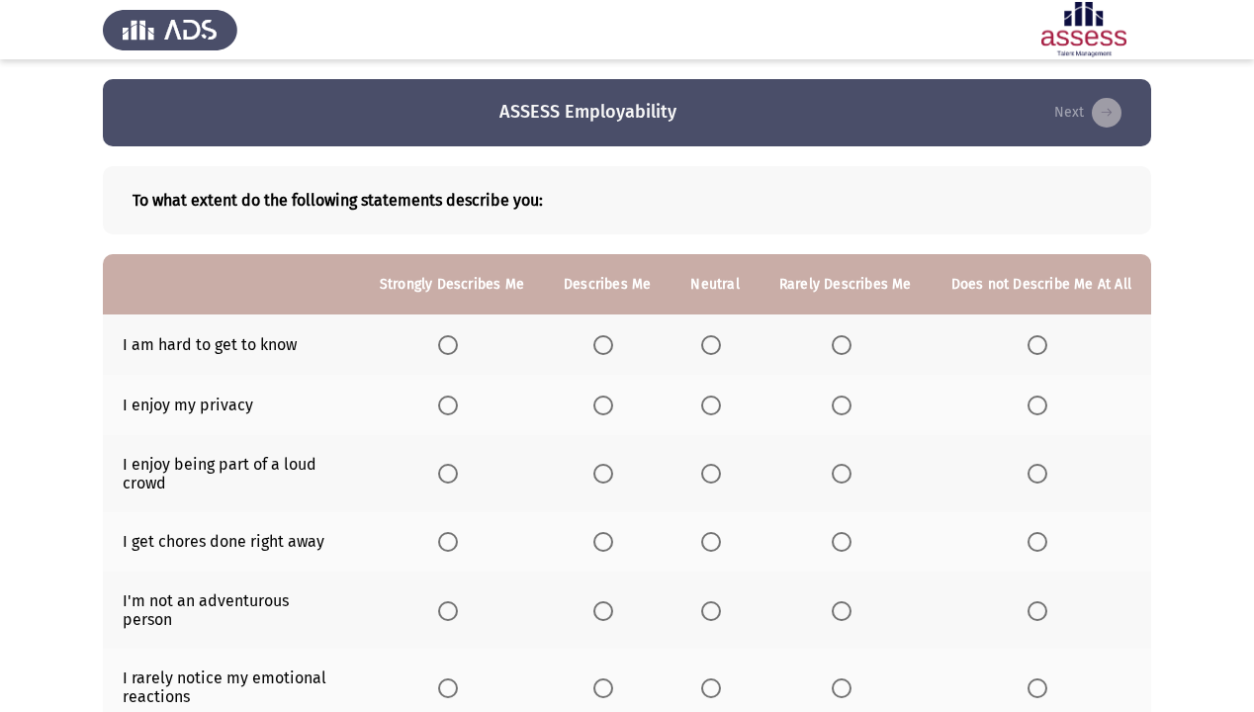
click at [1035, 352] on span "Select an option" at bounding box center [1038, 345] width 20 height 20
click at [1035, 352] on input "Select an option" at bounding box center [1038, 345] width 20 height 20
click at [452, 412] on span "Select an option" at bounding box center [448, 406] width 20 height 20
click at [452, 412] on input "Select an option" at bounding box center [448, 406] width 20 height 20
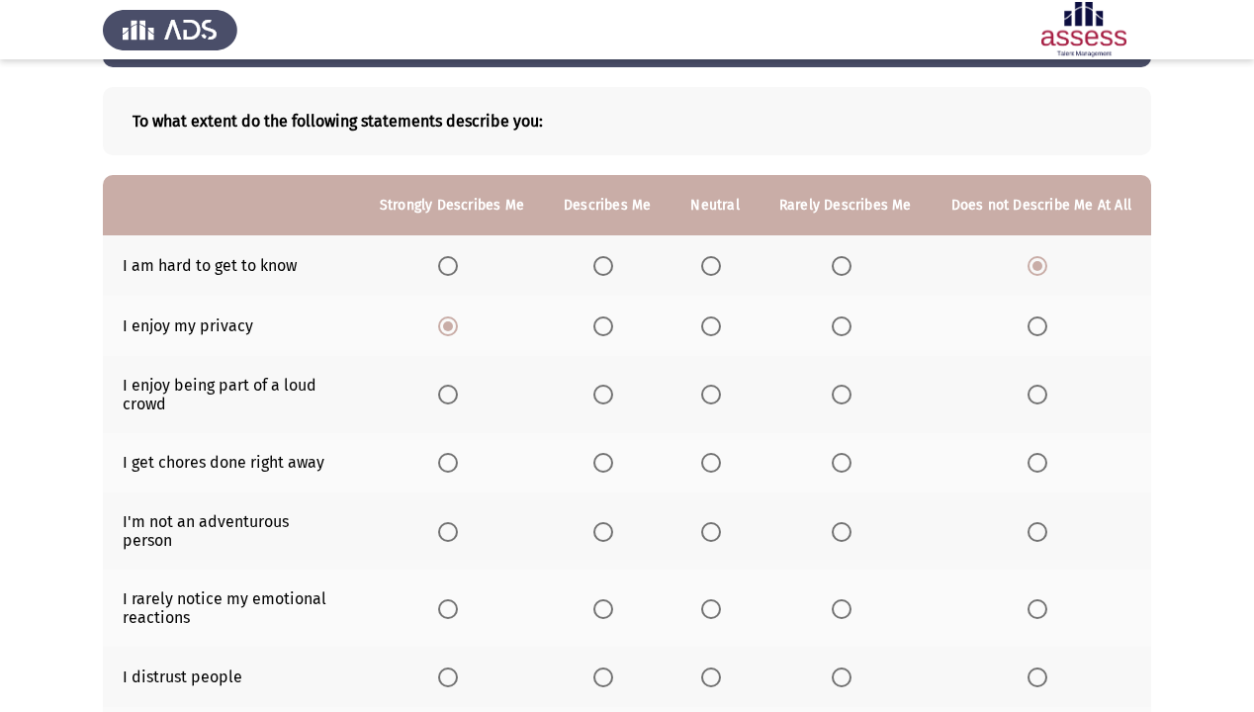
click at [621, 400] on label "Select an option" at bounding box center [607, 395] width 28 height 20
click at [613, 400] on input "Select an option" at bounding box center [603, 395] width 20 height 20
click at [842, 392] on span "Select an option" at bounding box center [842, 395] width 20 height 20
click at [842, 392] on input "Select an option" at bounding box center [842, 395] width 20 height 20
click at [605, 459] on span "Select an option" at bounding box center [603, 463] width 20 height 20
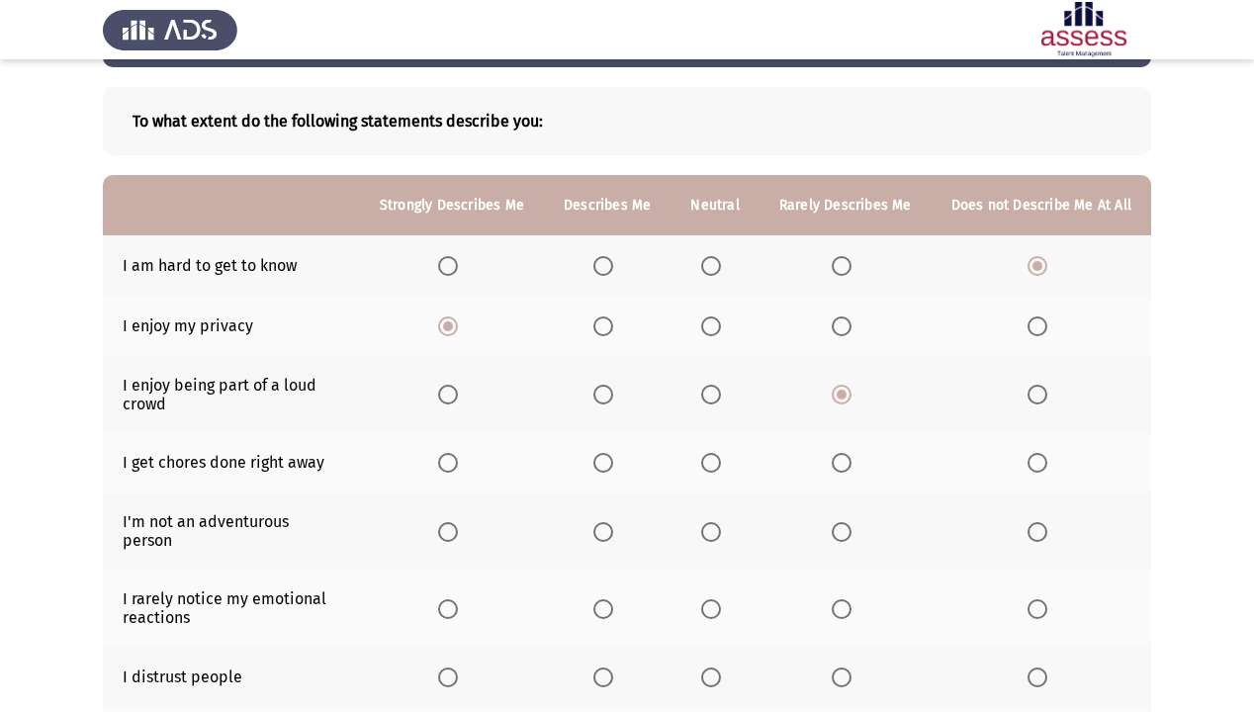
click at [605, 459] on input "Select an option" at bounding box center [603, 463] width 20 height 20
click at [847, 524] on span "Select an option" at bounding box center [842, 532] width 20 height 20
click at [847, 524] on input "Select an option" at bounding box center [842, 532] width 20 height 20
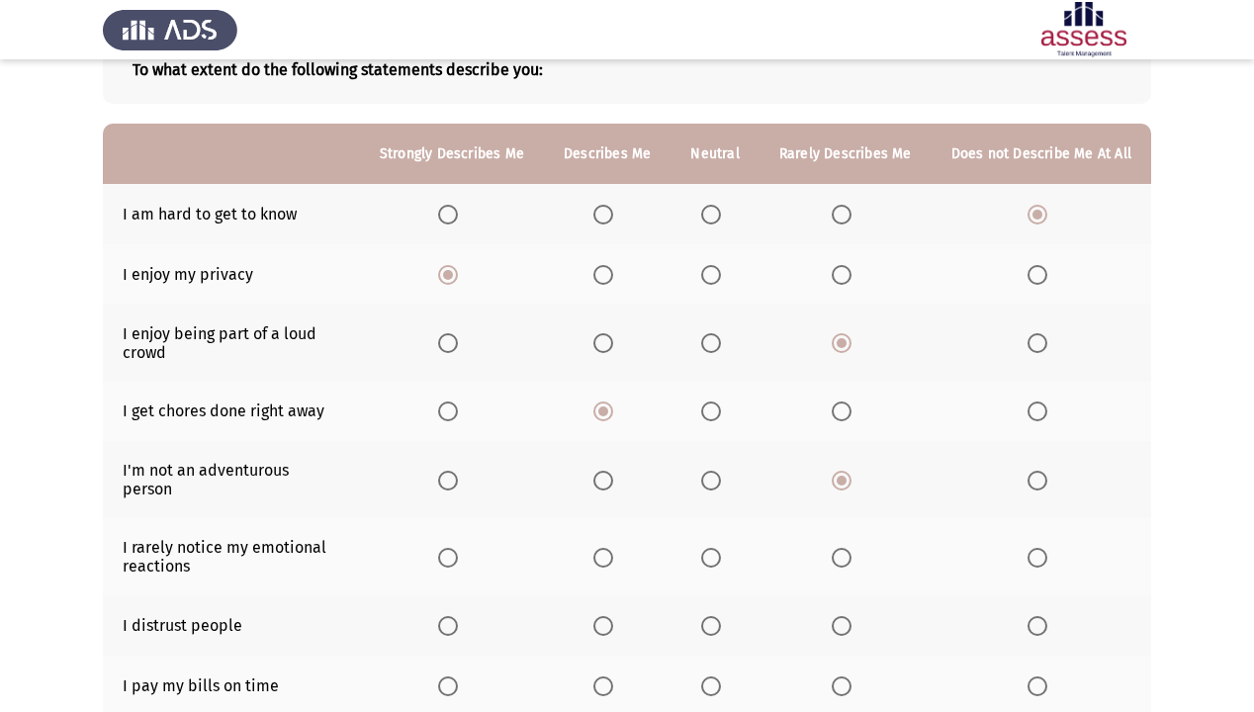
scroll to position [158, 0]
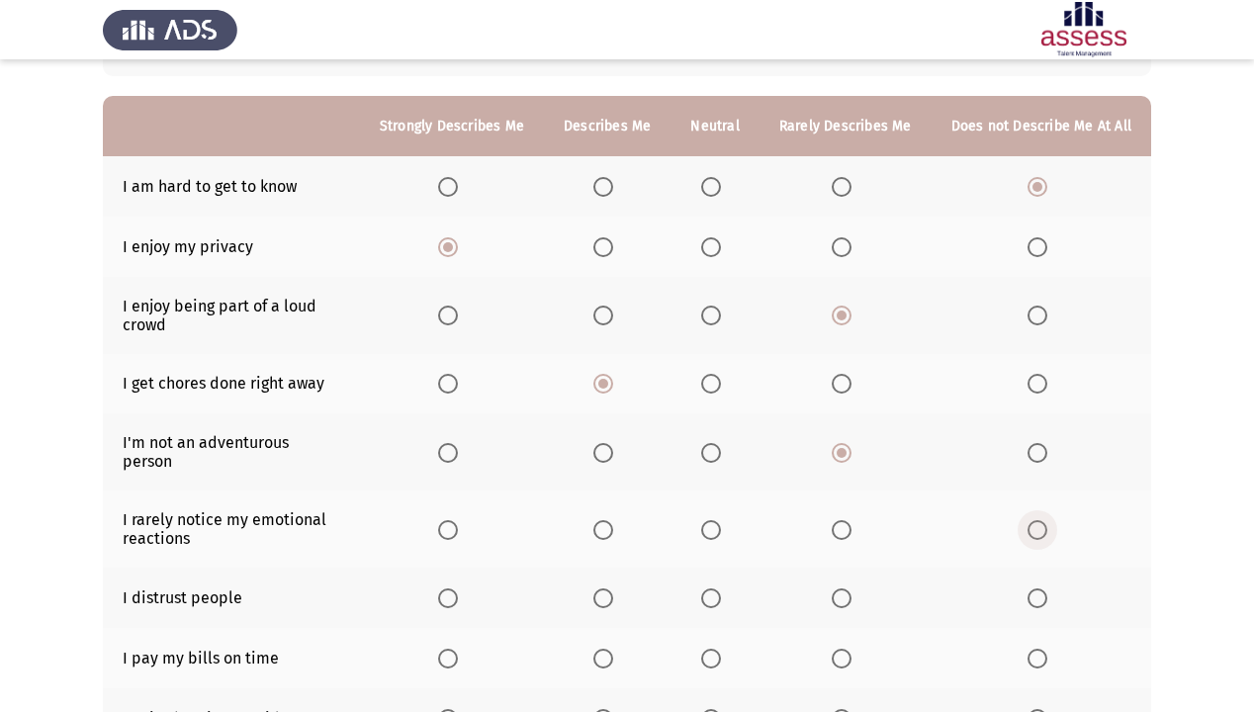
click at [1038, 520] on span "Select an option" at bounding box center [1038, 530] width 20 height 20
click at [1038, 520] on input "Select an option" at bounding box center [1038, 530] width 20 height 20
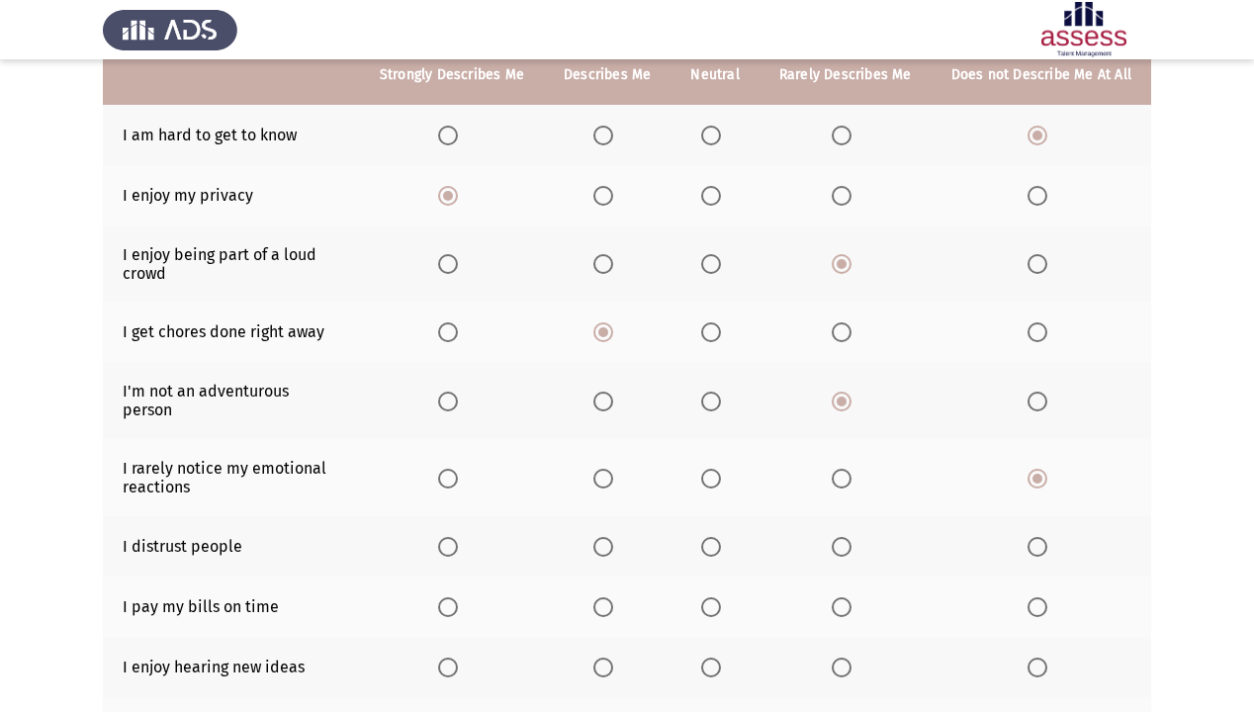
scroll to position [237, 0]
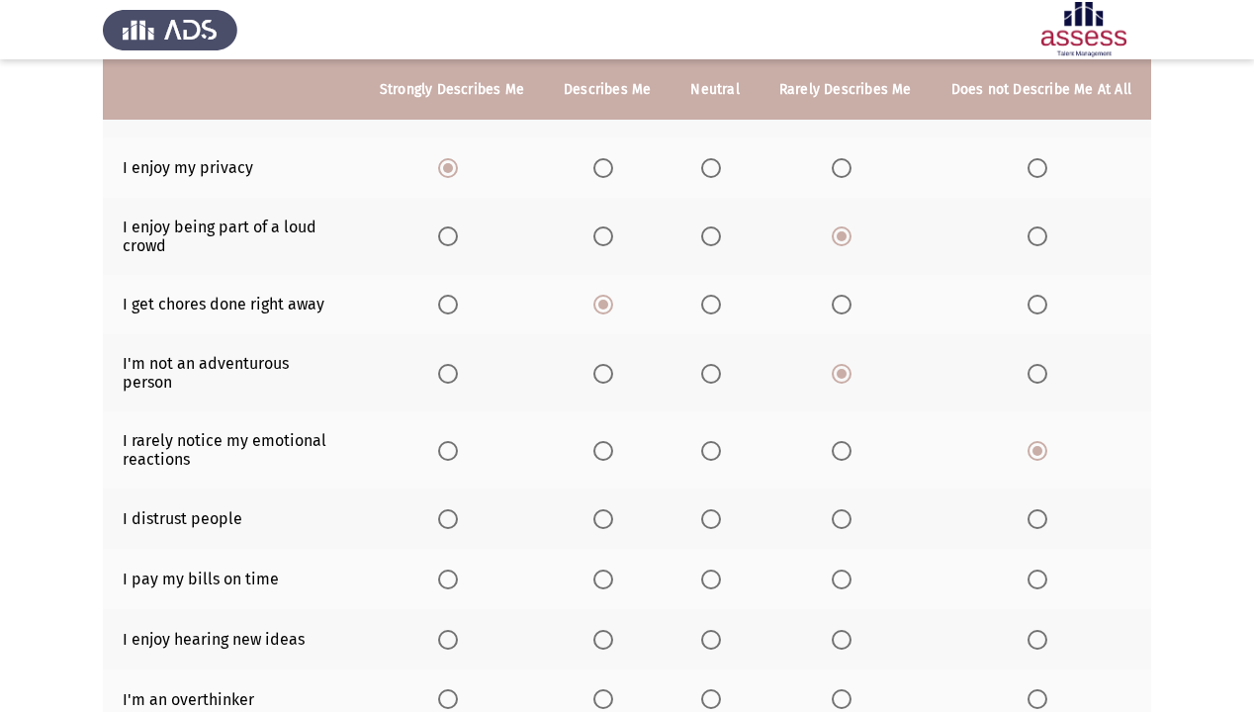
click at [613, 509] on span "Select an option" at bounding box center [603, 519] width 20 height 20
click at [613, 509] on input "Select an option" at bounding box center [603, 519] width 20 height 20
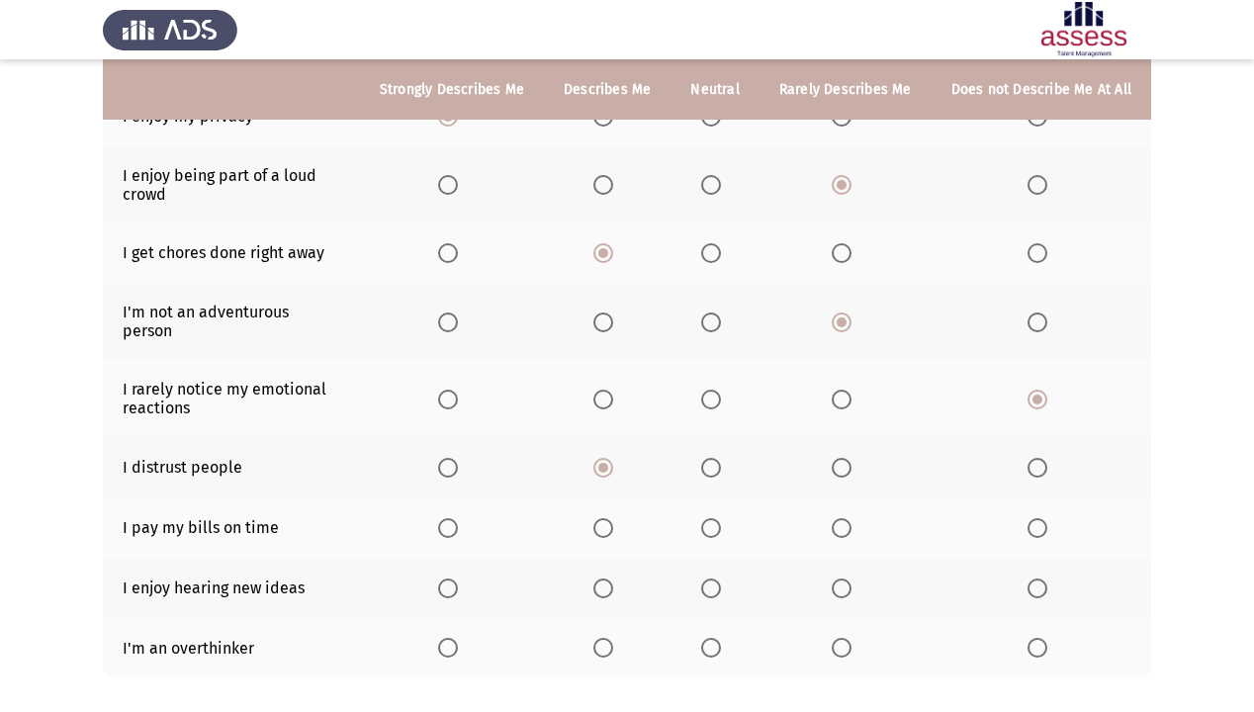
scroll to position [317, 0]
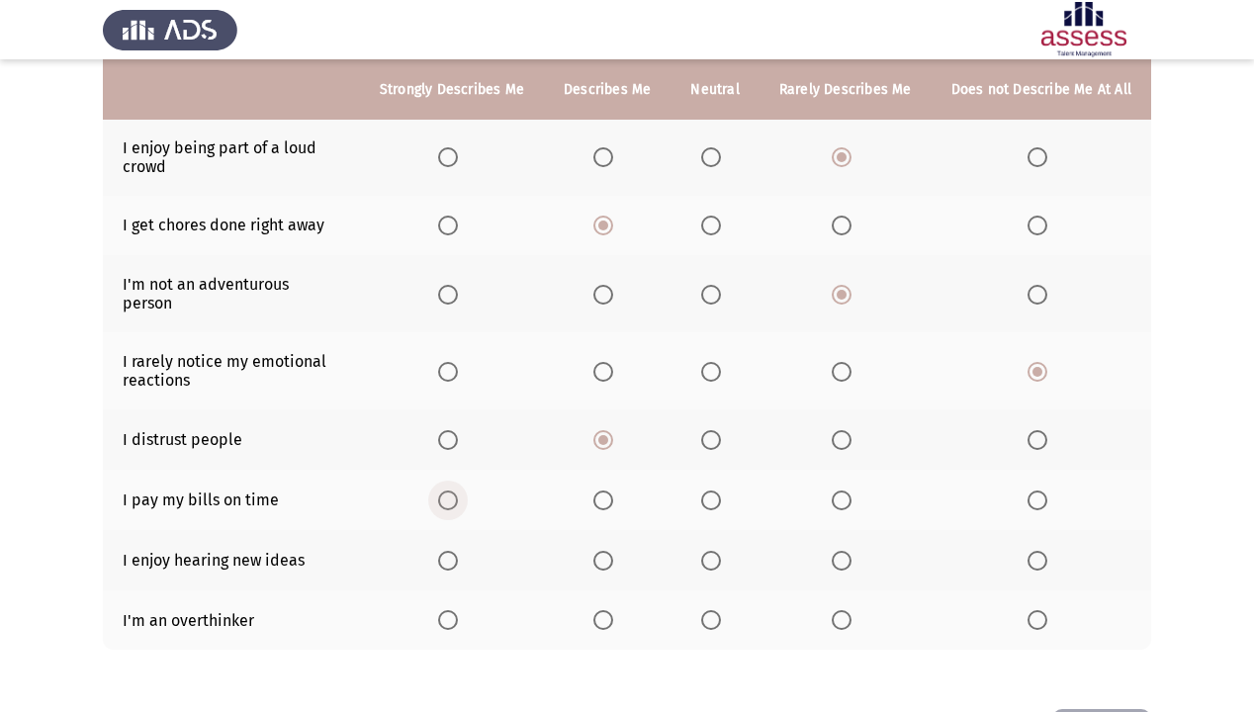
click at [458, 491] on span "Select an option" at bounding box center [448, 501] width 20 height 20
click at [458, 491] on input "Select an option" at bounding box center [448, 501] width 20 height 20
click at [613, 491] on span "Select an option" at bounding box center [603, 501] width 20 height 20
click at [613, 491] on input "Select an option" at bounding box center [603, 501] width 20 height 20
click at [458, 491] on span "Select an option" at bounding box center [448, 501] width 20 height 20
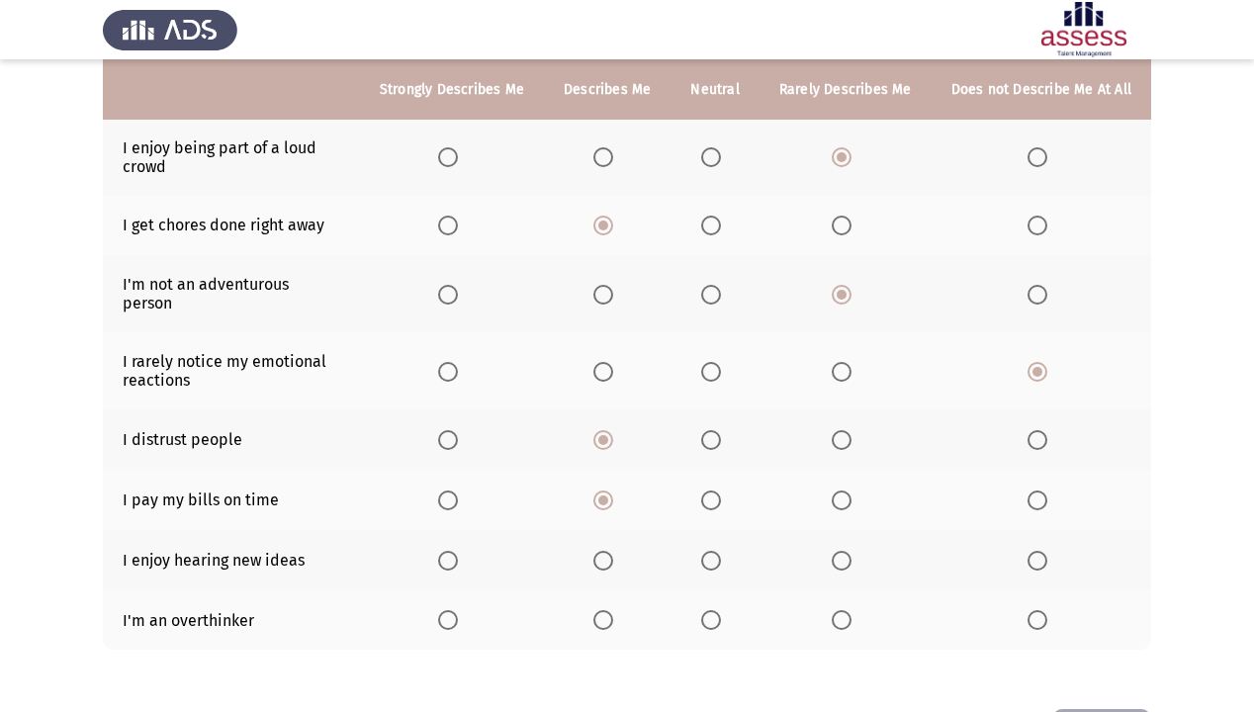
click at [458, 491] on input "Select an option" at bounding box center [448, 501] width 20 height 20
click at [458, 551] on span "Select an option" at bounding box center [448, 561] width 20 height 20
click at [458, 551] on input "Select an option" at bounding box center [448, 561] width 20 height 20
click at [604, 610] on span "Select an option" at bounding box center [603, 620] width 20 height 20
click at [604, 610] on input "Select an option" at bounding box center [603, 620] width 20 height 20
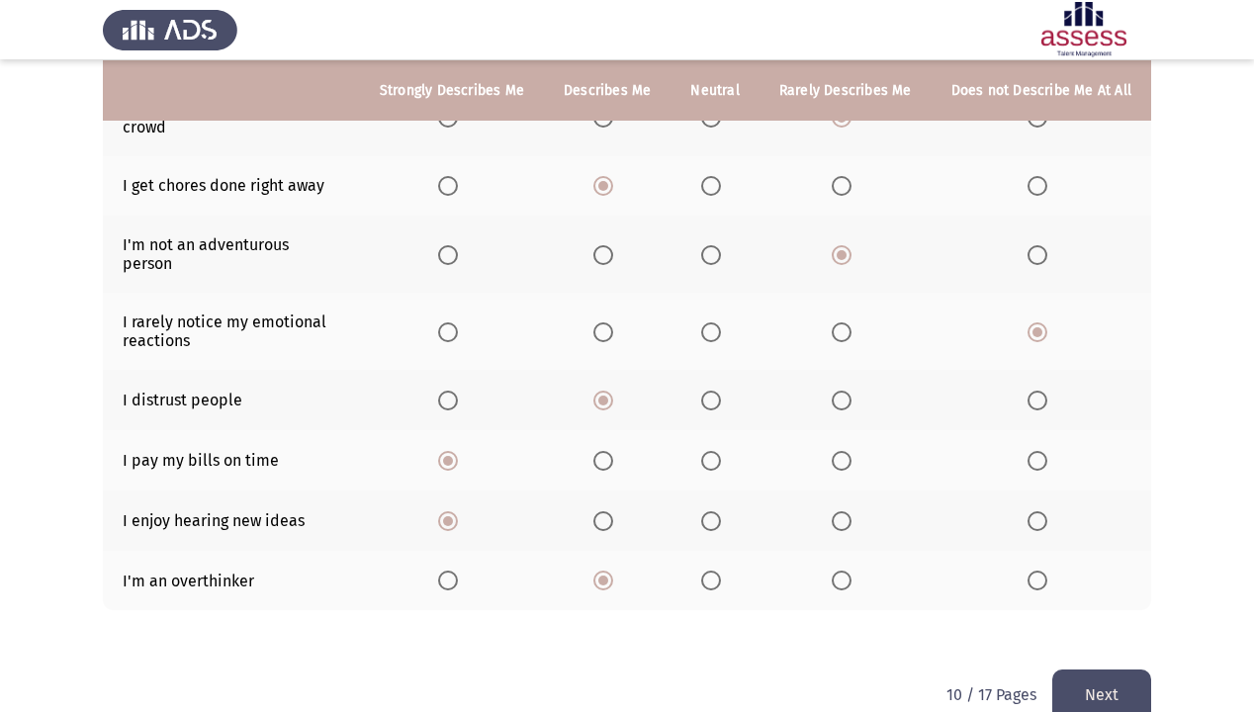
scroll to position [379, 0]
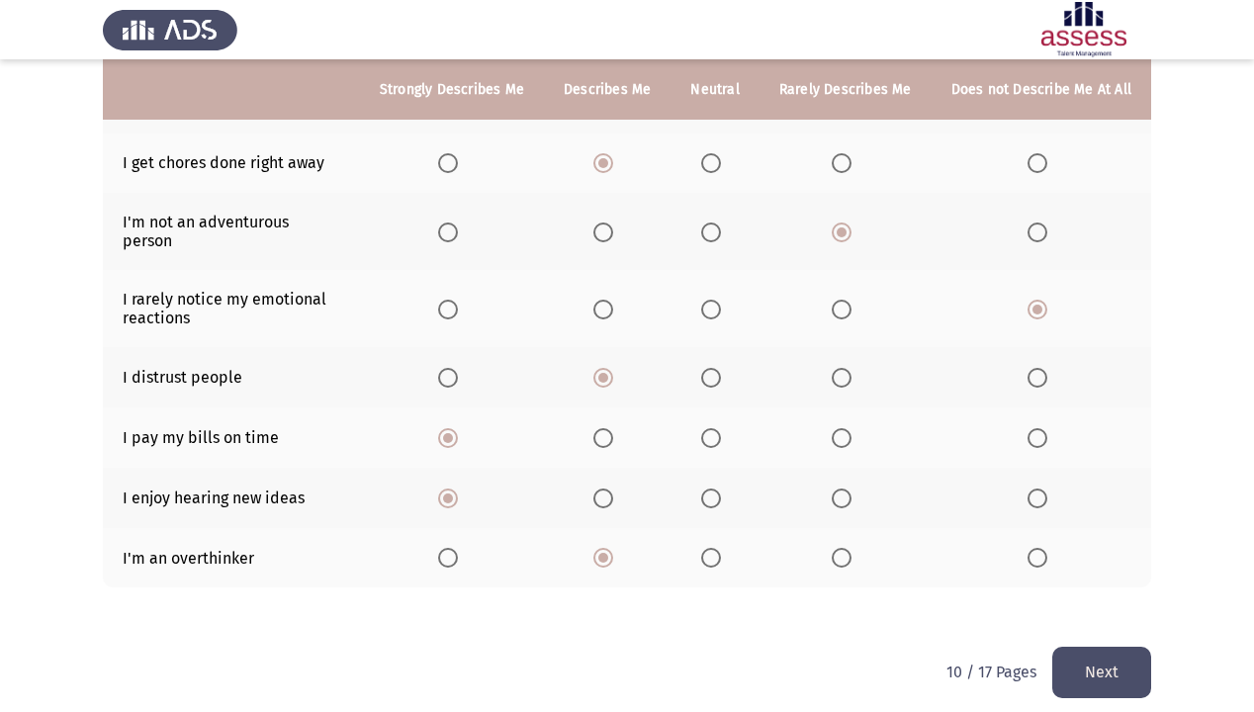
click at [1128, 611] on button "Next" at bounding box center [1101, 672] width 99 height 50
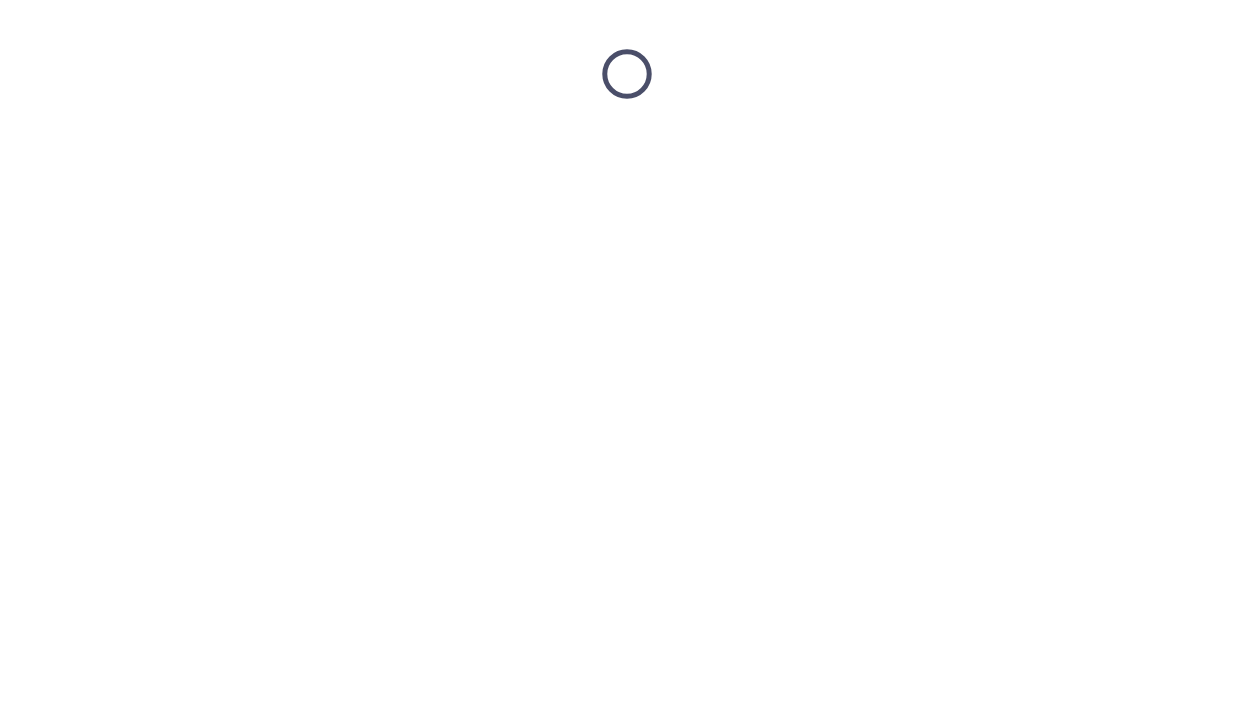
scroll to position [0, 0]
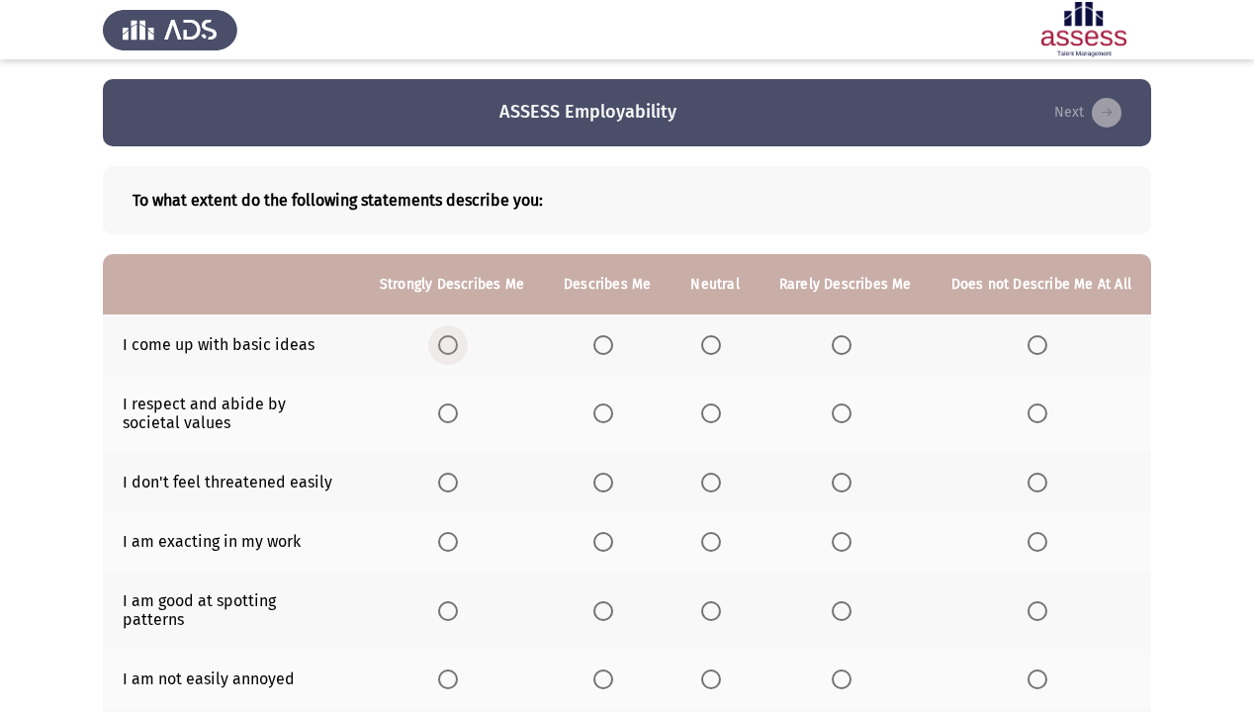
click at [458, 348] on span "Select an option" at bounding box center [448, 345] width 20 height 20
click at [458, 348] on input "Select an option" at bounding box center [448, 345] width 20 height 20
click at [613, 408] on span "Select an option" at bounding box center [603, 414] width 20 height 20
click at [613, 408] on input "Select an option" at bounding box center [603, 414] width 20 height 20
click at [458, 481] on span "Select an option" at bounding box center [448, 483] width 20 height 20
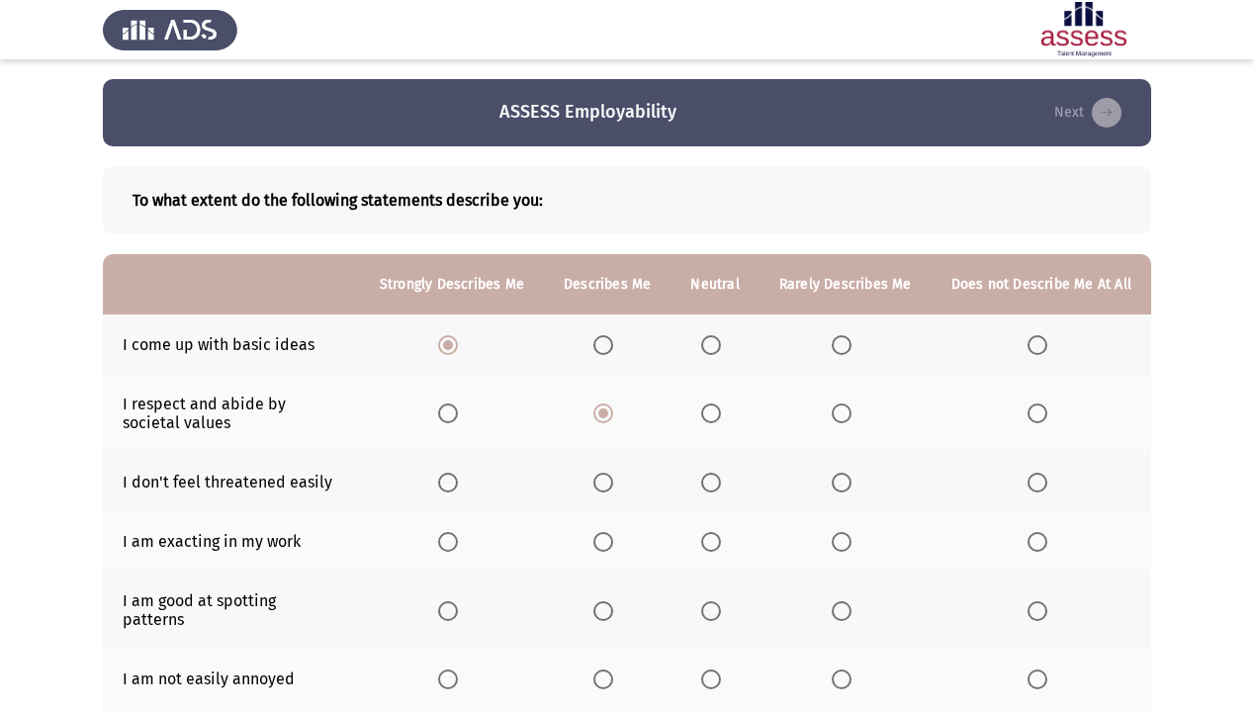
click at [458, 481] on input "Select an option" at bounding box center [448, 483] width 20 height 20
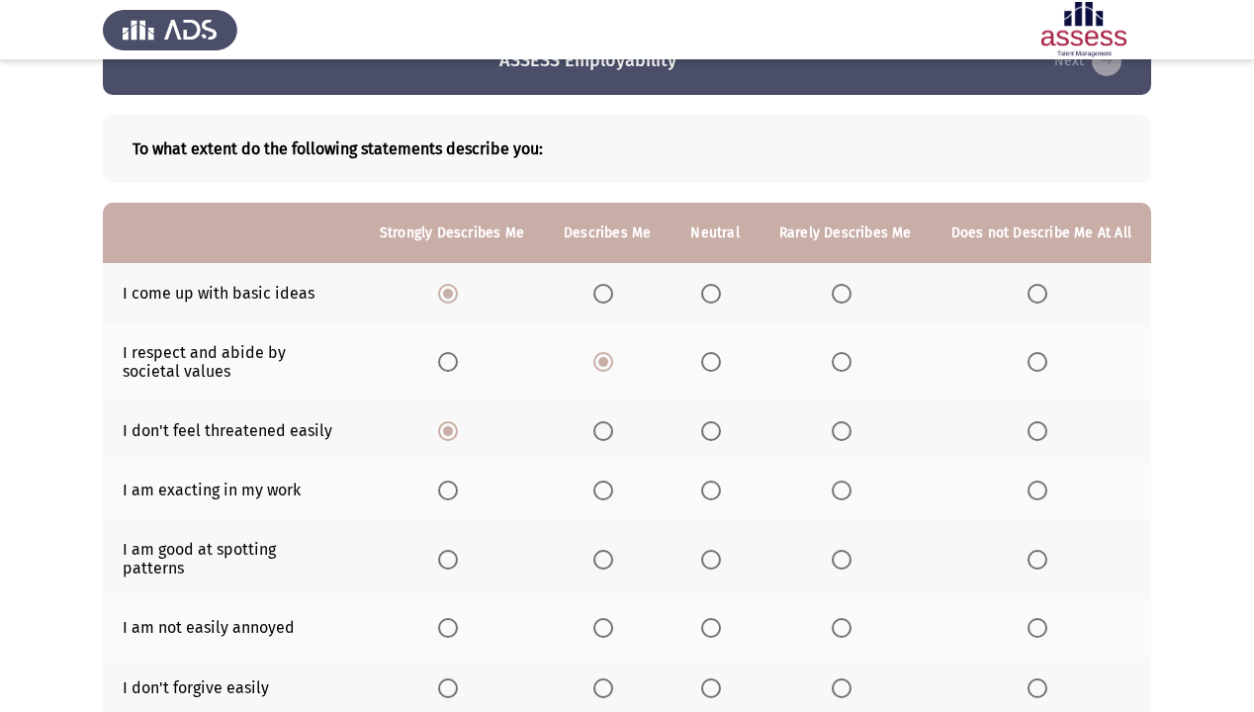
scroll to position [79, 0]
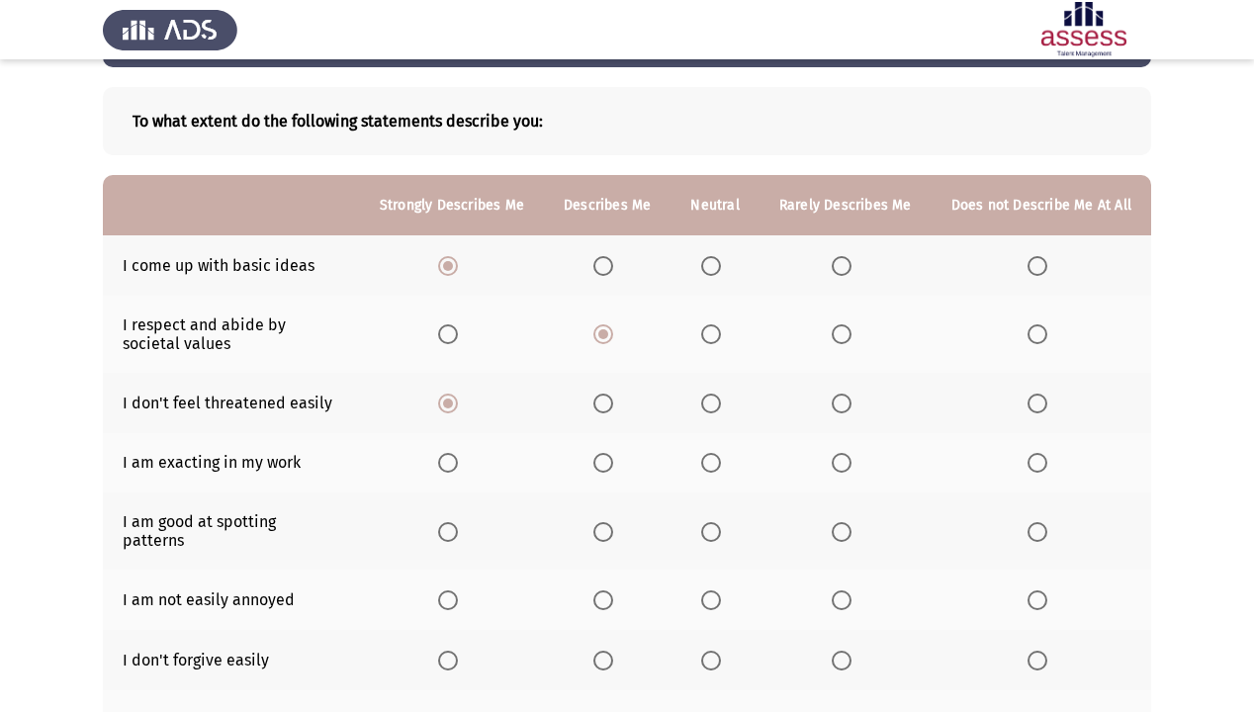
click at [621, 463] on label "Select an option" at bounding box center [607, 463] width 28 height 20
click at [613, 463] on input "Select an option" at bounding box center [603, 463] width 20 height 20
click at [605, 526] on span "Select an option" at bounding box center [603, 532] width 20 height 20
click at [605, 526] on input "Select an option" at bounding box center [603, 532] width 20 height 20
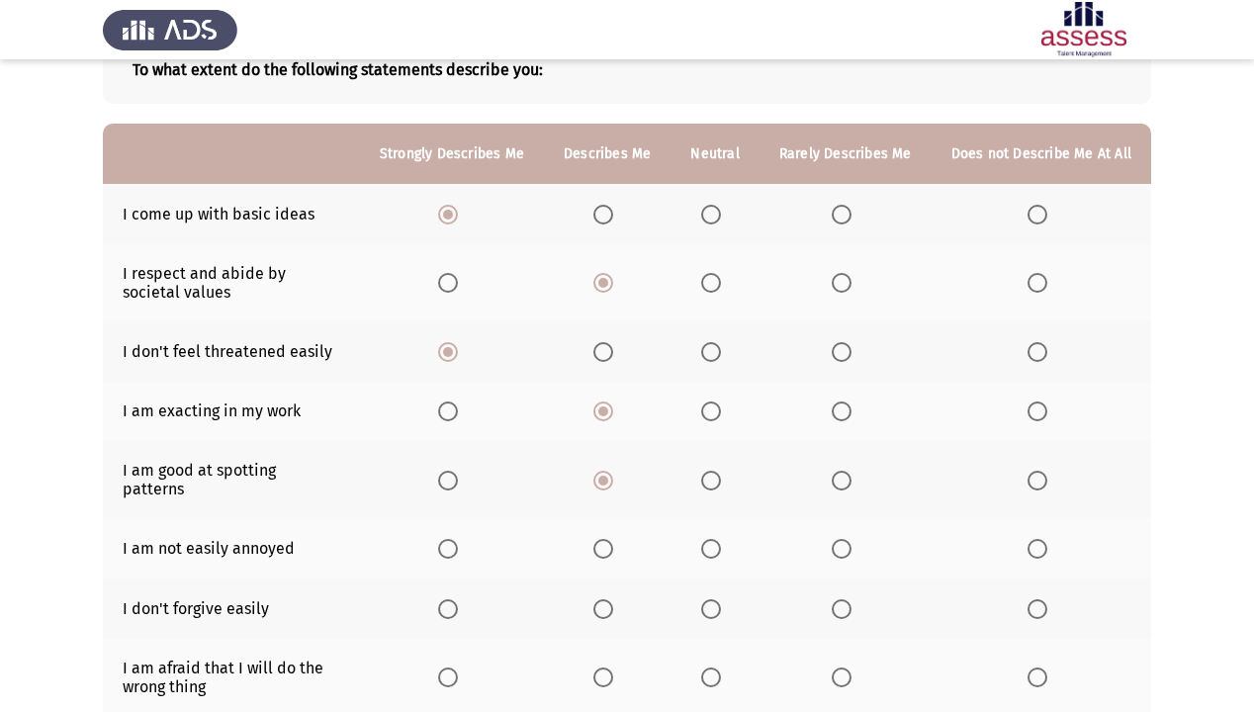
scroll to position [158, 0]
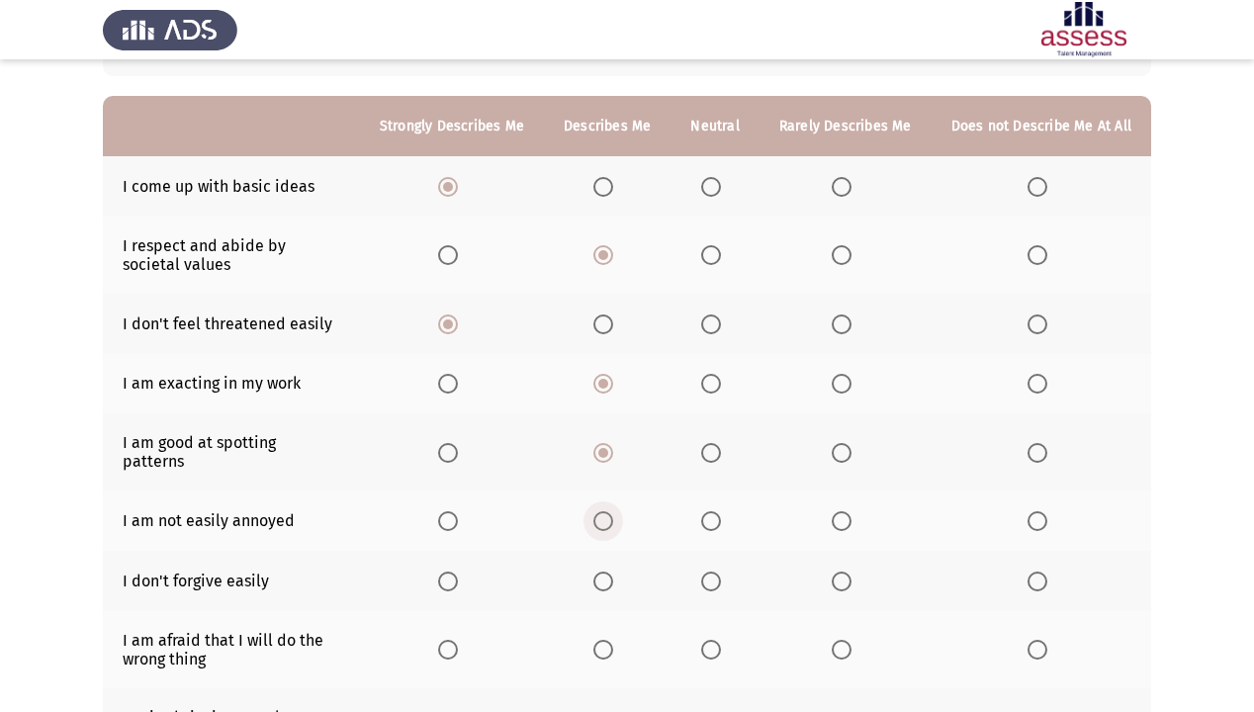
click at [604, 513] on span "Select an option" at bounding box center [603, 521] width 20 height 20
click at [604, 513] on input "Select an option" at bounding box center [603, 521] width 20 height 20
click at [611, 572] on span "Select an option" at bounding box center [603, 582] width 20 height 20
click at [611, 572] on input "Select an option" at bounding box center [603, 582] width 20 height 20
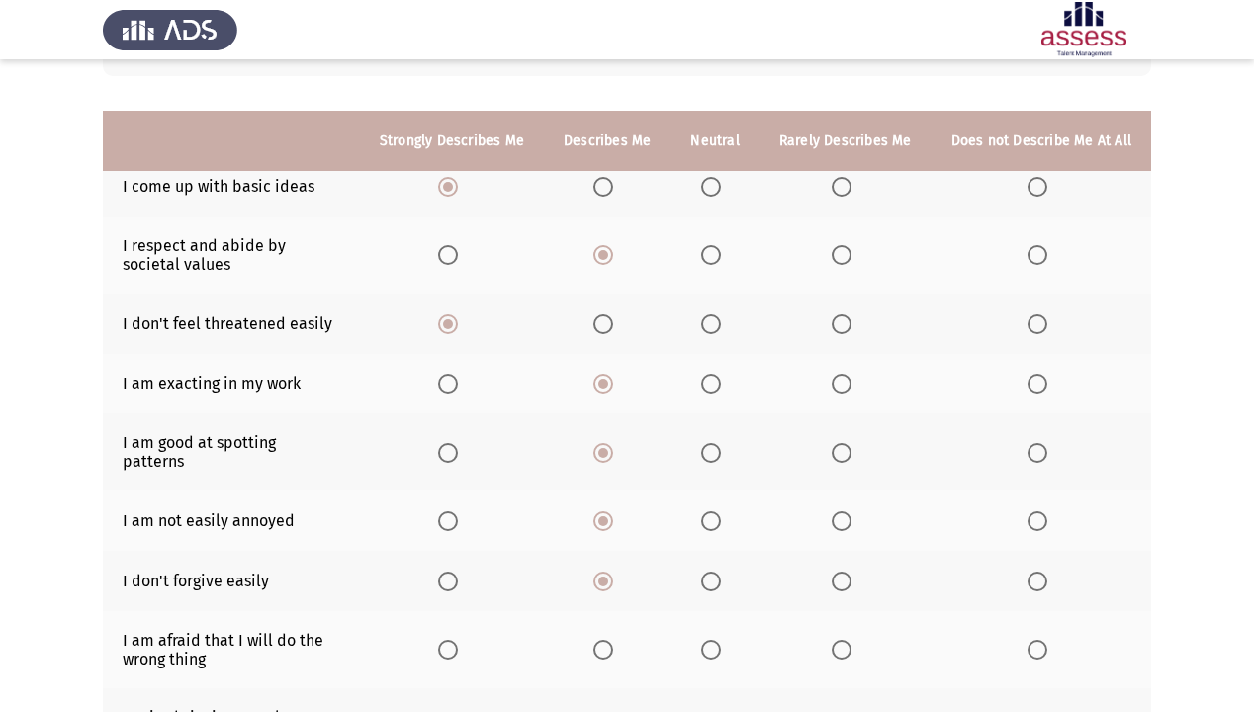
scroll to position [237, 0]
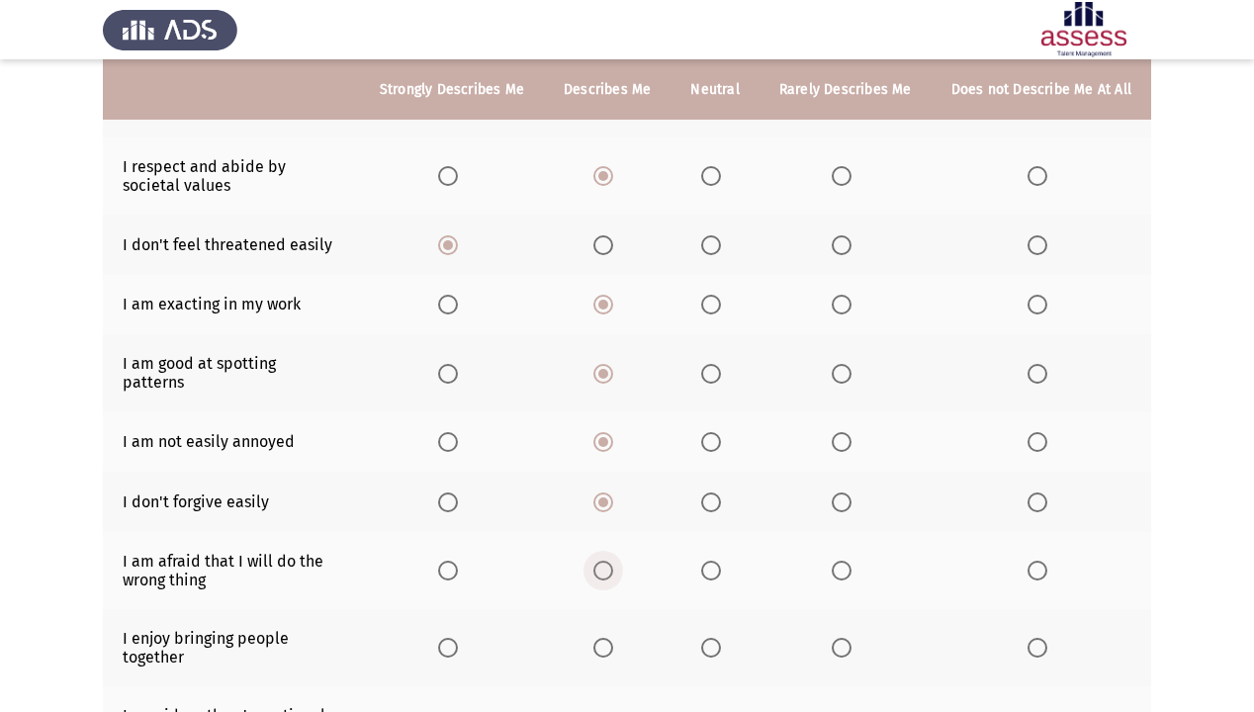
click at [609, 563] on span "Select an option" at bounding box center [603, 571] width 20 height 20
click at [609, 563] on input "Select an option" at bounding box center [603, 571] width 20 height 20
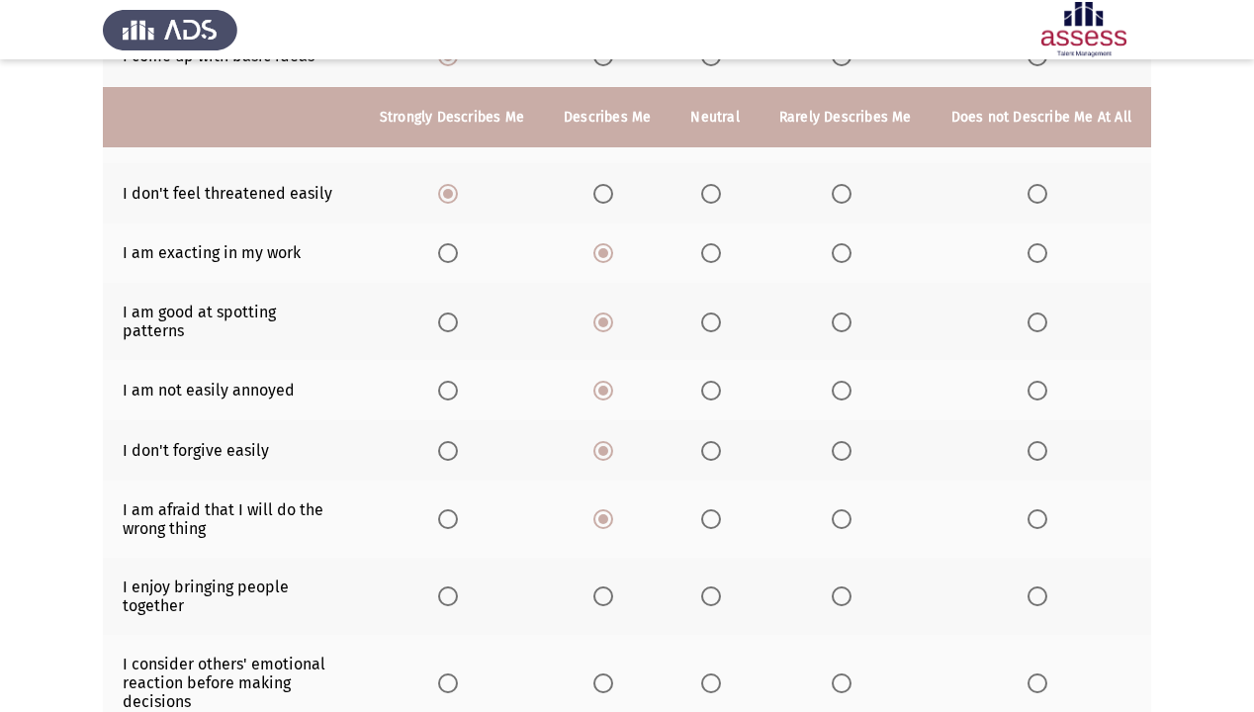
scroll to position [317, 0]
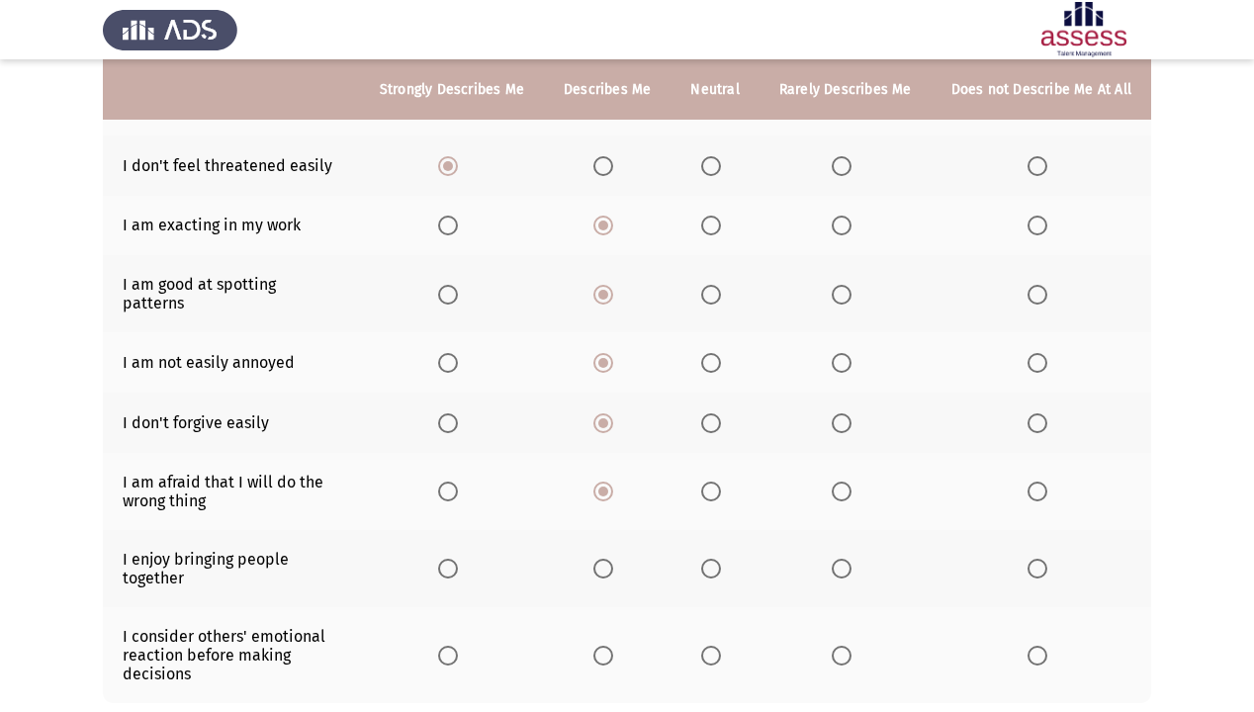
click at [447, 560] on span "Select an option" at bounding box center [448, 569] width 20 height 20
click at [447, 560] on input "Select an option" at bounding box center [448, 569] width 20 height 20
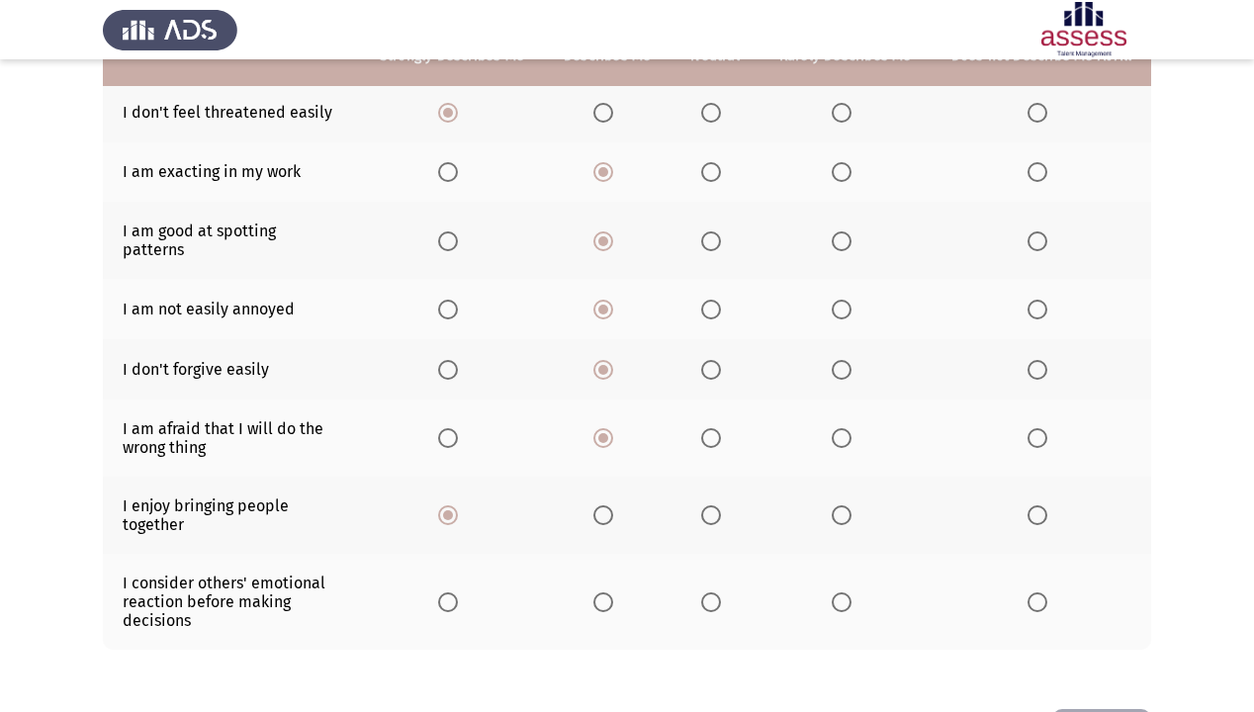
scroll to position [396, 0]
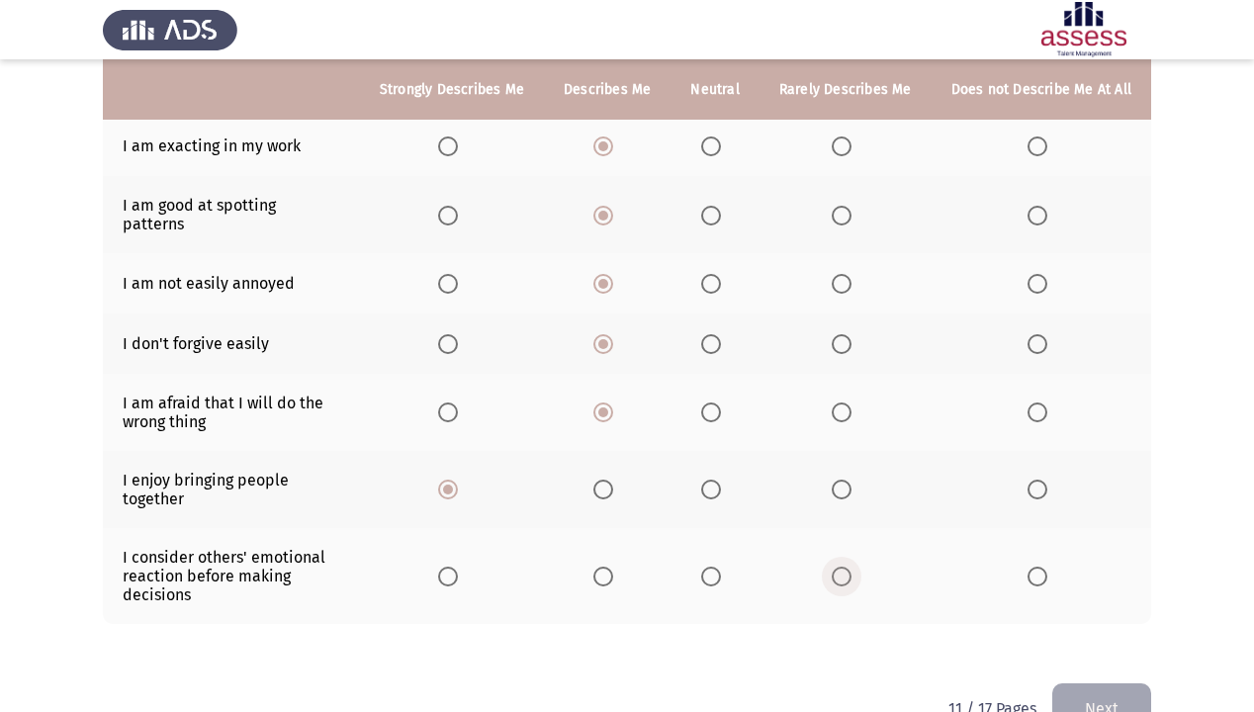
click at [846, 567] on span "Select an option" at bounding box center [842, 577] width 20 height 20
click at [846, 567] on input "Select an option" at bounding box center [842, 577] width 20 height 20
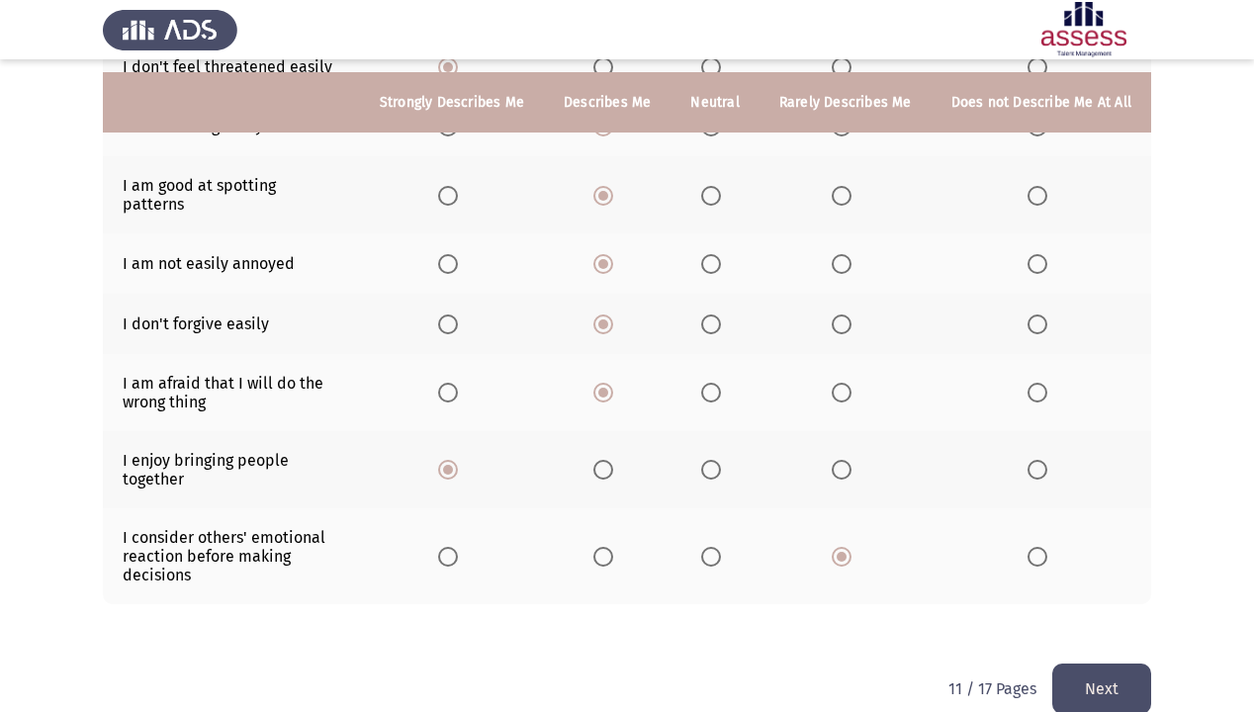
scroll to position [431, 0]
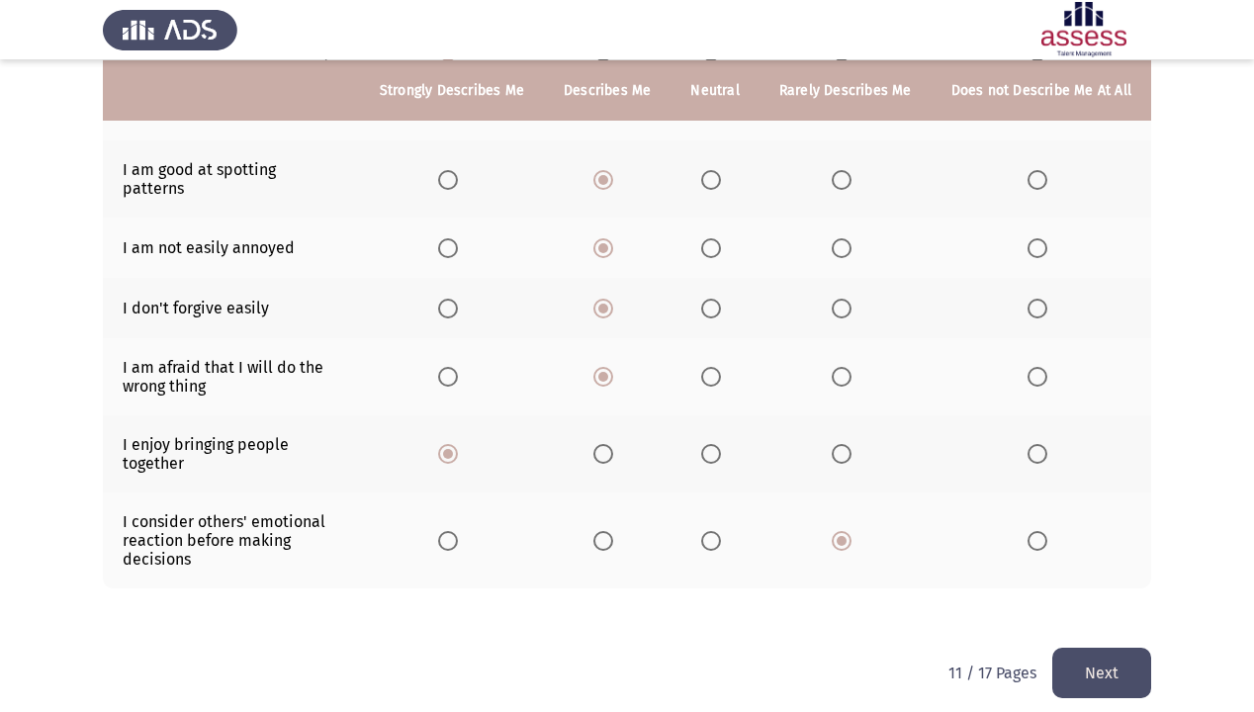
click at [1091, 611] on button "Next" at bounding box center [1101, 673] width 99 height 50
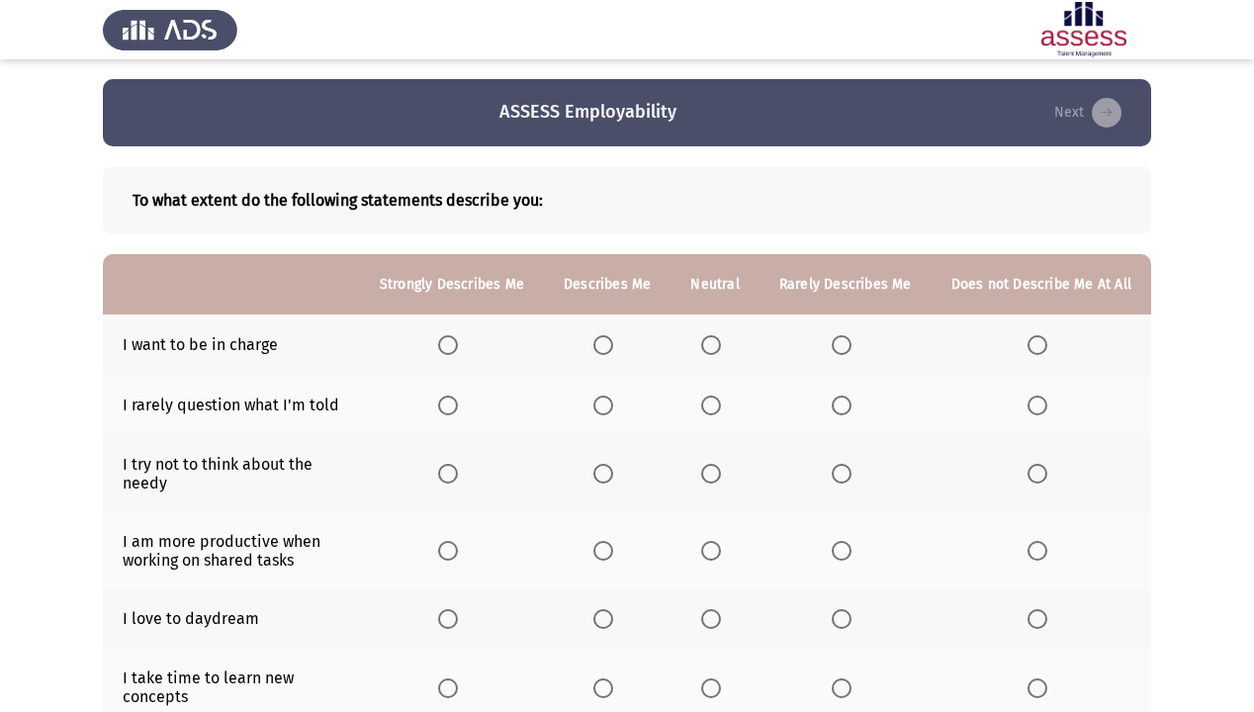
click at [613, 346] on span "Select an option" at bounding box center [603, 345] width 20 height 20
click at [613, 346] on input "Select an option" at bounding box center [603, 345] width 20 height 20
click at [714, 344] on span "Select an option" at bounding box center [711, 345] width 20 height 20
click at [714, 344] on input "Select an option" at bounding box center [711, 345] width 20 height 20
click at [851, 409] on span "Select an option" at bounding box center [842, 406] width 20 height 20
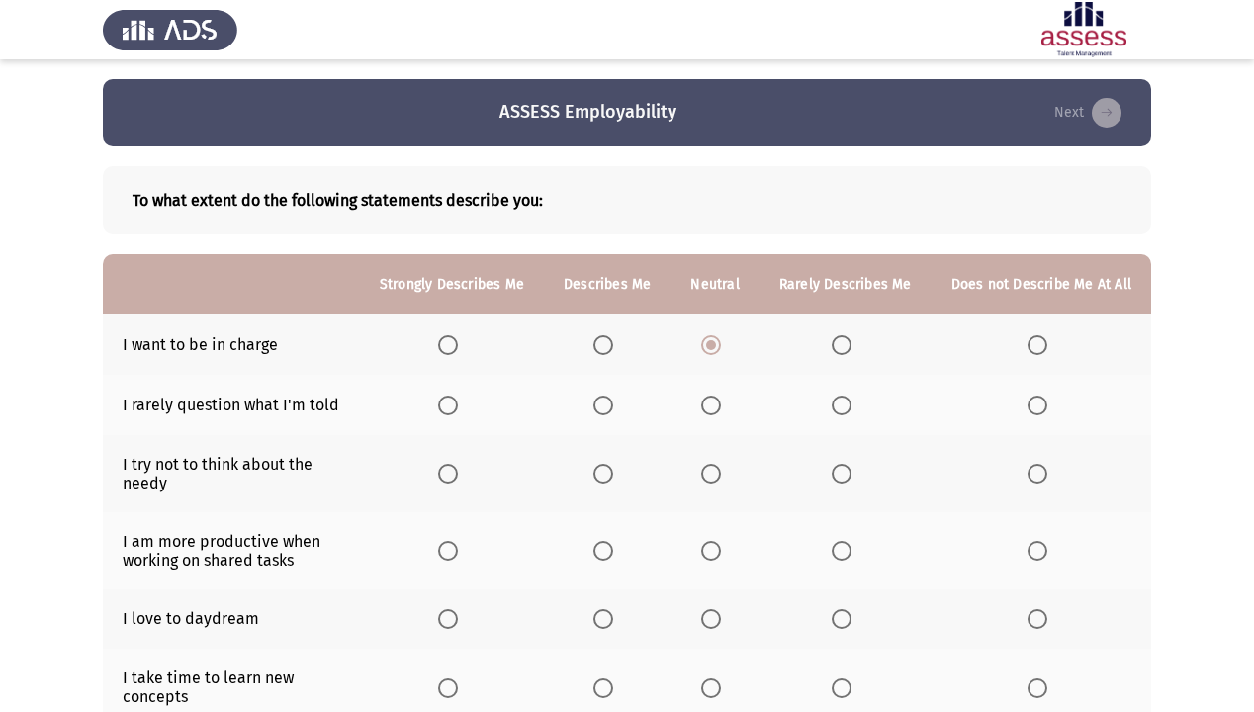
click at [851, 409] on input "Select an option" at bounding box center [842, 406] width 20 height 20
click at [601, 479] on span "Select an option" at bounding box center [603, 474] width 20 height 20
click at [601, 479] on input "Select an option" at bounding box center [603, 474] width 20 height 20
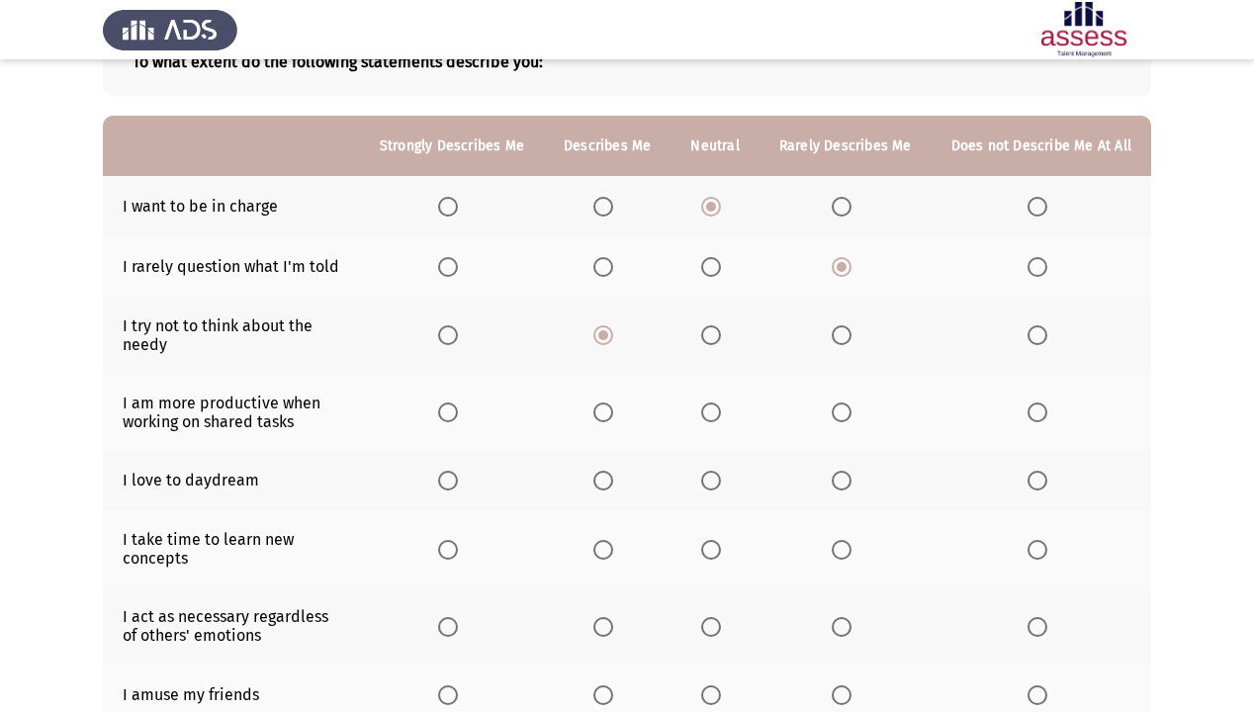
scroll to position [158, 0]
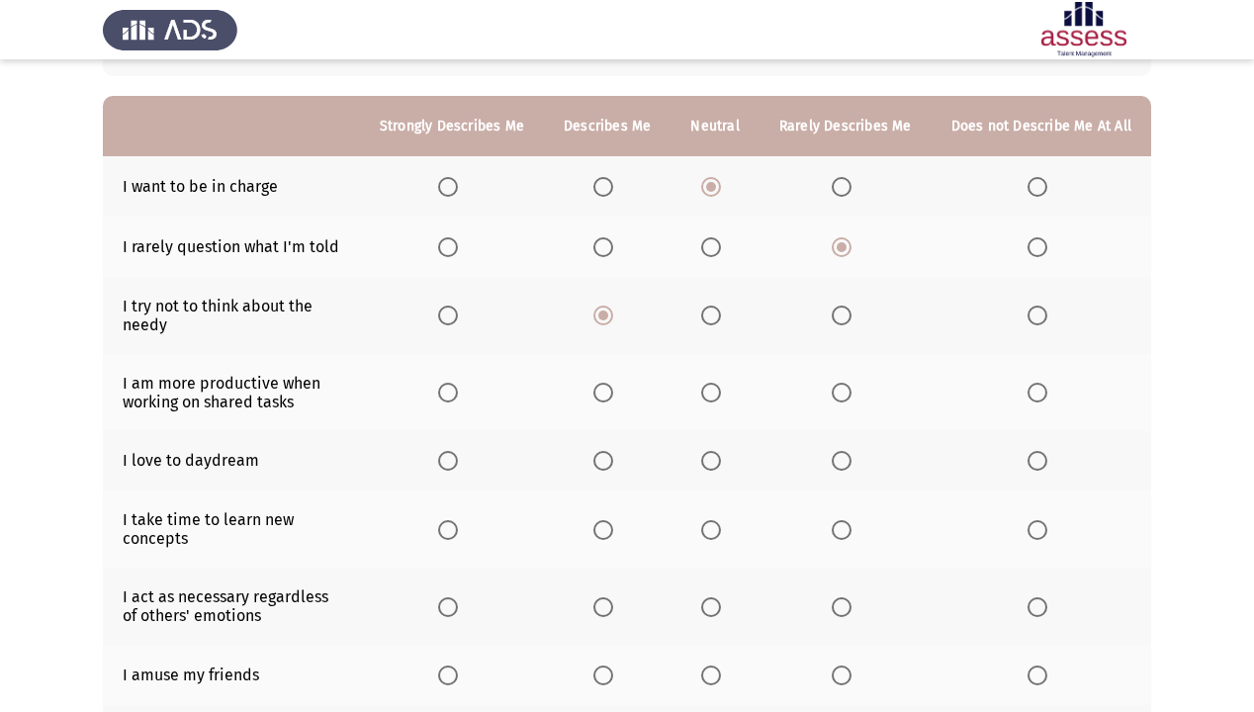
click at [601, 395] on span "Select an option" at bounding box center [603, 393] width 20 height 20
click at [601, 395] on input "Select an option" at bounding box center [603, 393] width 20 height 20
click at [1033, 462] on span "Select an option" at bounding box center [1038, 461] width 20 height 20
click at [1033, 462] on input "Select an option" at bounding box center [1038, 461] width 20 height 20
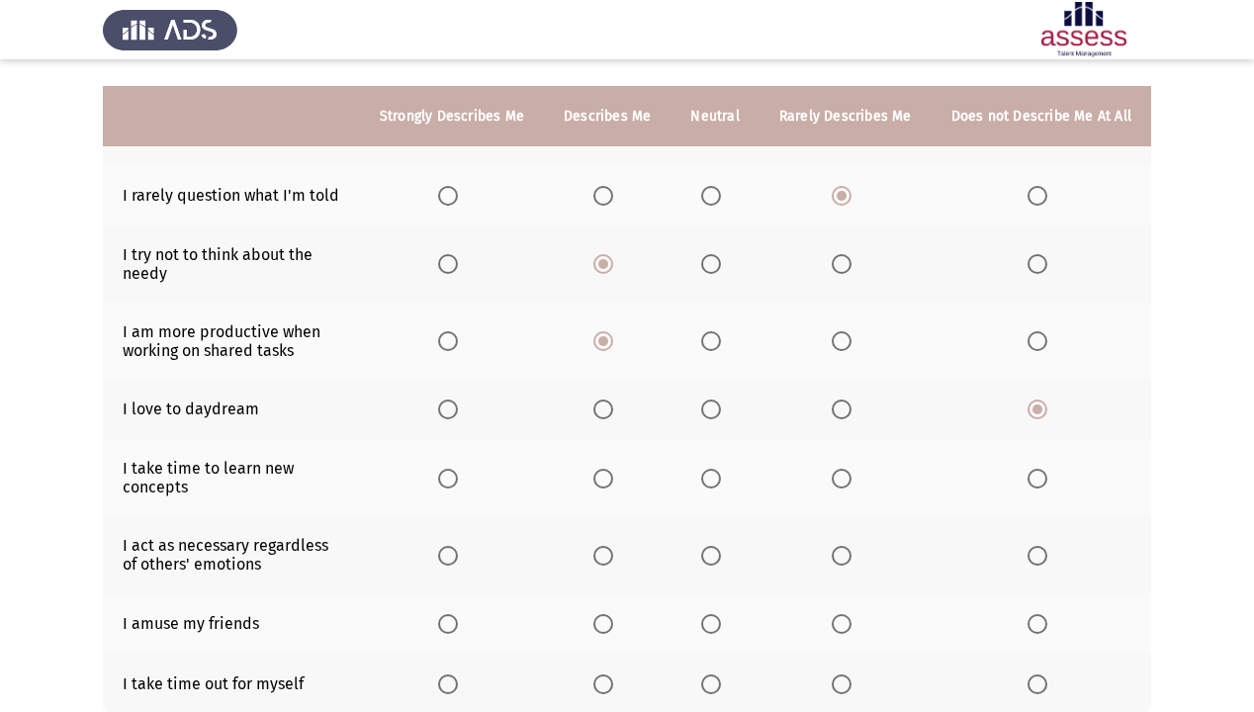
scroll to position [237, 0]
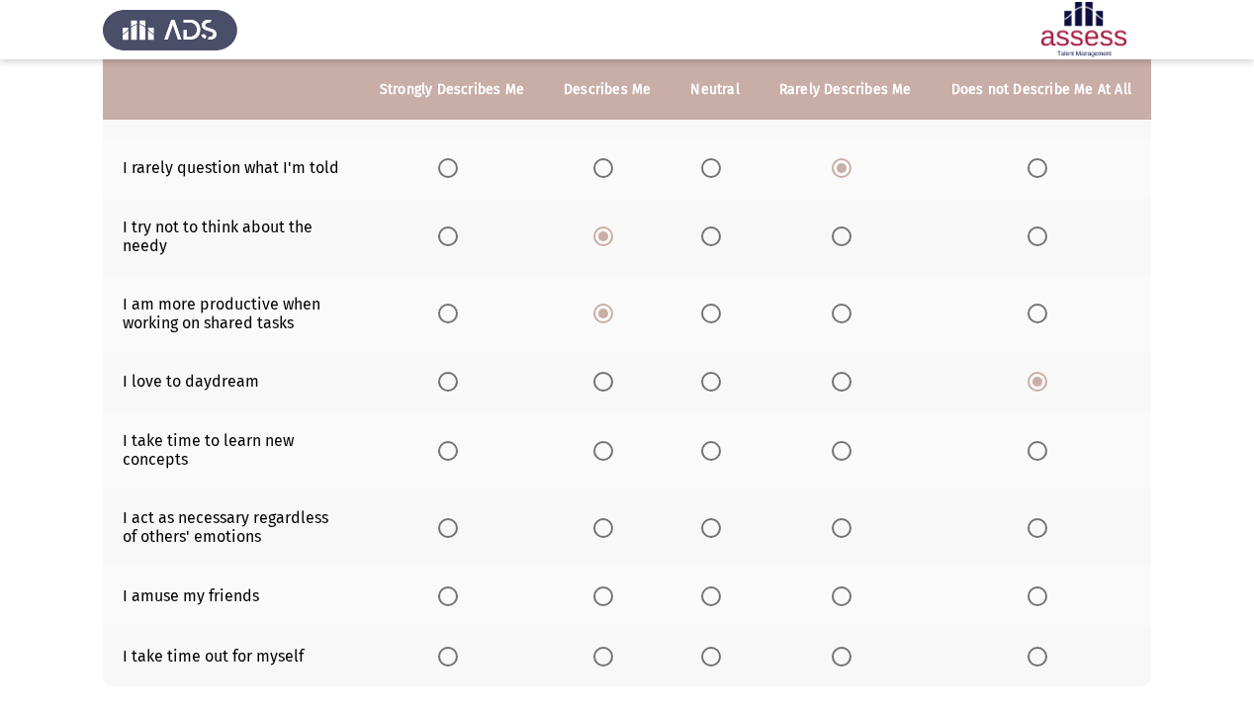
click at [843, 455] on span "Select an option" at bounding box center [842, 451] width 20 height 20
click at [843, 455] on input "Select an option" at bounding box center [842, 451] width 20 height 20
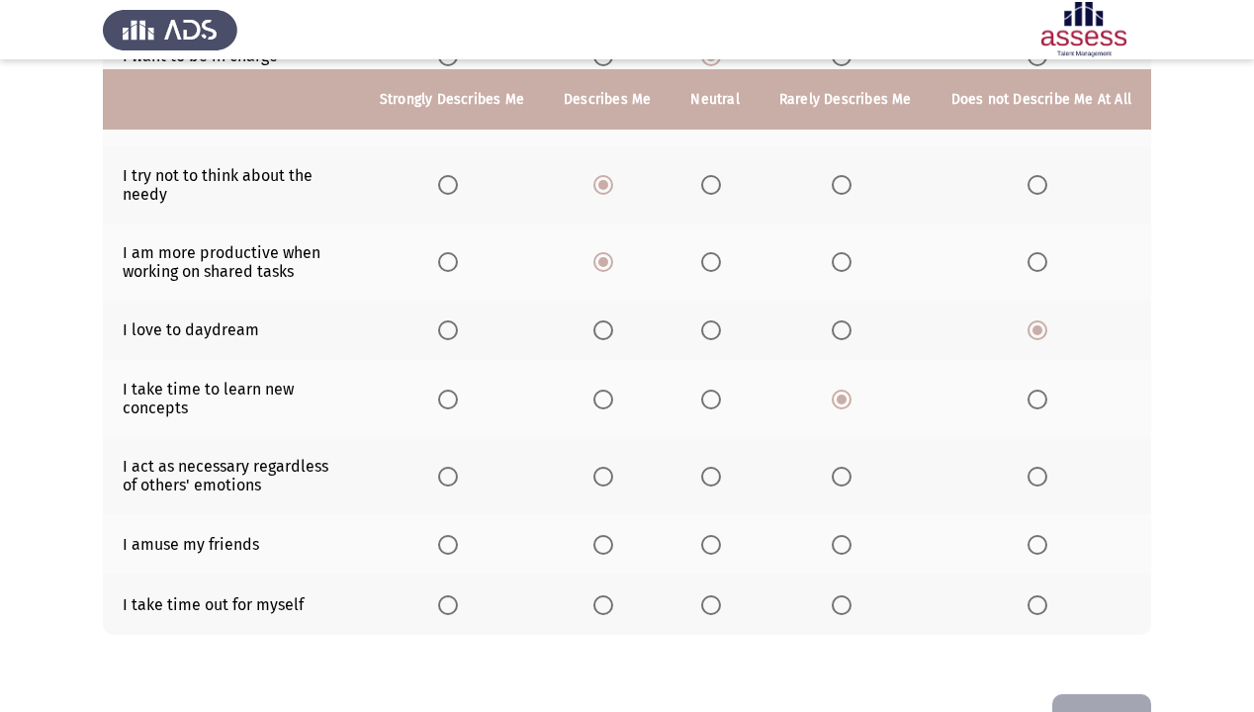
scroll to position [317, 0]
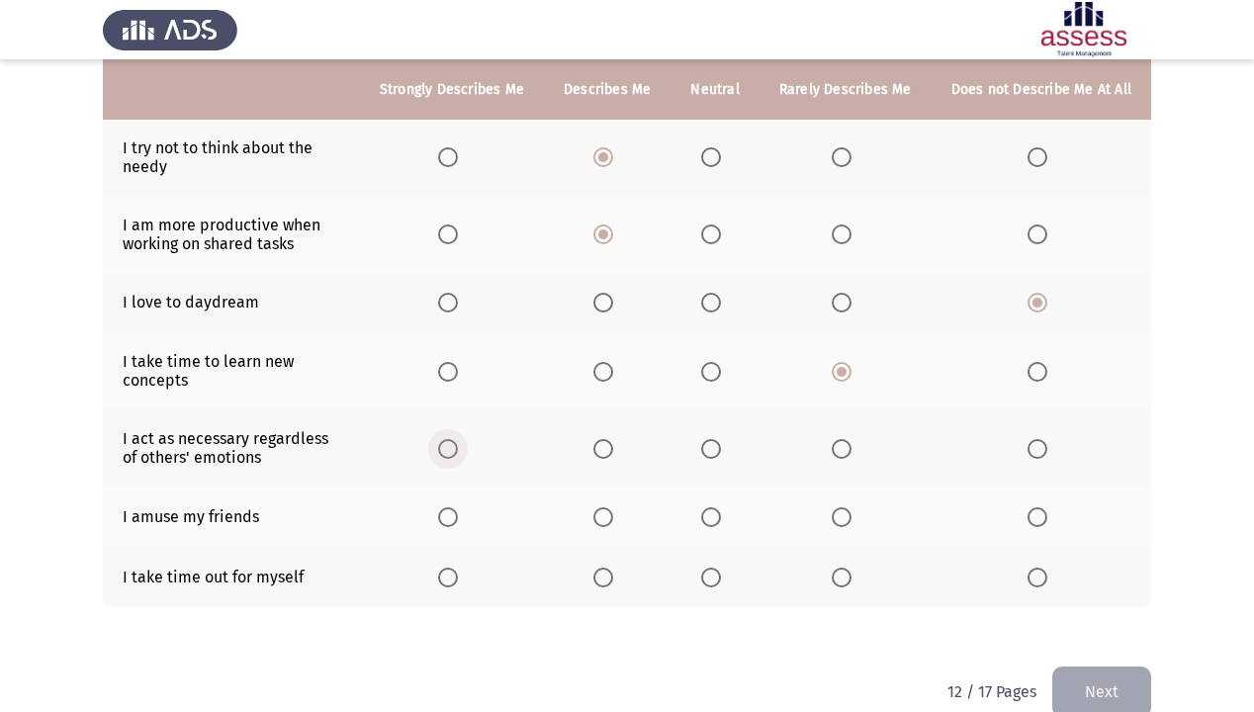
click at [458, 447] on span "Select an option" at bounding box center [448, 449] width 20 height 20
click at [458, 447] on input "Select an option" at bounding box center [448, 449] width 20 height 20
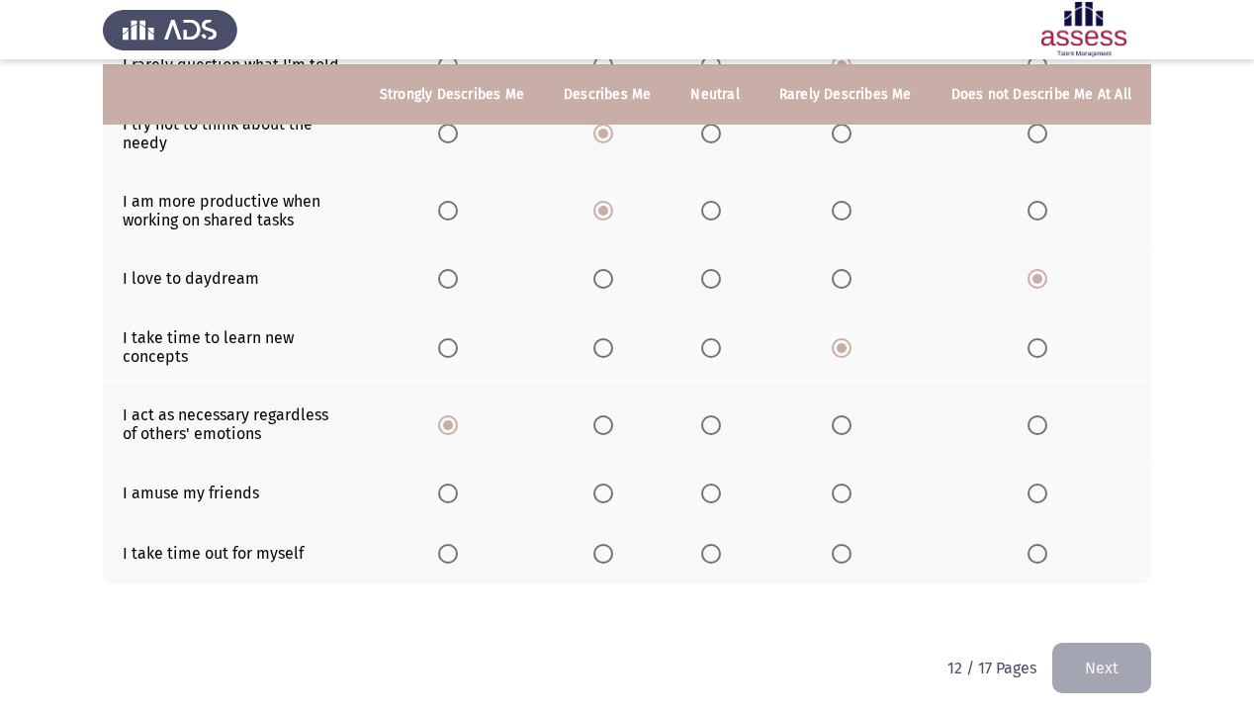
scroll to position [352, 0]
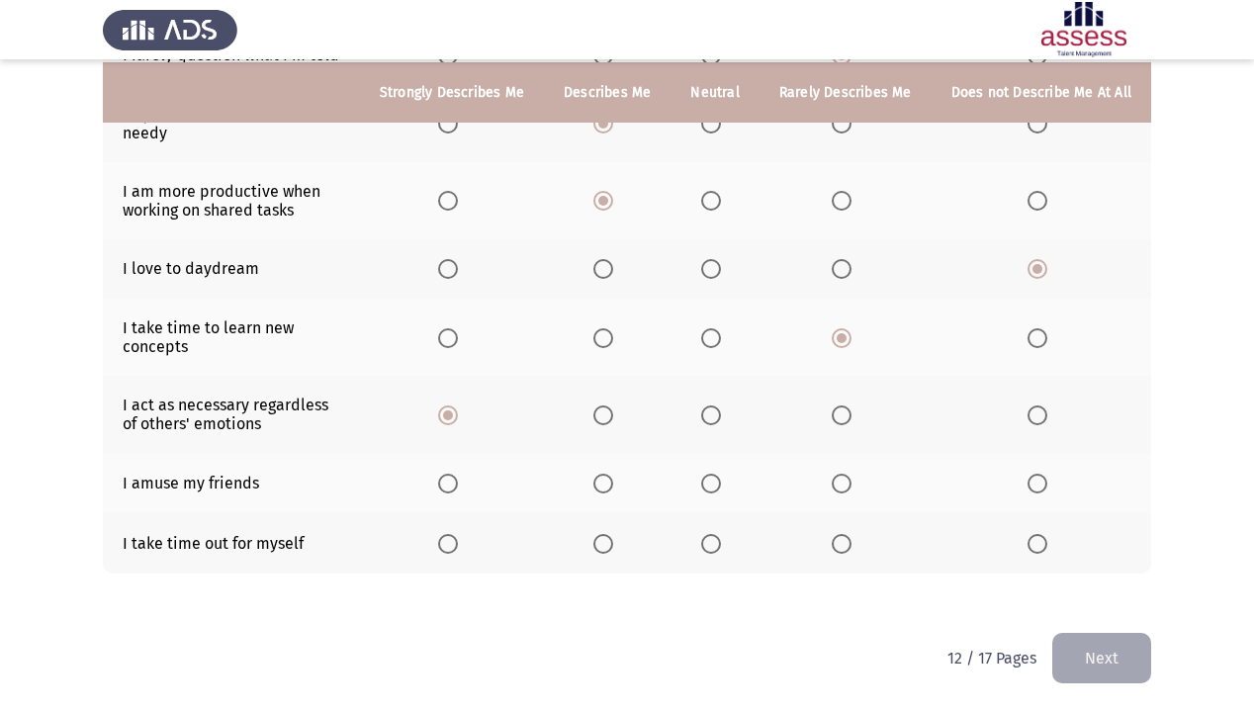
click at [613, 483] on span "Select an option" at bounding box center [603, 484] width 20 height 20
click at [613, 483] on input "Select an option" at bounding box center [603, 484] width 20 height 20
click at [605, 546] on span "Select an option" at bounding box center [603, 544] width 20 height 20
click at [605, 546] on input "Select an option" at bounding box center [603, 544] width 20 height 20
click at [1135, 611] on button "Next" at bounding box center [1101, 658] width 99 height 50
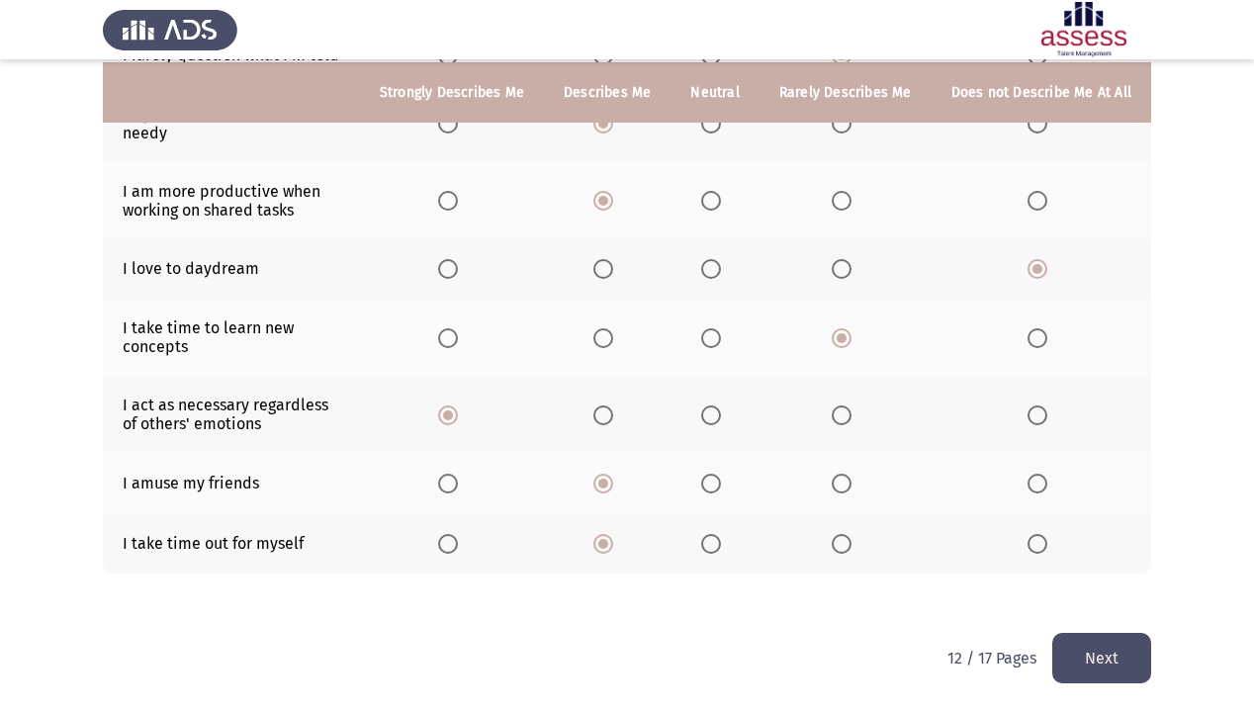
scroll to position [0, 0]
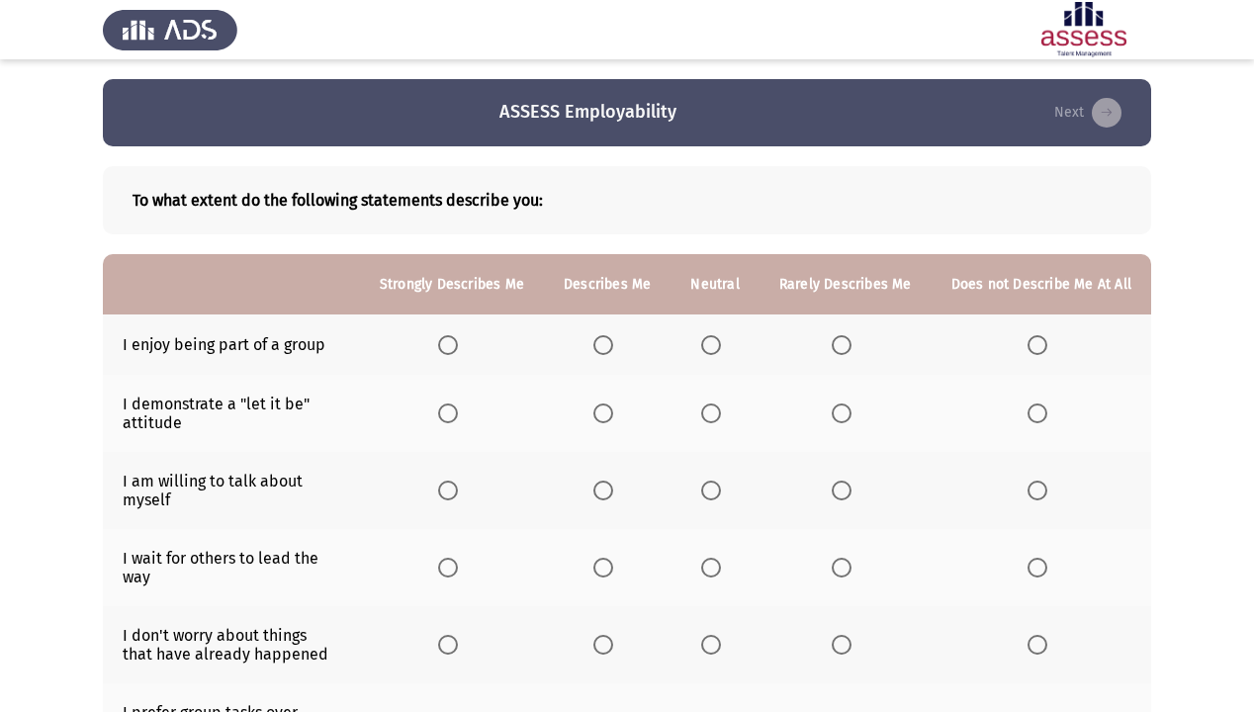
click at [613, 352] on span "Select an option" at bounding box center [603, 345] width 20 height 20
click at [613, 352] on input "Select an option" at bounding box center [603, 345] width 20 height 20
click at [721, 421] on span "Select an option" at bounding box center [711, 414] width 20 height 20
click at [721, 421] on input "Select an option" at bounding box center [711, 414] width 20 height 20
click at [845, 487] on span "Select an option" at bounding box center [842, 491] width 20 height 20
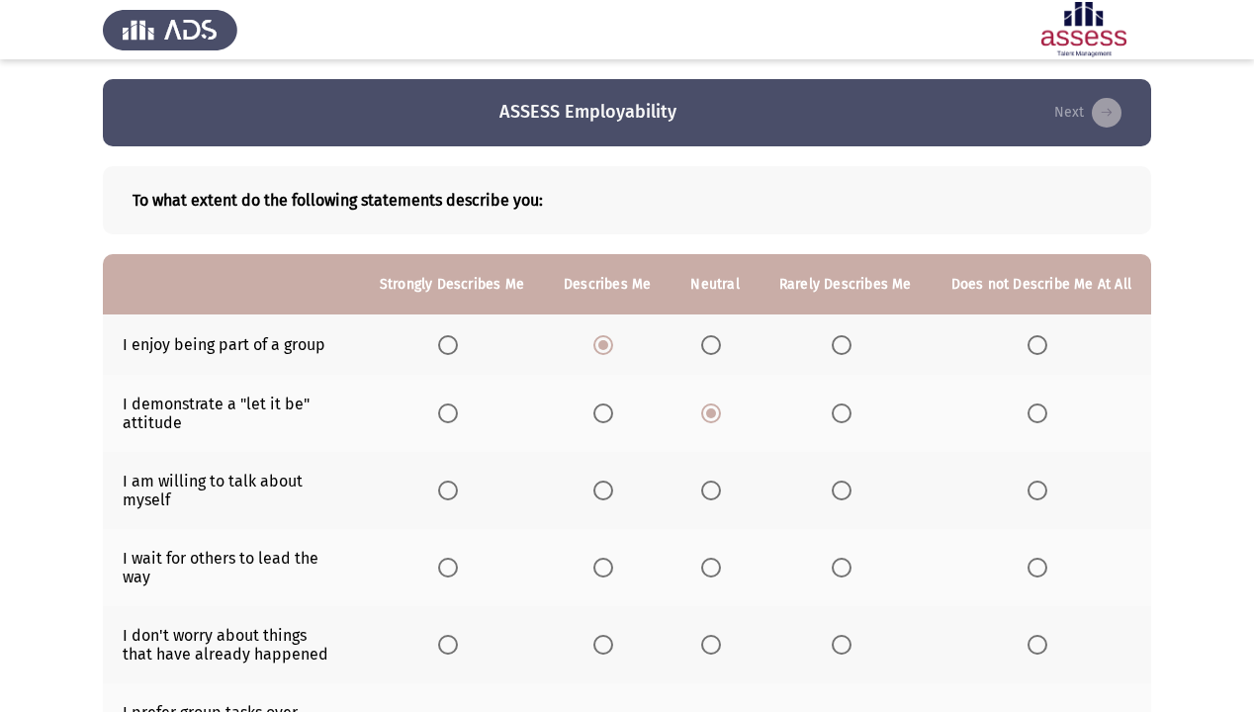
click at [845, 487] on input "Select an option" at bounding box center [842, 491] width 20 height 20
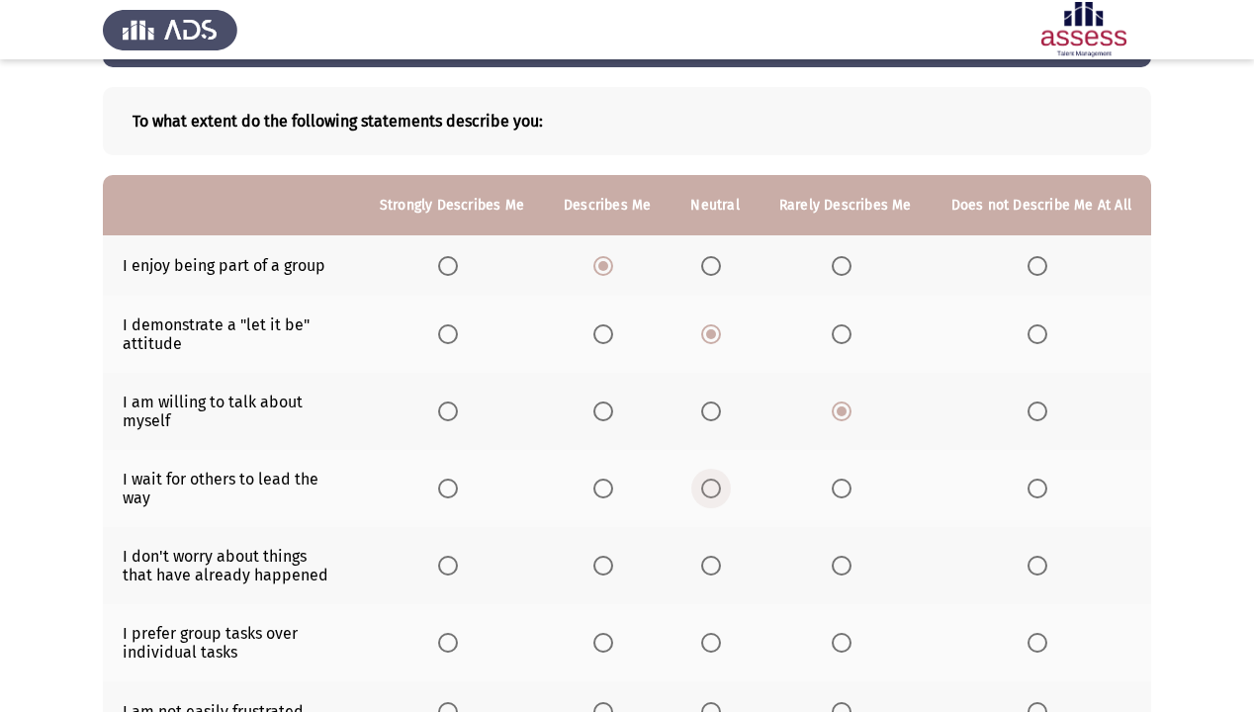
click at [716, 479] on span "Select an option" at bounding box center [711, 489] width 20 height 20
click at [716, 479] on input "Select an option" at bounding box center [711, 489] width 20 height 20
click at [647, 491] on th at bounding box center [607, 488] width 127 height 77
click at [852, 479] on span "Select an option" at bounding box center [842, 489] width 20 height 20
click at [852, 479] on input "Select an option" at bounding box center [842, 489] width 20 height 20
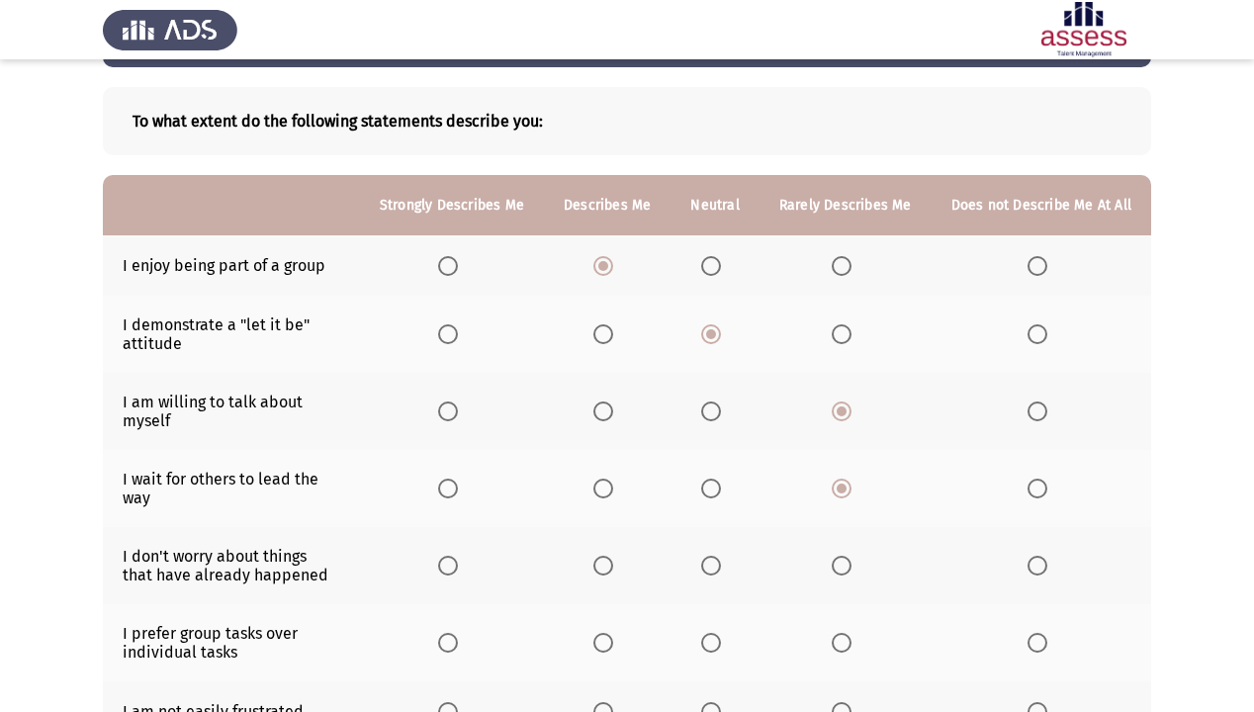
scroll to position [158, 0]
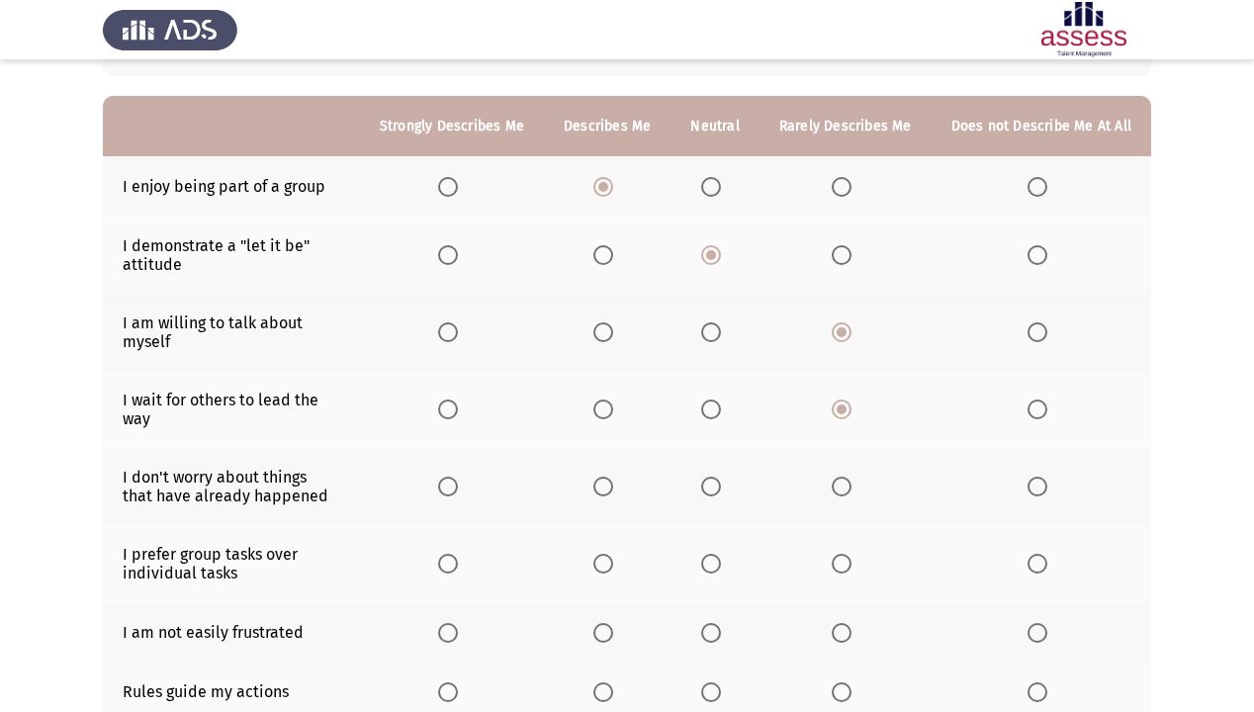
click at [610, 477] on span "Select an option" at bounding box center [603, 487] width 20 height 20
click at [610, 477] on input "Select an option" at bounding box center [603, 487] width 20 height 20
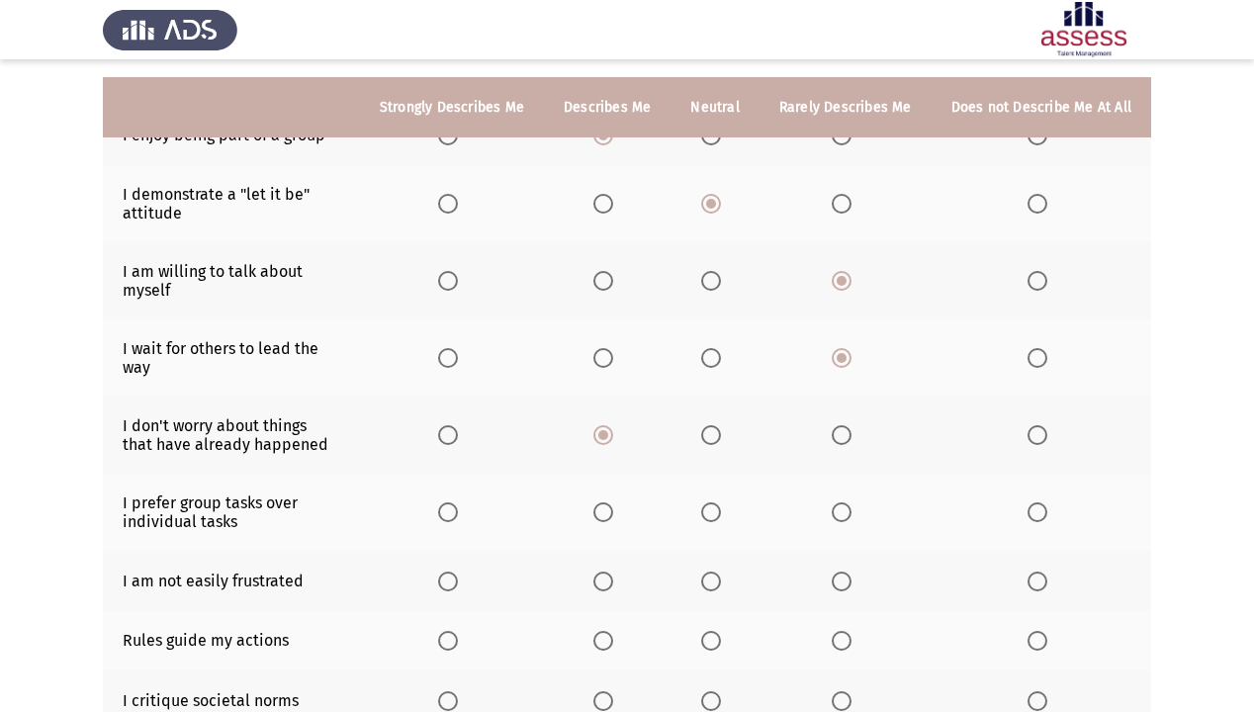
scroll to position [237, 0]
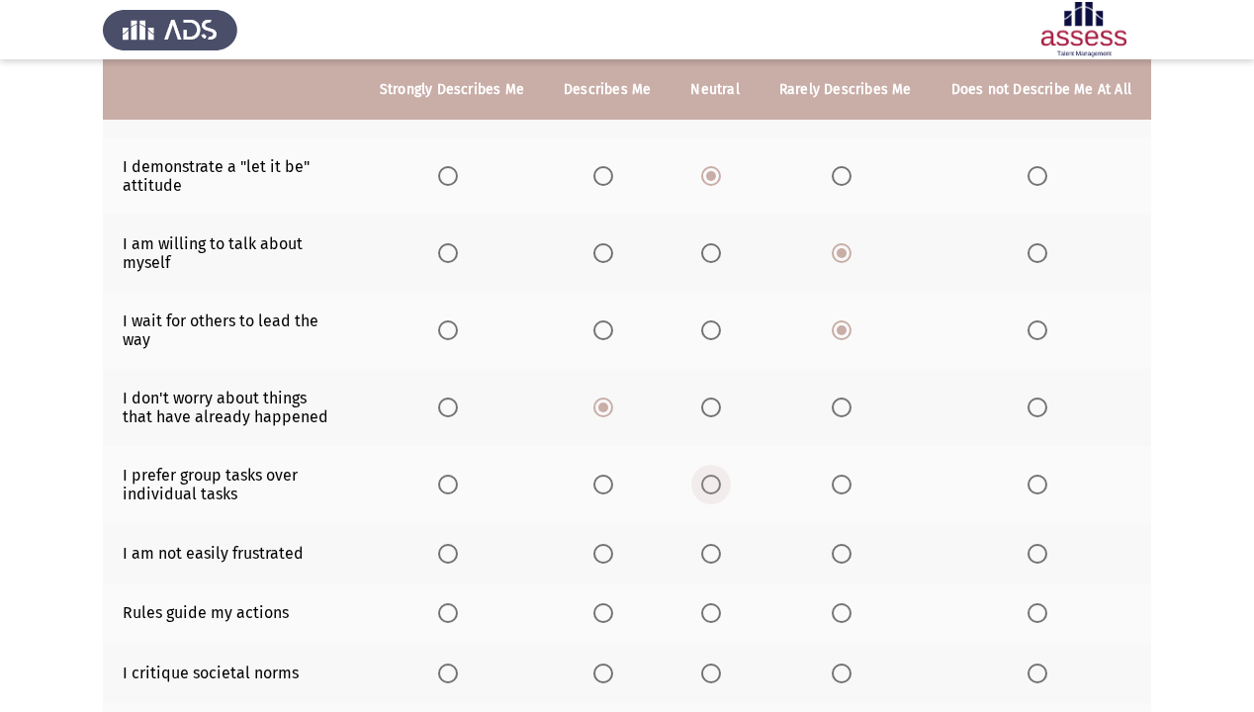
click at [716, 475] on span "Select an option" at bounding box center [711, 485] width 20 height 20
click at [716, 475] on input "Select an option" at bounding box center [711, 485] width 20 height 20
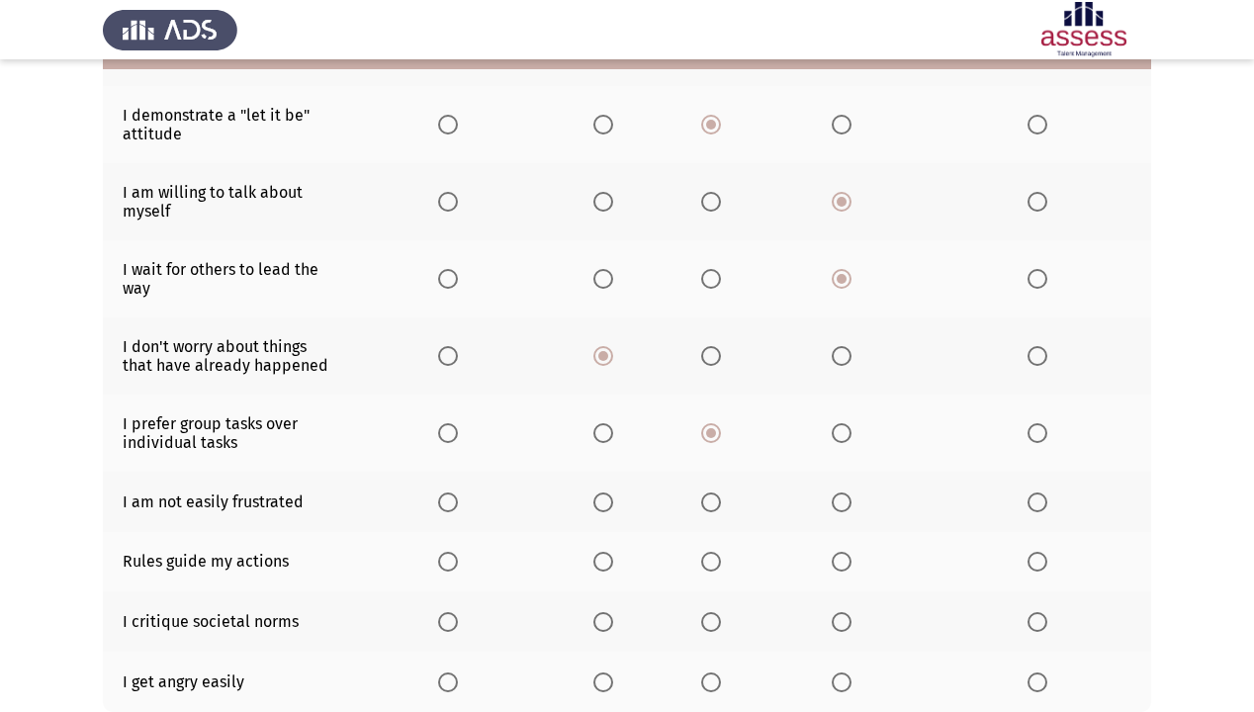
scroll to position [317, 0]
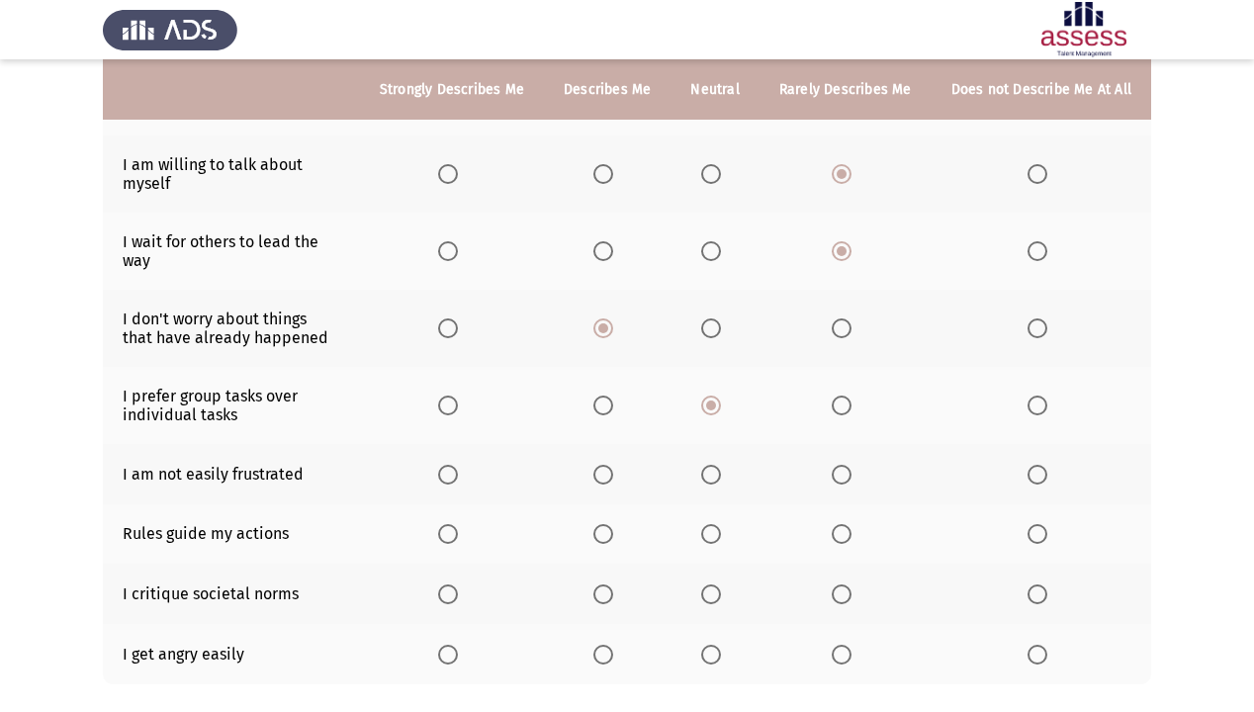
click at [610, 467] on span "Select an option" at bounding box center [603, 475] width 20 height 20
click at [610, 467] on input "Select an option" at bounding box center [603, 475] width 20 height 20
click at [458, 524] on span "Select an option" at bounding box center [448, 534] width 20 height 20
click at [458, 524] on input "Select an option" at bounding box center [448, 534] width 20 height 20
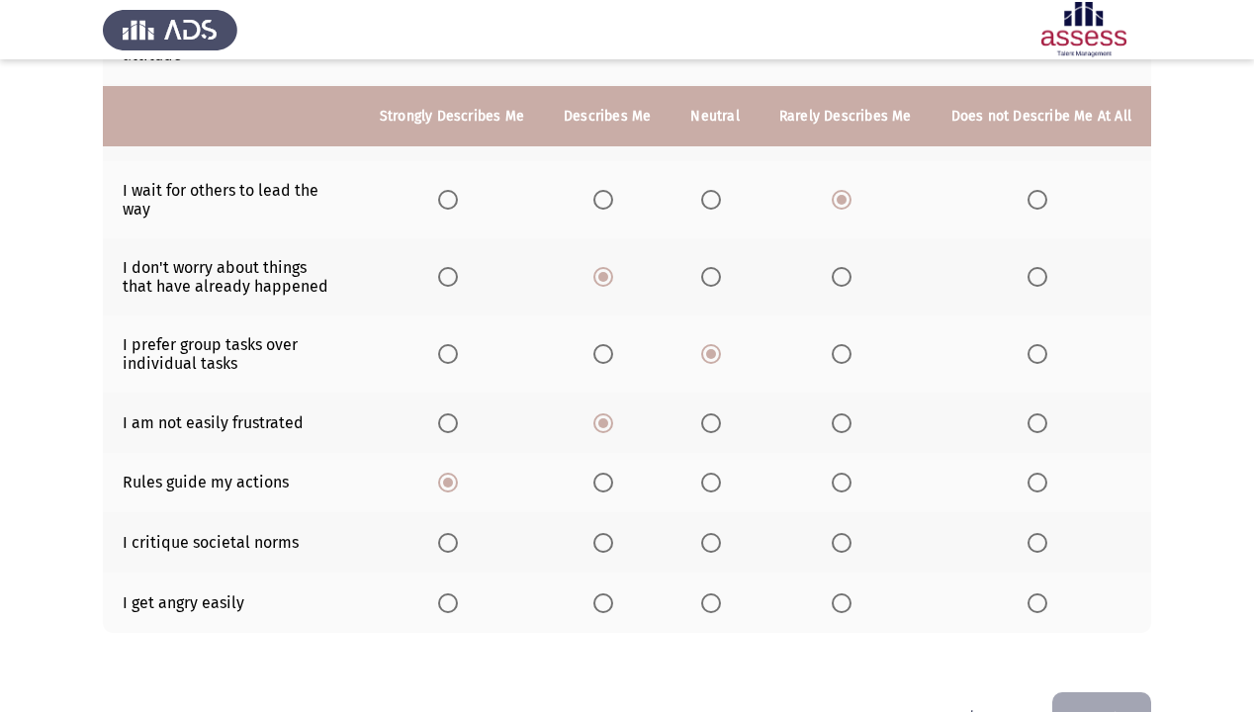
scroll to position [396, 0]
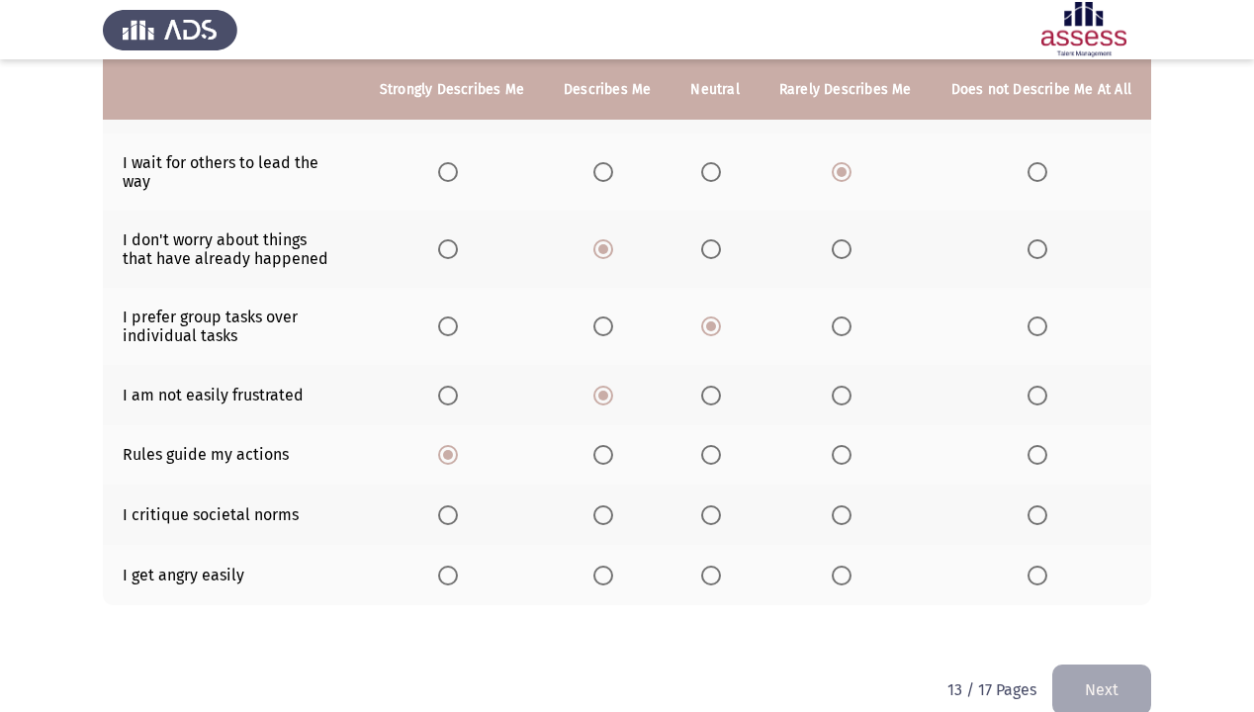
click at [1041, 505] on span "Select an option" at bounding box center [1038, 515] width 20 height 20
click at [1041, 505] on input "Select an option" at bounding box center [1038, 515] width 20 height 20
click at [838, 566] on span "Select an option" at bounding box center [842, 576] width 20 height 20
click at [838, 566] on input "Select an option" at bounding box center [842, 576] width 20 height 20
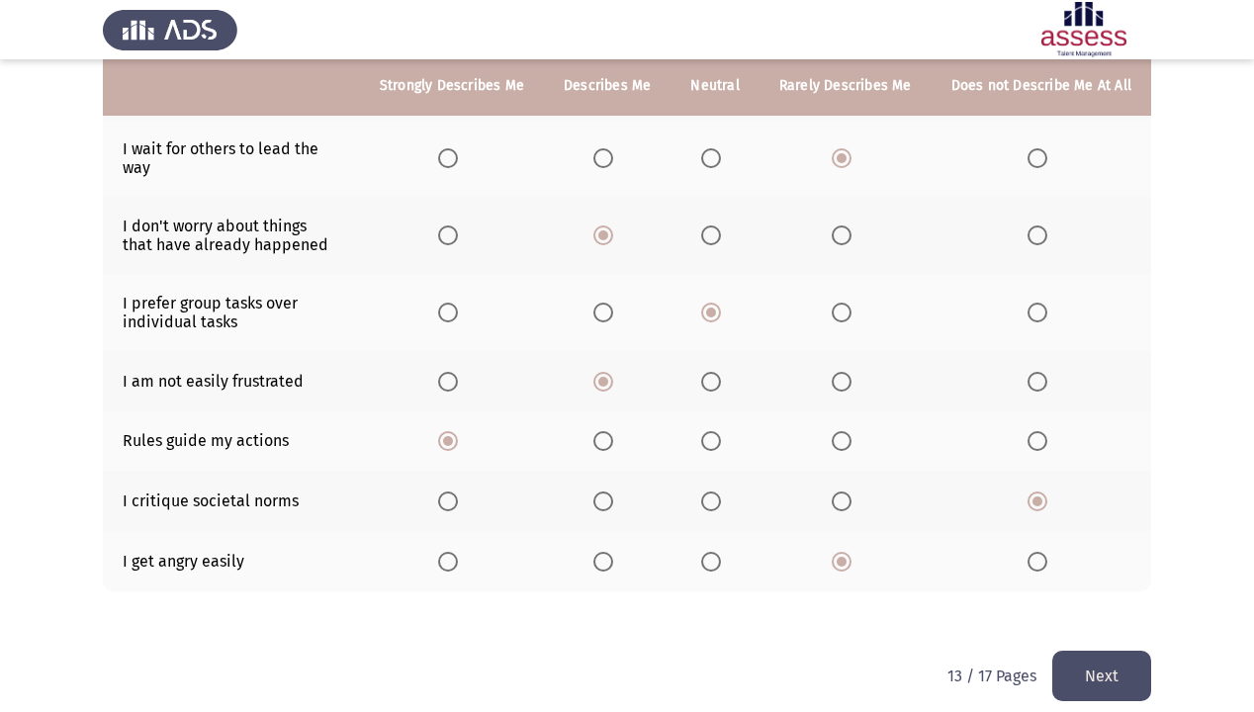
scroll to position [412, 0]
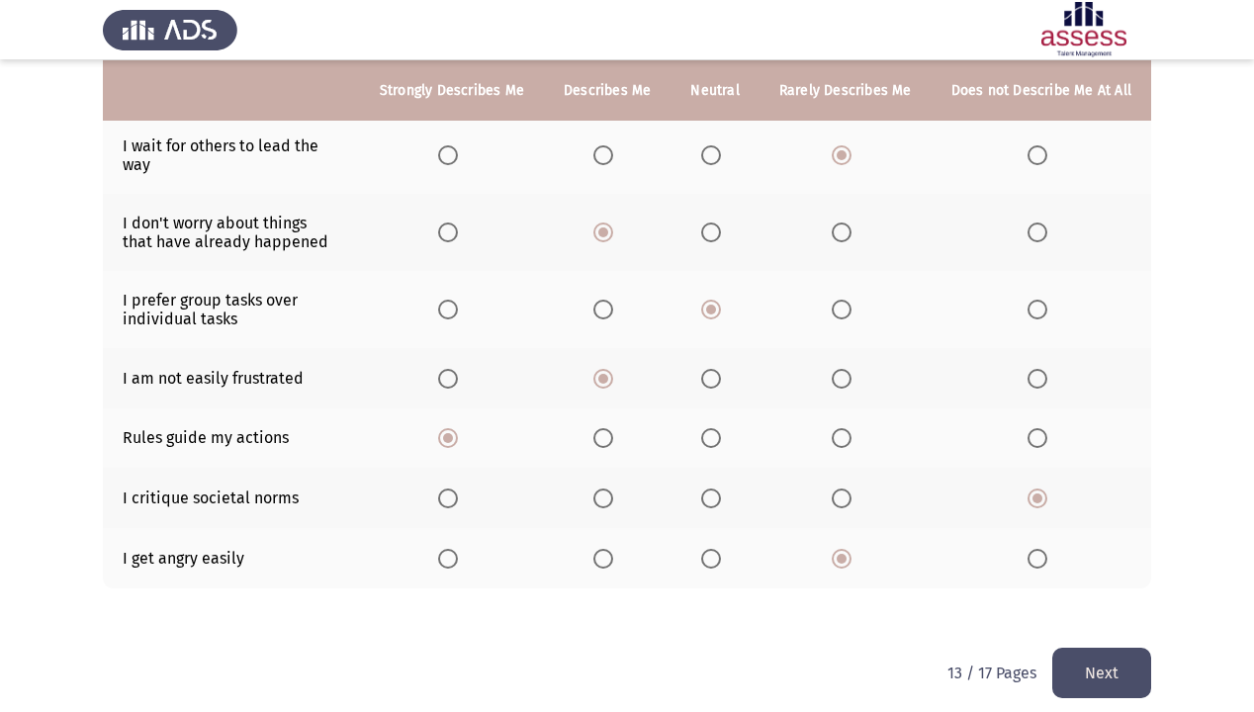
click at [1072, 611] on button "Next" at bounding box center [1101, 673] width 99 height 50
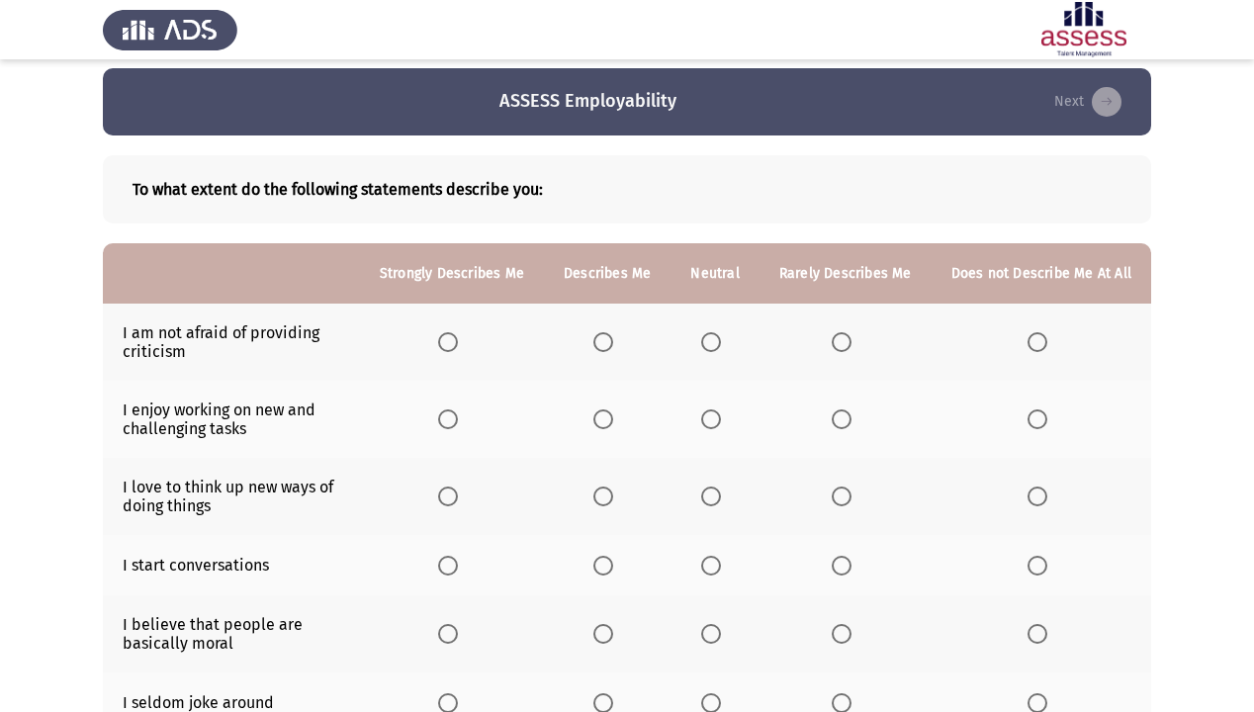
scroll to position [0, 0]
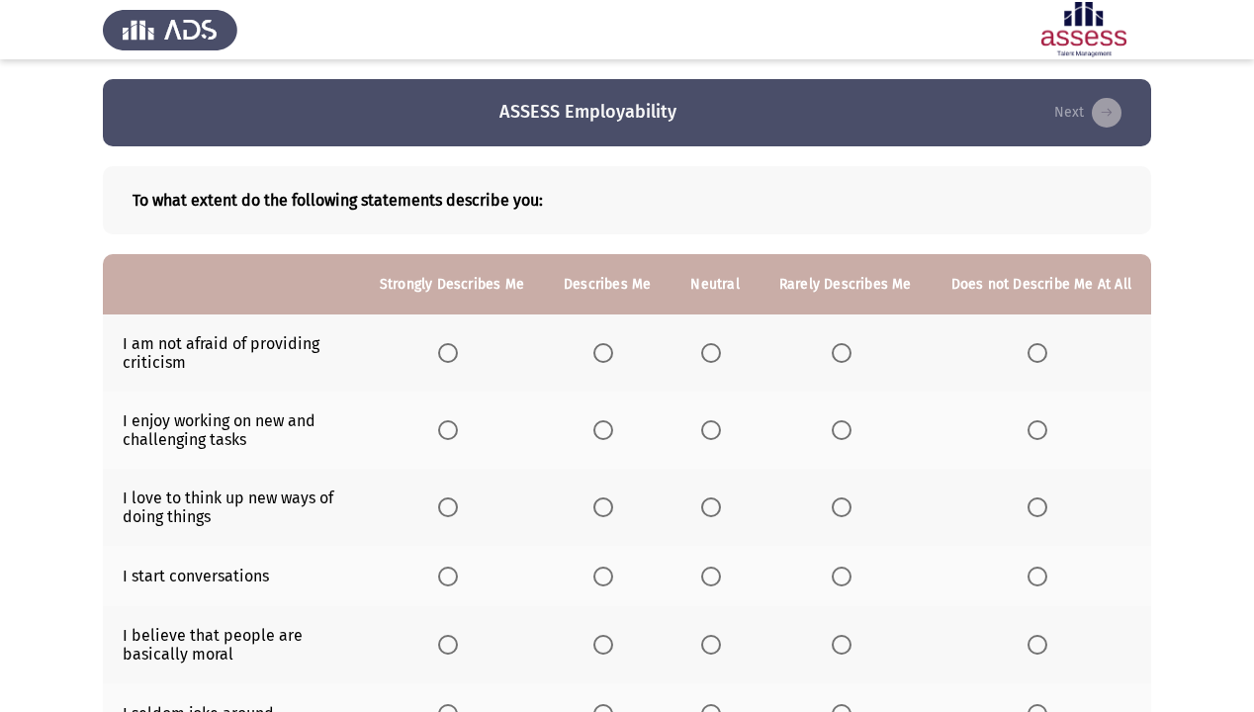
click at [458, 348] on span "Select an option" at bounding box center [448, 353] width 20 height 20
click at [458, 348] on input "Select an option" at bounding box center [448, 353] width 20 height 20
click at [609, 426] on span "Select an option" at bounding box center [603, 430] width 20 height 20
click at [609, 426] on input "Select an option" at bounding box center [603, 430] width 20 height 20
click at [848, 511] on span "Select an option" at bounding box center [842, 508] width 20 height 20
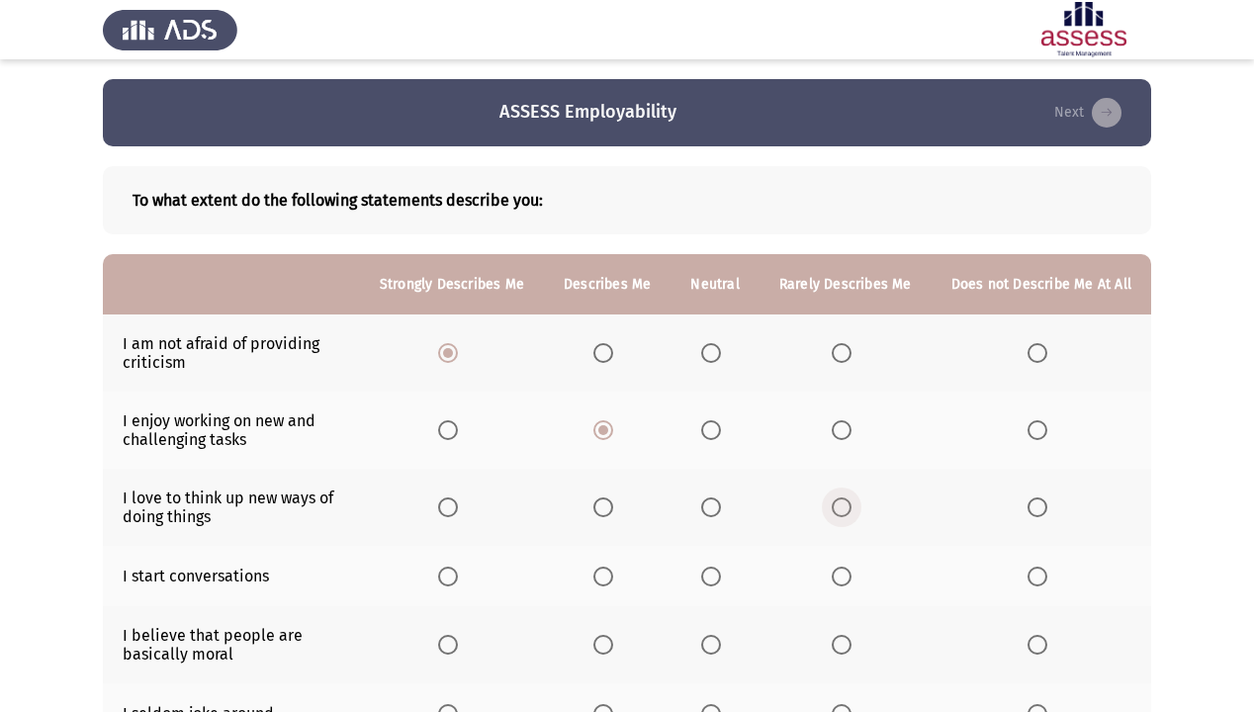
click at [848, 511] on input "Select an option" at bounding box center [842, 508] width 20 height 20
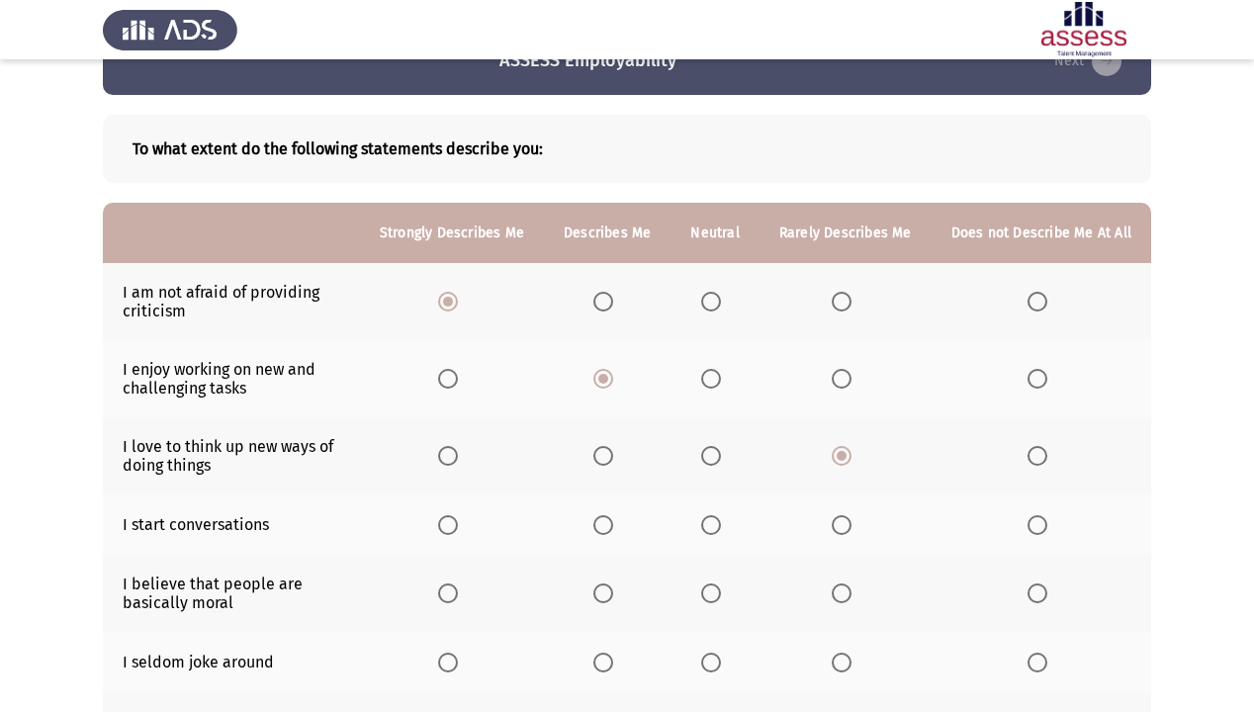
scroll to position [79, 0]
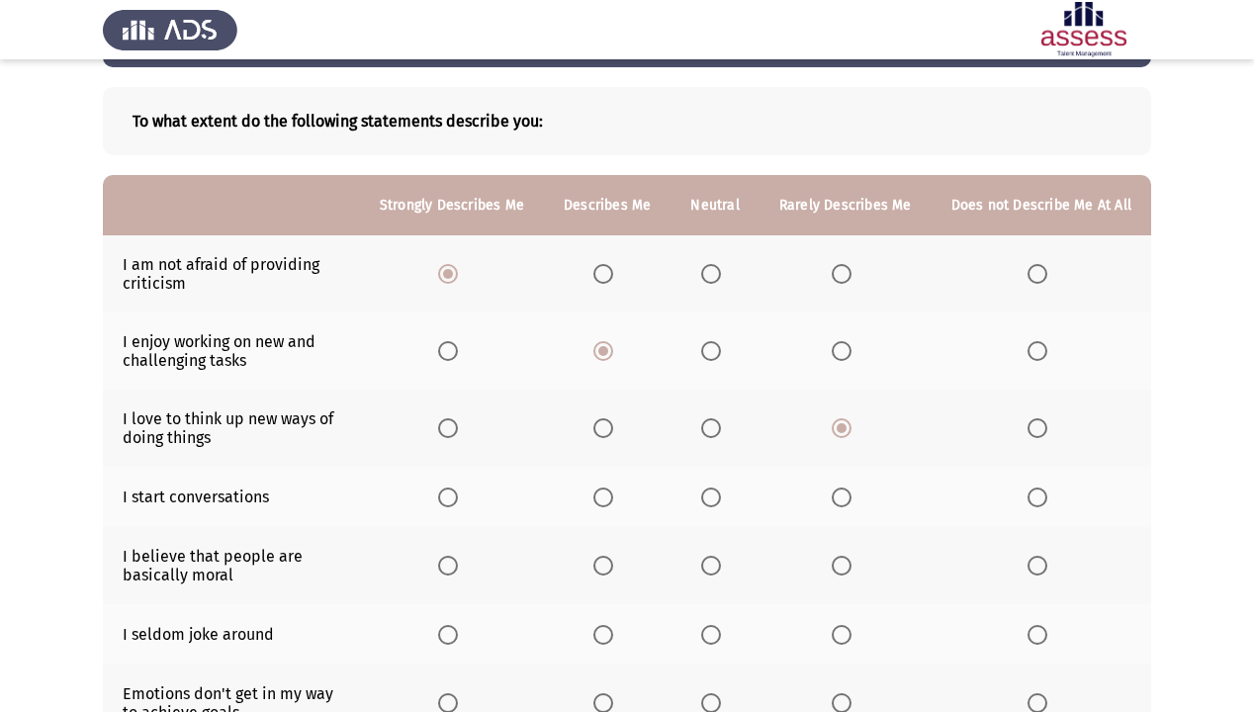
click at [605, 436] on span "Select an option" at bounding box center [603, 428] width 20 height 20
click at [605, 436] on input "Select an option" at bounding box center [603, 428] width 20 height 20
click at [721, 497] on span "Select an option" at bounding box center [711, 498] width 20 height 20
click at [721, 497] on input "Select an option" at bounding box center [711, 498] width 20 height 20
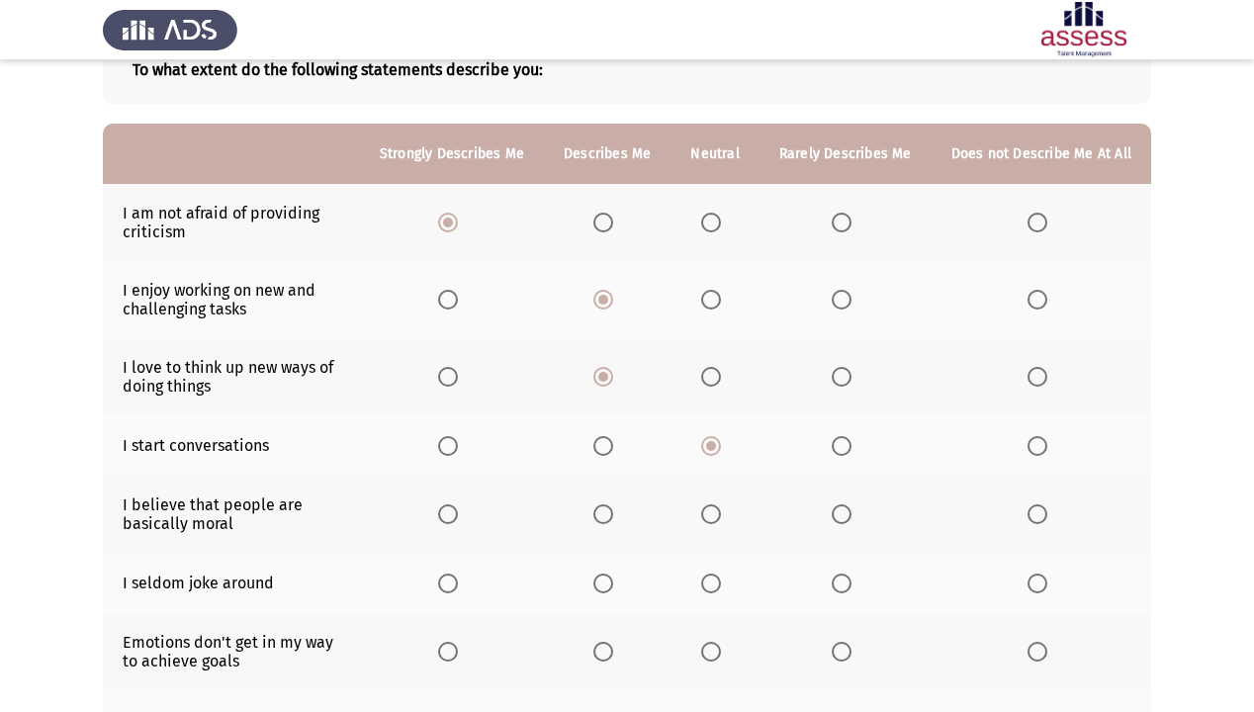
scroll to position [158, 0]
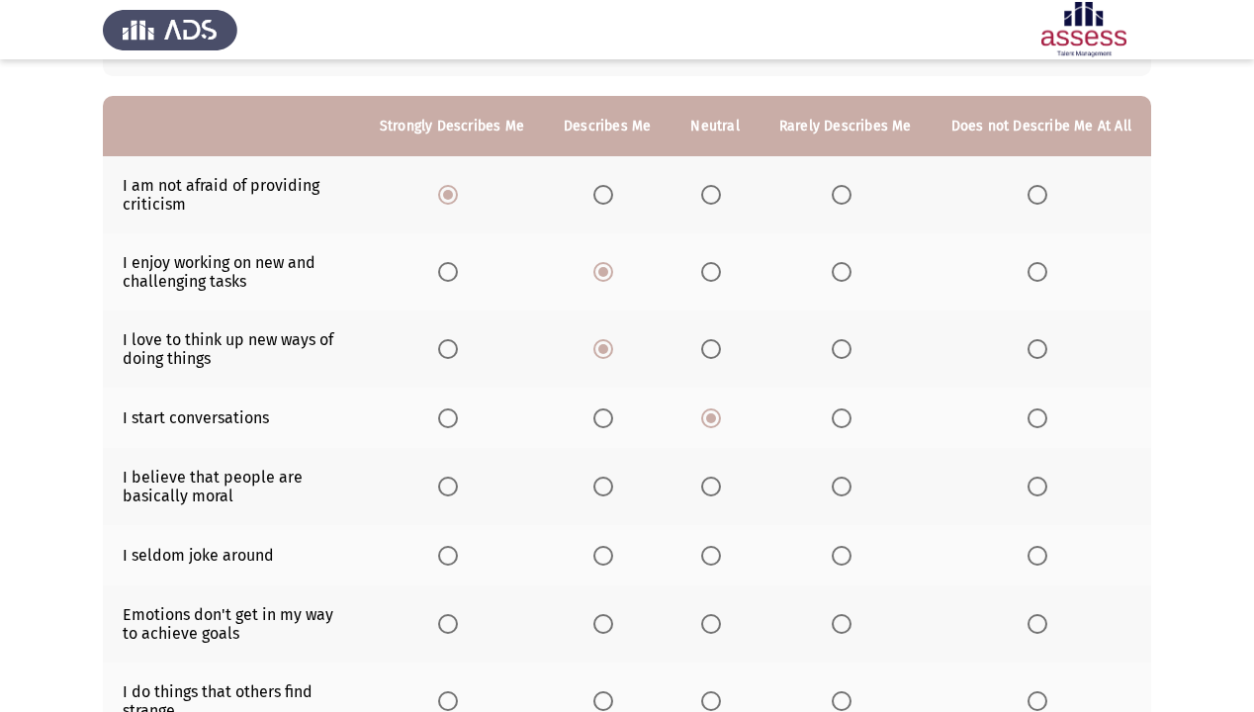
click at [850, 497] on span "Select an option" at bounding box center [842, 487] width 20 height 20
click at [850, 497] on input "Select an option" at bounding box center [842, 487] width 20 height 20
click at [641, 557] on th at bounding box center [607, 555] width 127 height 60
click at [620, 568] on th at bounding box center [607, 555] width 127 height 60
click at [613, 566] on span "Select an option" at bounding box center [603, 556] width 20 height 20
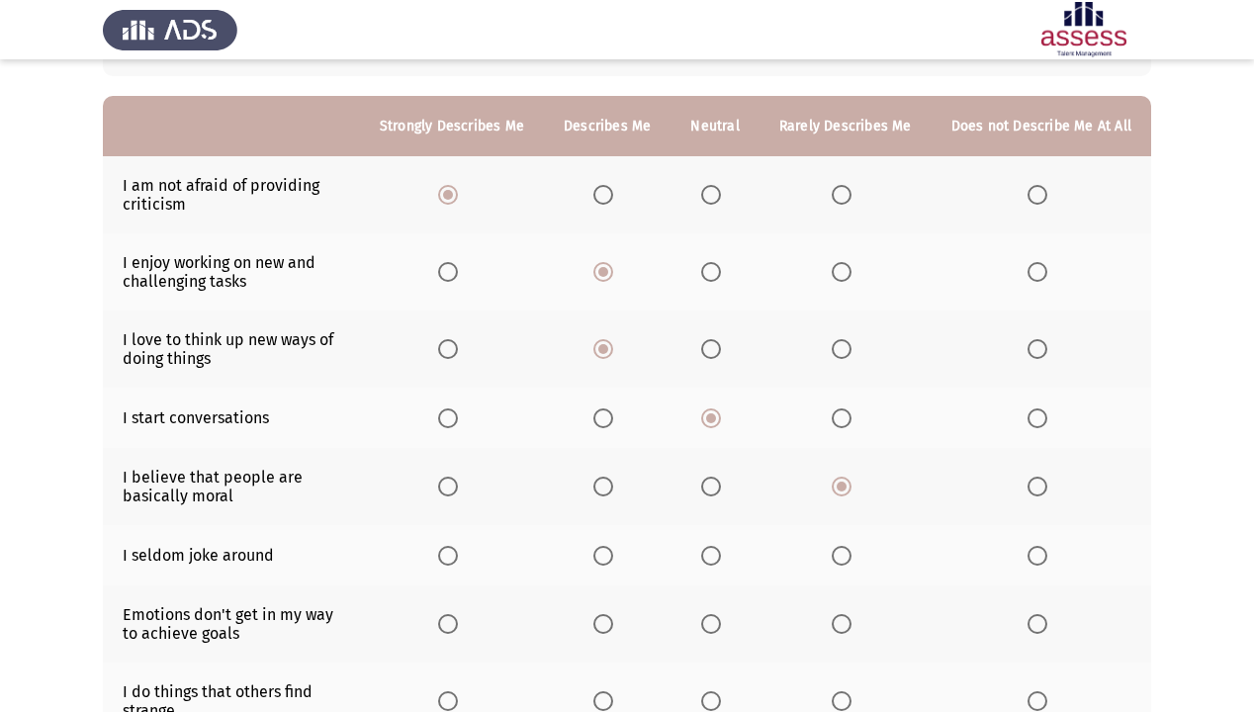
click at [613, 566] on input "Select an option" at bounding box center [603, 556] width 20 height 20
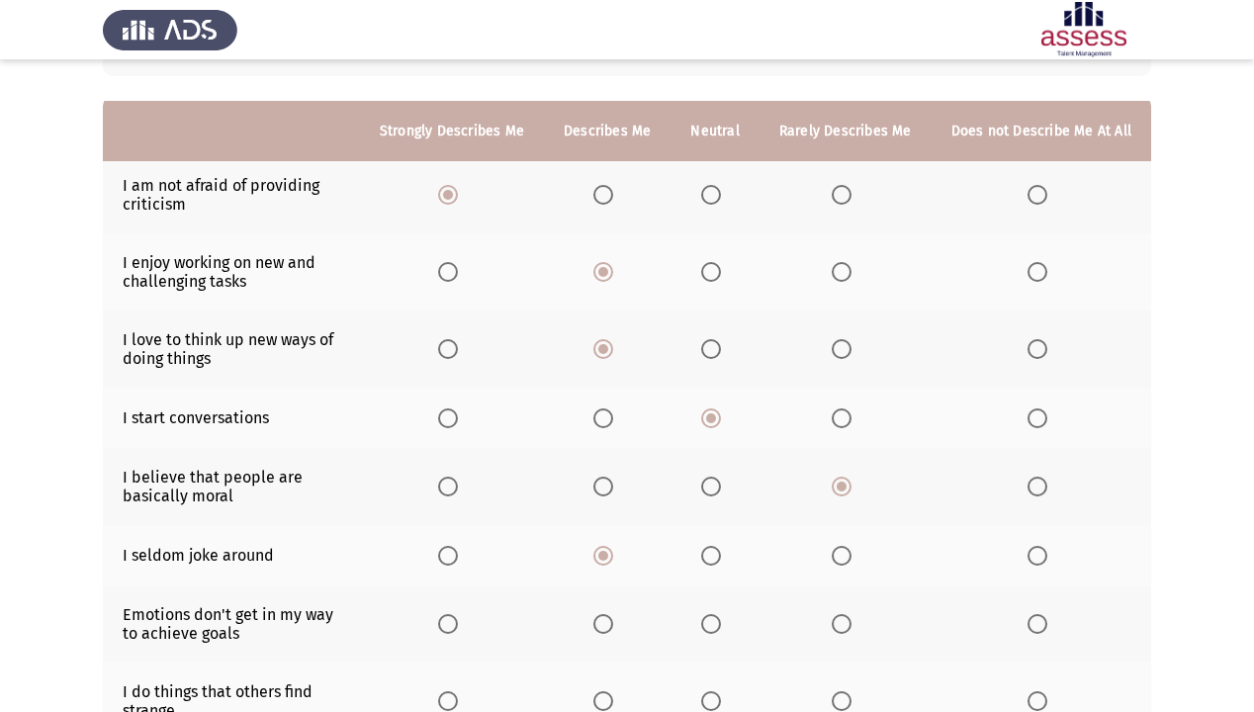
scroll to position [237, 0]
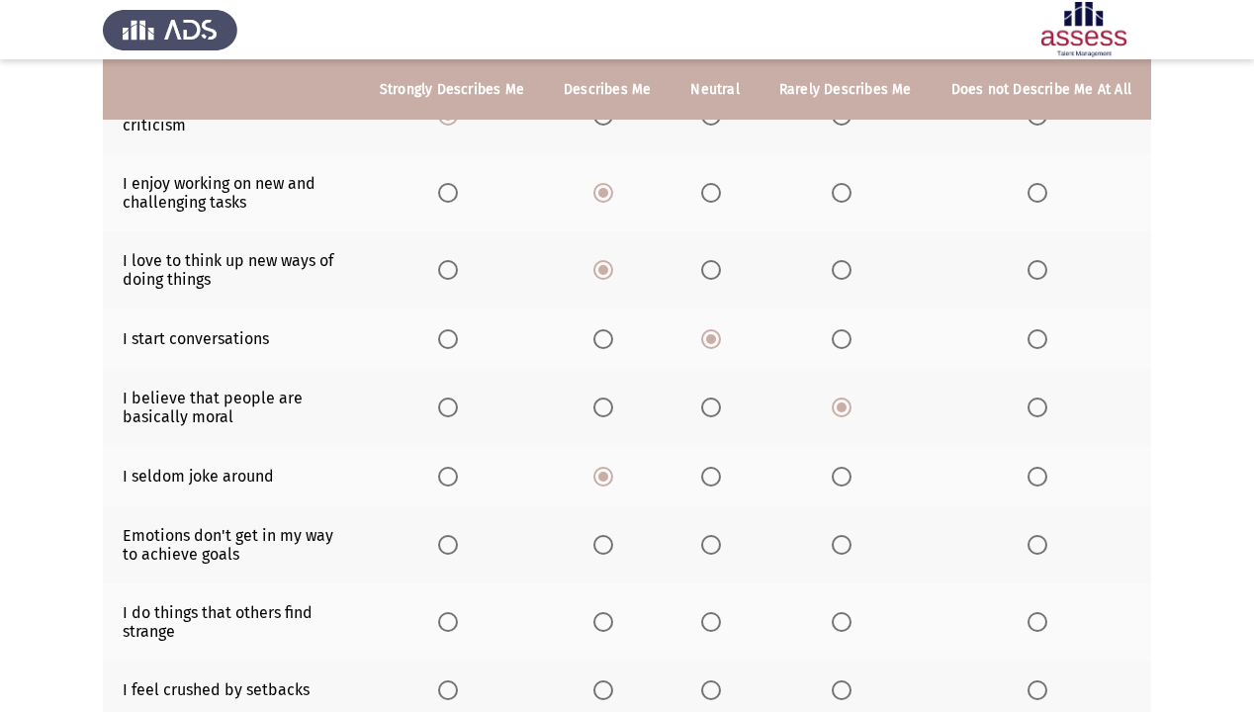
click at [458, 546] on span "Select an option" at bounding box center [448, 545] width 20 height 20
click at [458, 546] on input "Select an option" at bounding box center [448, 545] width 20 height 20
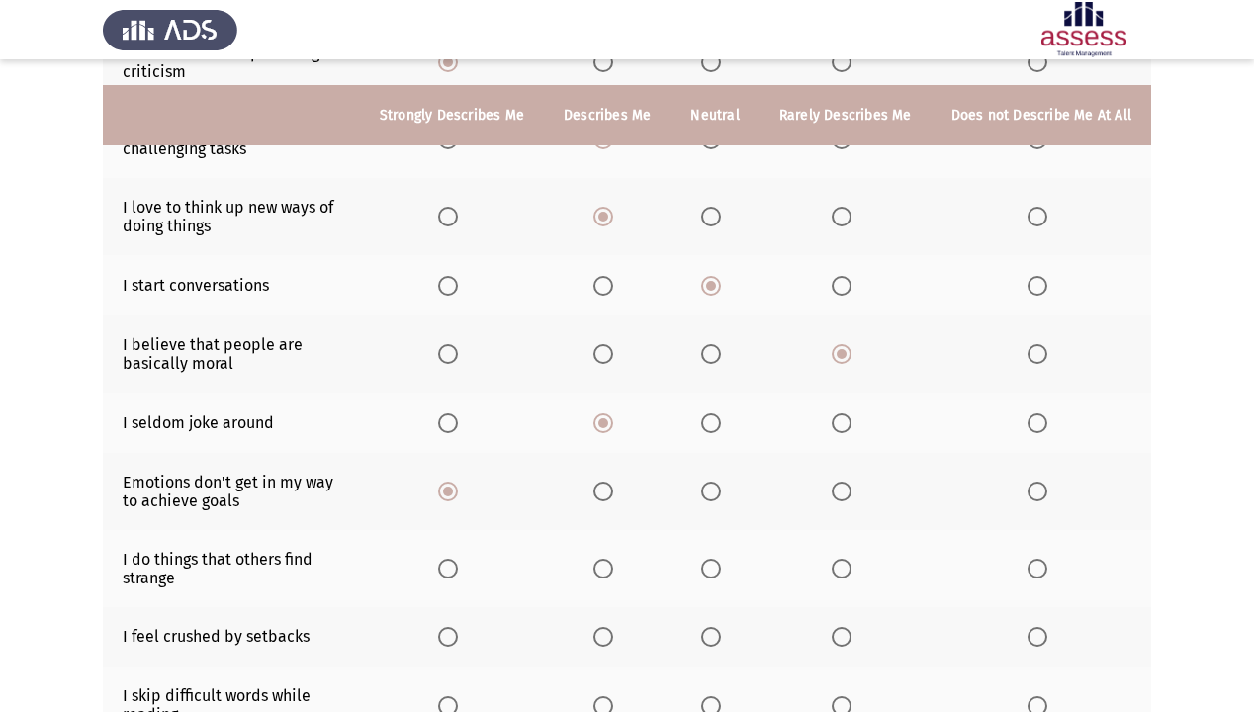
scroll to position [317, 0]
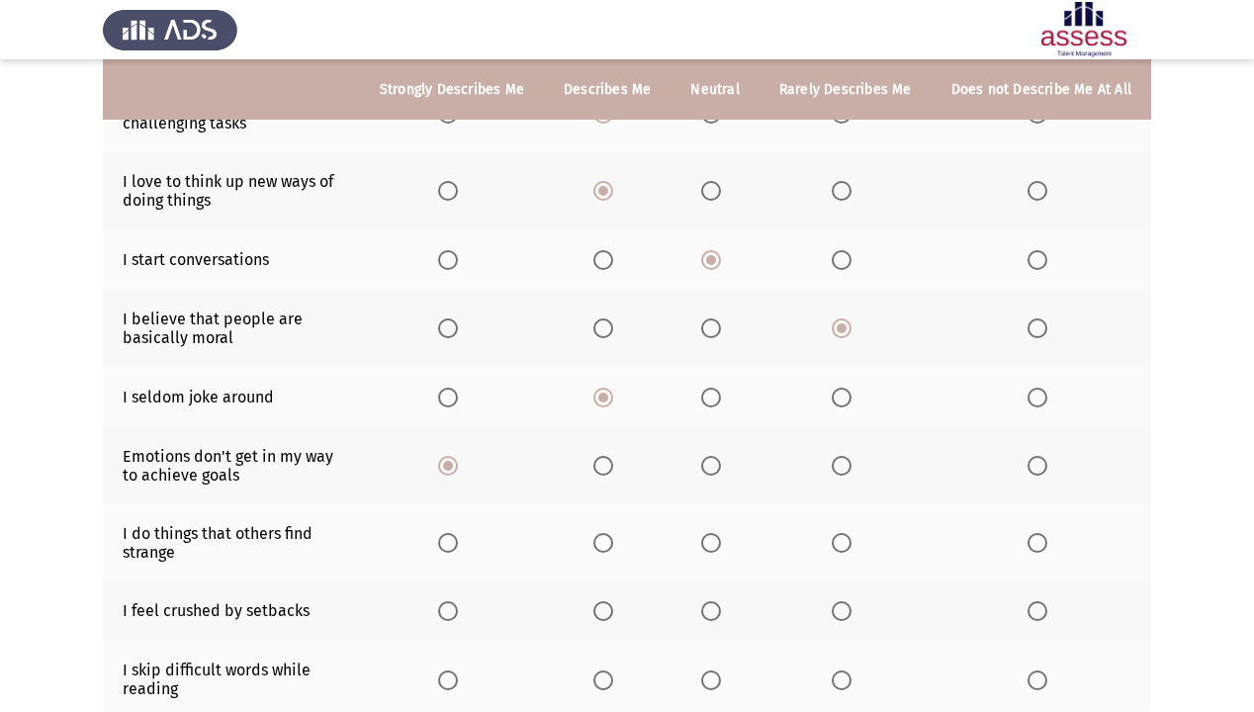
click at [613, 547] on span "Select an option" at bounding box center [603, 543] width 20 height 20
click at [613, 547] on input "Select an option" at bounding box center [603, 543] width 20 height 20
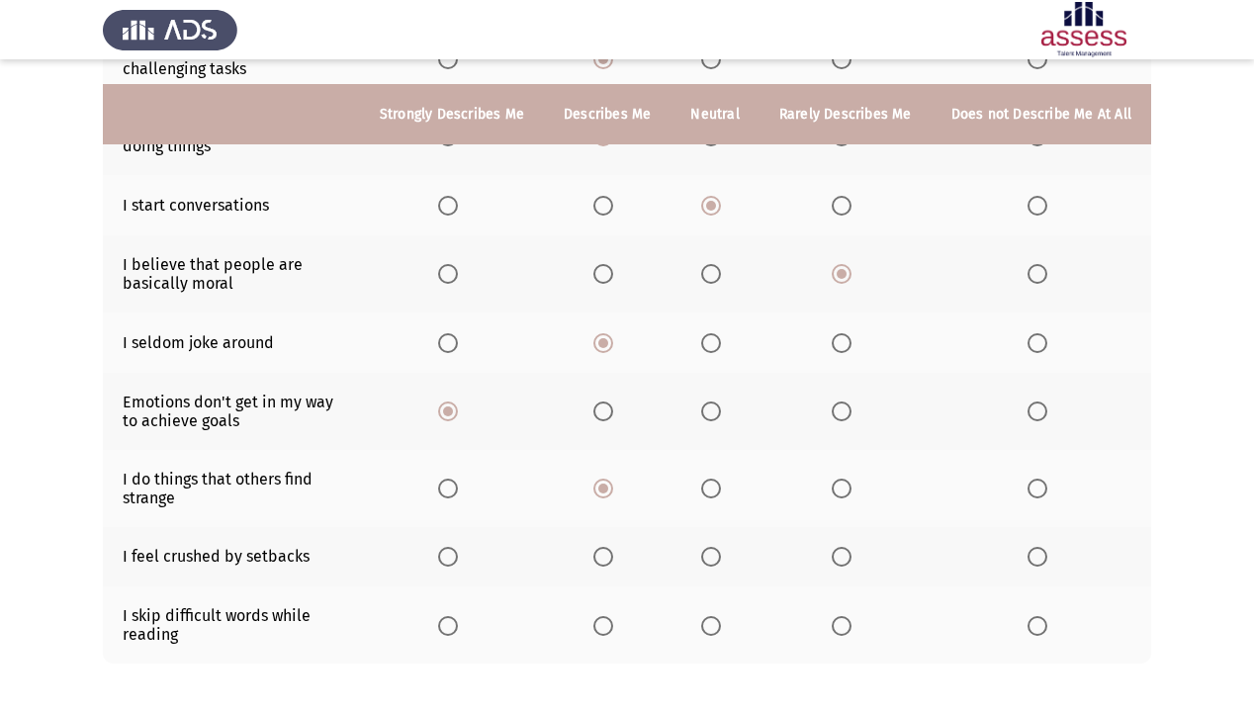
scroll to position [396, 0]
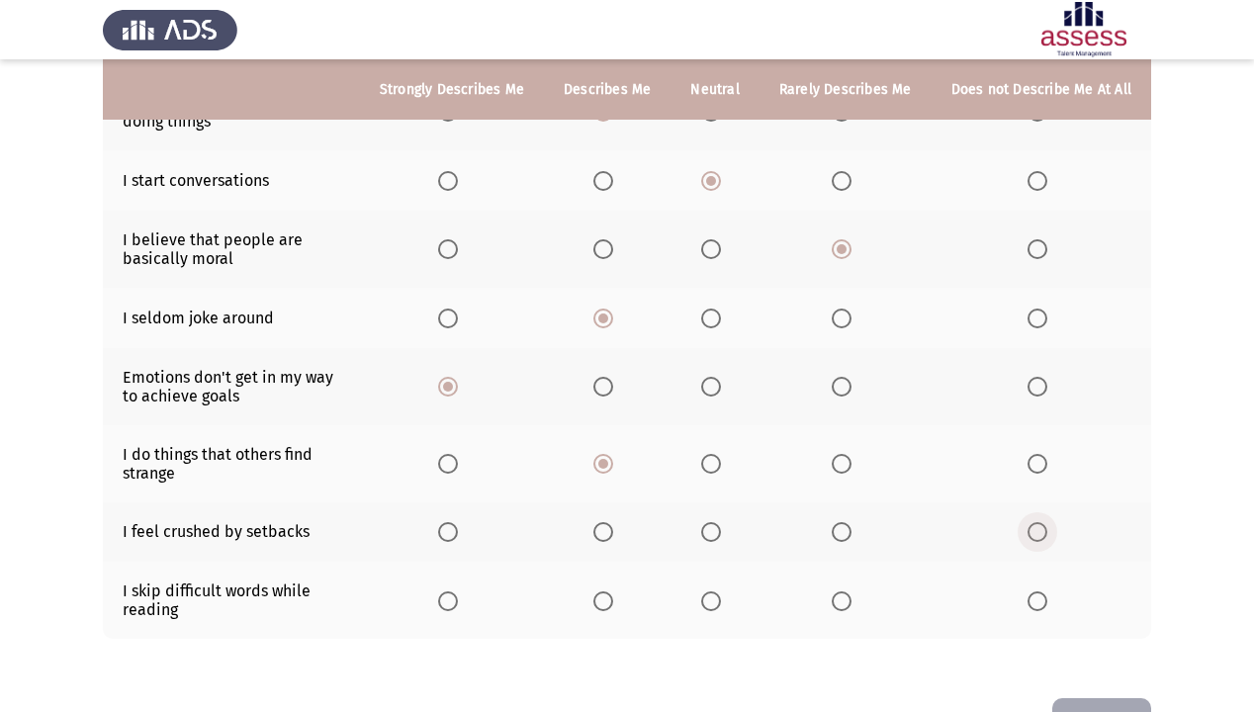
click at [1037, 534] on span "Select an option" at bounding box center [1038, 532] width 20 height 20
click at [1037, 534] on input "Select an option" at bounding box center [1038, 532] width 20 height 20
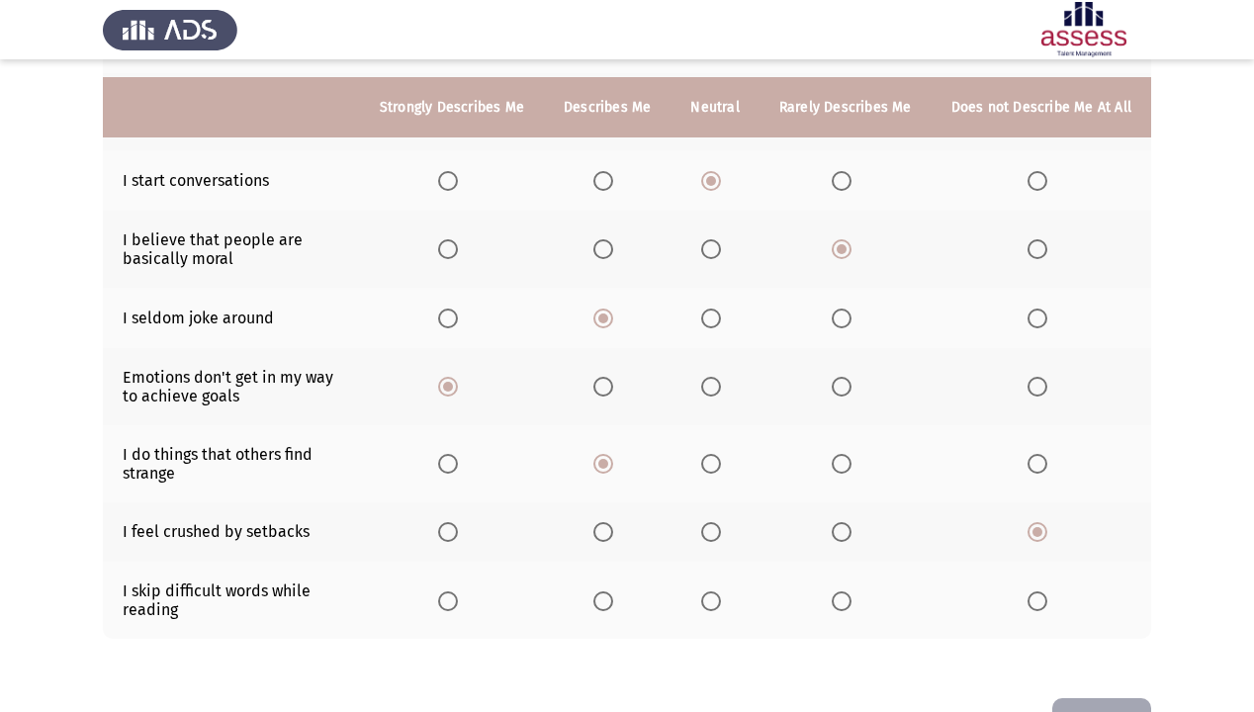
scroll to position [464, 0]
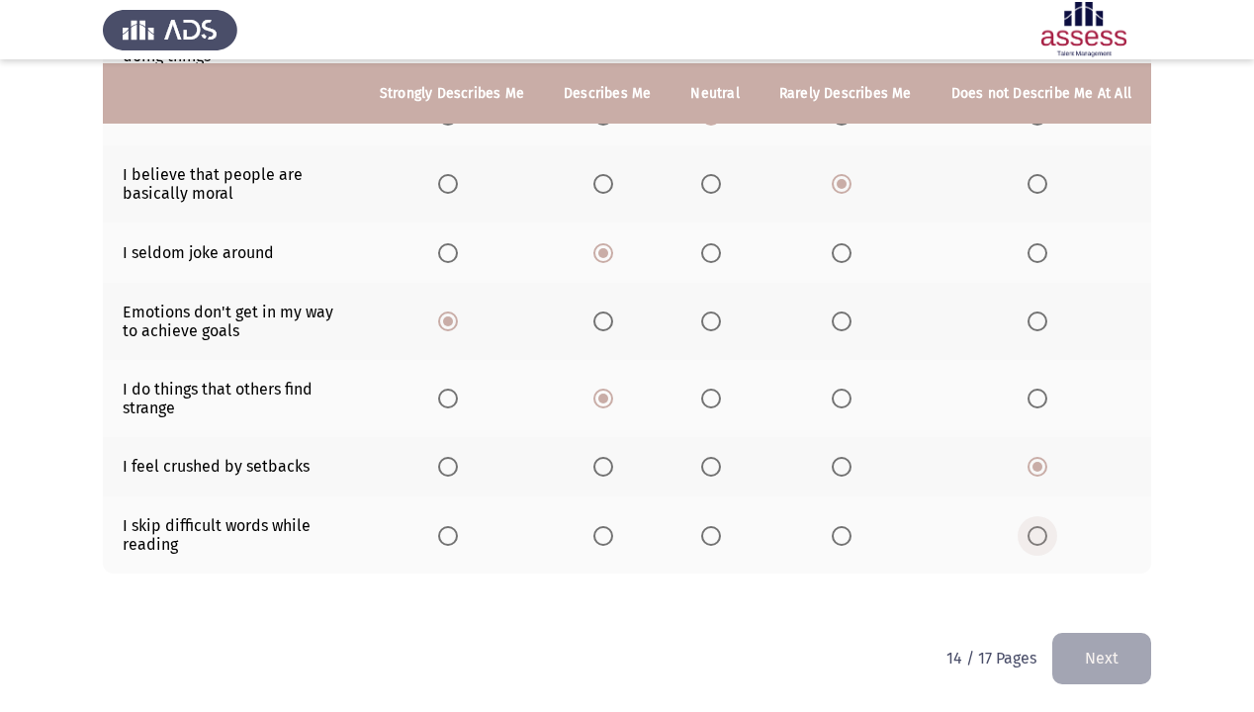
click at [1037, 542] on span "Select an option" at bounding box center [1038, 536] width 20 height 20
click at [1037, 542] on input "Select an option" at bounding box center [1038, 536] width 20 height 20
click at [1095, 611] on button "Next" at bounding box center [1101, 658] width 99 height 50
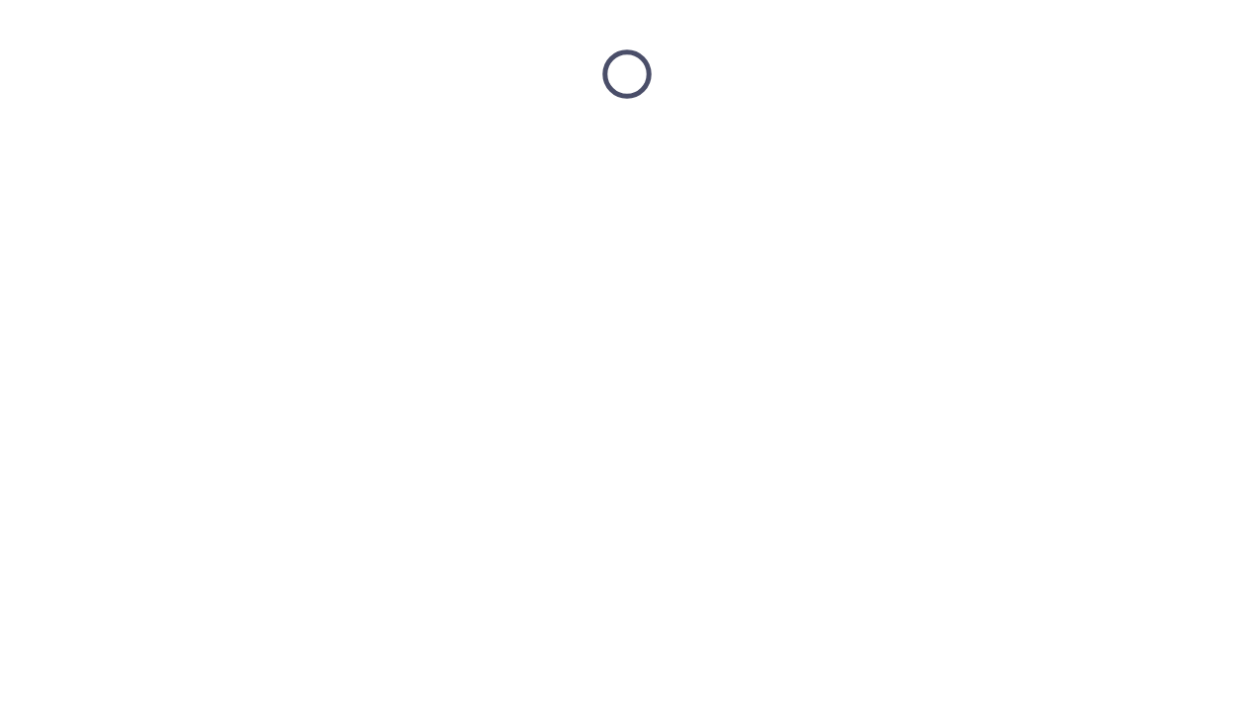
scroll to position [0, 0]
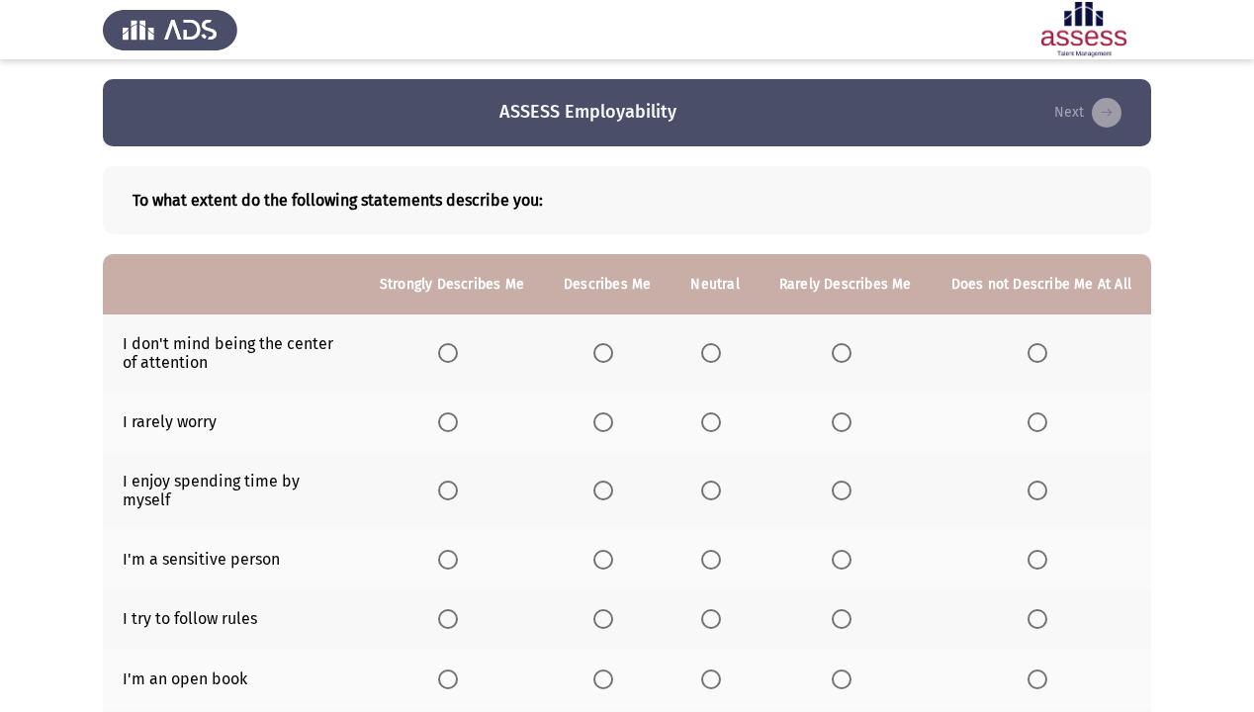
click at [613, 350] on span "Select an option" at bounding box center [603, 353] width 20 height 20
click at [613, 350] on input "Select an option" at bounding box center [603, 353] width 20 height 20
click at [621, 424] on label "Select an option" at bounding box center [607, 422] width 28 height 20
click at [613, 424] on input "Select an option" at bounding box center [603, 422] width 20 height 20
click at [601, 482] on span "Select an option" at bounding box center [603, 491] width 20 height 20
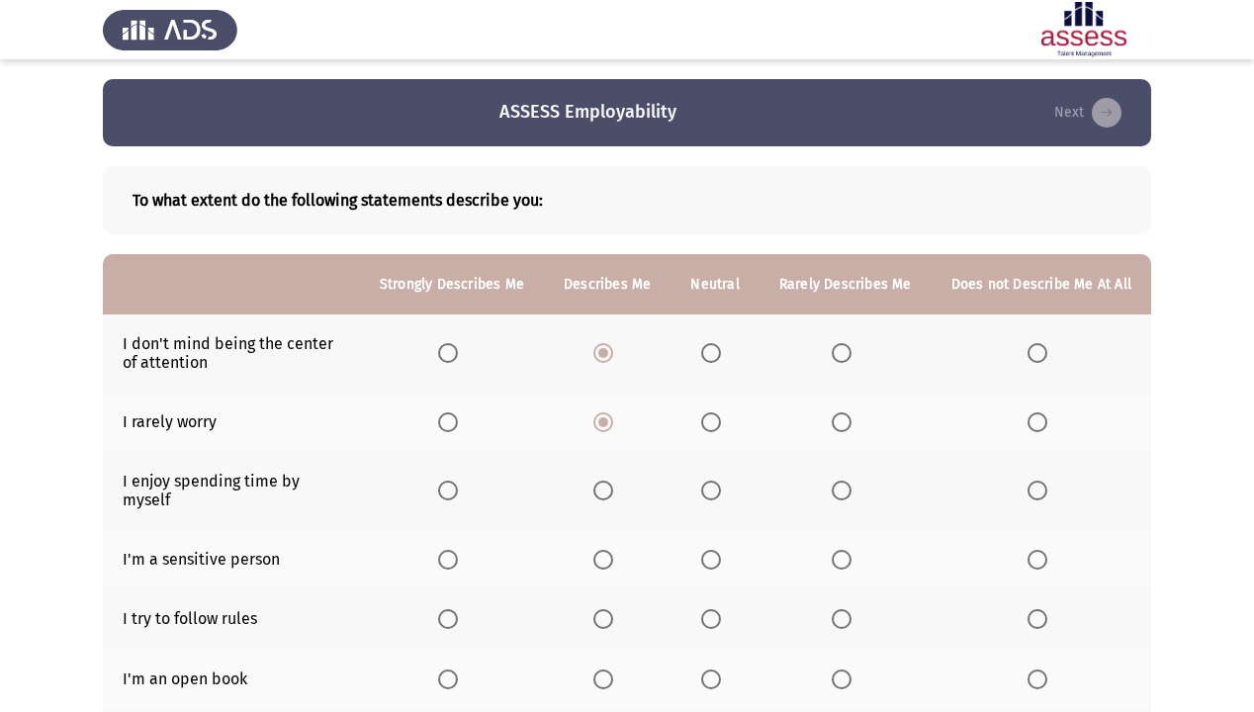
click at [601, 482] on input "Select an option" at bounding box center [603, 491] width 20 height 20
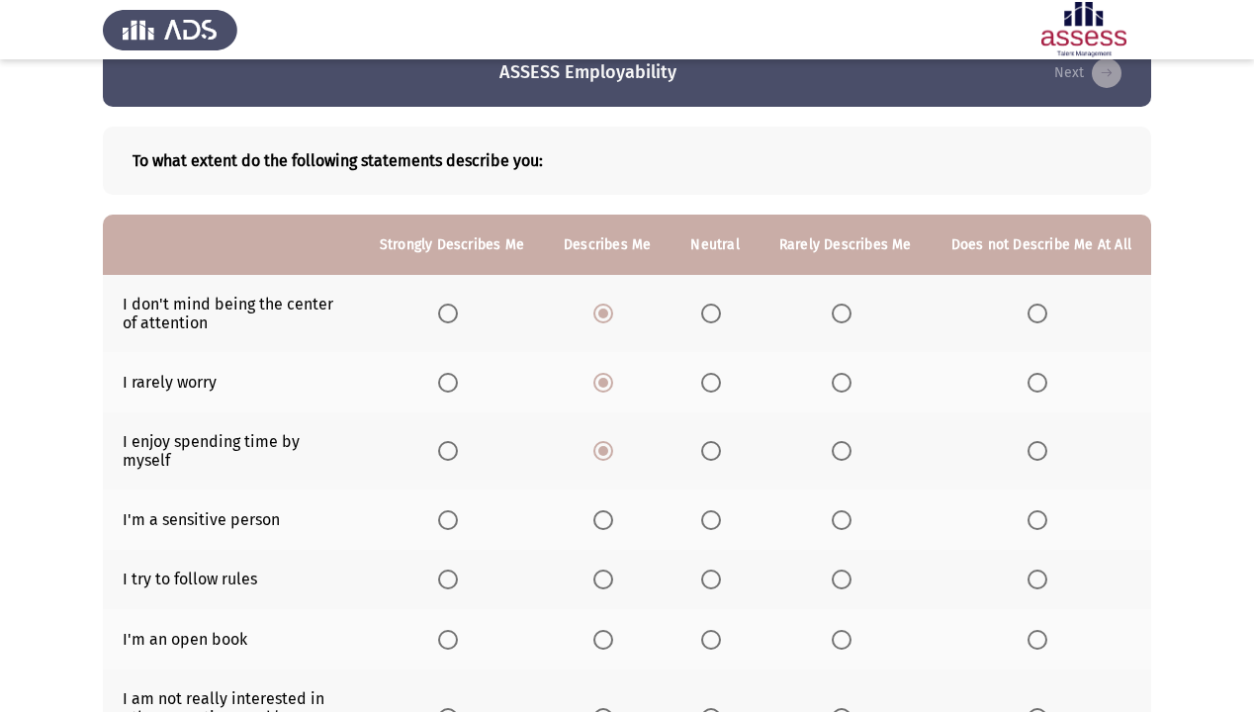
scroll to position [79, 0]
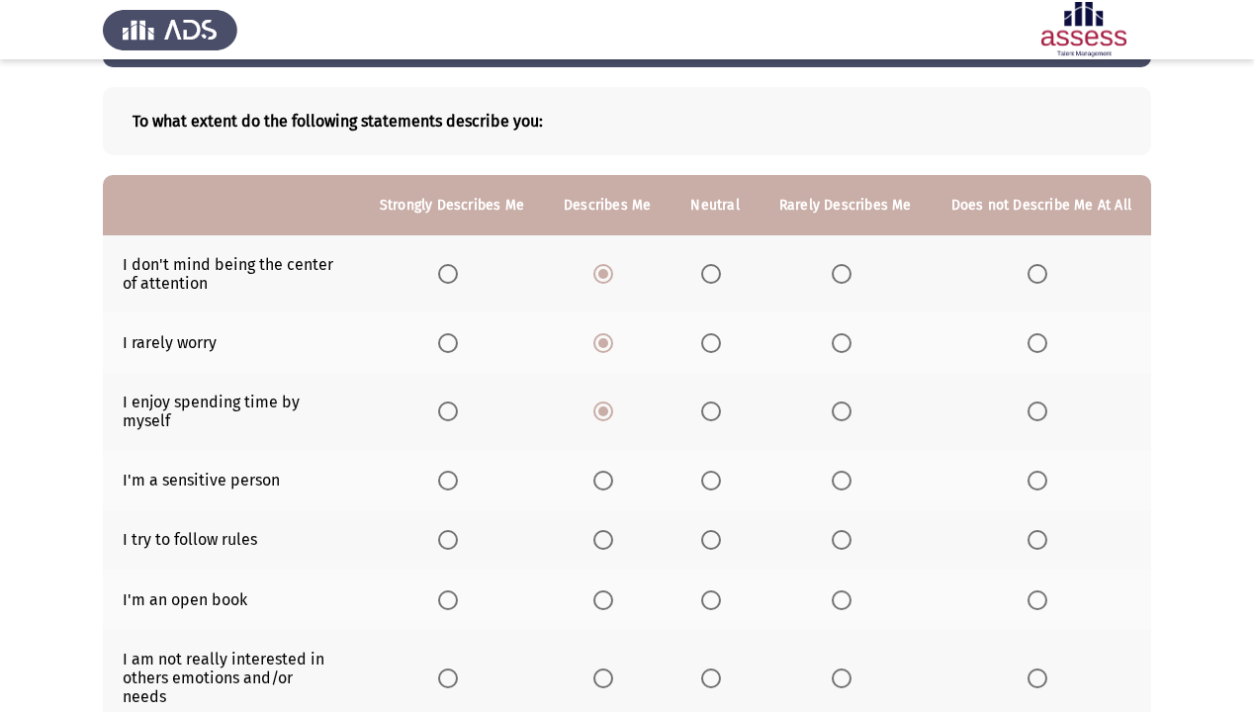
click at [1028, 455] on th at bounding box center [1042, 480] width 220 height 60
click at [1043, 471] on span "Select an option" at bounding box center [1038, 481] width 20 height 20
click at [1043, 471] on input "Select an option" at bounding box center [1038, 481] width 20 height 20
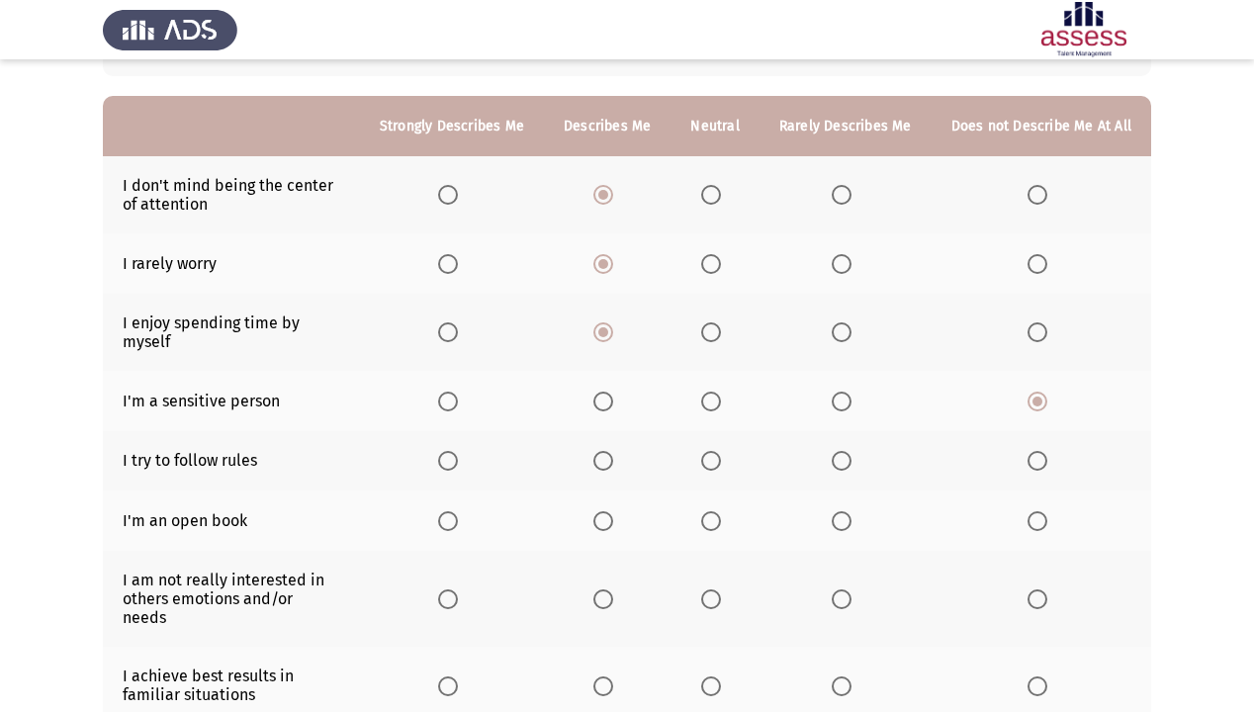
click at [466, 451] on label "Select an option" at bounding box center [452, 461] width 28 height 20
click at [458, 451] on input "Select an option" at bounding box center [448, 461] width 20 height 20
click at [719, 511] on span "Select an option" at bounding box center [711, 521] width 20 height 20
click at [719, 511] on input "Select an option" at bounding box center [711, 521] width 20 height 20
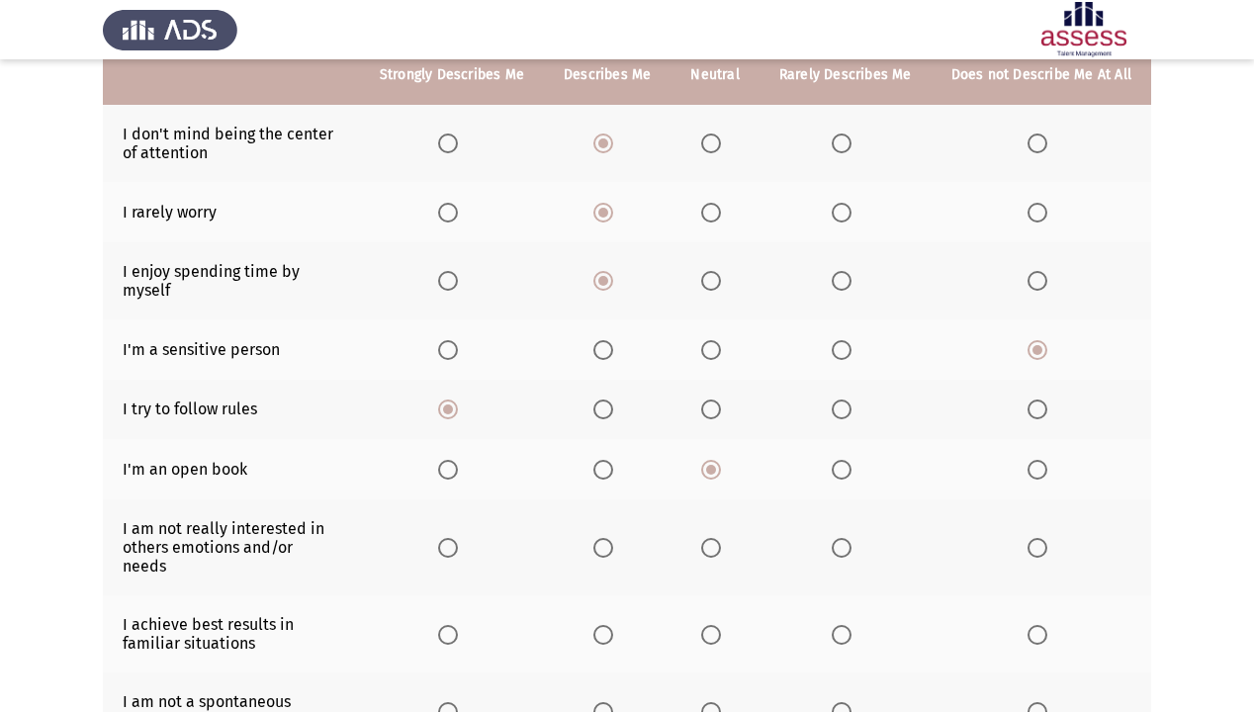
scroll to position [237, 0]
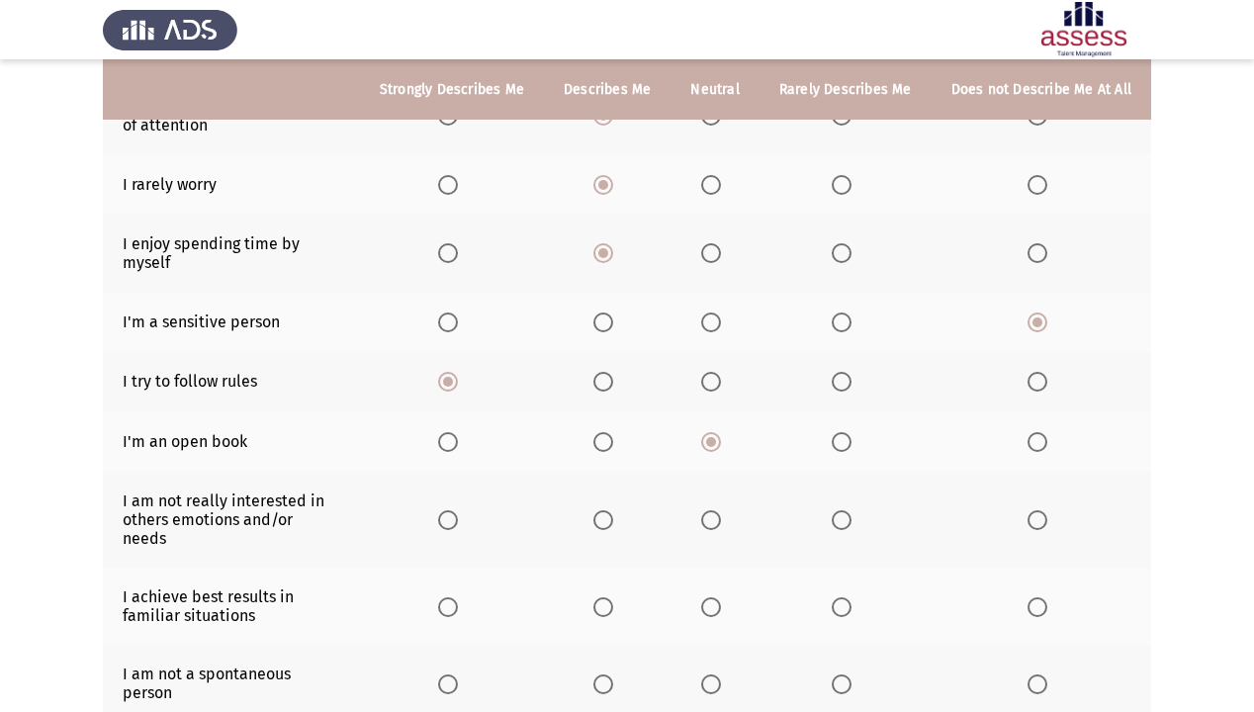
drag, startPoint x: 626, startPoint y: 572, endPoint x: 487, endPoint y: 578, distance: 139.6
click at [495, 586] on tr "I achieve best results in familiar situations" at bounding box center [627, 606] width 1048 height 77
click at [449, 596] on mat-radio-button "Select an option" at bounding box center [452, 606] width 28 height 21
click at [455, 597] on span "Select an option" at bounding box center [448, 607] width 20 height 20
click at [455, 597] on input "Select an option" at bounding box center [448, 607] width 20 height 20
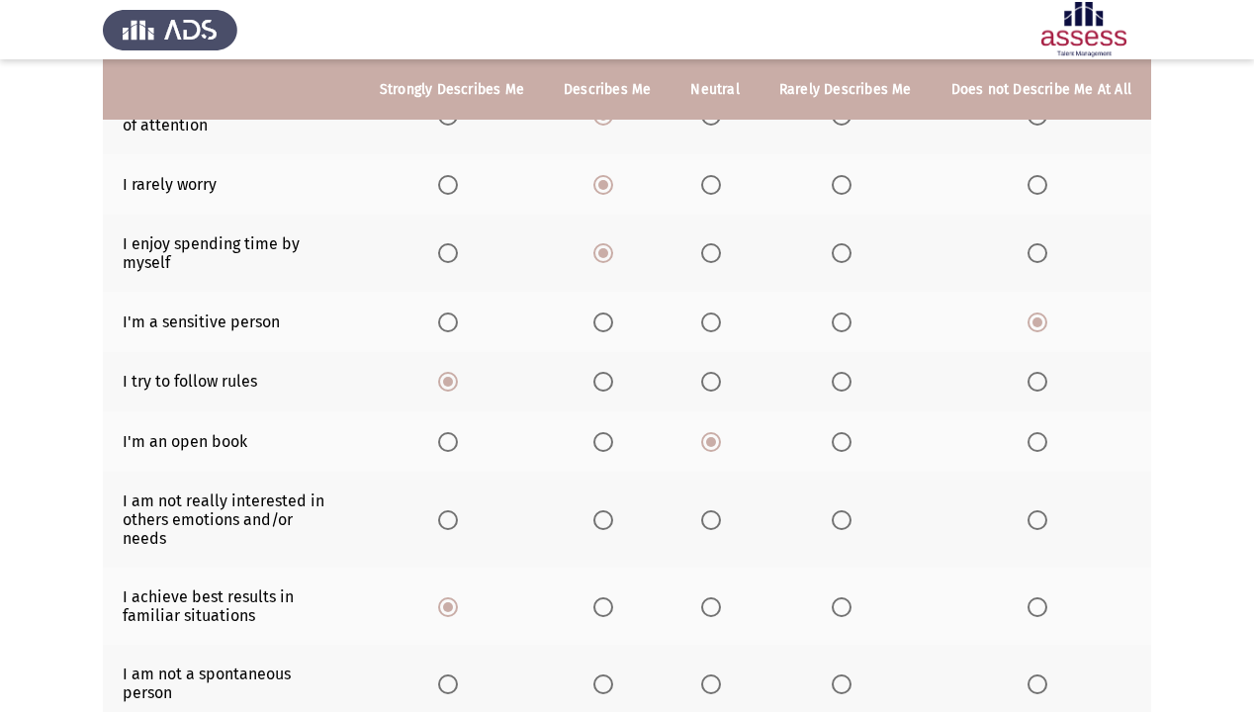
click at [721, 510] on span "Select an option" at bounding box center [711, 520] width 20 height 20
click at [721, 510] on input "Select an option" at bounding box center [711, 520] width 20 height 20
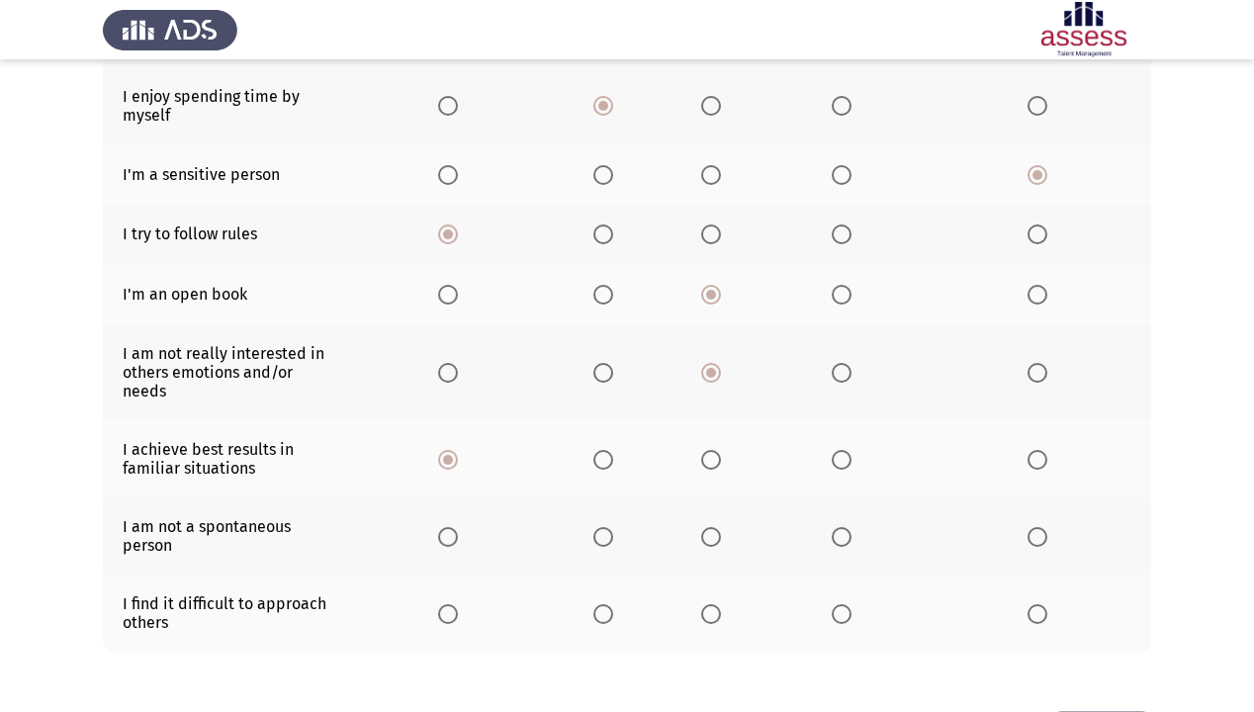
scroll to position [396, 0]
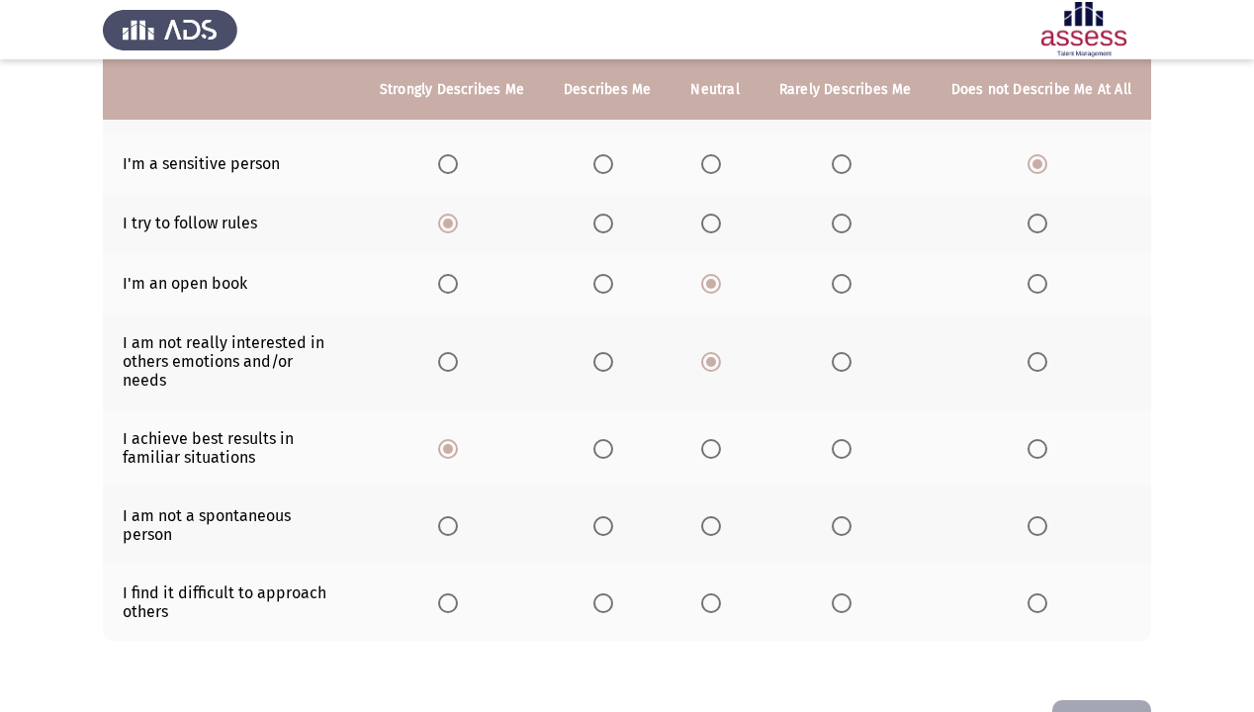
click at [1032, 516] on span "Select an option" at bounding box center [1038, 526] width 20 height 20
click at [1032, 516] on input "Select an option" at bounding box center [1038, 526] width 20 height 20
click at [832, 488] on th at bounding box center [846, 525] width 172 height 77
click at [839, 516] on span "Select an option" at bounding box center [842, 526] width 20 height 20
click at [839, 516] on input "Select an option" at bounding box center [842, 526] width 20 height 20
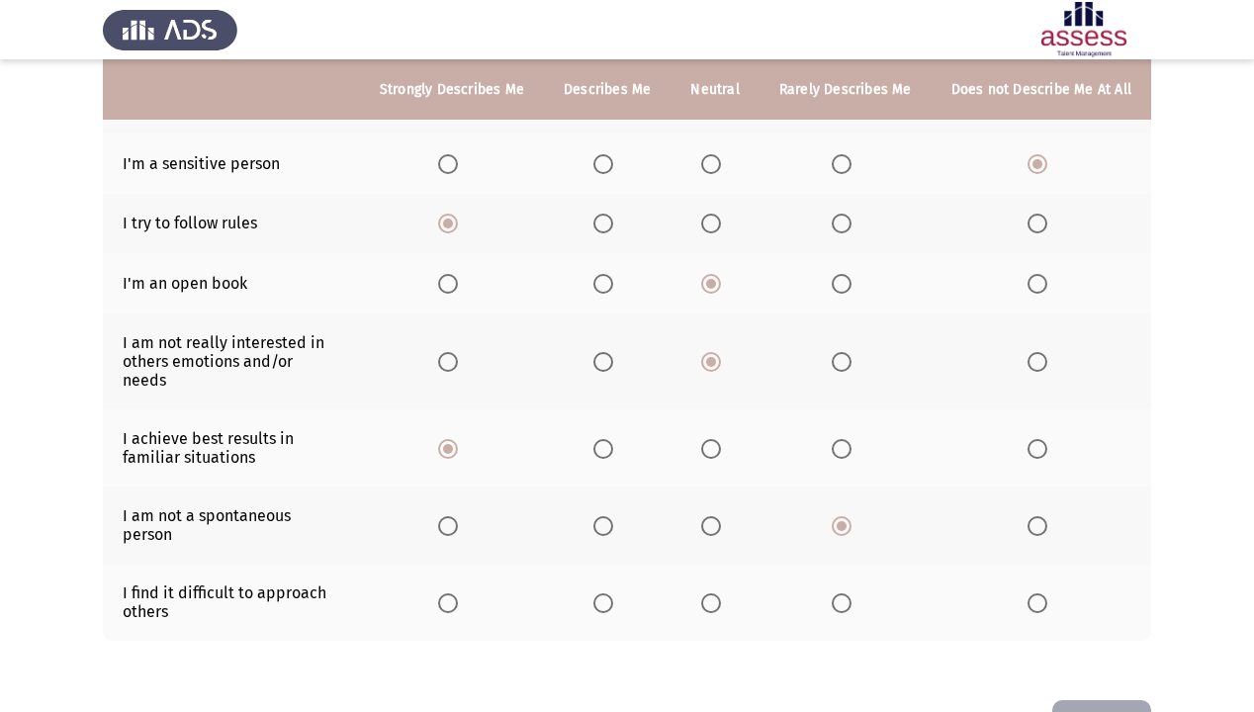
click at [834, 564] on th at bounding box center [846, 602] width 172 height 77
click at [843, 593] on span "Select an option" at bounding box center [842, 603] width 20 height 20
click at [843, 593] on input "Select an option" at bounding box center [842, 603] width 20 height 20
click at [1092, 611] on button "Next" at bounding box center [1101, 725] width 99 height 50
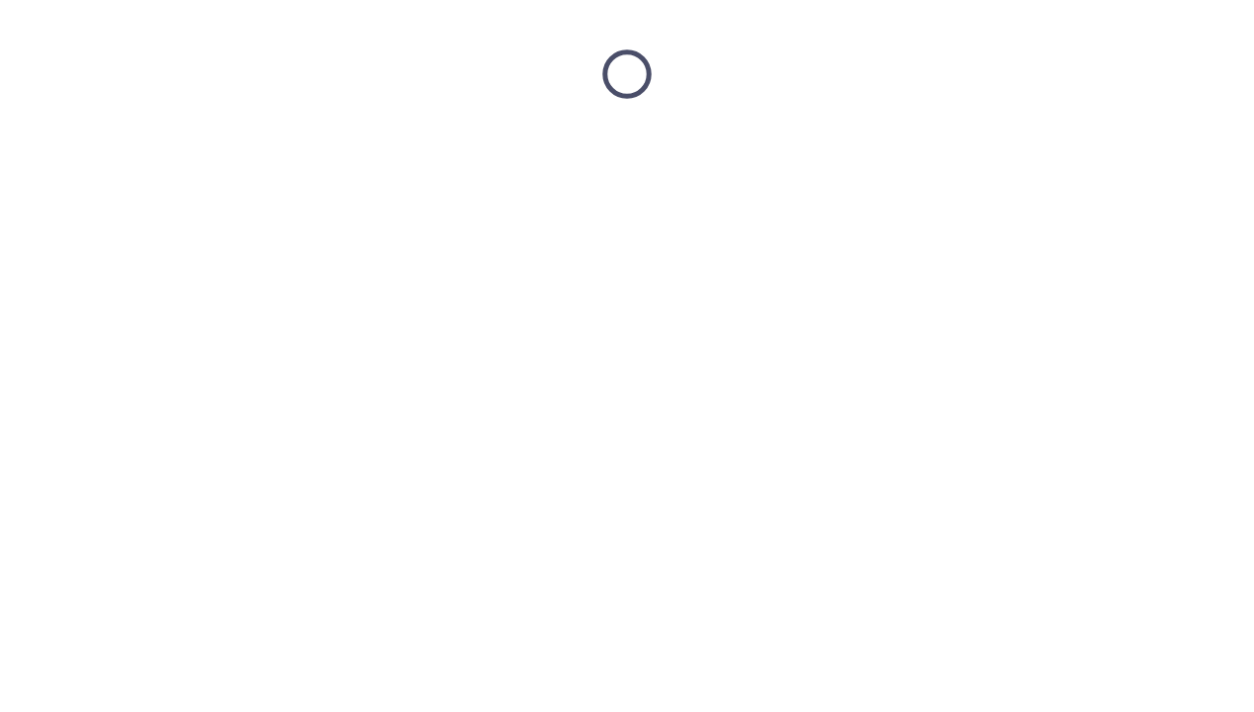
scroll to position [0, 0]
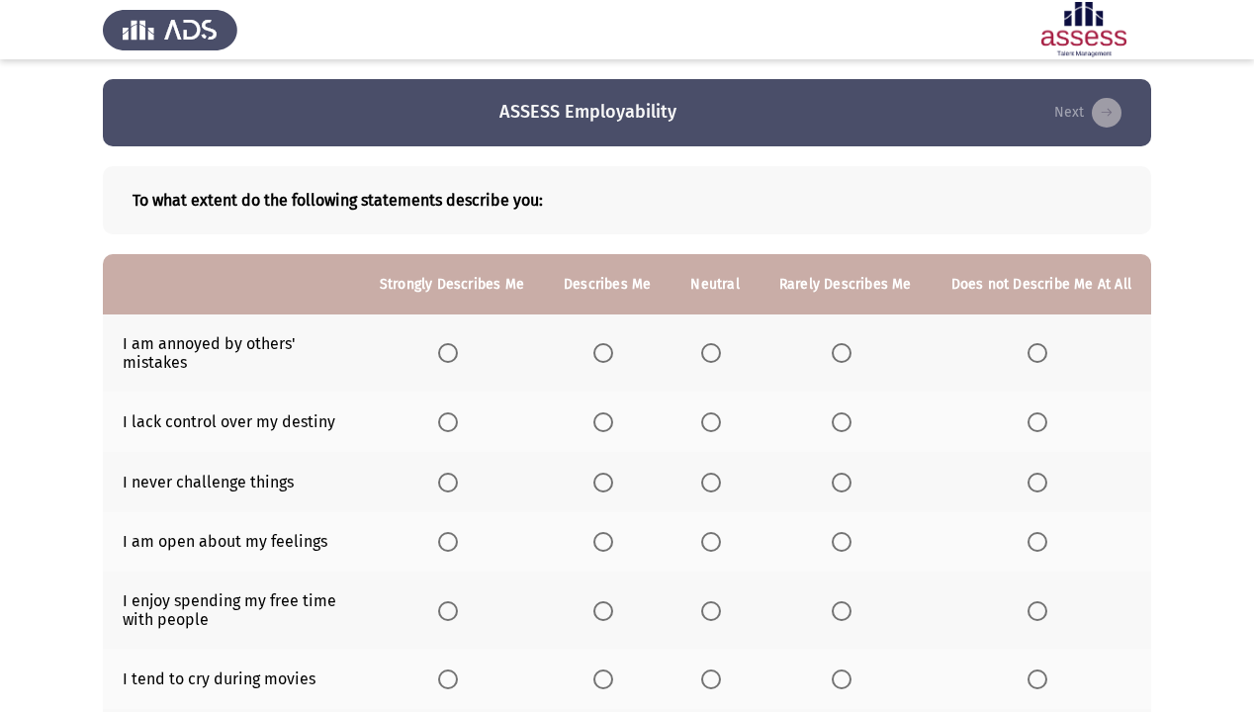
click at [621, 351] on label "Select an option" at bounding box center [607, 353] width 28 height 20
click at [613, 351] on input "Select an option" at bounding box center [603, 353] width 20 height 20
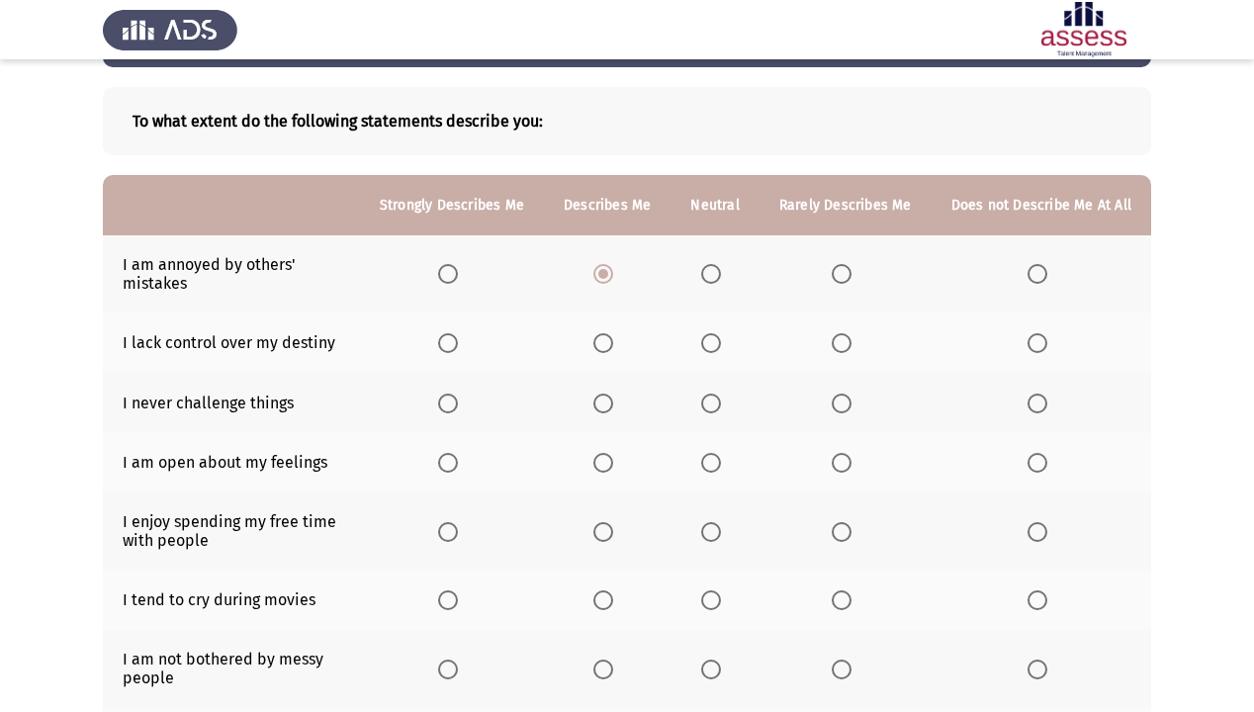
click at [466, 342] on label "Select an option" at bounding box center [452, 343] width 28 height 20
click at [458, 342] on input "Select an option" at bounding box center [448, 343] width 20 height 20
click at [1037, 413] on span "Select an option" at bounding box center [1038, 404] width 20 height 20
click at [1037, 413] on input "Select an option" at bounding box center [1038, 404] width 20 height 20
click at [850, 463] on span "Select an option" at bounding box center [842, 463] width 20 height 20
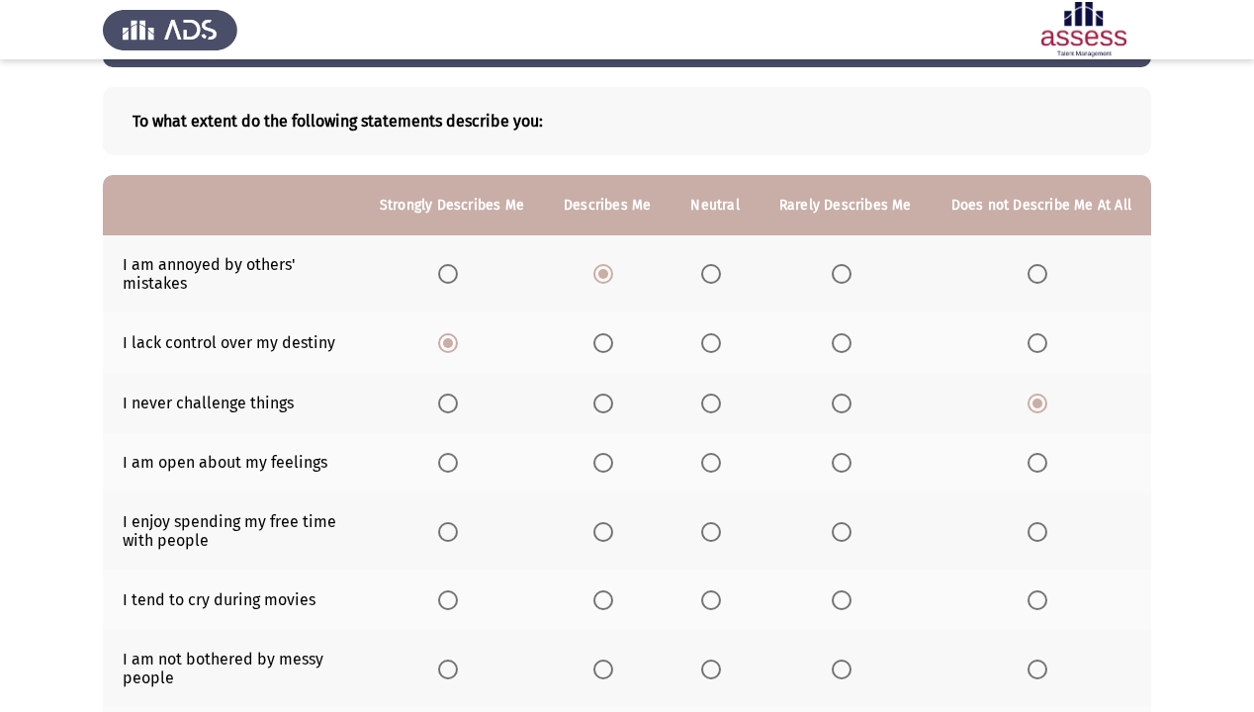
click at [850, 463] on input "Select an option" at bounding box center [842, 463] width 20 height 20
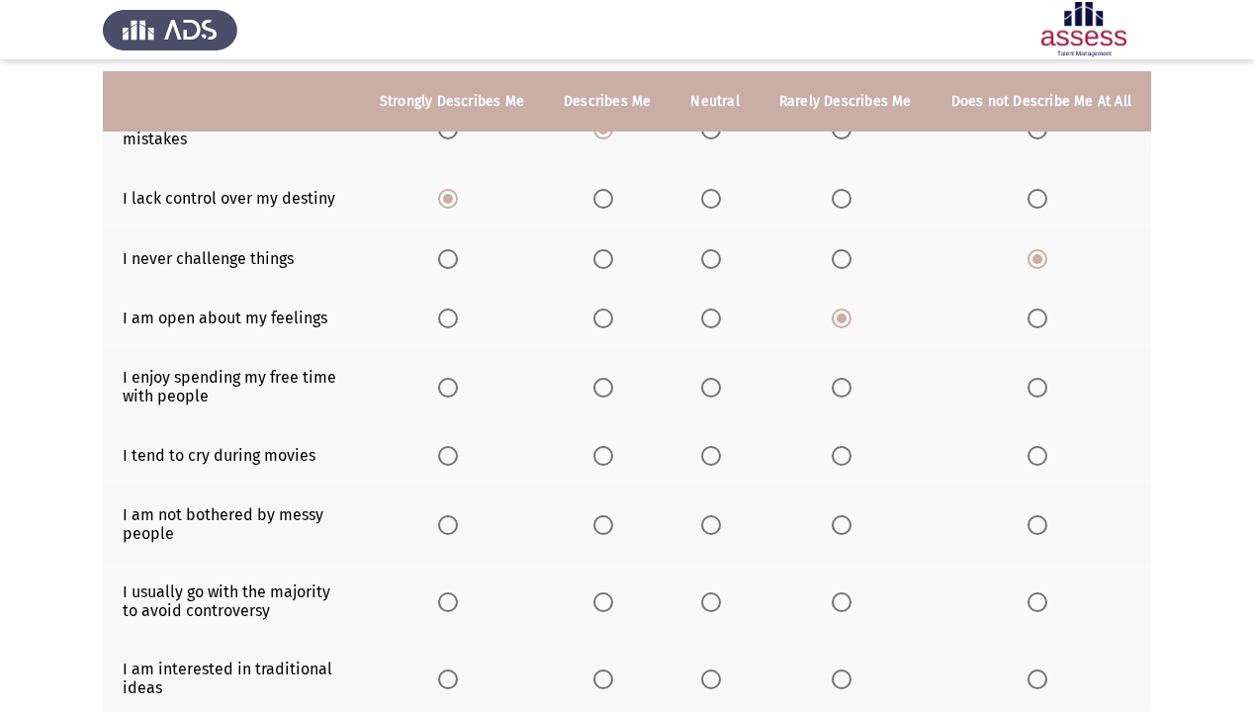
scroll to position [237, 0]
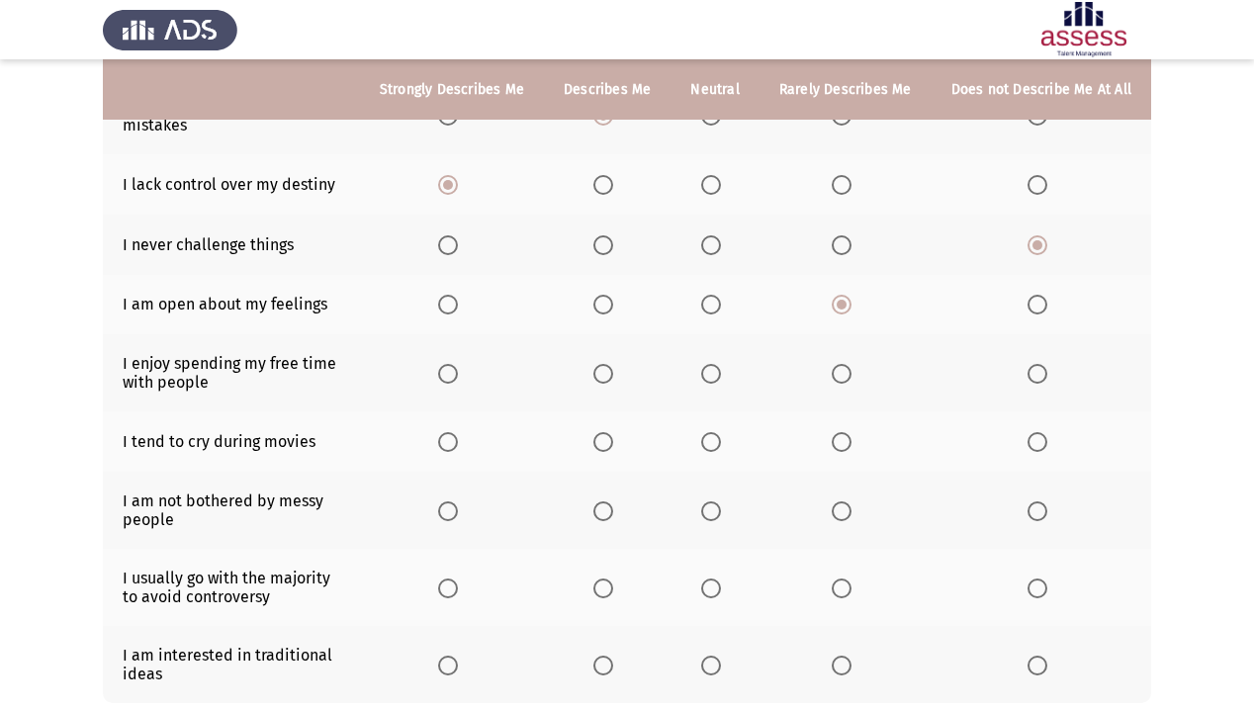
click at [613, 380] on span "Select an option" at bounding box center [603, 374] width 20 height 20
click at [613, 380] on input "Select an option" at bounding box center [603, 374] width 20 height 20
click at [1037, 451] on span "Select an option" at bounding box center [1038, 442] width 20 height 20
click at [1037, 451] on input "Select an option" at bounding box center [1038, 442] width 20 height 20
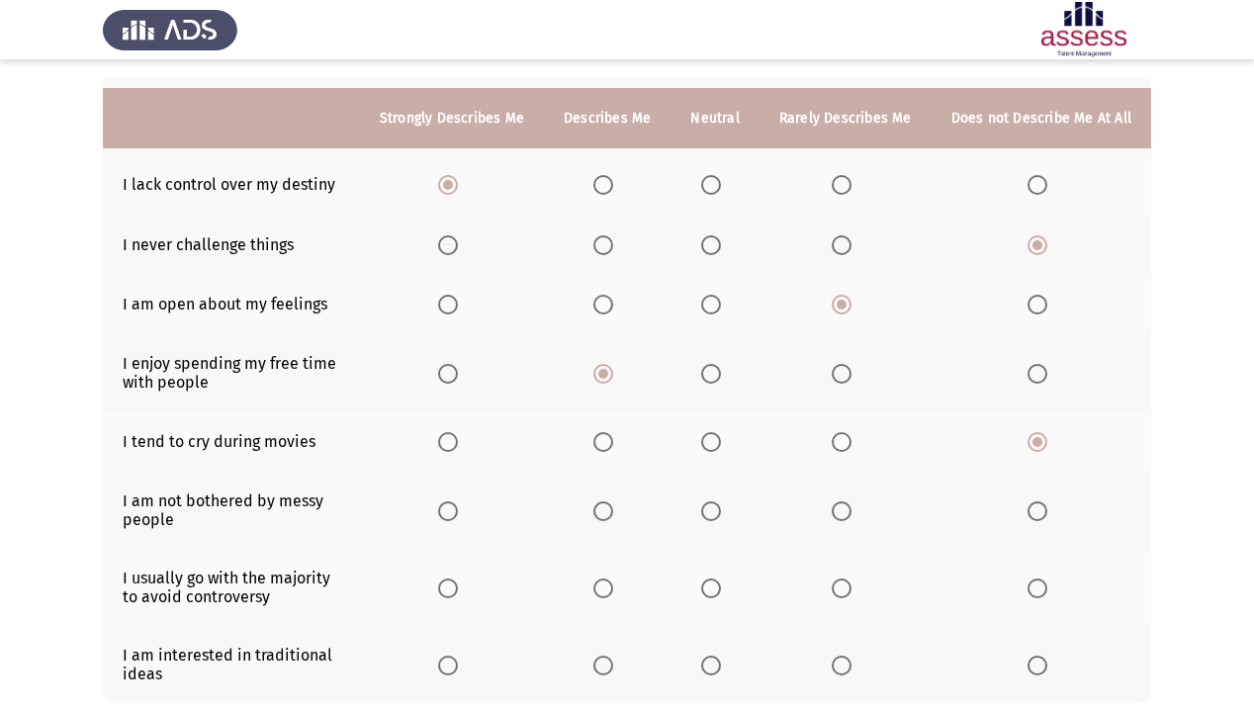
scroll to position [317, 0]
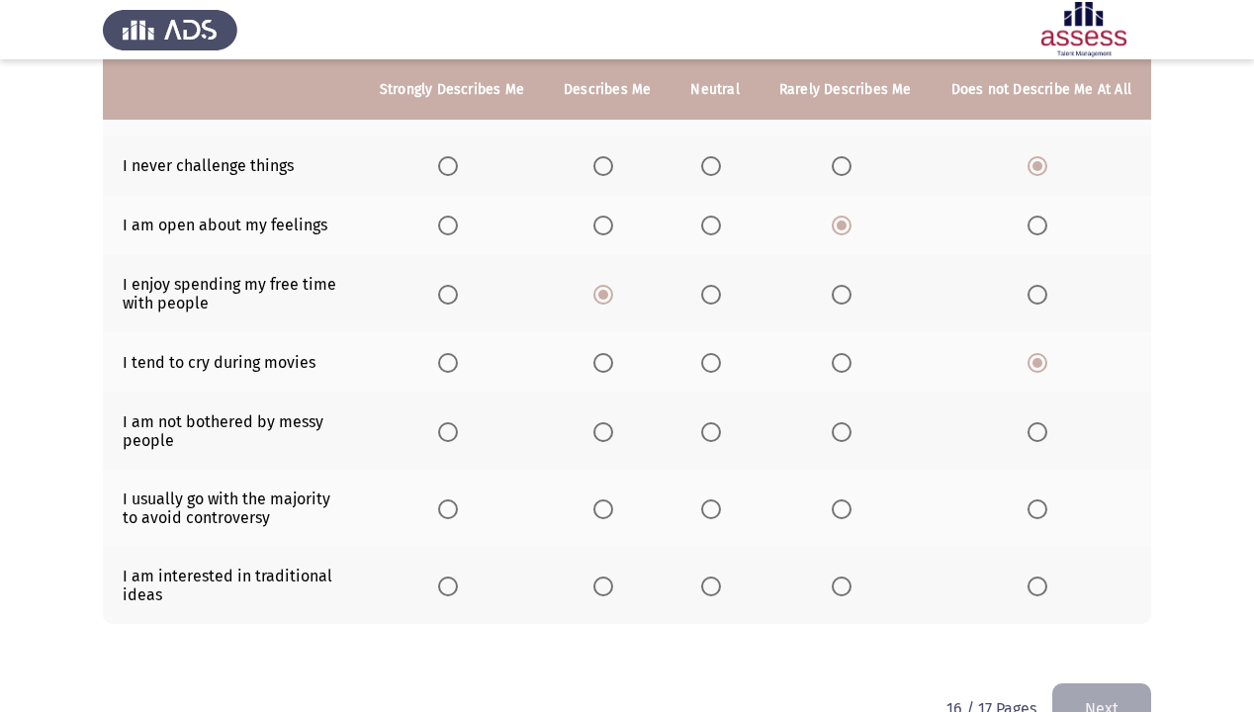
click at [852, 441] on span "Select an option" at bounding box center [842, 432] width 20 height 20
click at [852, 441] on input "Select an option" at bounding box center [842, 432] width 20 height 20
click at [860, 521] on th at bounding box center [846, 508] width 172 height 77
click at [845, 515] on span "Select an option" at bounding box center [842, 509] width 20 height 20
click at [845, 515] on input "Select an option" at bounding box center [842, 509] width 20 height 20
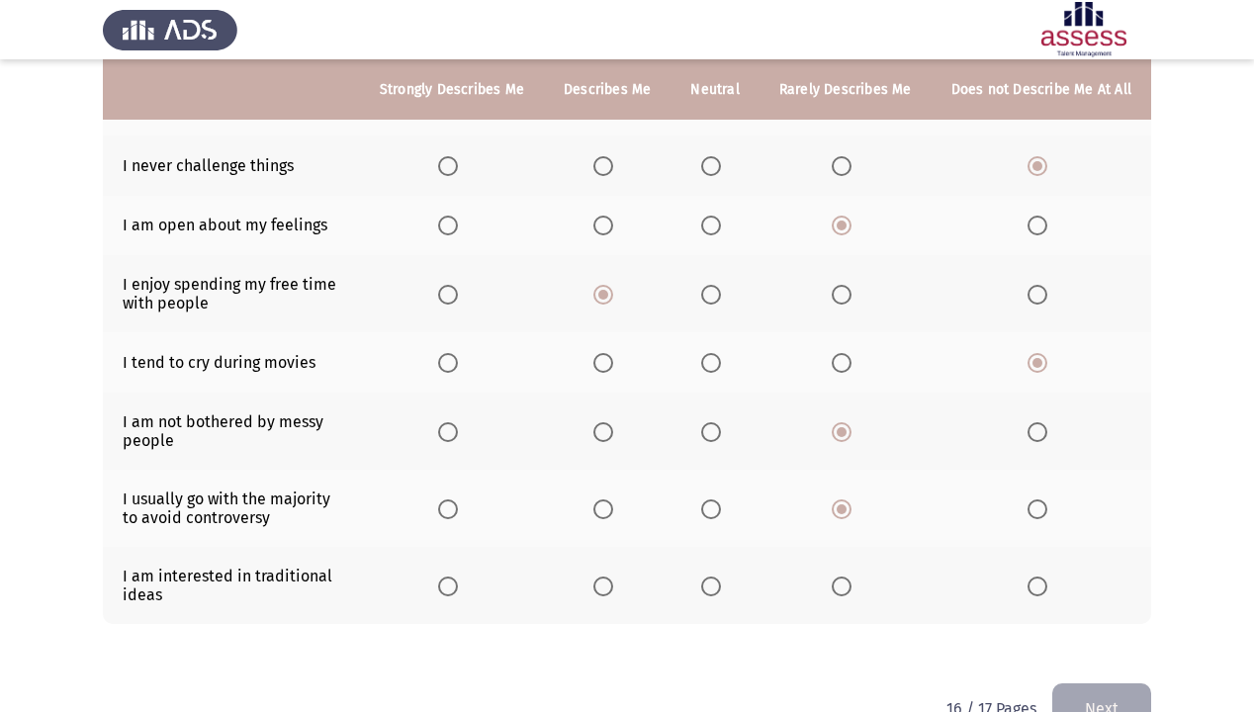
click at [720, 593] on span "Select an option" at bounding box center [711, 587] width 20 height 20
click at [720, 593] on input "Select an option" at bounding box center [711, 587] width 20 height 20
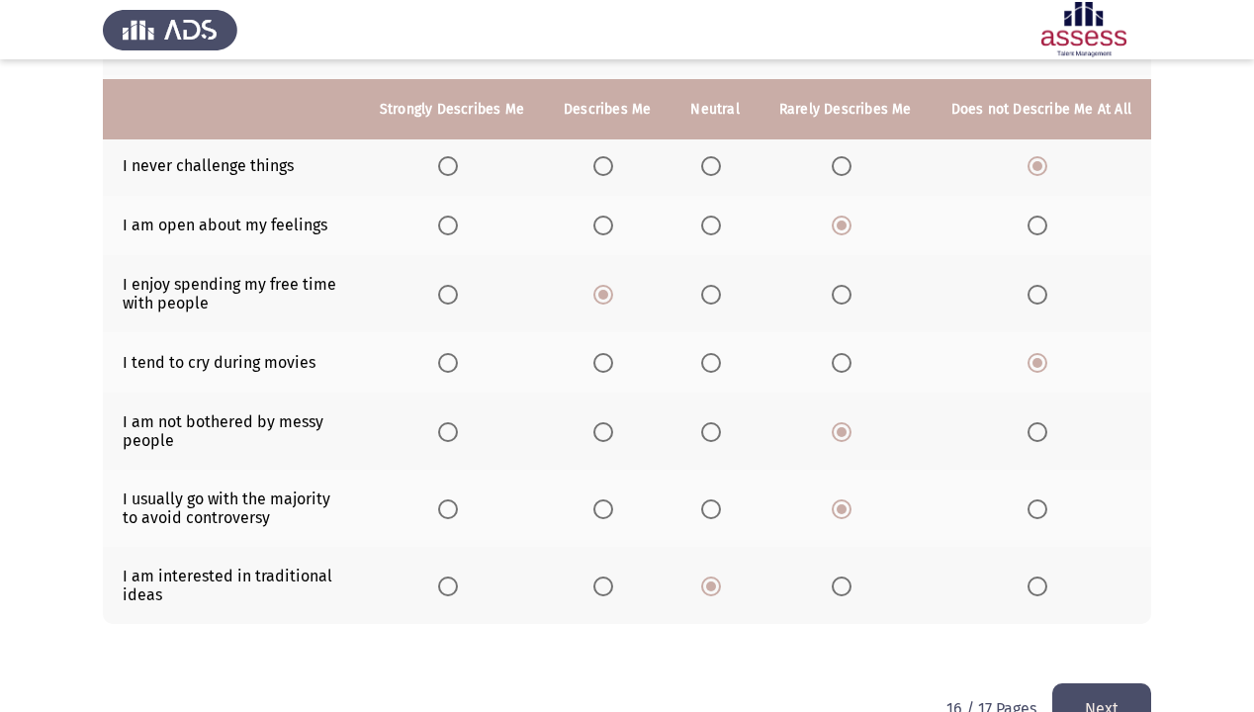
scroll to position [370, 0]
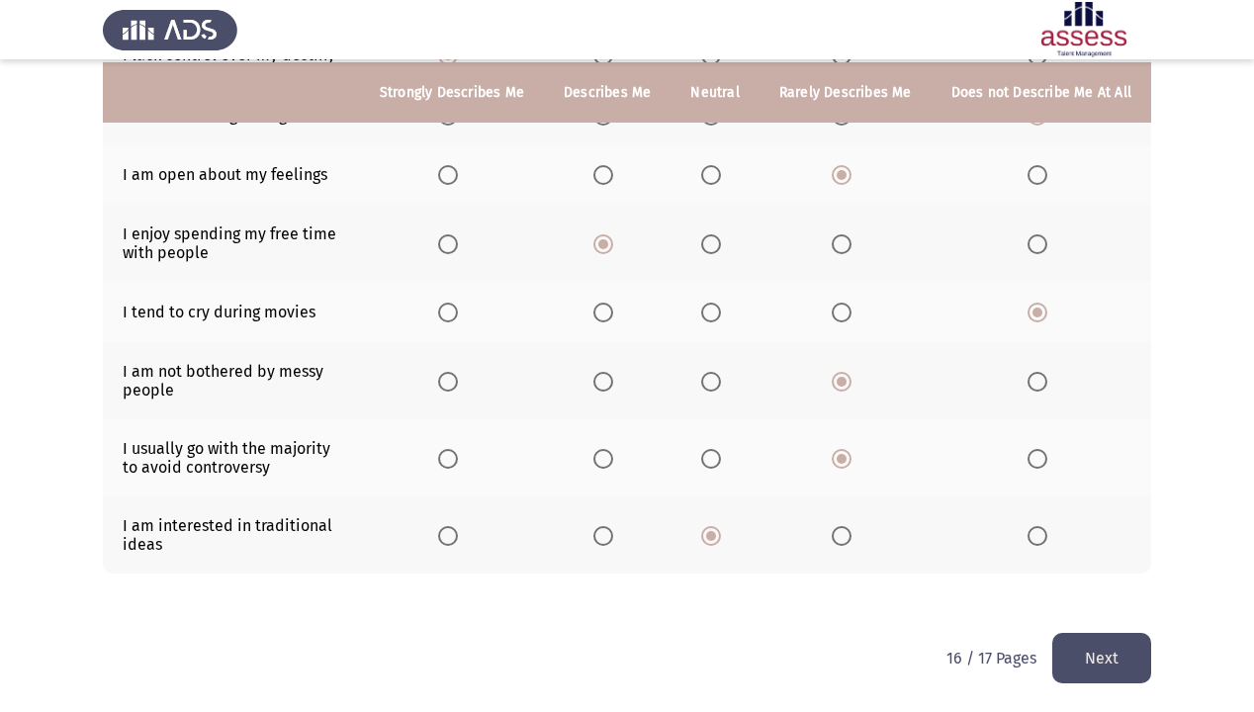
click at [1083, 611] on button "Next" at bounding box center [1101, 658] width 99 height 50
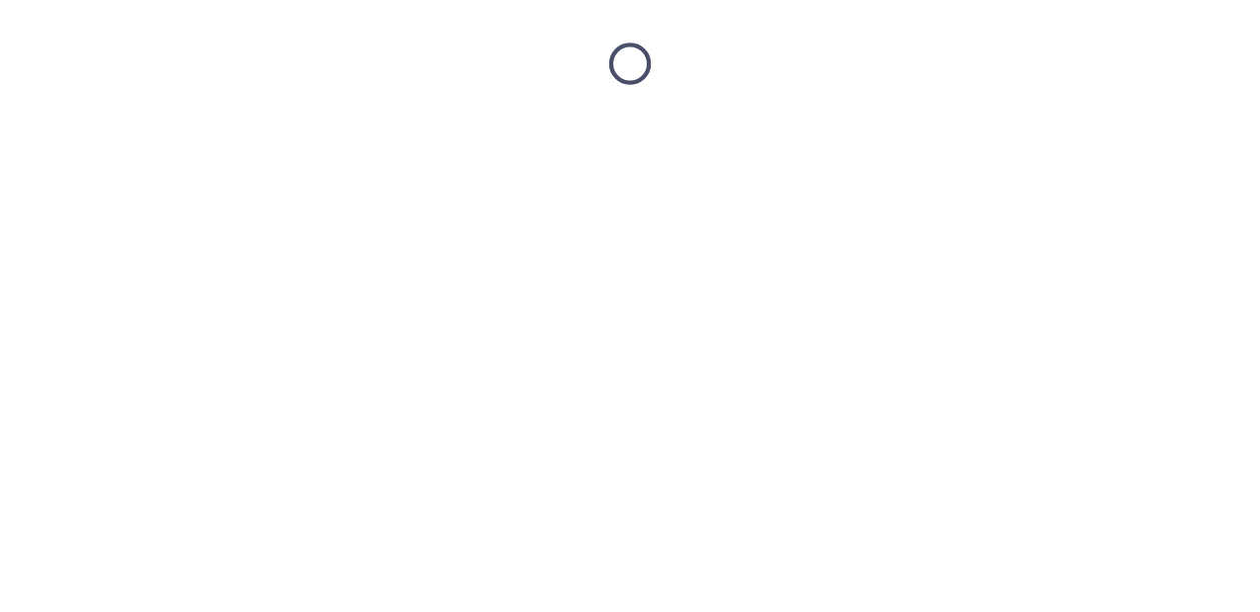
scroll to position [0, 0]
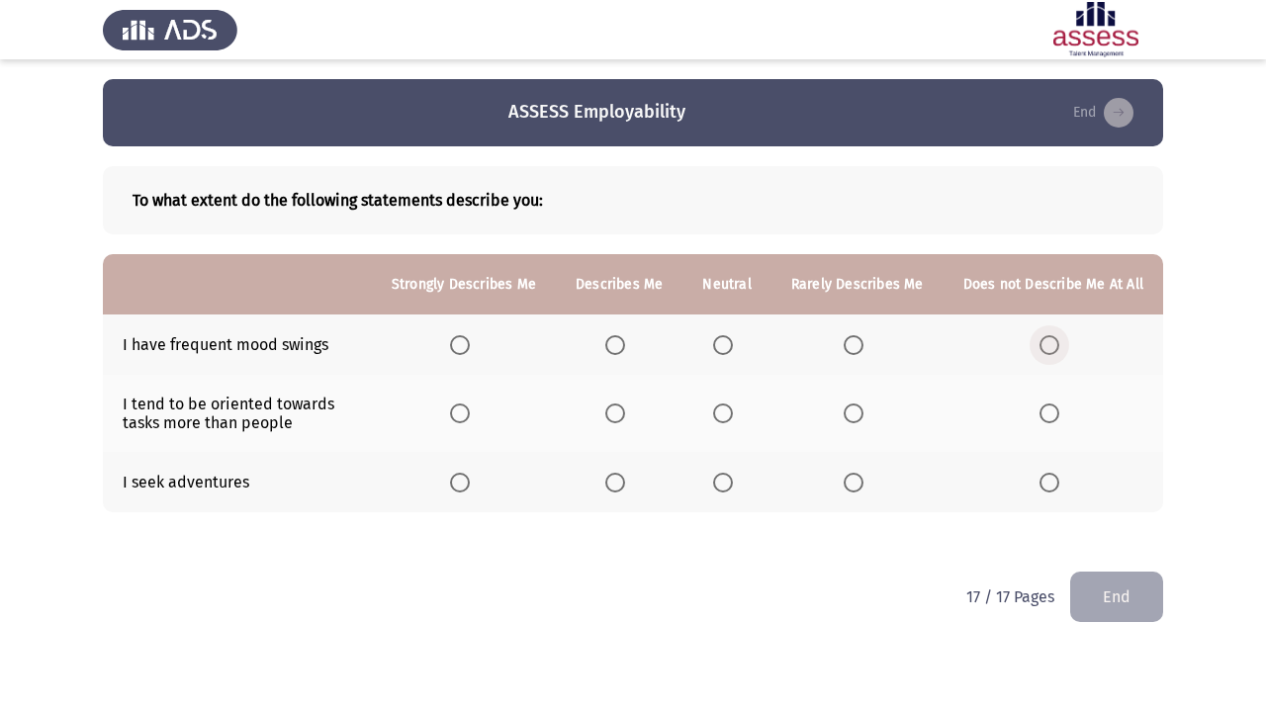
click at [1058, 348] on span "Select an option" at bounding box center [1050, 345] width 20 height 20
click at [1058, 348] on input "Select an option" at bounding box center [1050, 345] width 20 height 20
click at [480, 424] on th at bounding box center [464, 413] width 184 height 77
click at [469, 412] on span "Select an option" at bounding box center [460, 414] width 20 height 20
click at [469, 412] on input "Select an option" at bounding box center [460, 414] width 20 height 20
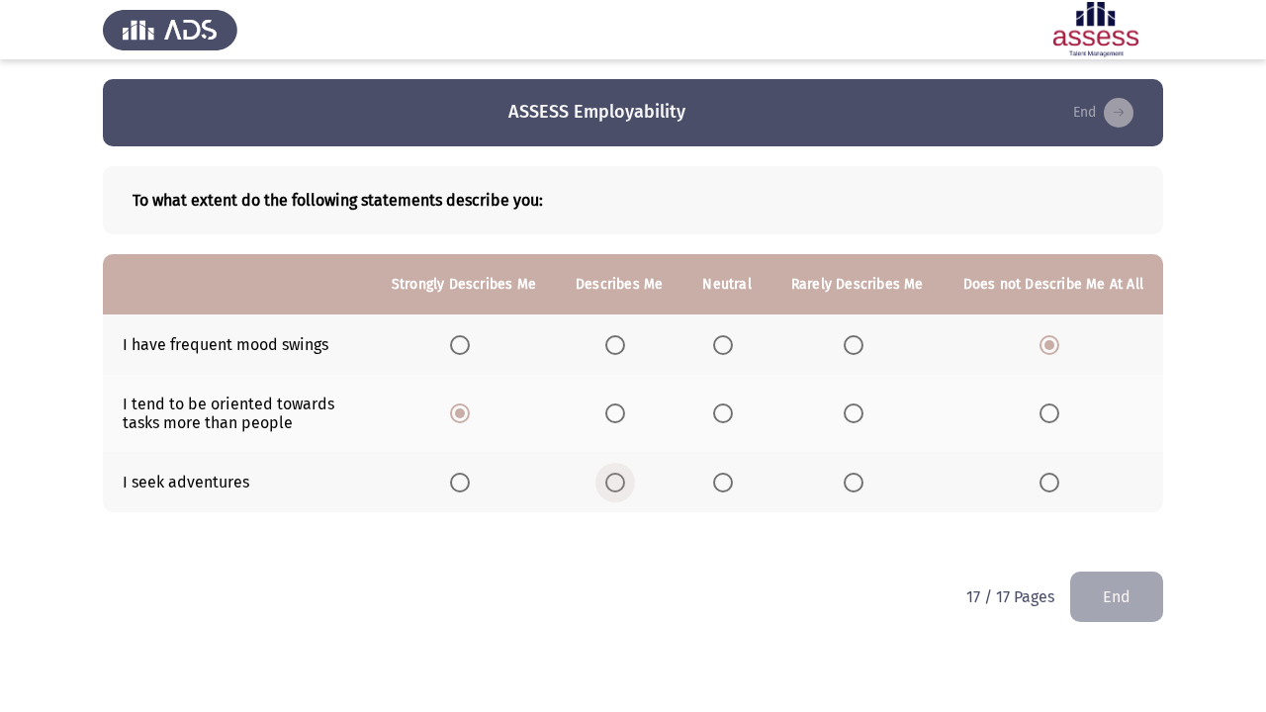
click at [618, 480] on span "Select an option" at bounding box center [615, 483] width 20 height 20
click at [618, 480] on input "Select an option" at bounding box center [615, 483] width 20 height 20
click at [1096, 595] on button "End" at bounding box center [1116, 597] width 93 height 50
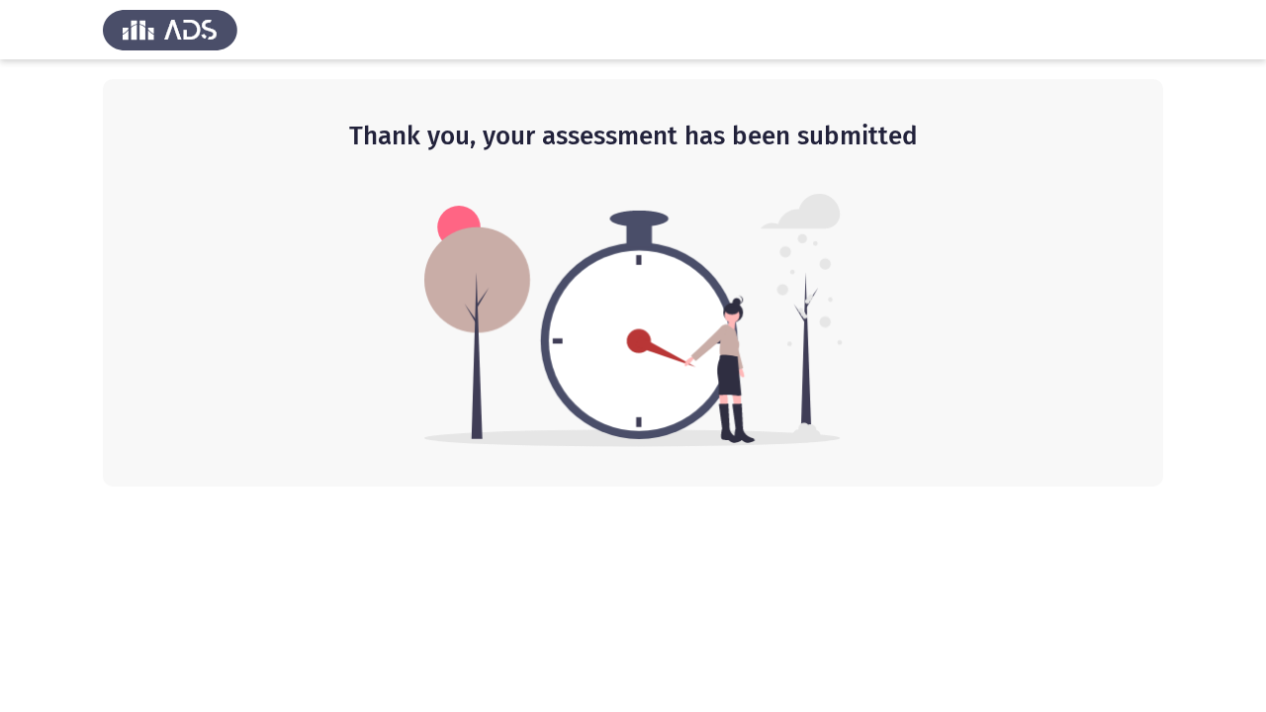
click at [1259, 0] on div at bounding box center [633, 29] width 1266 height 59
